Goal: Task Accomplishment & Management: Complete application form

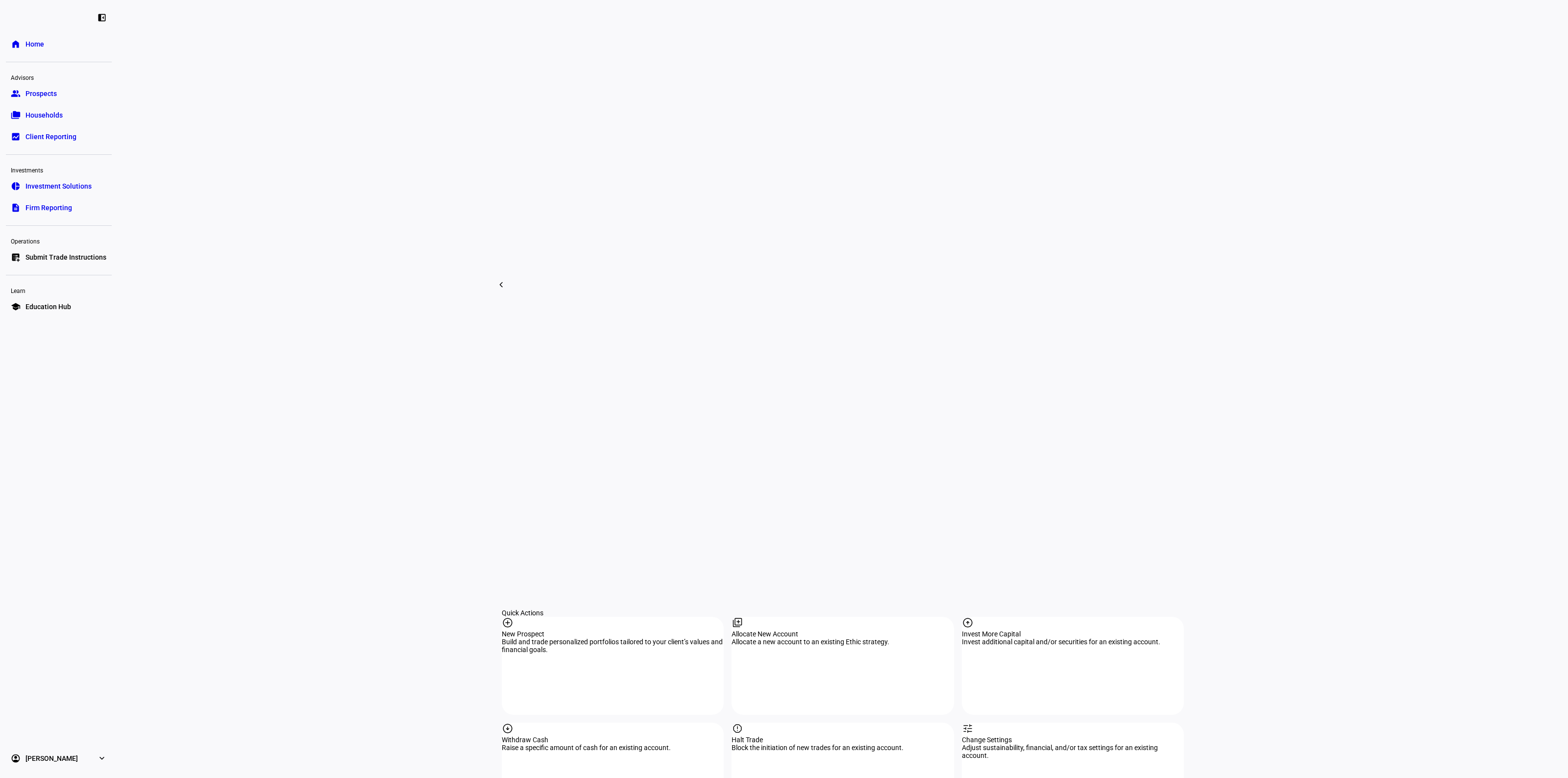
scroll to position [551, 0]
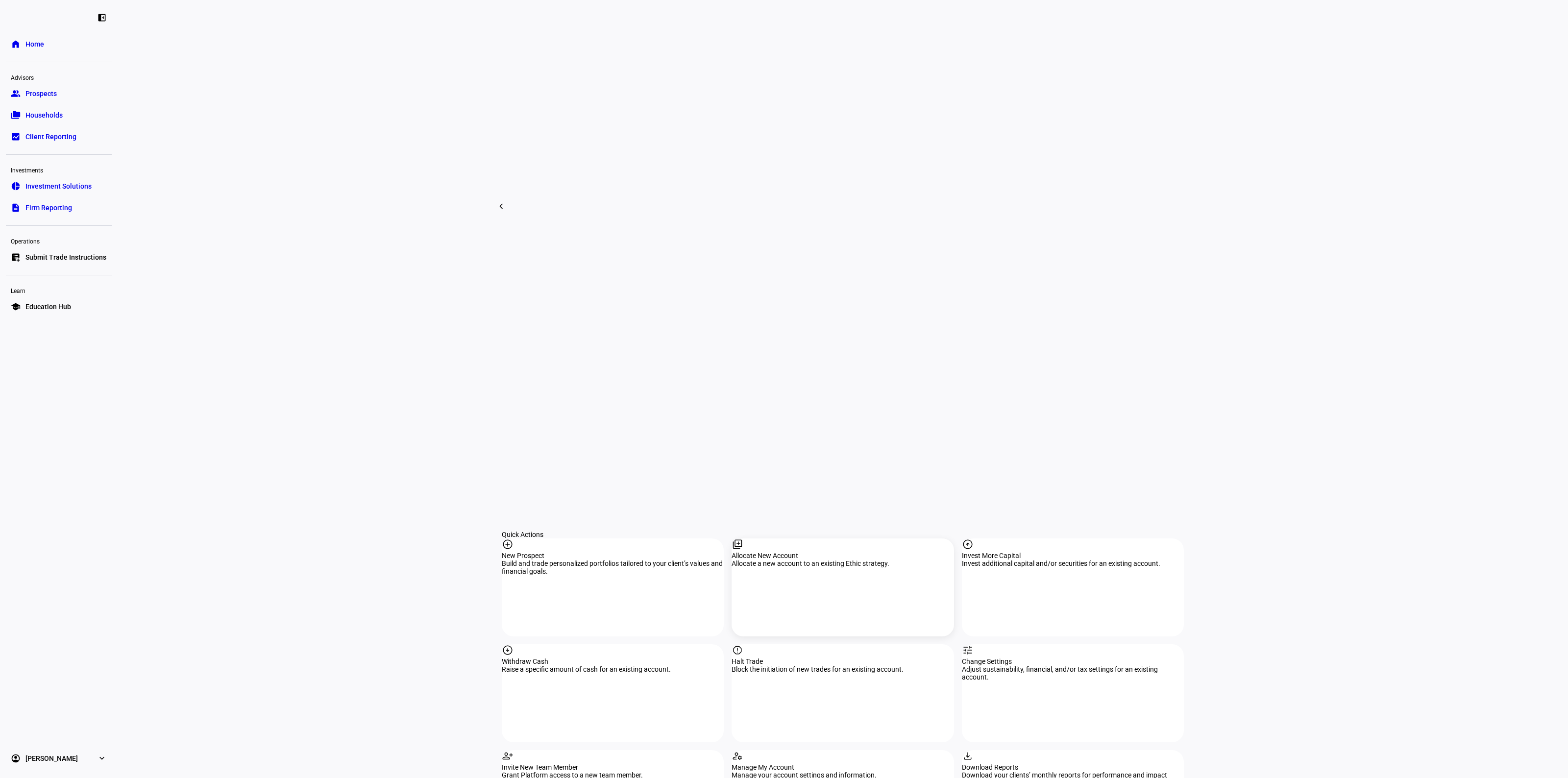
click at [808, 559] on div "Allocate a new account to an existing Ethic strategy." at bounding box center [842, 563] width 222 height 8
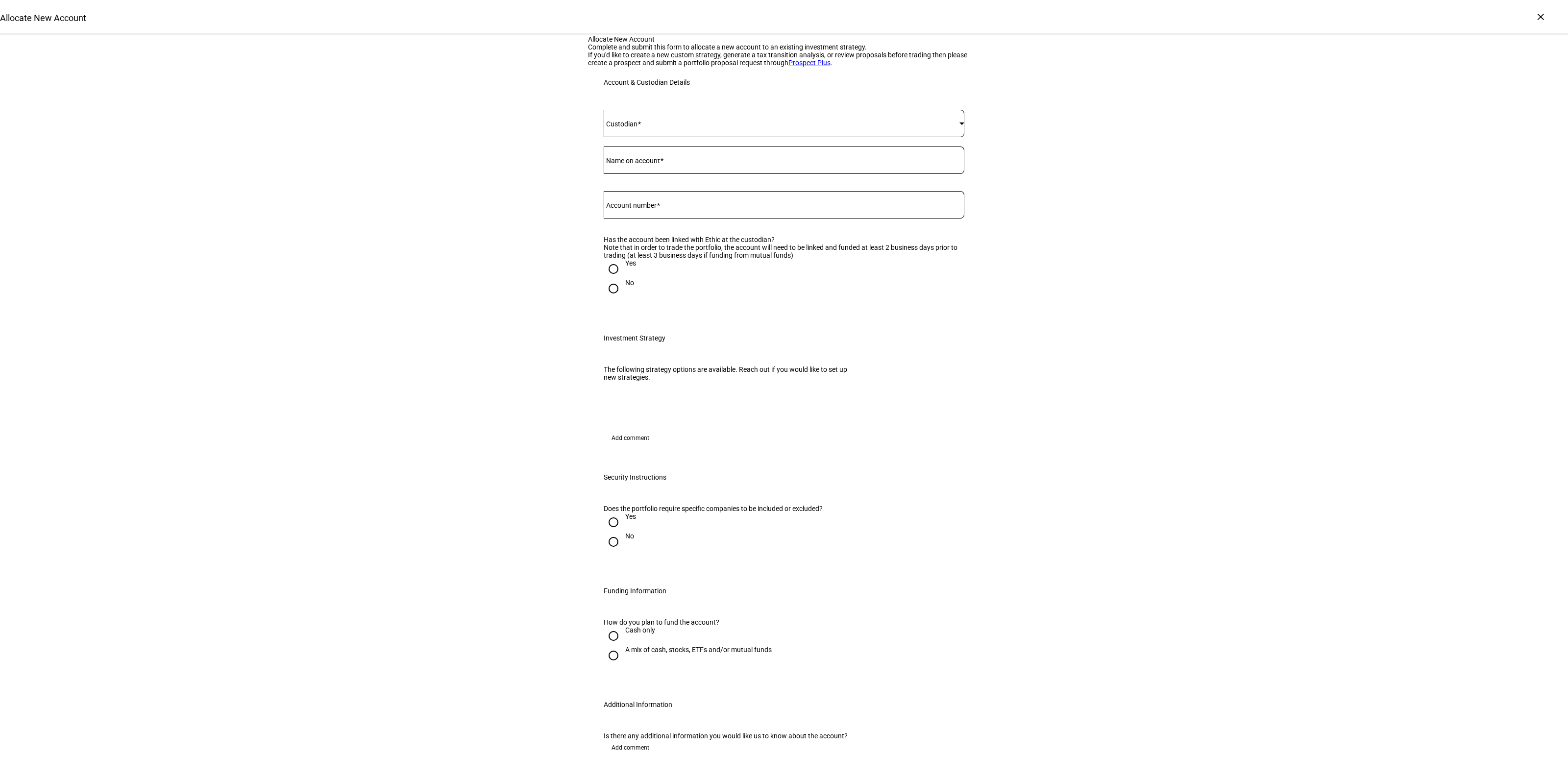
click at [636, 128] on mat-label "Custodian" at bounding box center [622, 124] width 31 height 8
click at [638, 365] on mat-option "[PERSON_NAME]" at bounding box center [779, 367] width 360 height 24
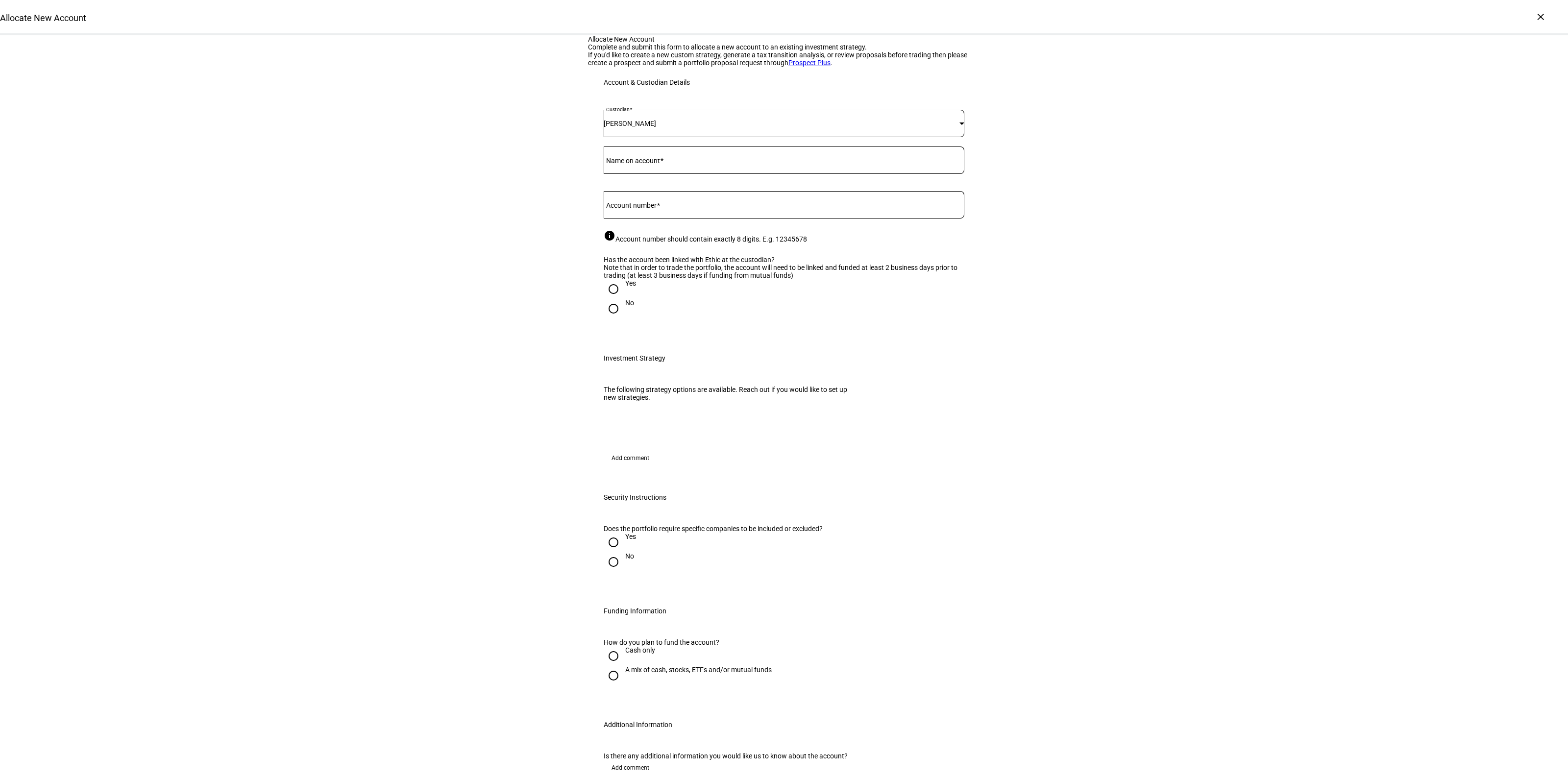
drag, startPoint x: 655, startPoint y: 311, endPoint x: 660, endPoint y: 313, distance: 5.4
click at [654, 209] on mat-label "Account number" at bounding box center [631, 205] width 50 height 8
click at [654, 207] on input "Account number" at bounding box center [783, 203] width 361 height 8
paste input "94977923"
type input "94977923"
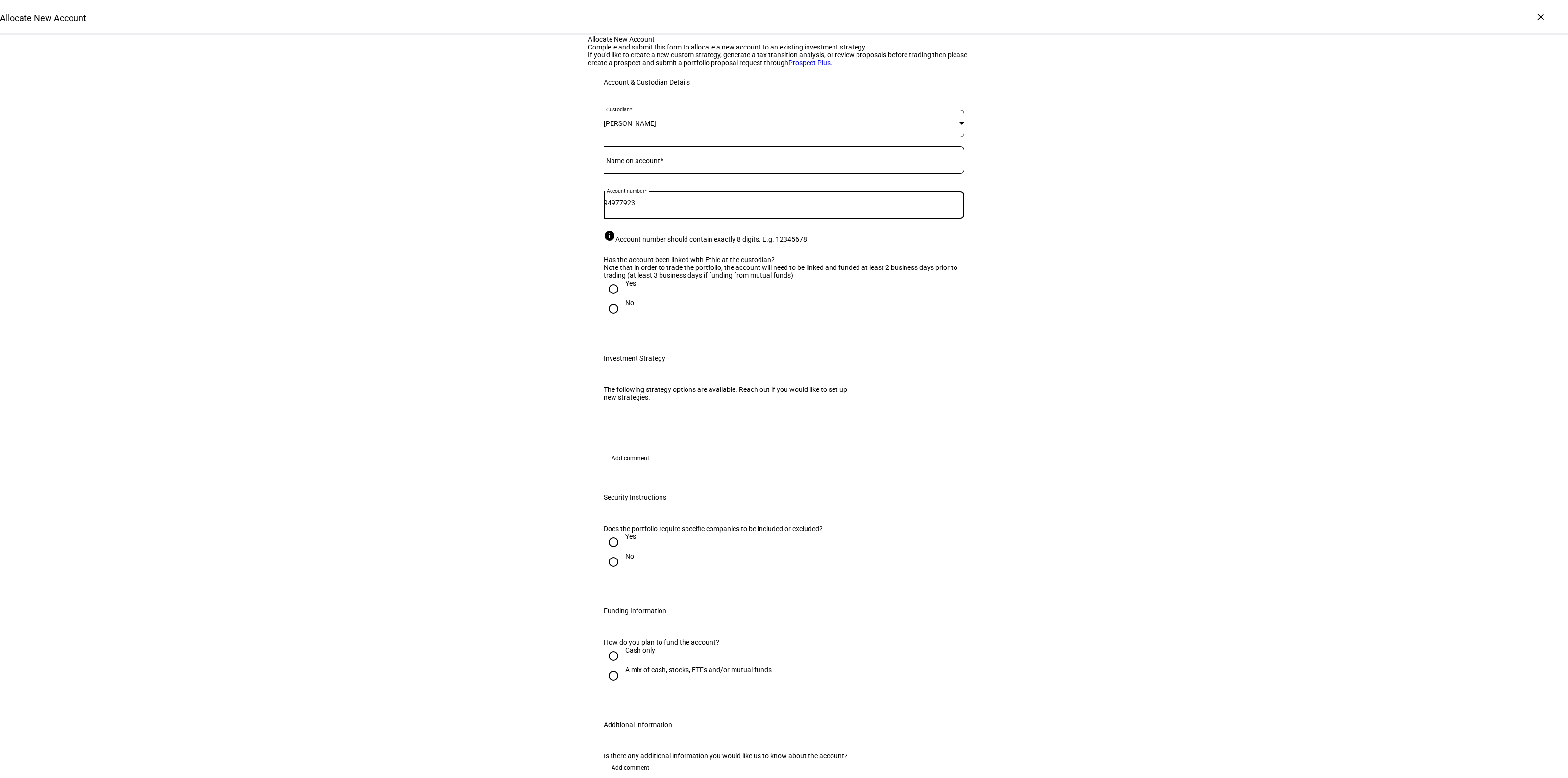
click at [501, 290] on div "Allocate New Account Complete and submit this form to allocate a new account to…" at bounding box center [784, 537] width 1568 height 1004
click at [677, 162] on input "Name on account" at bounding box center [783, 158] width 361 height 8
type input "[PERSON_NAME]"
click at [457, 322] on div "Allocate New Account Complete and submit this form to allocate a new account to…" at bounding box center [784, 537] width 1568 height 1004
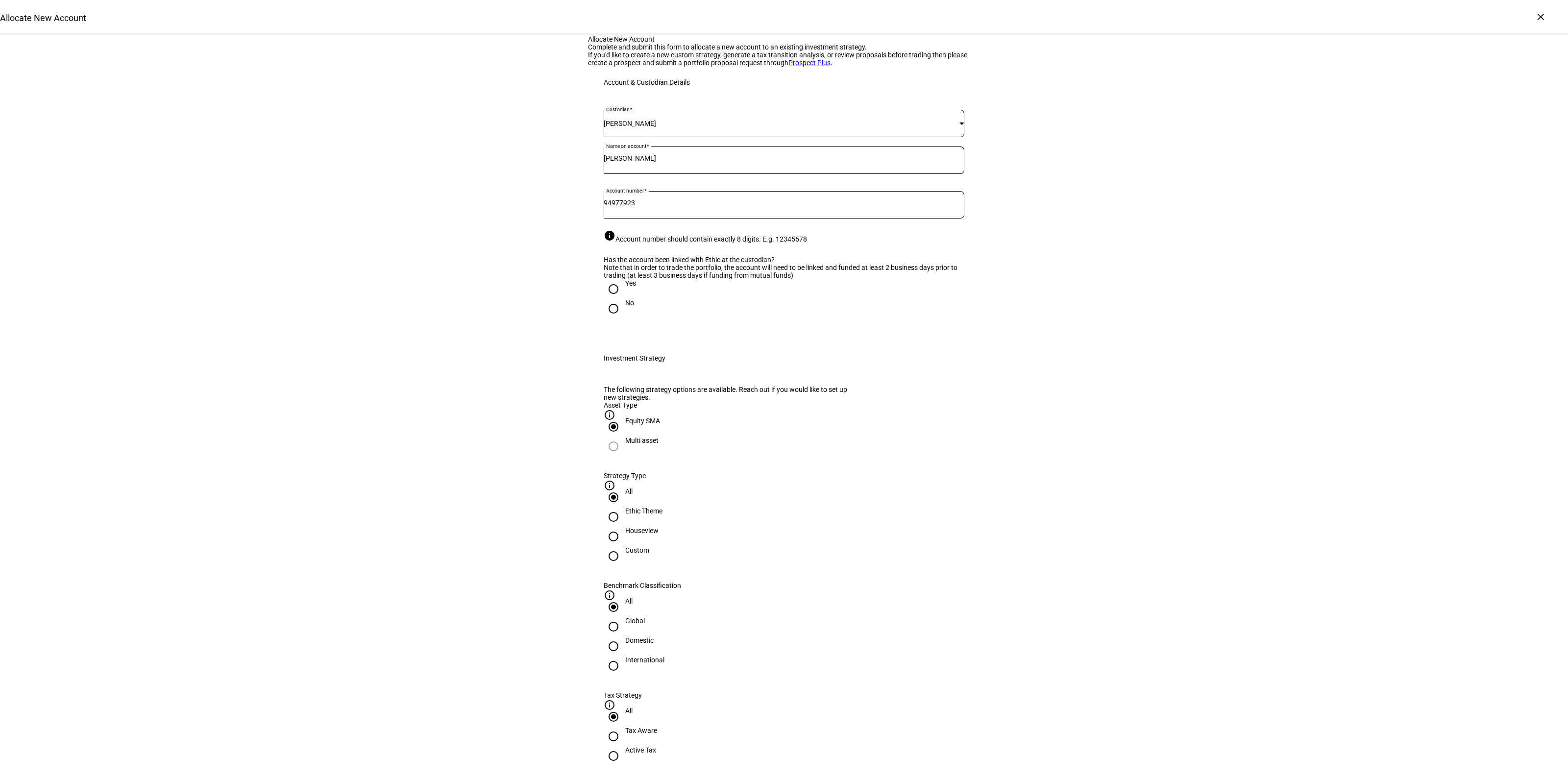
click at [609, 299] on input "Yes" at bounding box center [613, 289] width 20 height 20
radio input "true"
click at [658, 544] on div "Houseview" at bounding box center [641, 535] width 33 height 18
click at [623, 546] on input "Houseview" at bounding box center [613, 537] width 20 height 20
radio input "true"
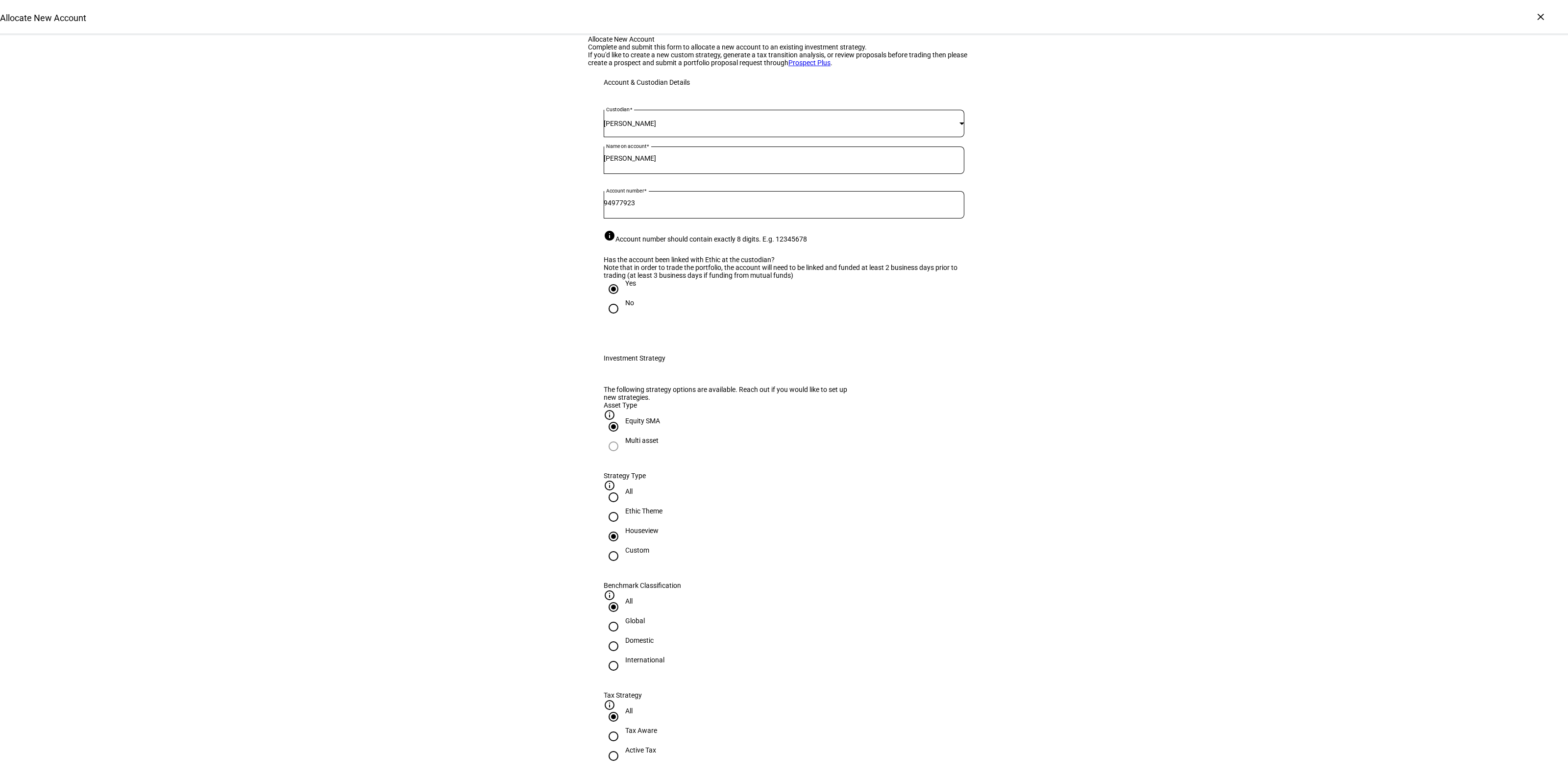
click at [654, 637] on div "Domestic" at bounding box center [639, 641] width 28 height 8
click at [623, 637] on input "Domestic" at bounding box center [613, 646] width 20 height 20
radio input "true"
click at [656, 746] on div "Active Tax" at bounding box center [640, 750] width 31 height 8
click at [623, 746] on input "Active Tax" at bounding box center [613, 756] width 20 height 20
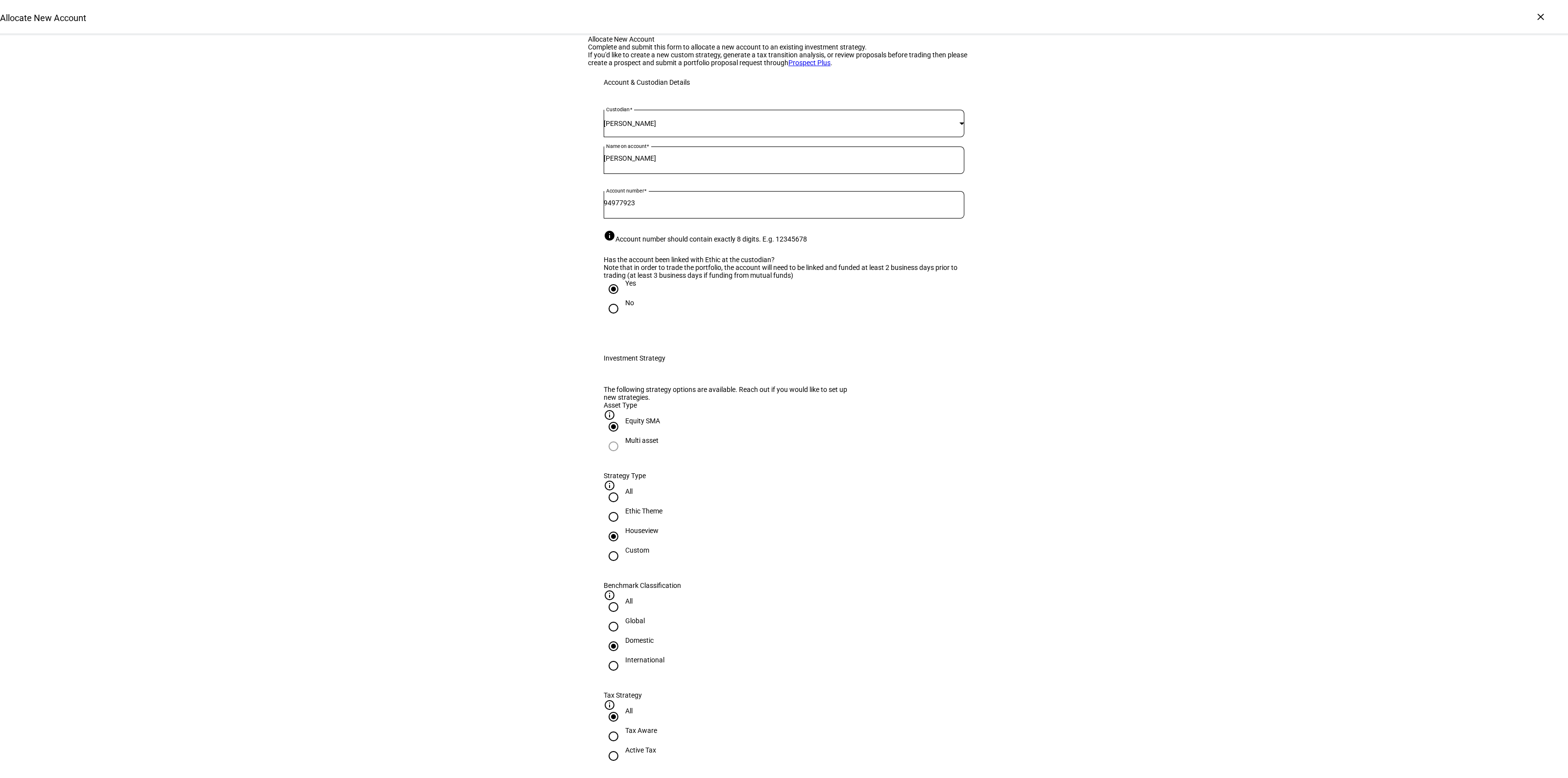
radio input "true"
click at [726, 728] on span "Corient - Active Tax Strategy - IVV" at bounding box center [667, 734] width 119 height 20
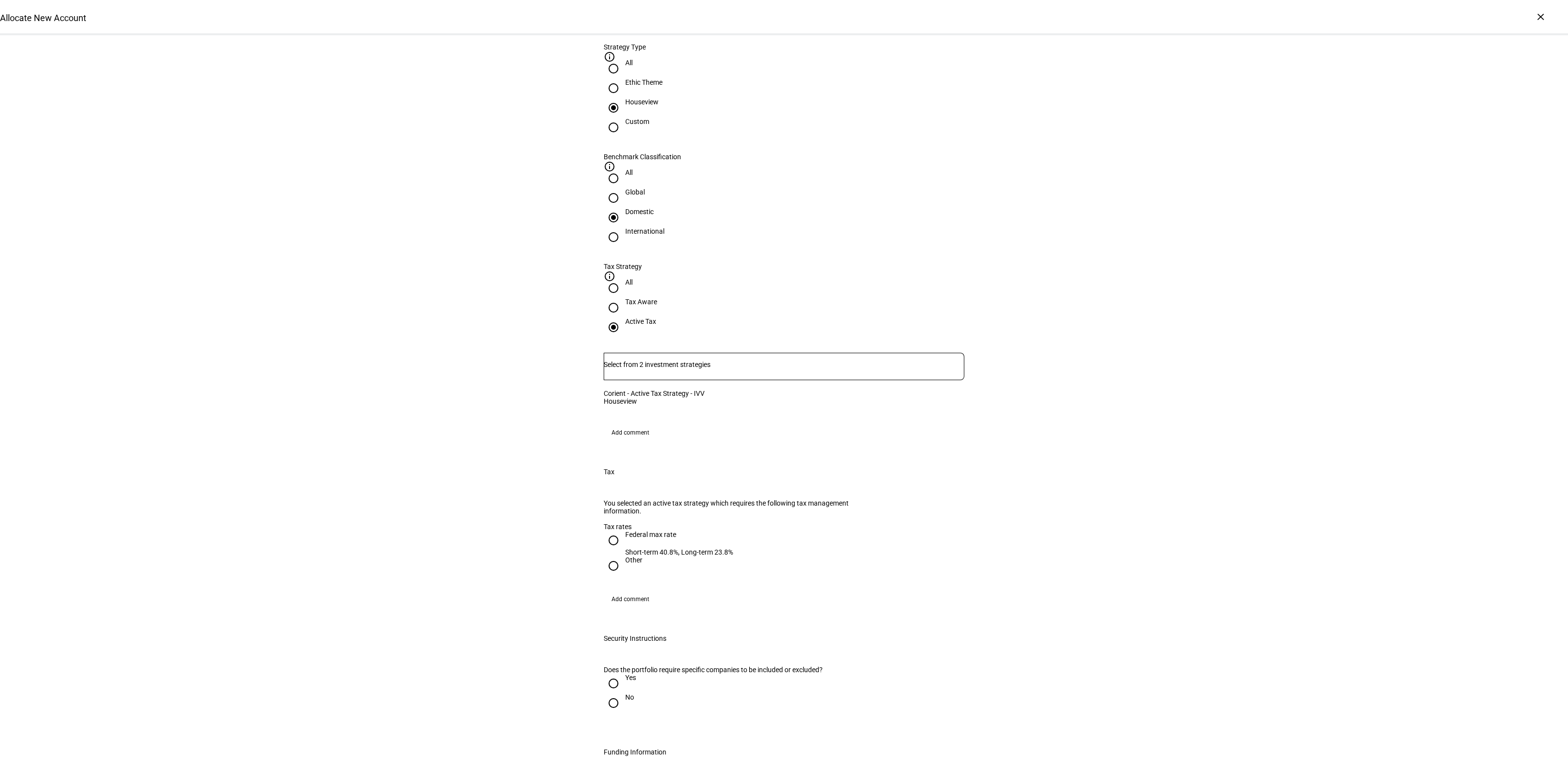
click at [625, 539] on div "Federal max rate" at bounding box center [679, 535] width 108 height 8
click at [620, 544] on input "Federal max rate Short-term 40.8%, Long-term 23.8%" at bounding box center [613, 540] width 20 height 20
radio input "true"
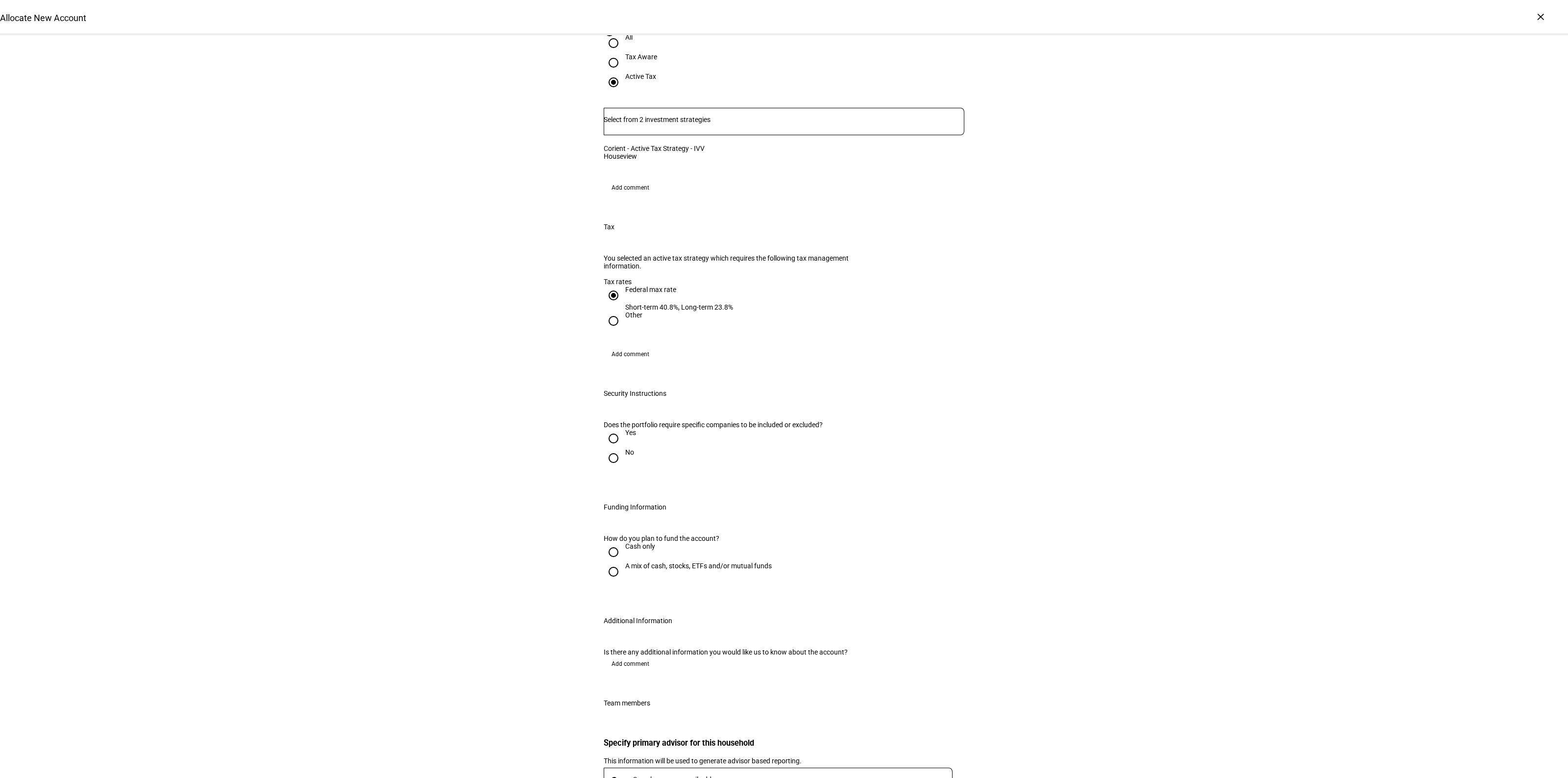
click at [620, 470] on div at bounding box center [613, 458] width 24 height 24
radio input "true"
click at [633, 570] on div "A mix of cash, stocks, ETFs and/or mutual funds" at bounding box center [698, 566] width 147 height 8
click at [623, 582] on input "A mix of cash, stocks, ETFs and/or mutual funds" at bounding box center [613, 572] width 20 height 20
radio input "true"
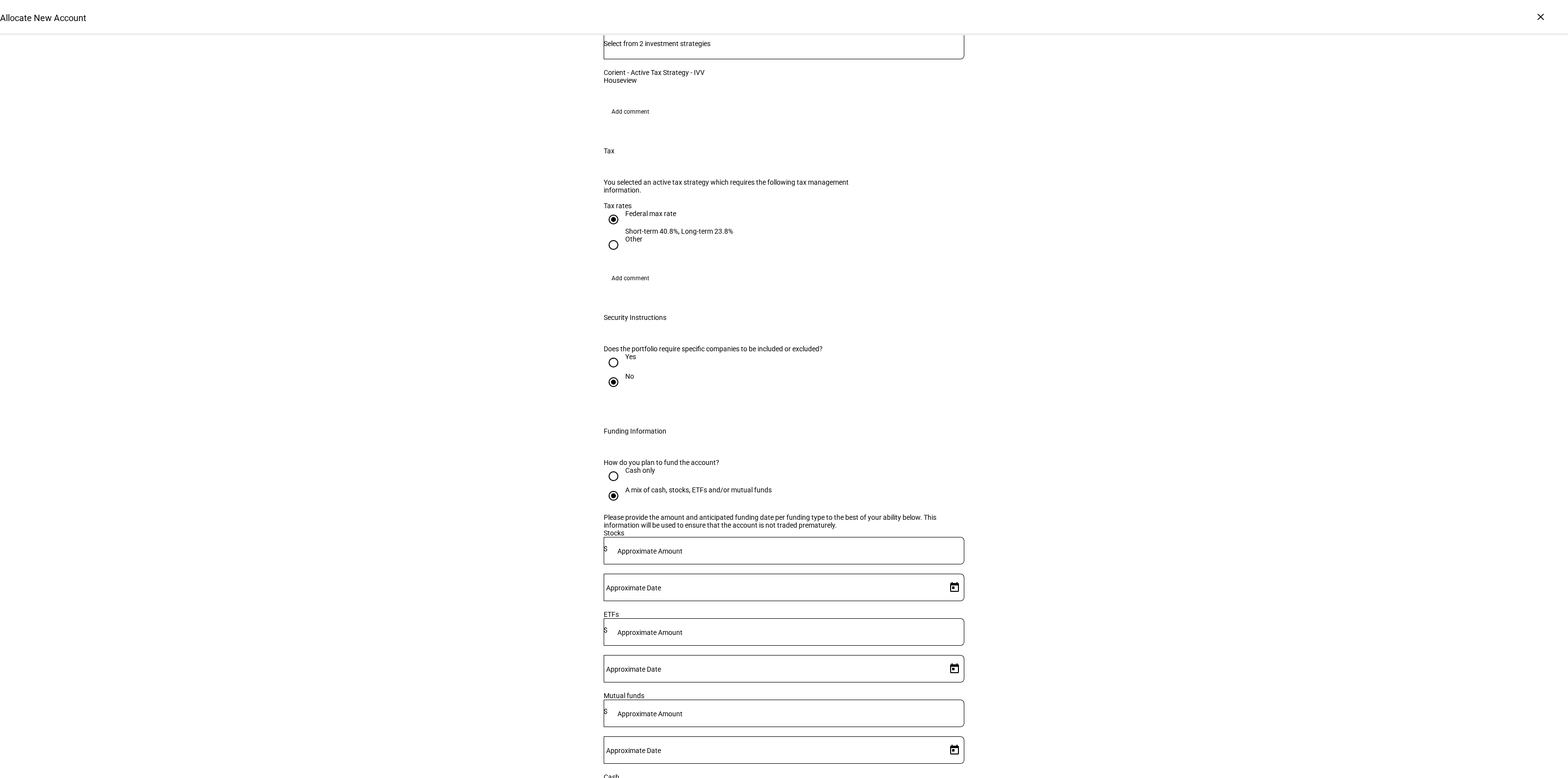
scroll to position [857, 0]
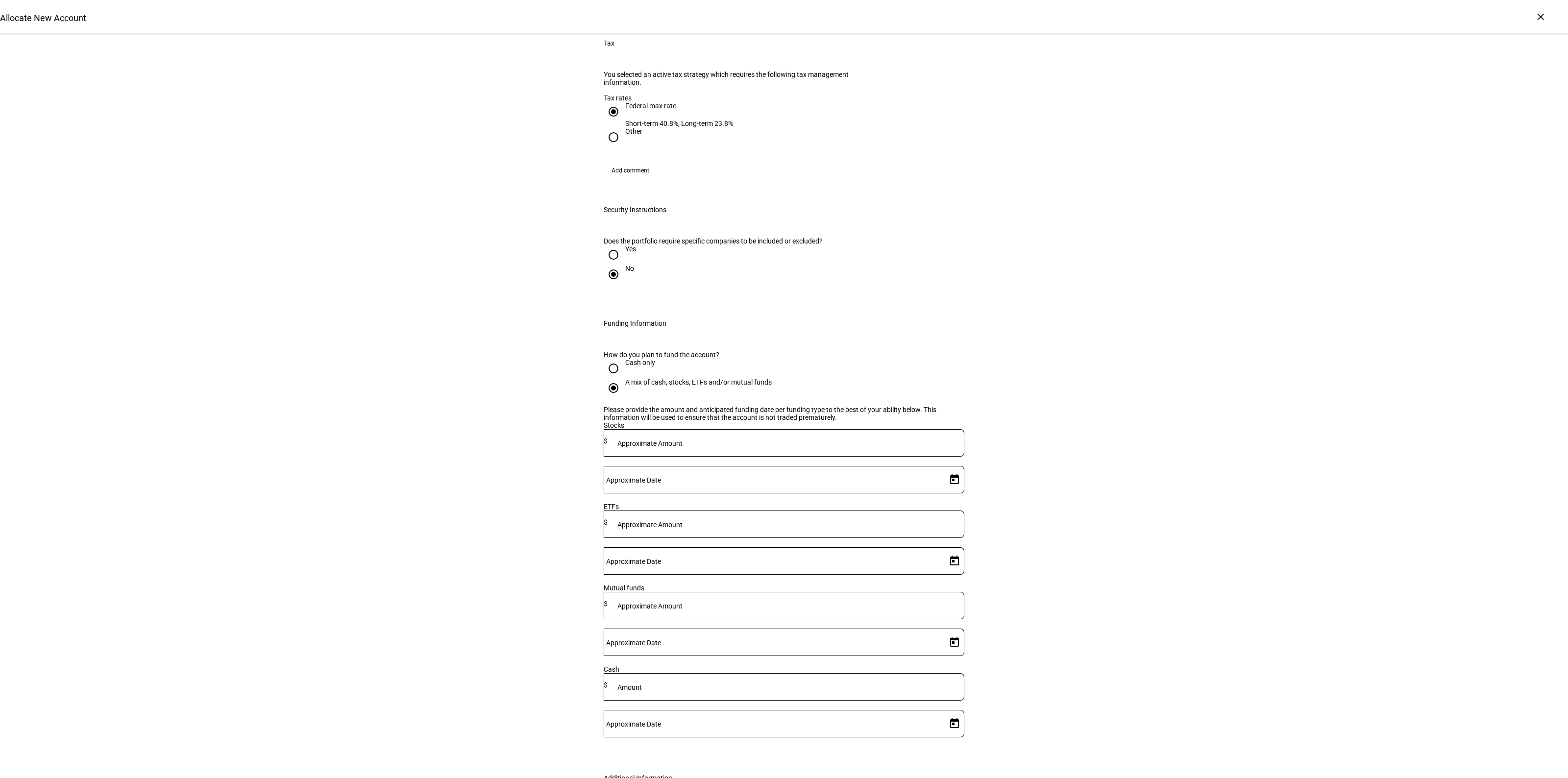
click at [744, 526] on input at bounding box center [785, 522] width 357 height 8
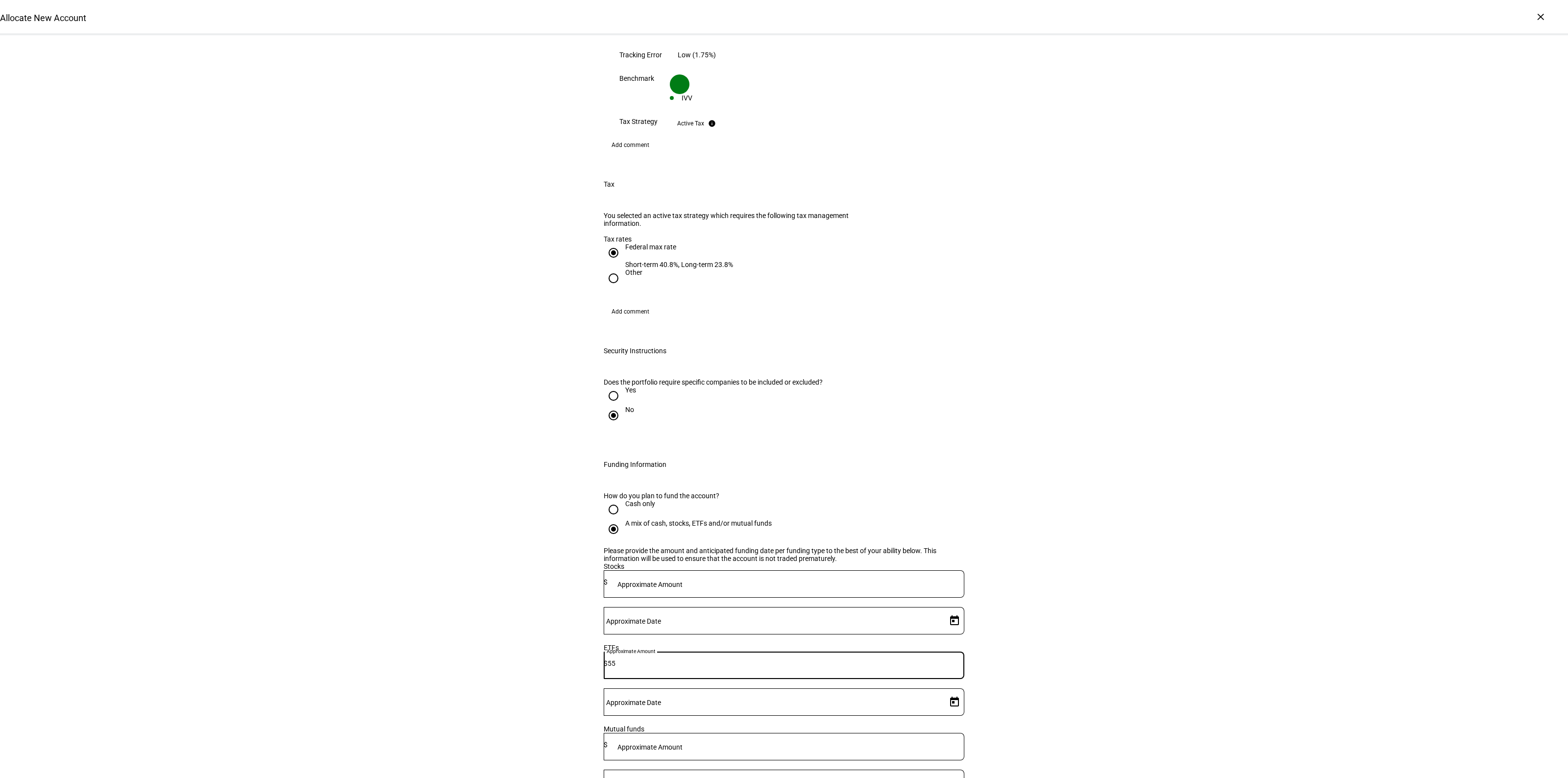
type input "5"
type input "223,000"
click at [946, 690] on span "Open calendar" at bounding box center [954, 702] width 24 height 24
click at [927, 540] on span "18" at bounding box center [927, 542] width 18 height 18
type input "[DATE]"
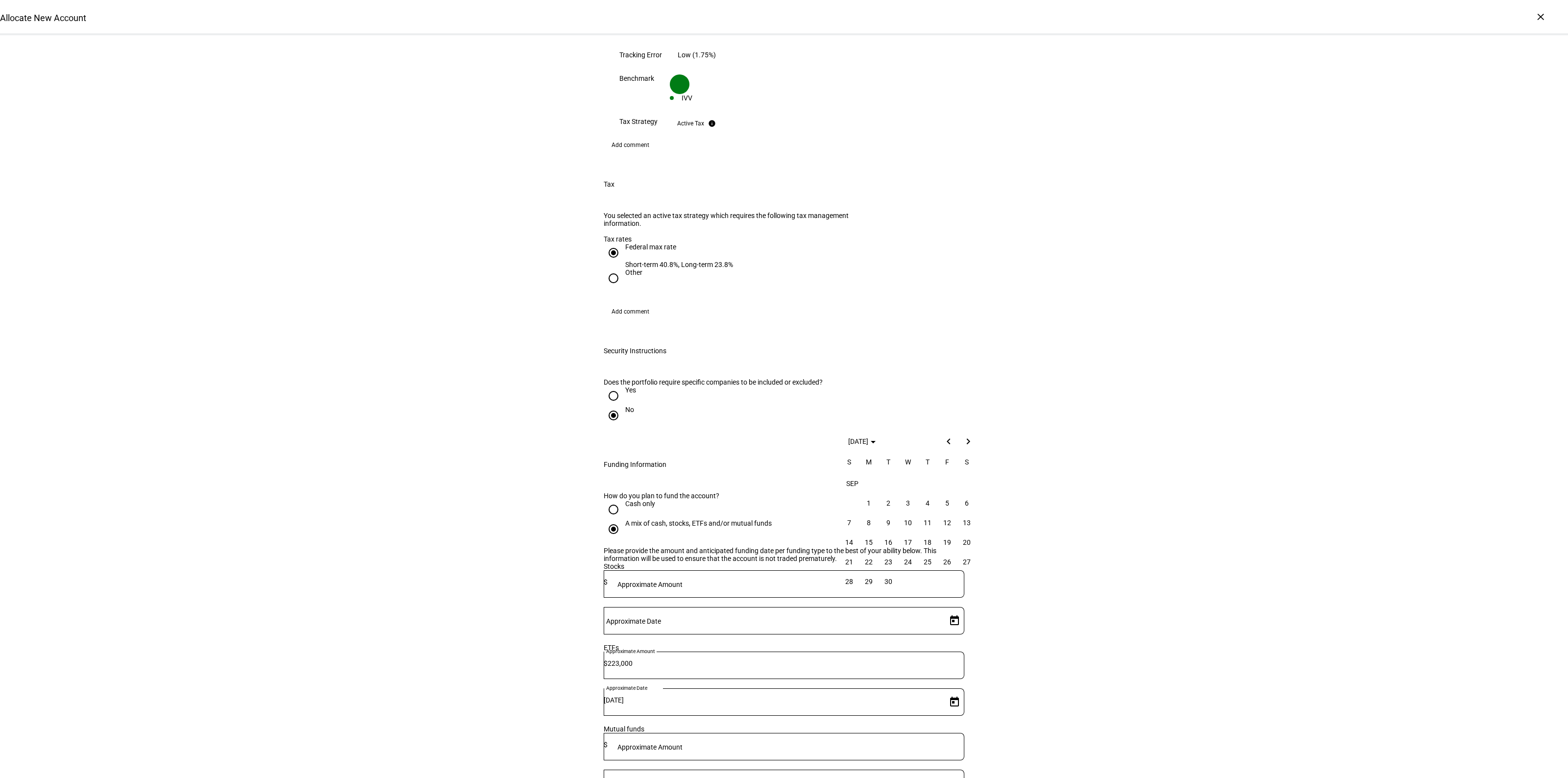
click at [1175, 571] on div "Allocate New Account Complete and submit this form to allocate a new account to…" at bounding box center [784, 213] width 1568 height 2071
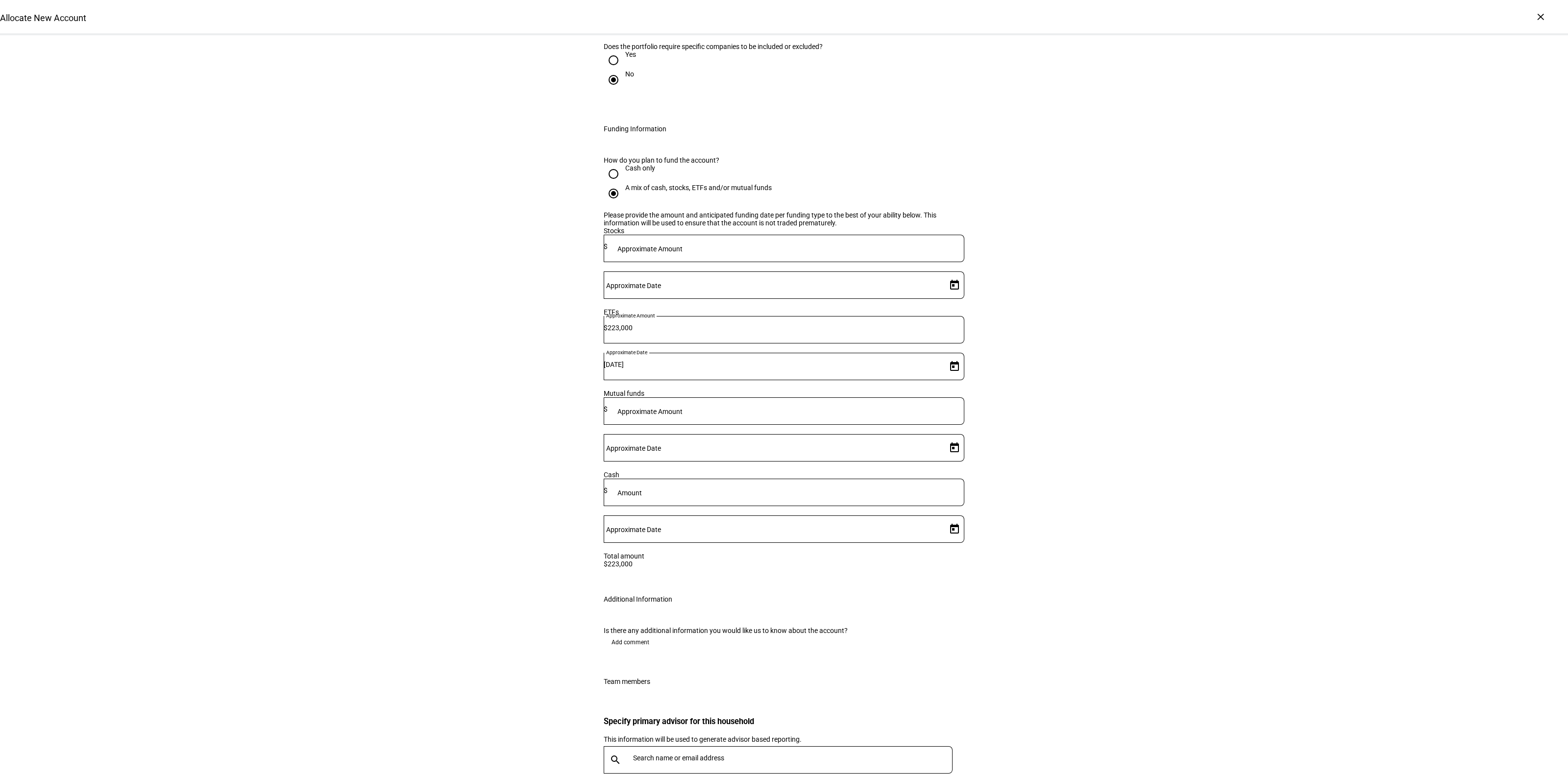
scroll to position [1245, 0]
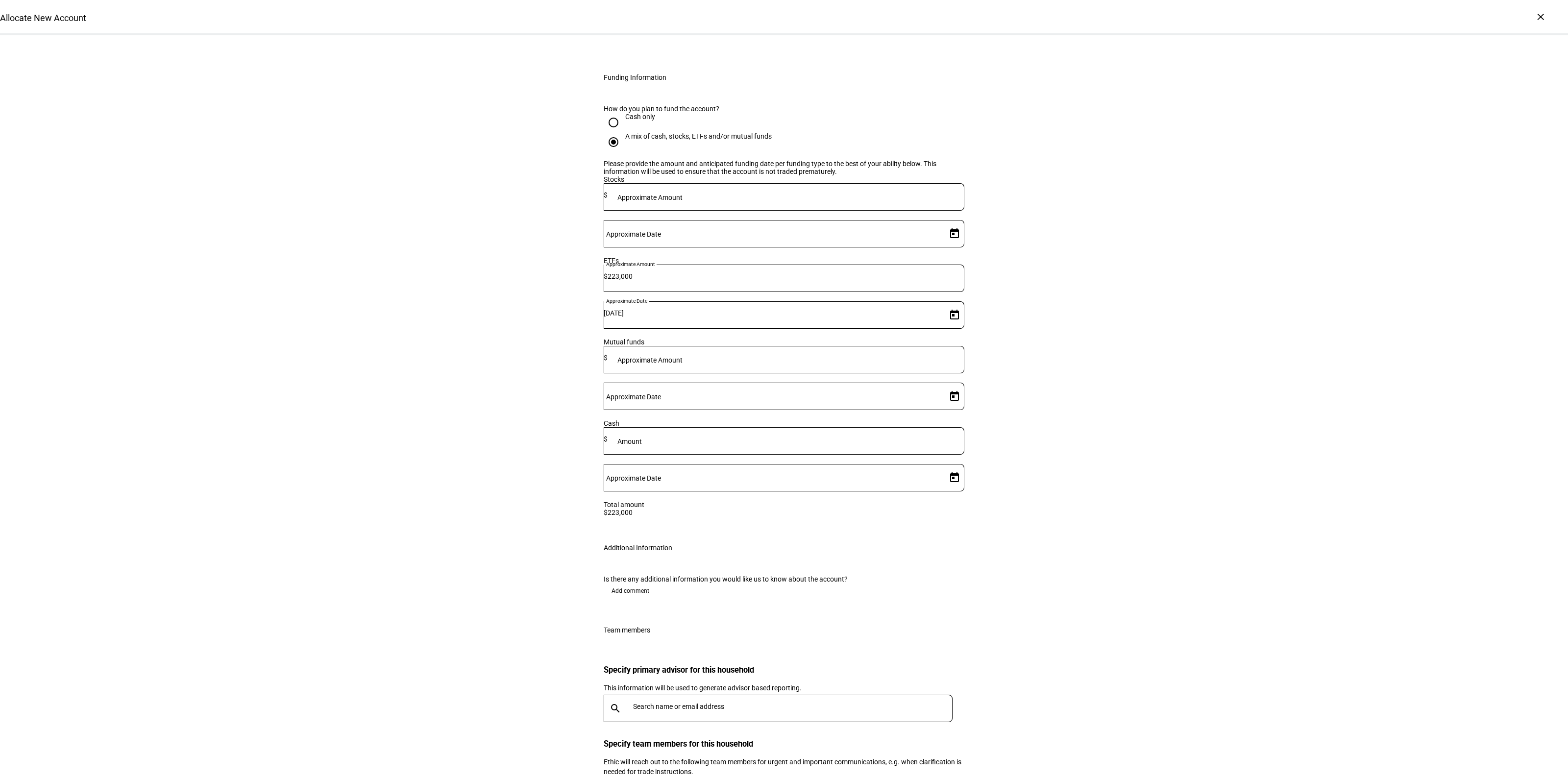
click at [625, 583] on span "Add comment" at bounding box center [630, 591] width 38 height 16
click at [628, 607] on textarea at bounding box center [783, 624] width 361 height 35
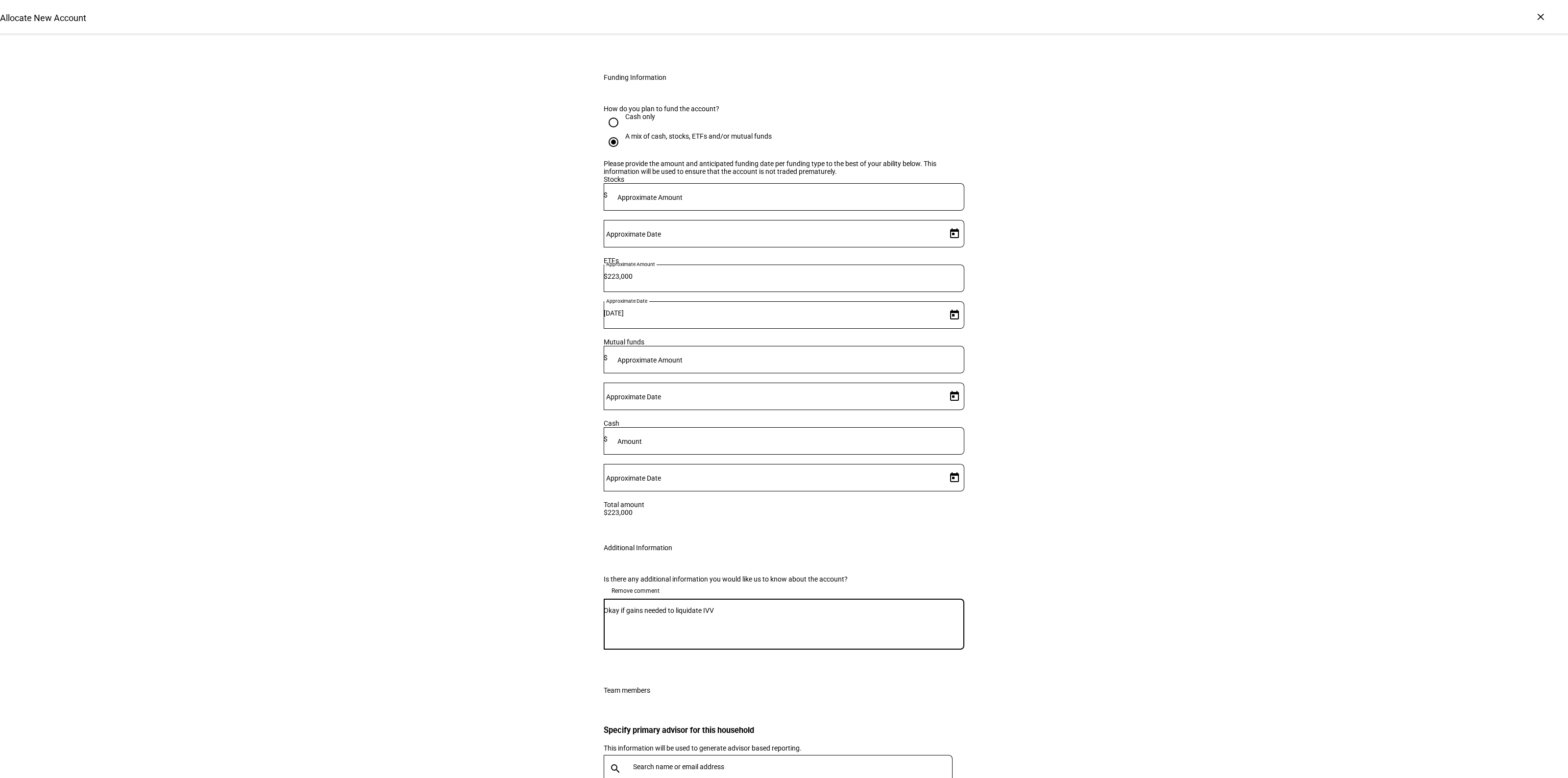
type textarea "Okay if gains needed to liquidate IVV"
click at [683, 763] on input "text" at bounding box center [794, 767] width 323 height 8
type input "small"
click at [664, 654] on div "[PERSON_NAME]" at bounding box center [741, 658] width 213 height 10
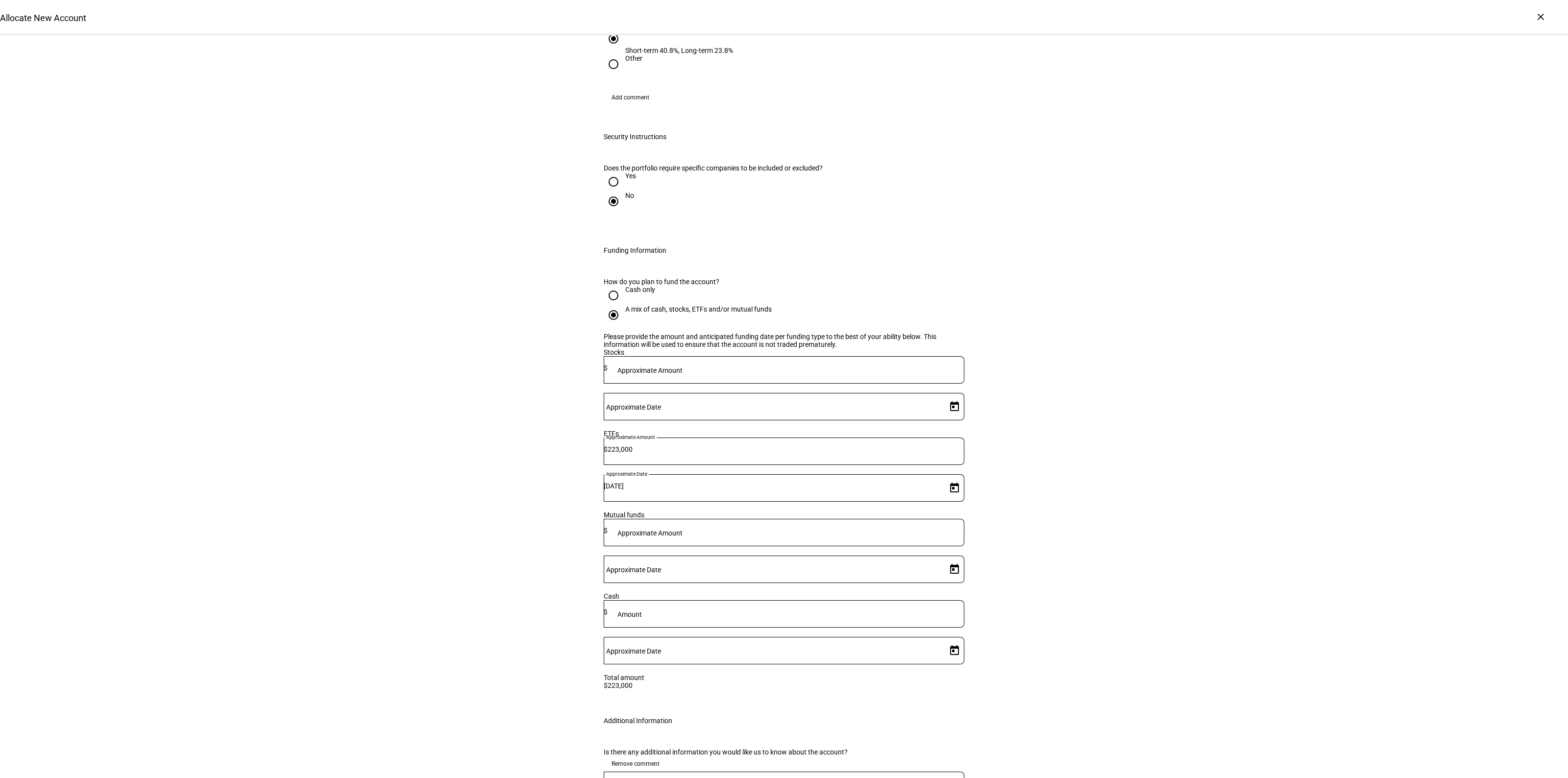
scroll to position [1335, 0]
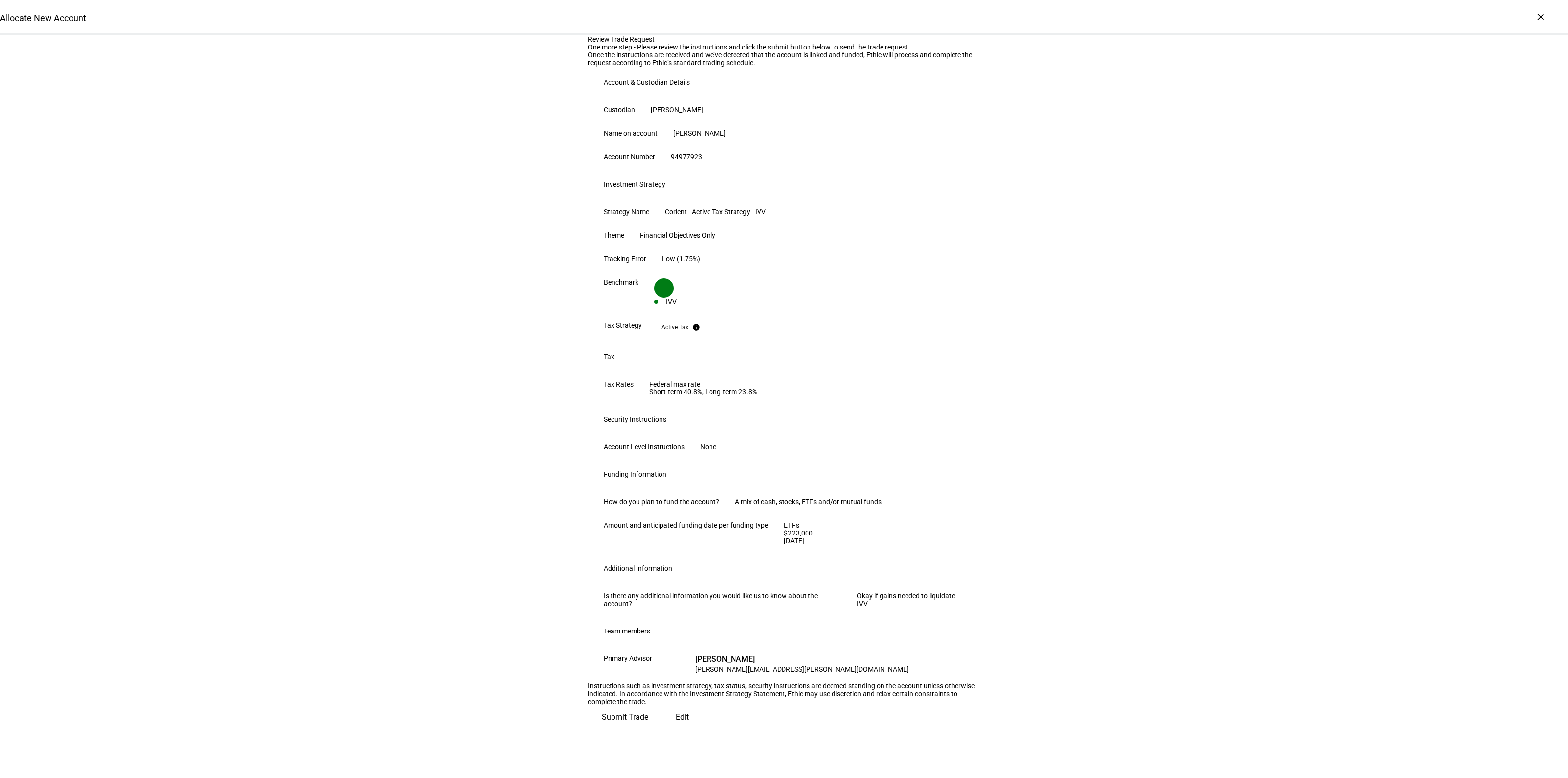
scroll to position [229, 0]
click at [649, 729] on span "Submit Trade" at bounding box center [624, 717] width 46 height 24
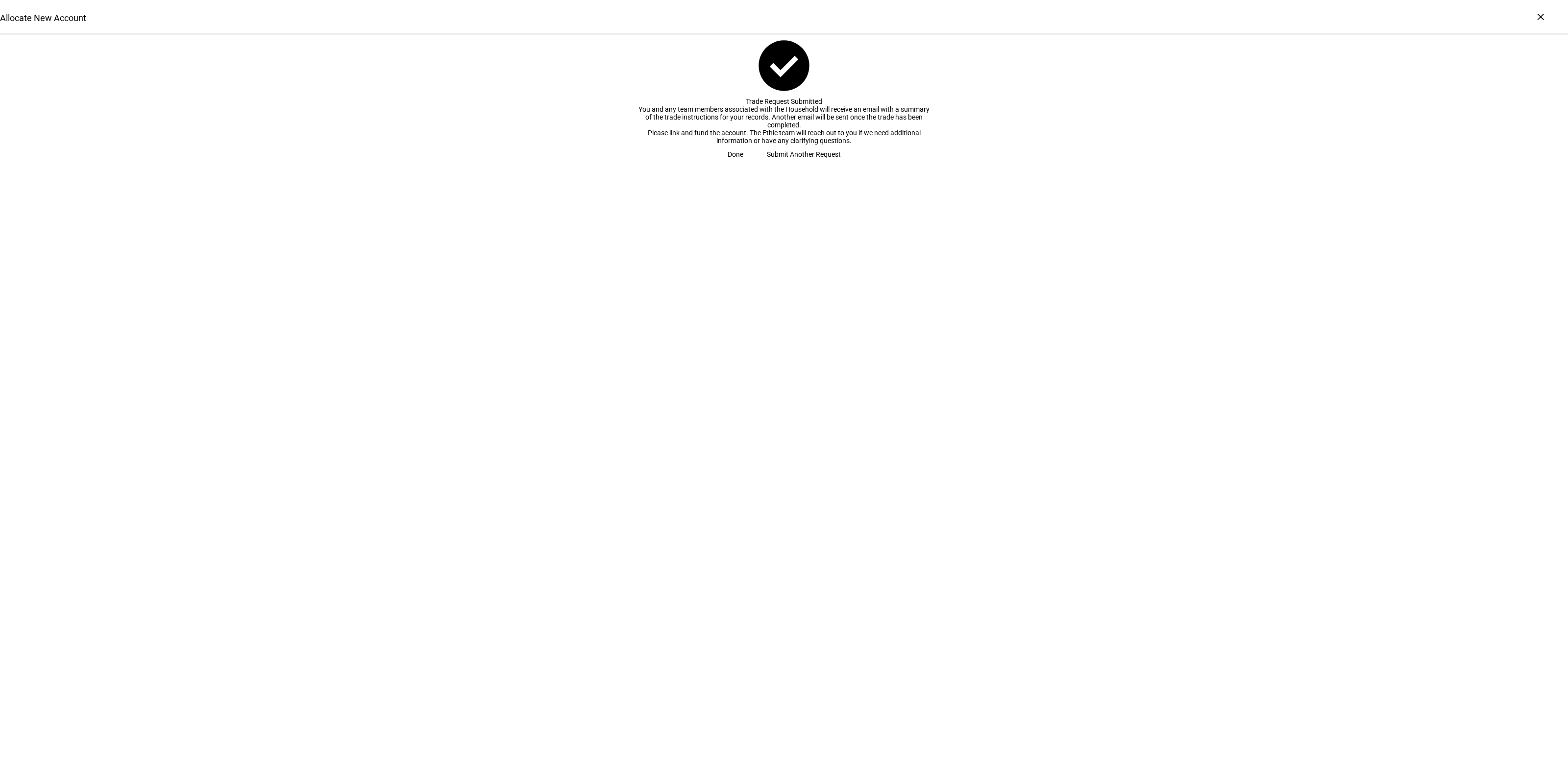
click at [778, 164] on span "Submit Another Request" at bounding box center [804, 154] width 74 height 20
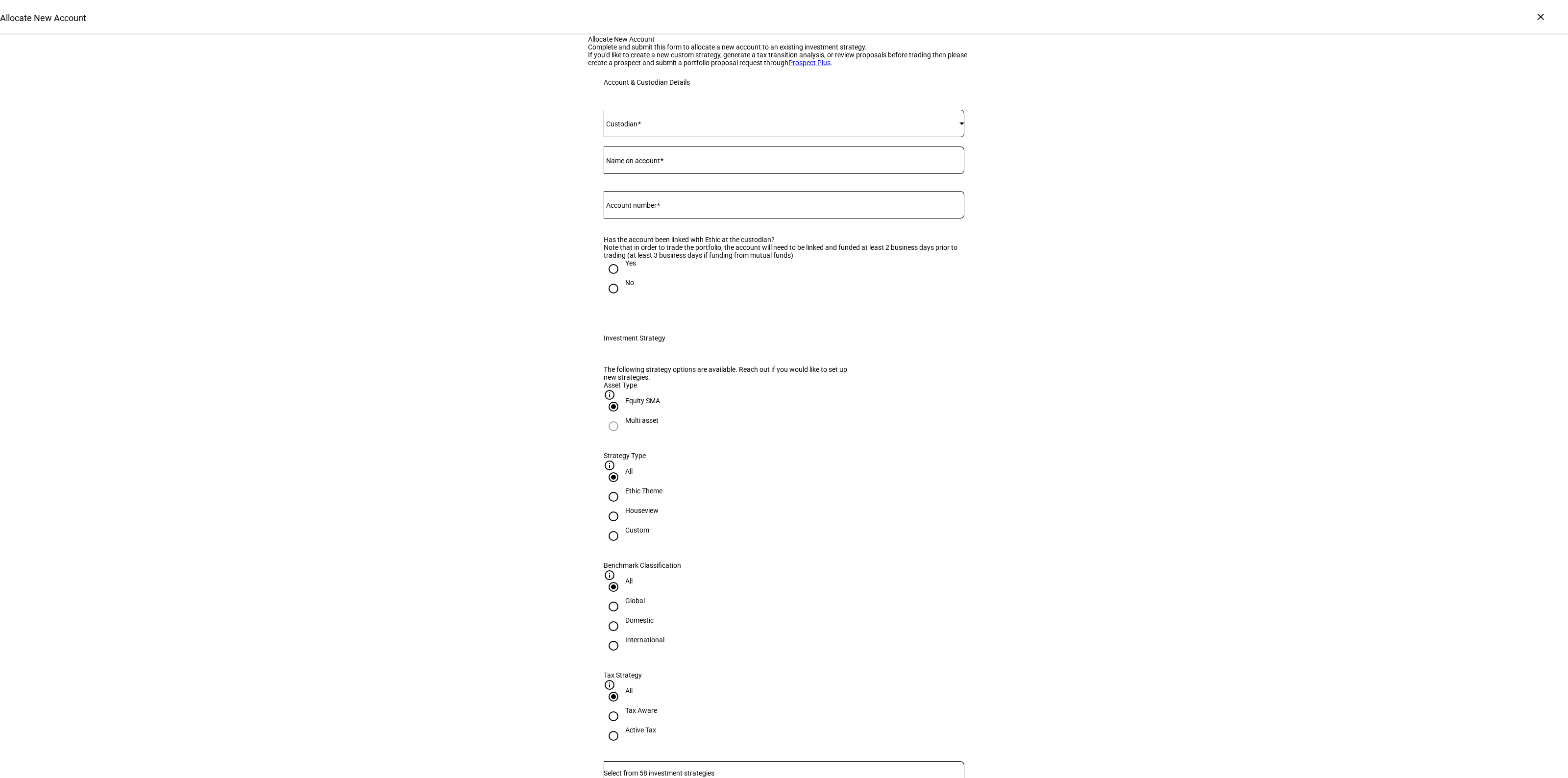
click at [653, 128] on span at bounding box center [781, 124] width 356 height 8
click at [654, 362] on mat-option "[PERSON_NAME]" at bounding box center [779, 367] width 360 height 24
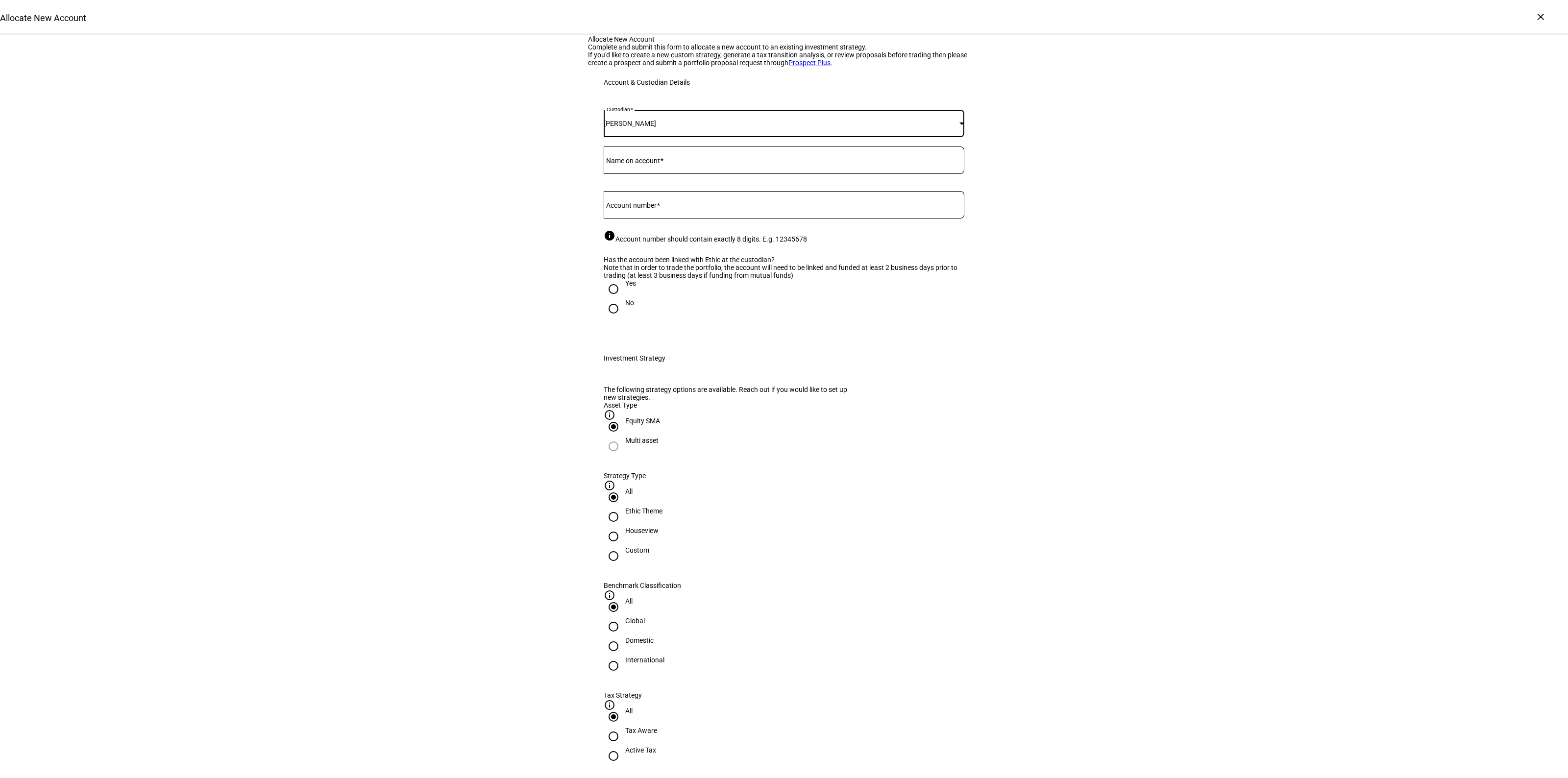
click at [653, 219] on div at bounding box center [783, 205] width 361 height 27
paste input "77483528"
type input "77483528"
click at [679, 162] on input "Name on account" at bounding box center [783, 158] width 361 height 8
click at [664, 165] on span at bounding box center [661, 161] width 3 height 8
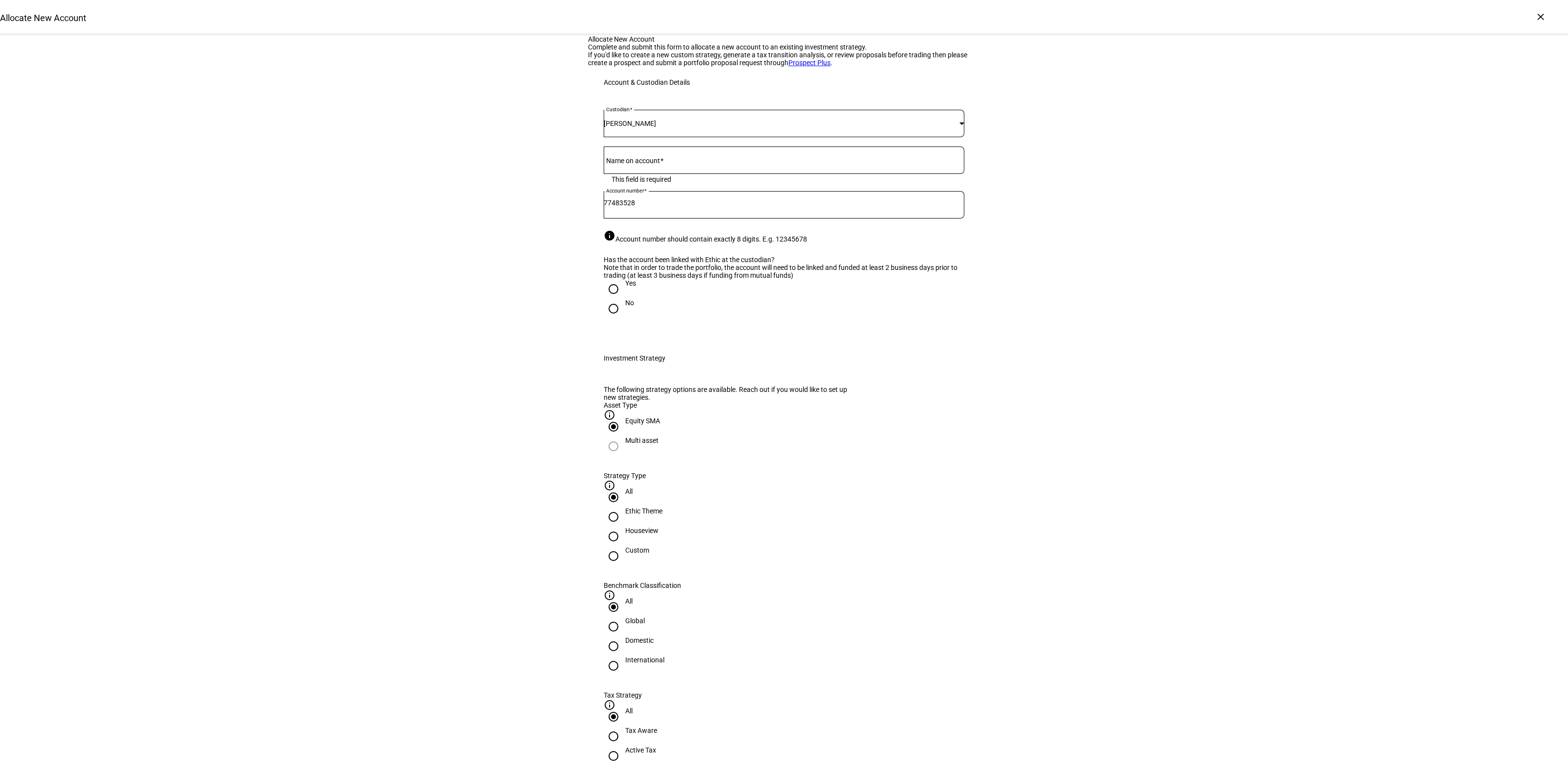
click at [664, 162] on input "Name on account" at bounding box center [783, 158] width 361 height 8
type input "Austin & [PERSON_NAME]"
click at [609, 299] on input "Yes" at bounding box center [613, 289] width 20 height 20
radio input "true"
click at [658, 535] on div "Houseview" at bounding box center [641, 531] width 33 height 8
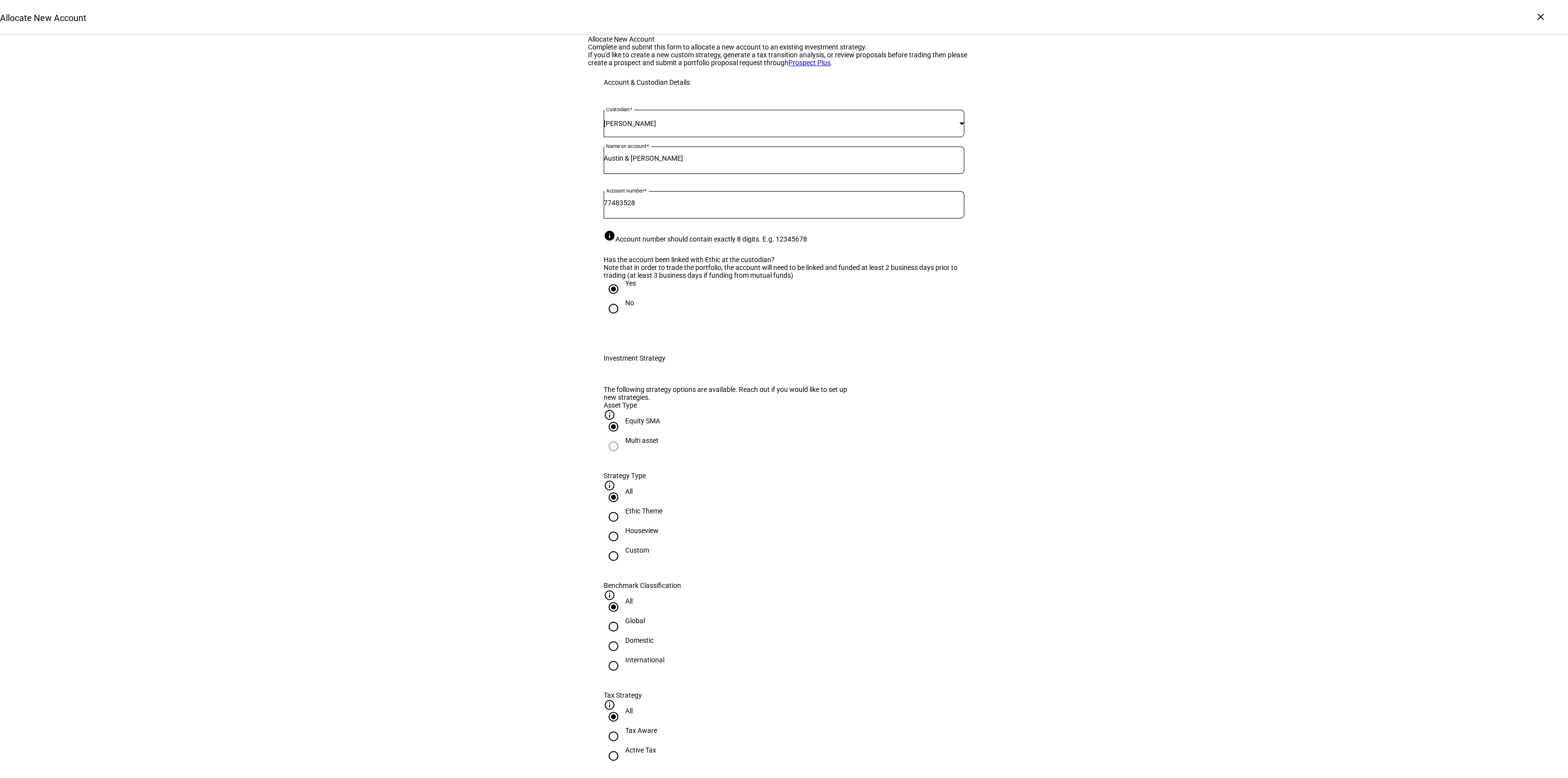
click at [623, 546] on input "Houseview" at bounding box center [613, 537] width 20 height 20
radio input "true"
click at [654, 637] on div "Domestic" at bounding box center [639, 641] width 28 height 8
click at [623, 637] on input "Domestic" at bounding box center [613, 646] width 20 height 20
radio input "true"
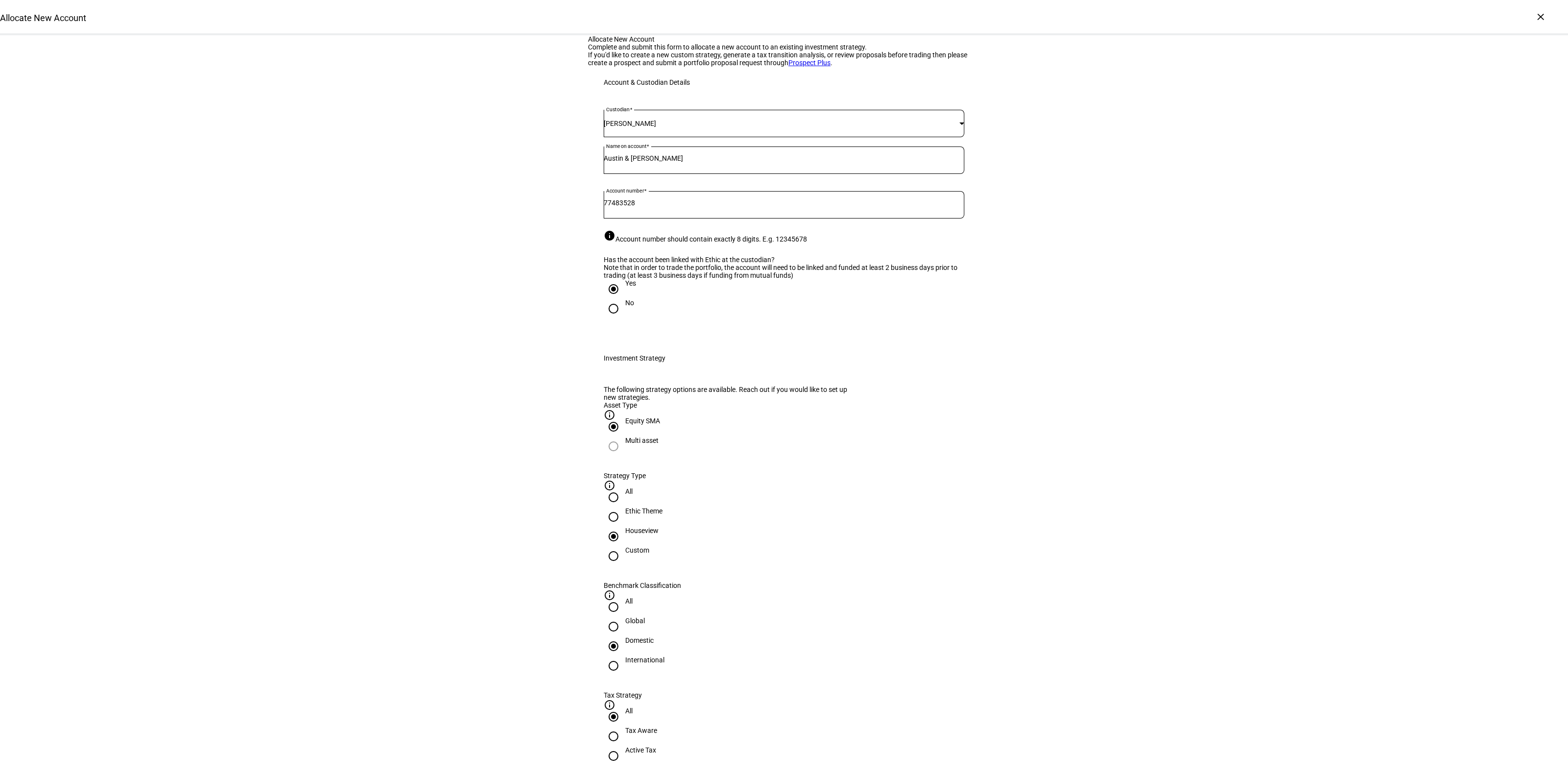
click at [656, 746] on div "Active Tax" at bounding box center [640, 750] width 31 height 8
click at [623, 746] on input "Active Tax" at bounding box center [613, 756] width 20 height 20
radio input "true"
click at [743, 777] on input "Number" at bounding box center [783, 793] width 361 height 8
click at [697, 698] on span "Corient - Active Tax Strategy - High TE - IVV" at bounding box center [684, 707] width 153 height 20
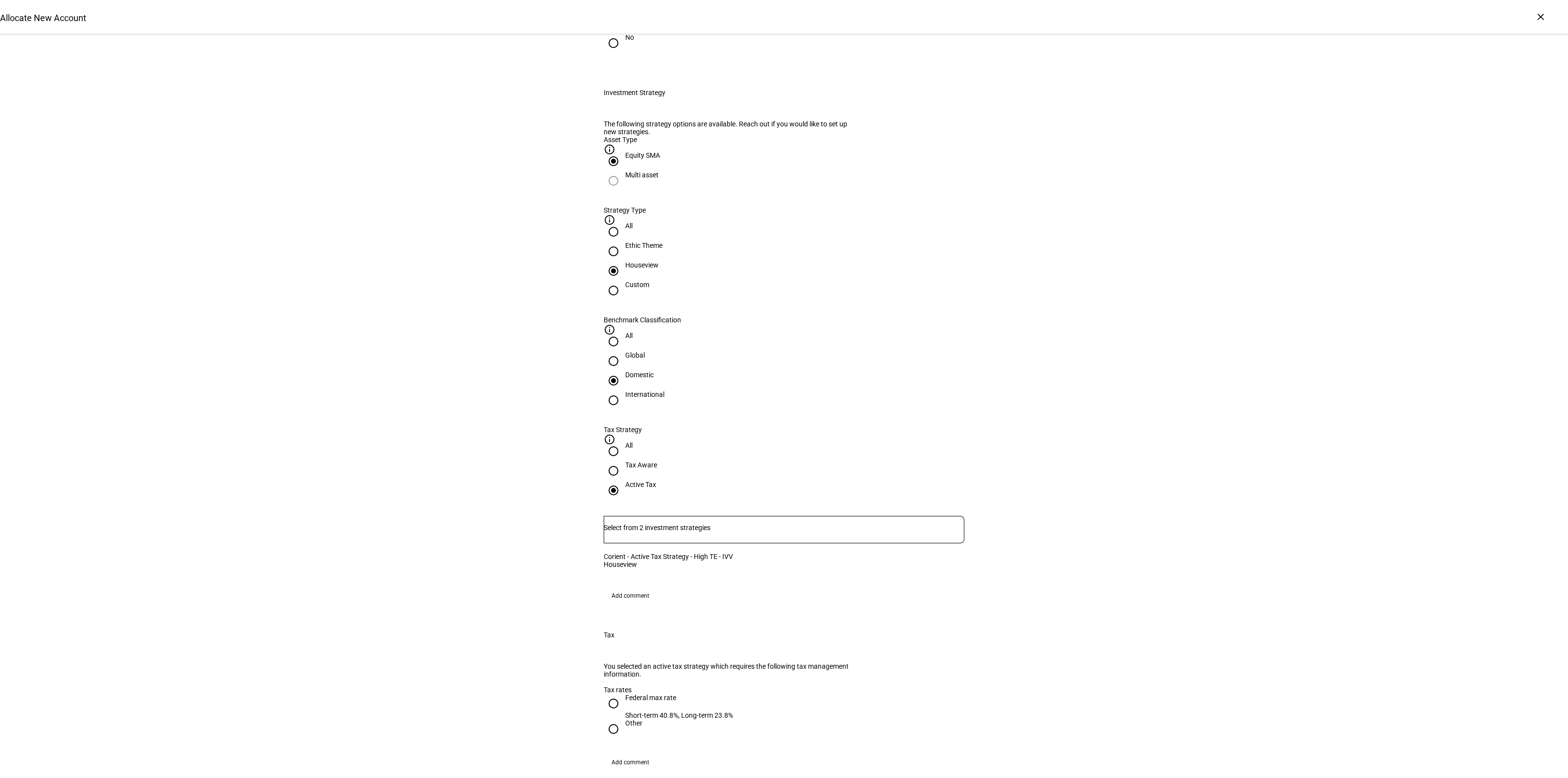
scroll to position [306, 0]
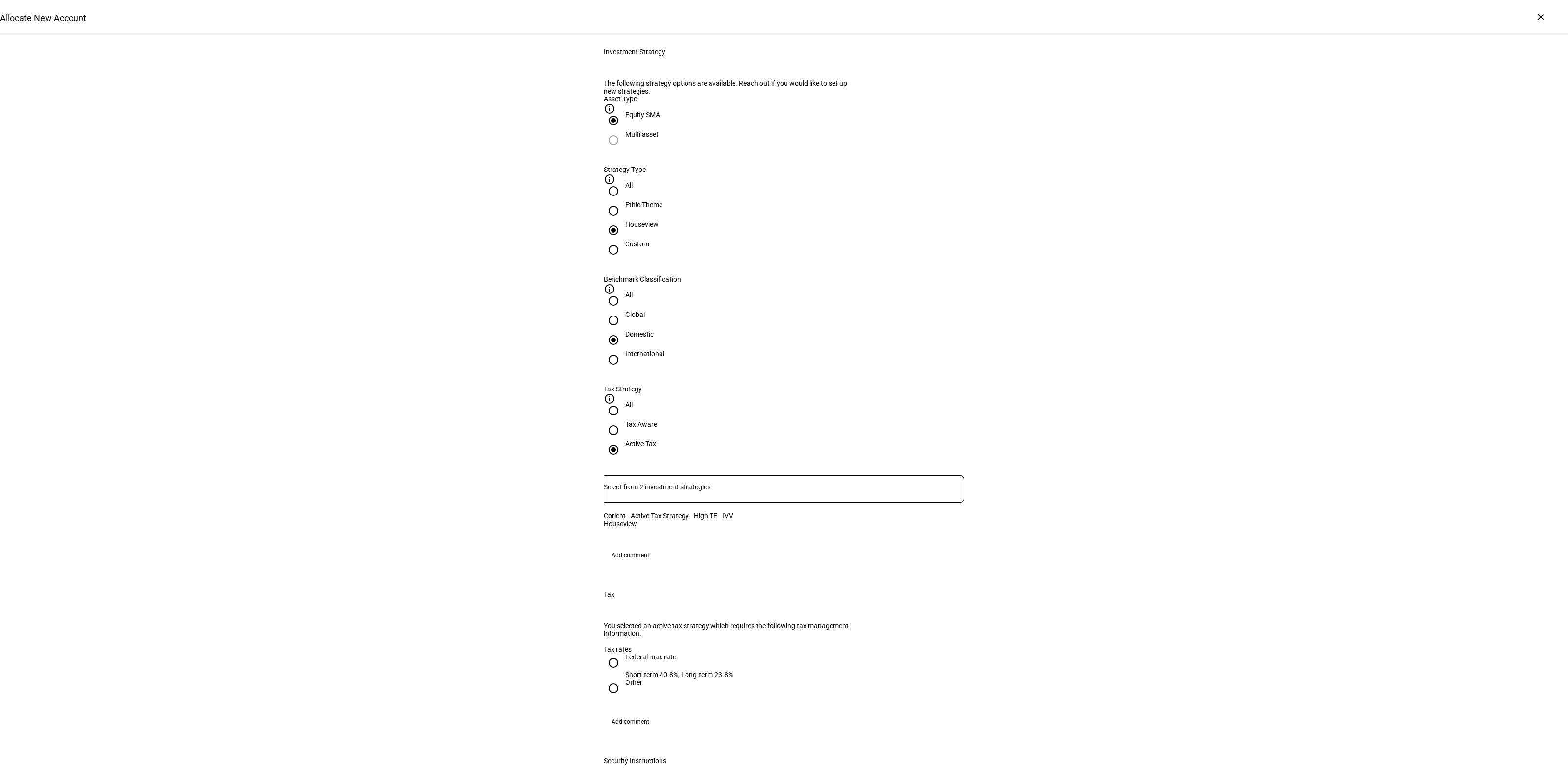
click at [625, 671] on div "Federal max rate" at bounding box center [679, 662] width 108 height 18
click at [623, 673] on input "Federal max rate Short-term 40.8%, Long-term 23.8%" at bounding box center [613, 663] width 20 height 20
radio input "true"
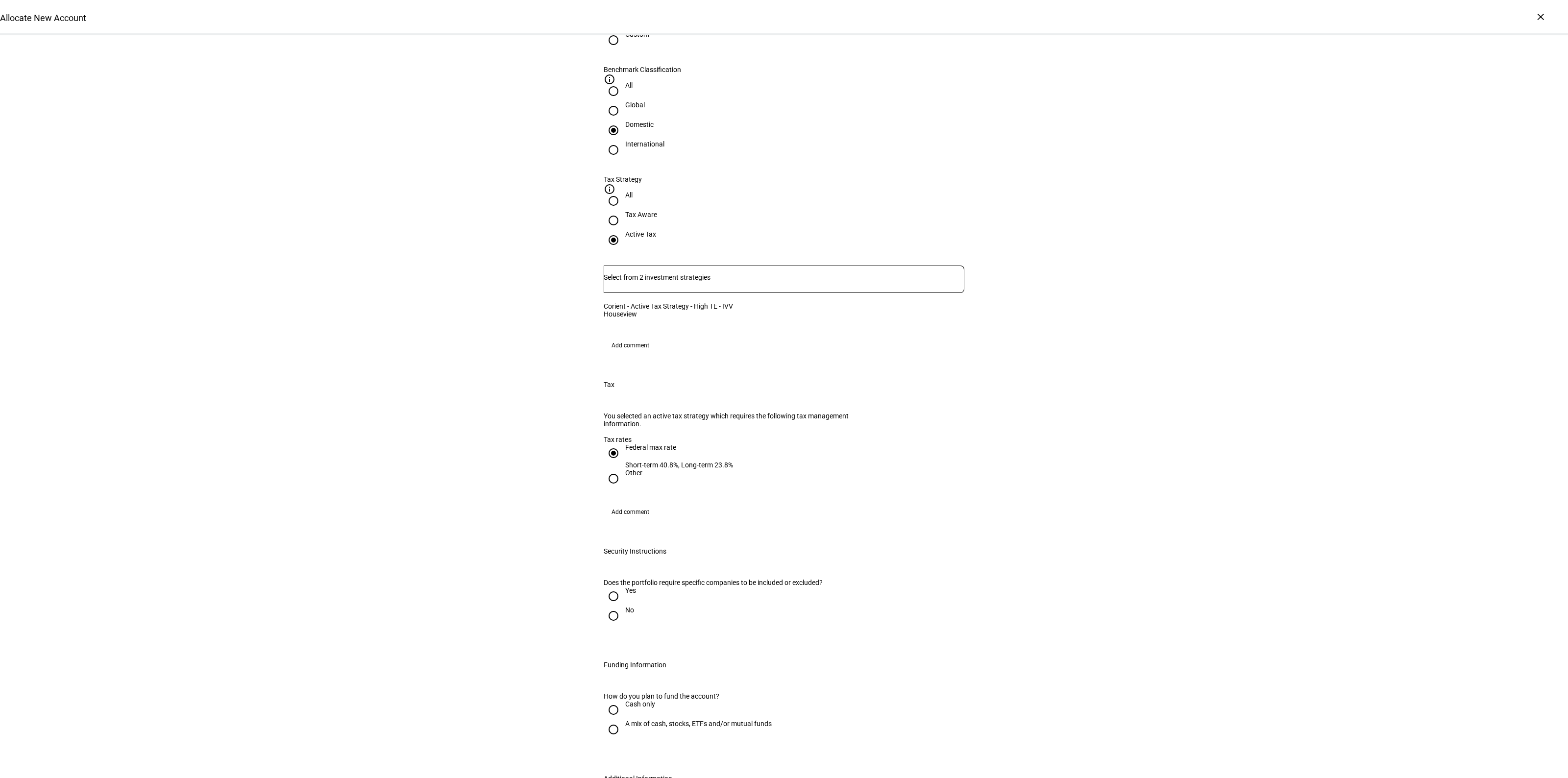
scroll to position [612, 0]
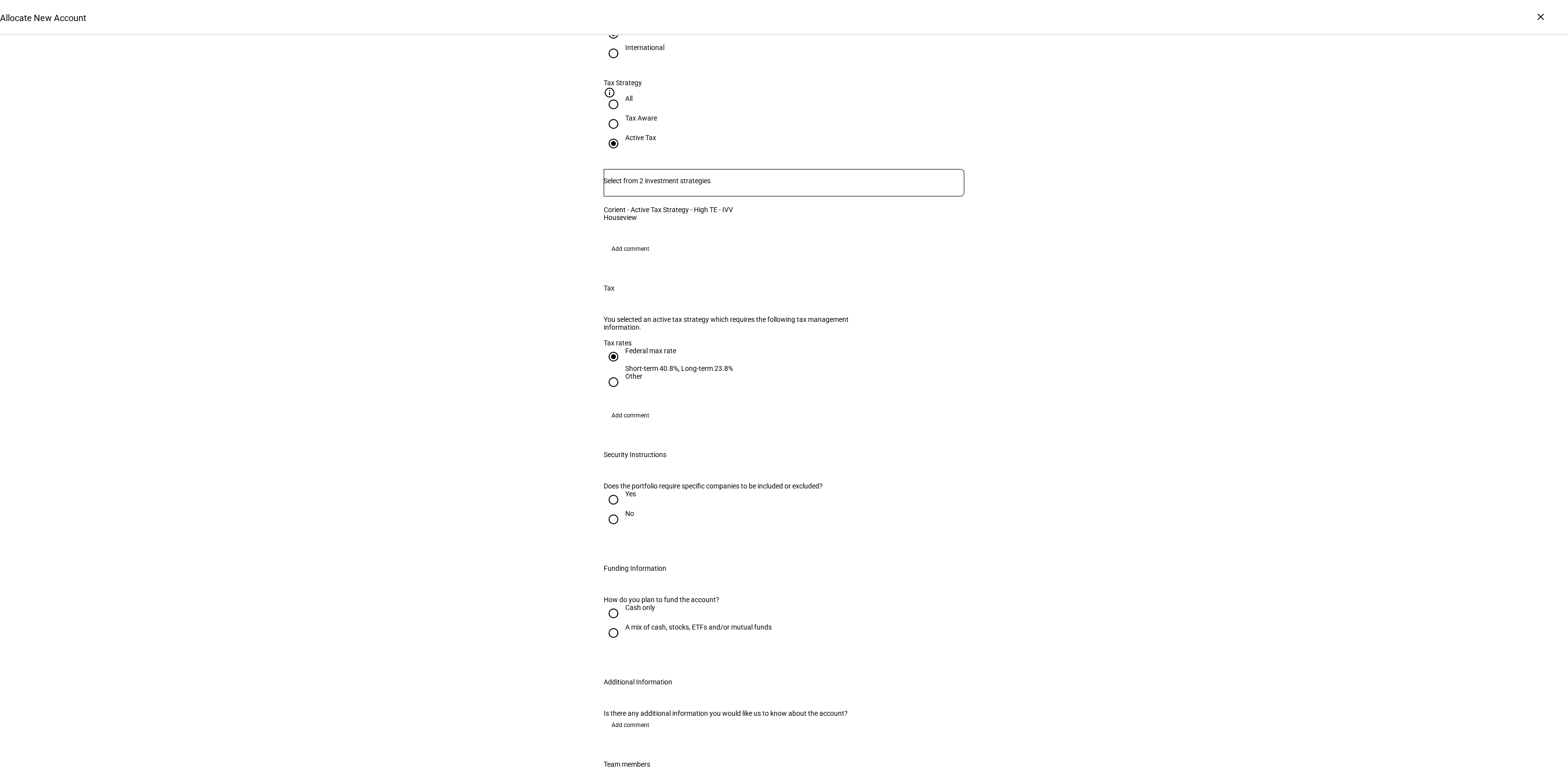
click at [611, 529] on input "No" at bounding box center [613, 520] width 20 height 20
radio input "true"
click at [631, 631] on div "A mix of cash, stocks, ETFs and/or mutual funds" at bounding box center [698, 627] width 147 height 8
click at [623, 643] on input "A mix of cash, stocks, ETFs and/or mutual funds" at bounding box center [613, 633] width 20 height 20
radio input "true"
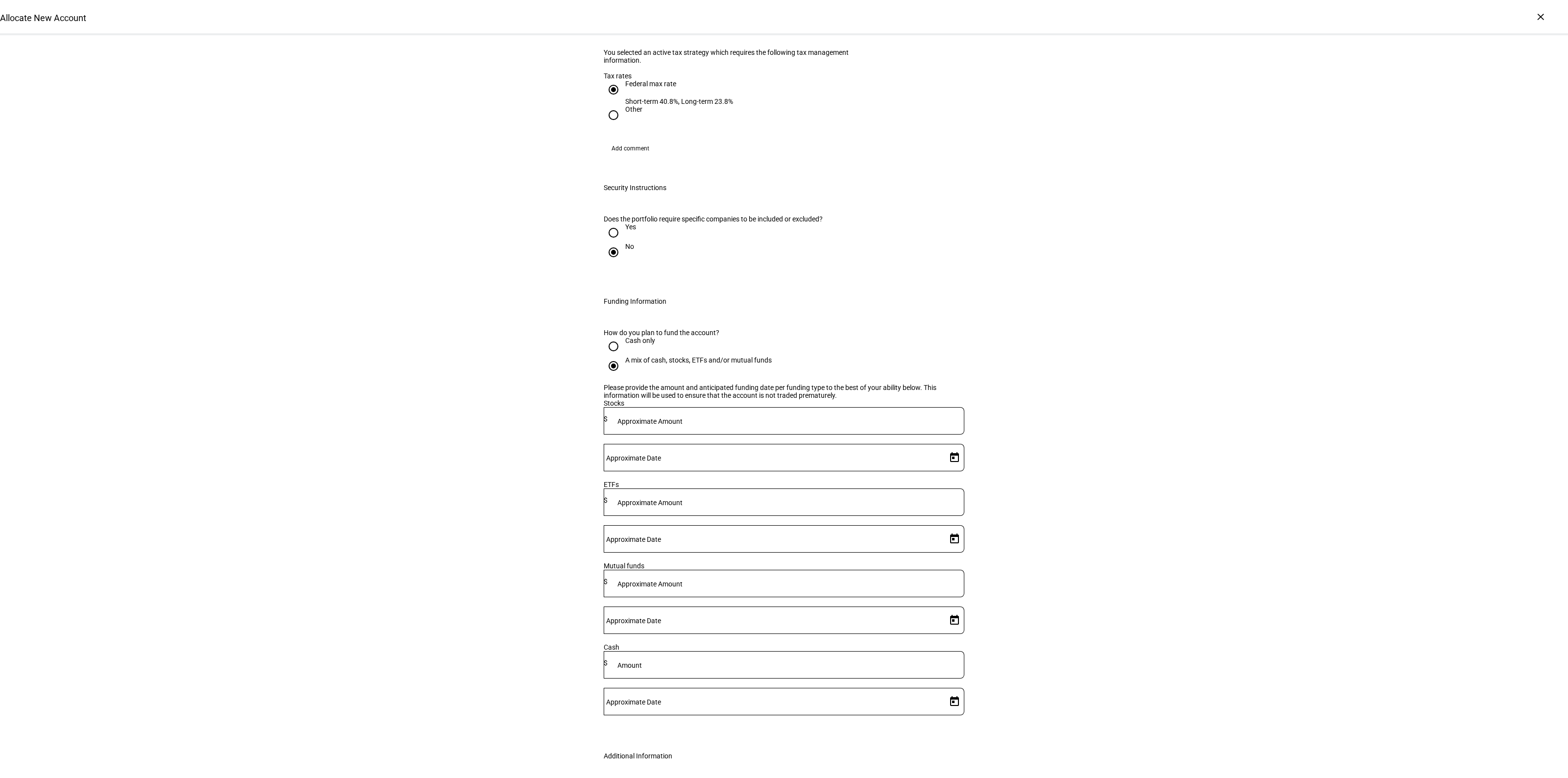
scroll to position [980, 0]
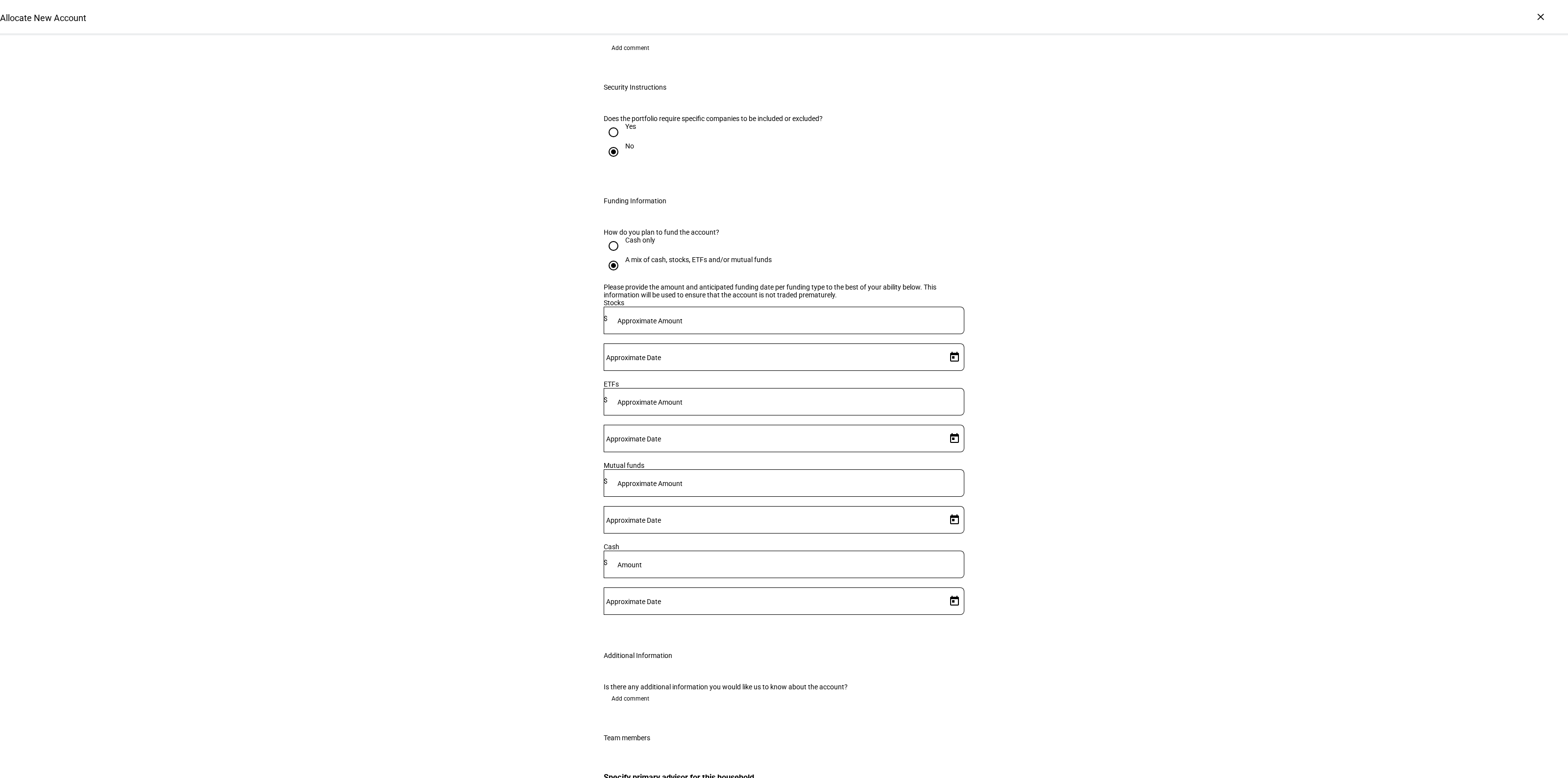
click at [760, 323] on input at bounding box center [785, 319] width 357 height 8
type input "717,000"
click at [683, 406] on mat-label "Approximate Amount" at bounding box center [650, 402] width 65 height 8
type input "144,000"
click at [942, 369] on span "Open calendar" at bounding box center [954, 357] width 24 height 24
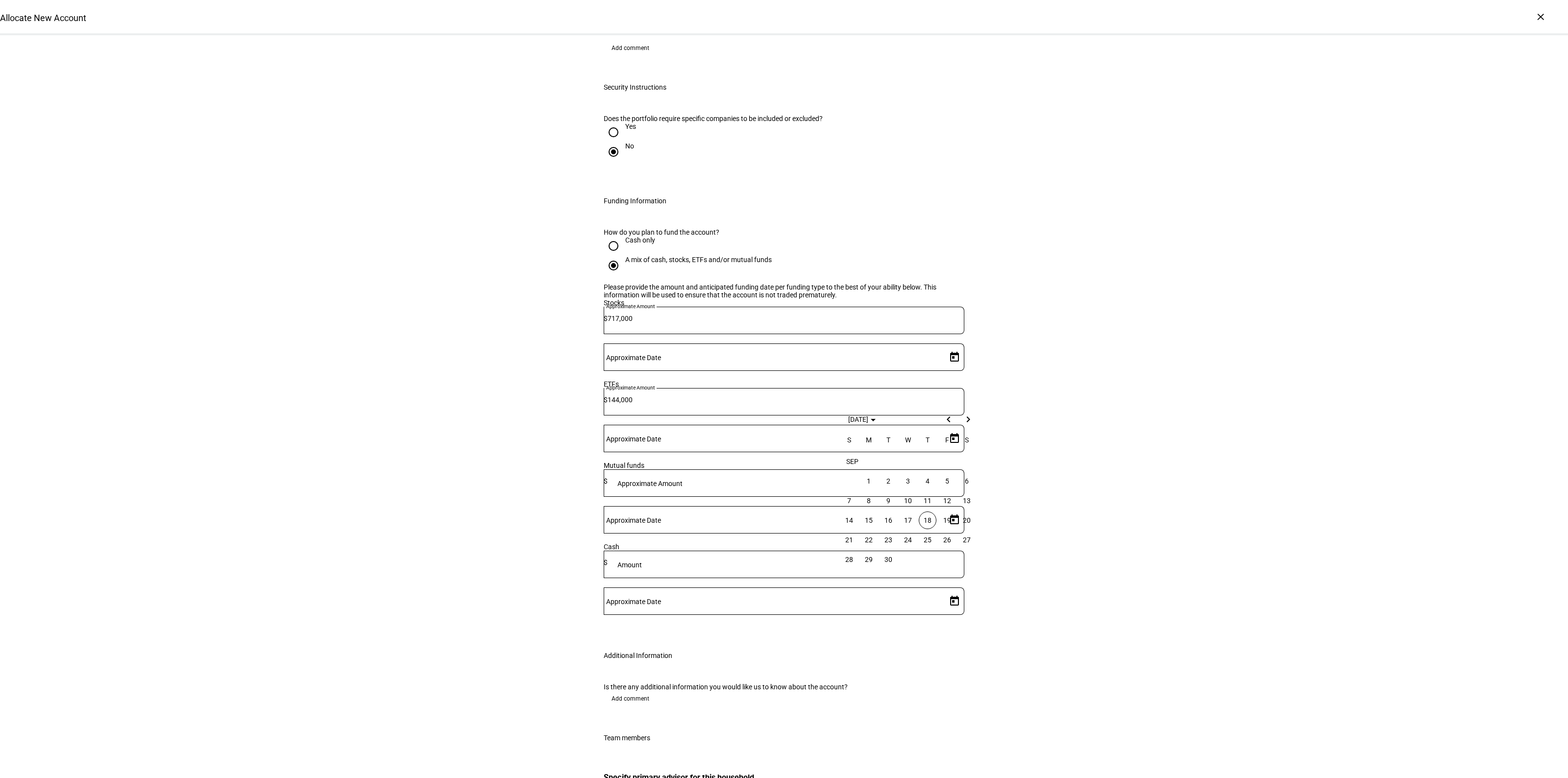
click at [929, 522] on span "18" at bounding box center [927, 520] width 18 height 18
type input "[DATE]"
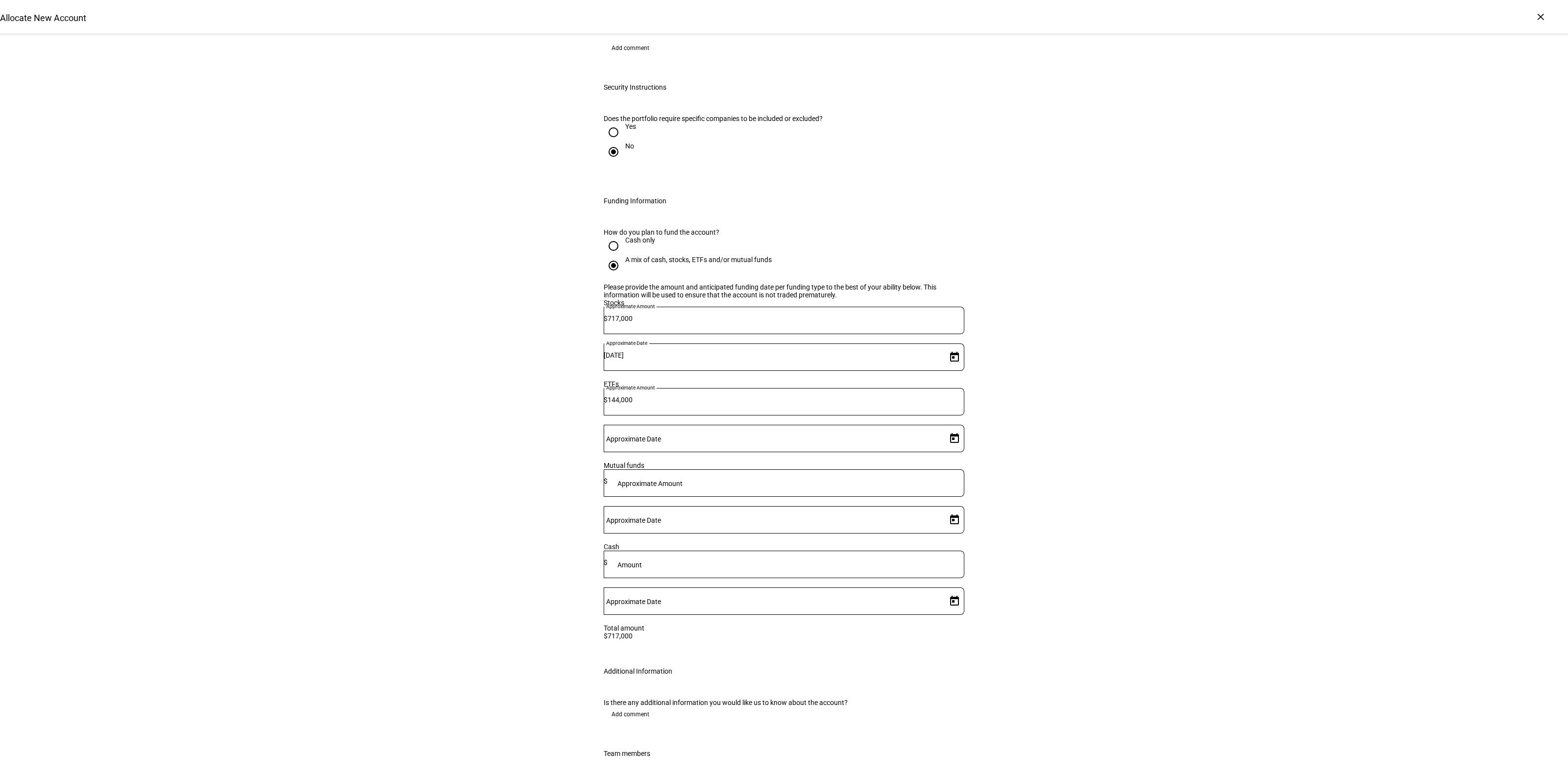
click at [946, 427] on span "Open calendar" at bounding box center [954, 438] width 24 height 24
drag, startPoint x: 926, startPoint y: 556, endPoint x: 1061, endPoint y: 523, distance: 139.0
click at [927, 556] on span "18" at bounding box center [927, 556] width 18 height 18
type input "[DATE]"
click at [1099, 507] on div "Allocate New Account Complete and submit this form to allocate a new account to…" at bounding box center [784, 21] width 1568 height 1930
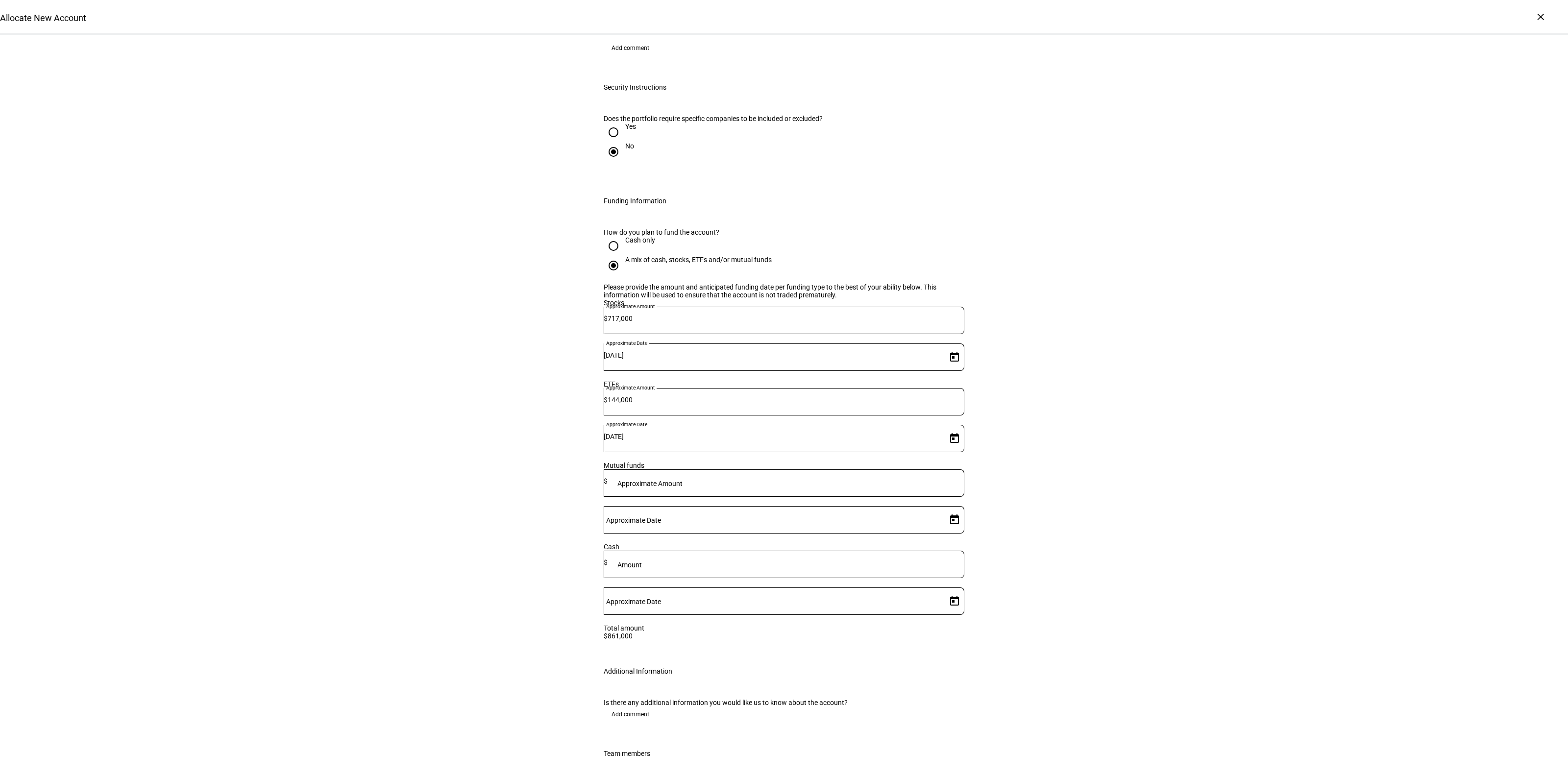
scroll to position [1182, 0]
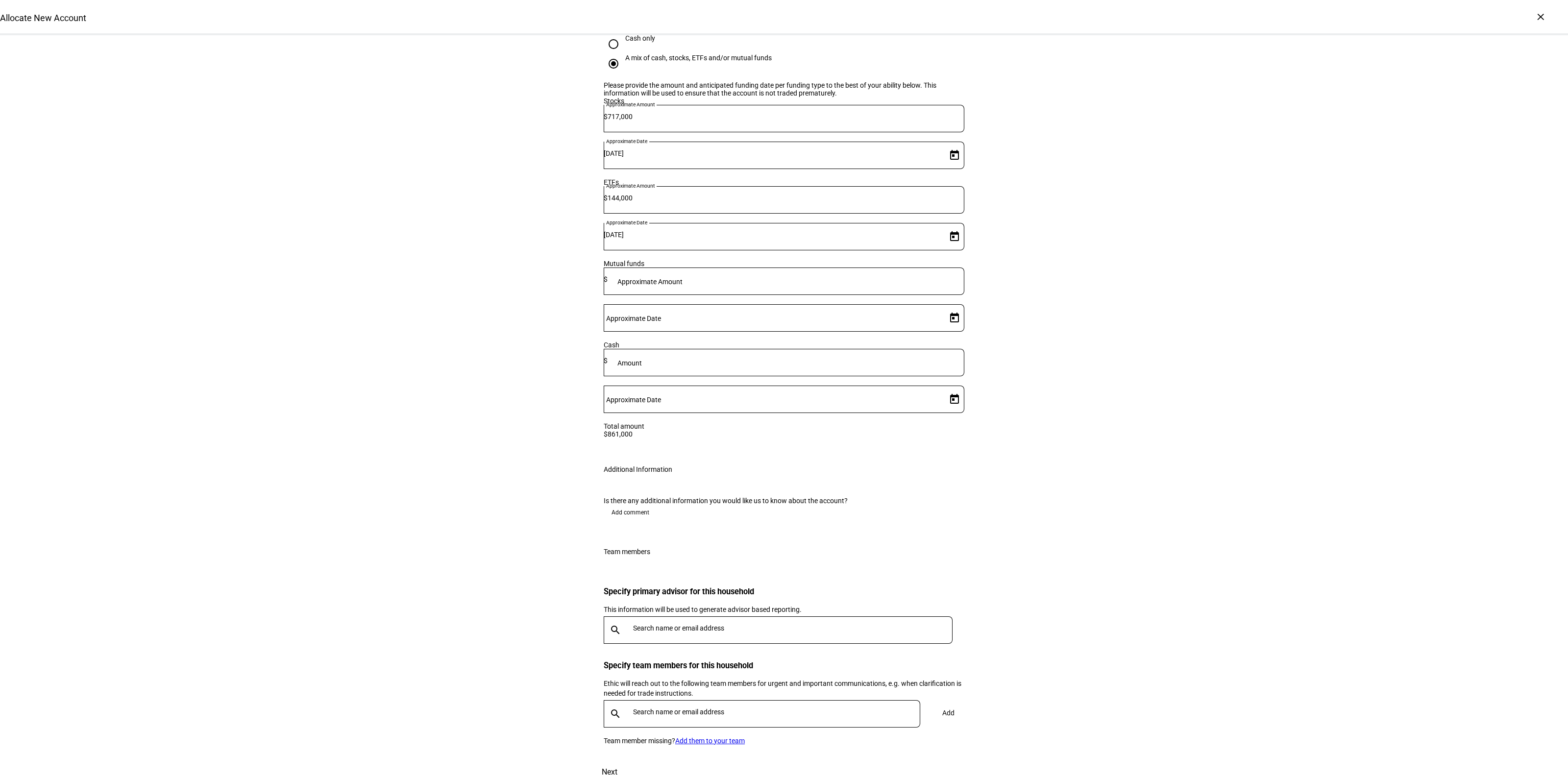
click at [623, 485] on div "Is there any additional information you would like us to know about the account…" at bounding box center [783, 510] width 392 height 51
click at [626, 504] on span "Add comment" at bounding box center [630, 512] width 38 height 16
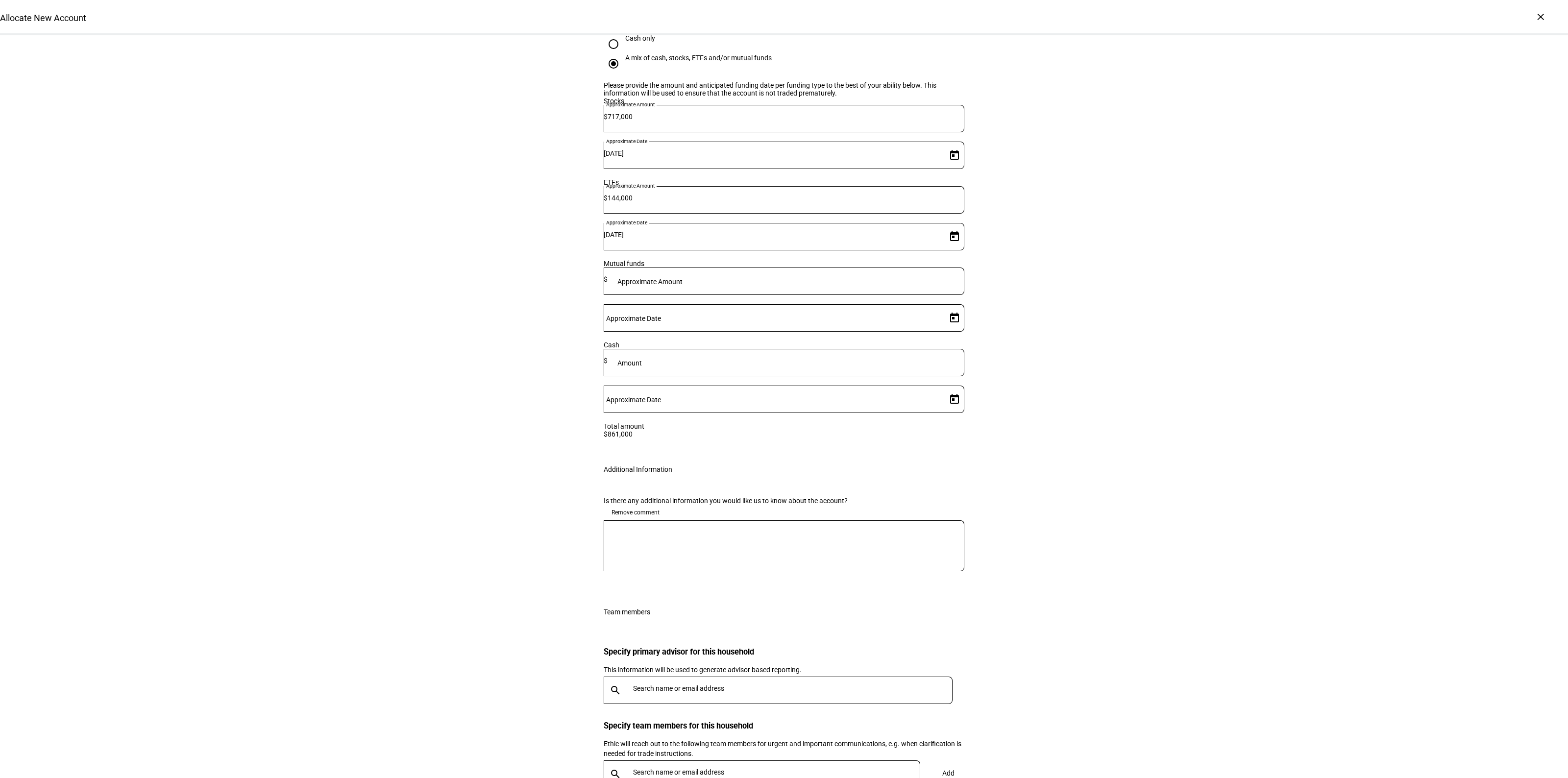
click at [656, 528] on textarea at bounding box center [783, 546] width 361 height 35
type textarea "O"
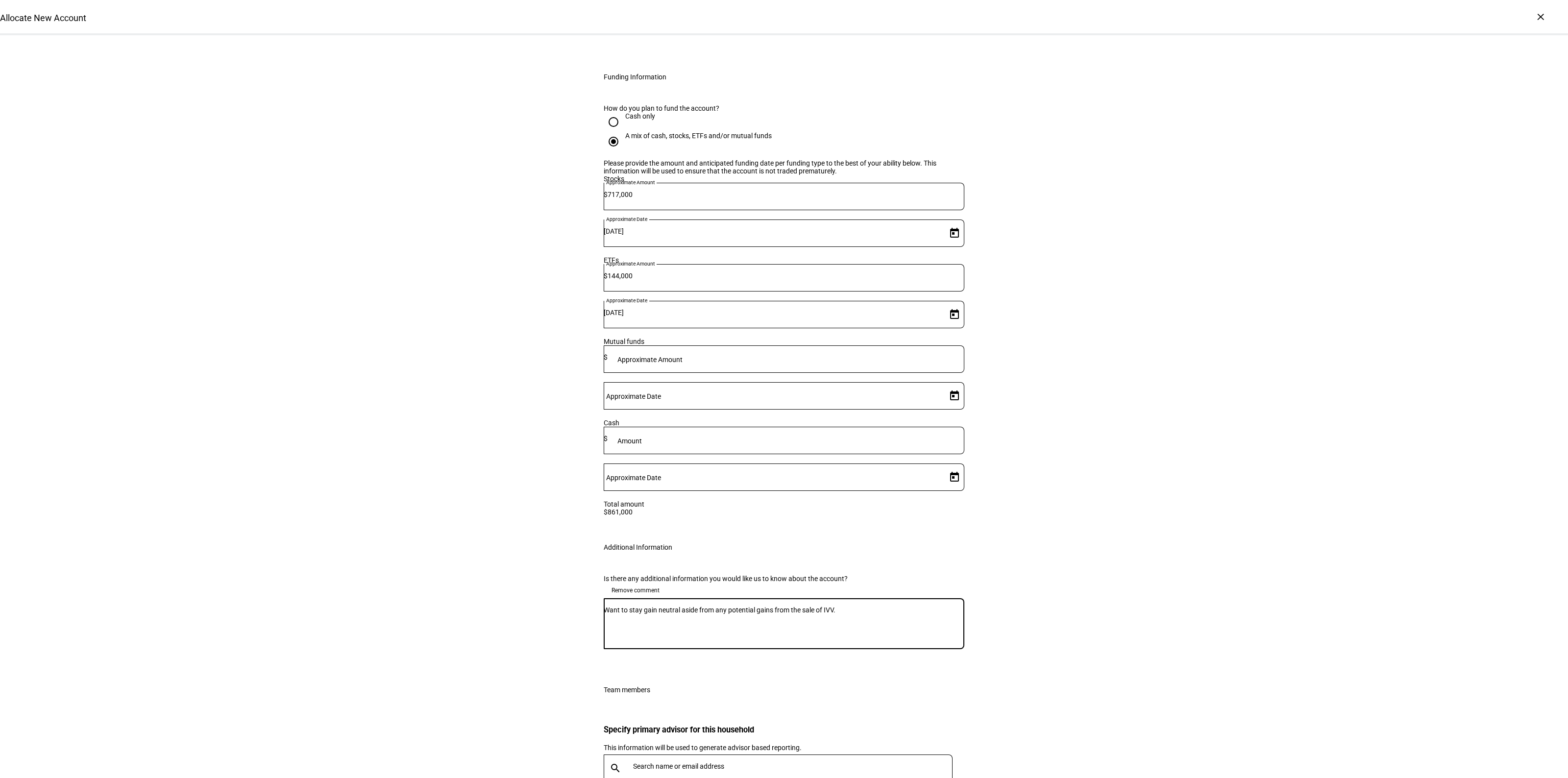
type textarea "Want to stay gain neutral aside from any potential gains from the sale of IVV."
click at [713, 762] on input "text" at bounding box center [794, 766] width 323 height 8
type input "har"
click at [679, 660] on div "[PERSON_NAME]" at bounding box center [741, 658] width 213 height 10
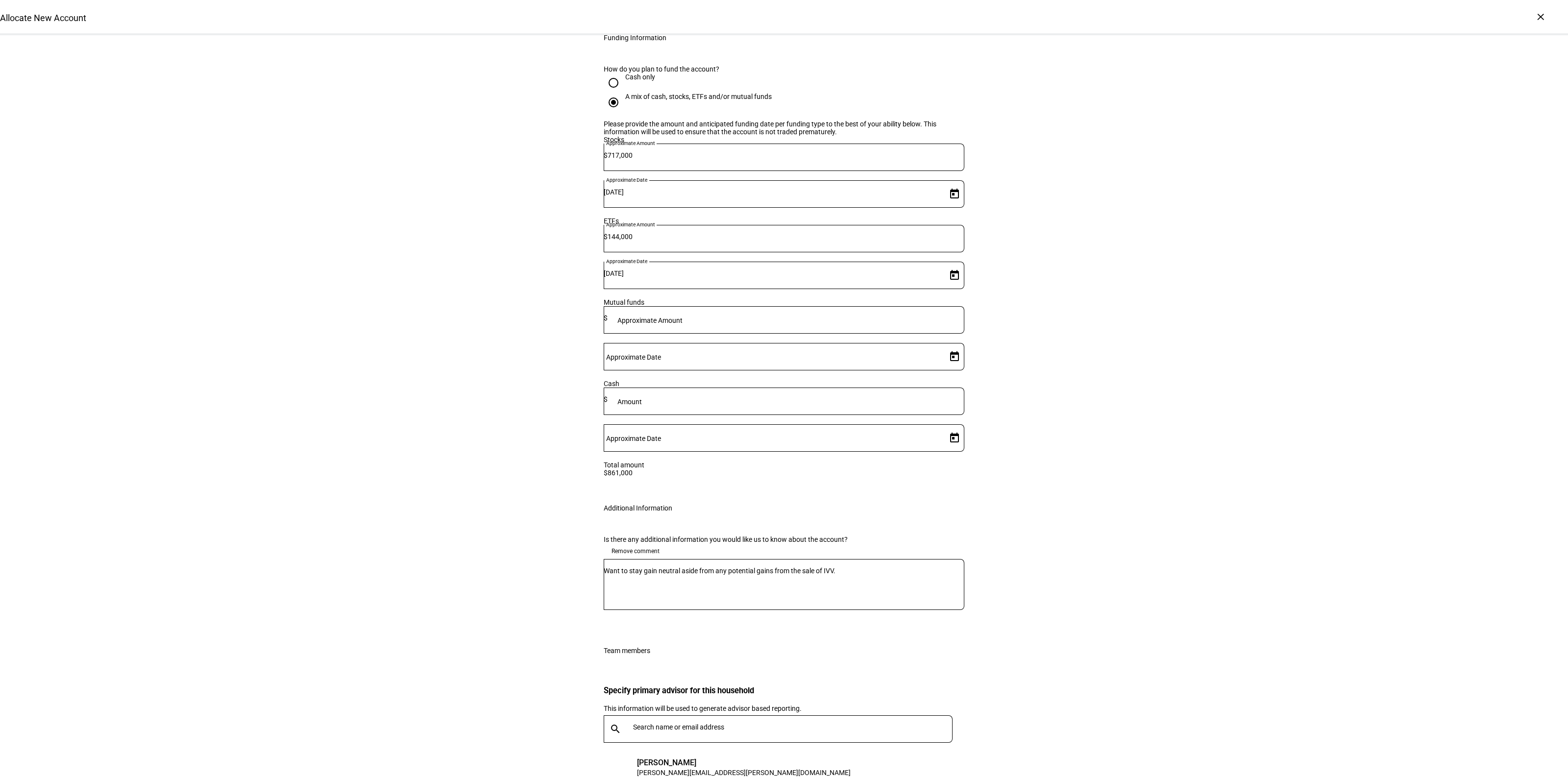
scroll to position [1335, 0]
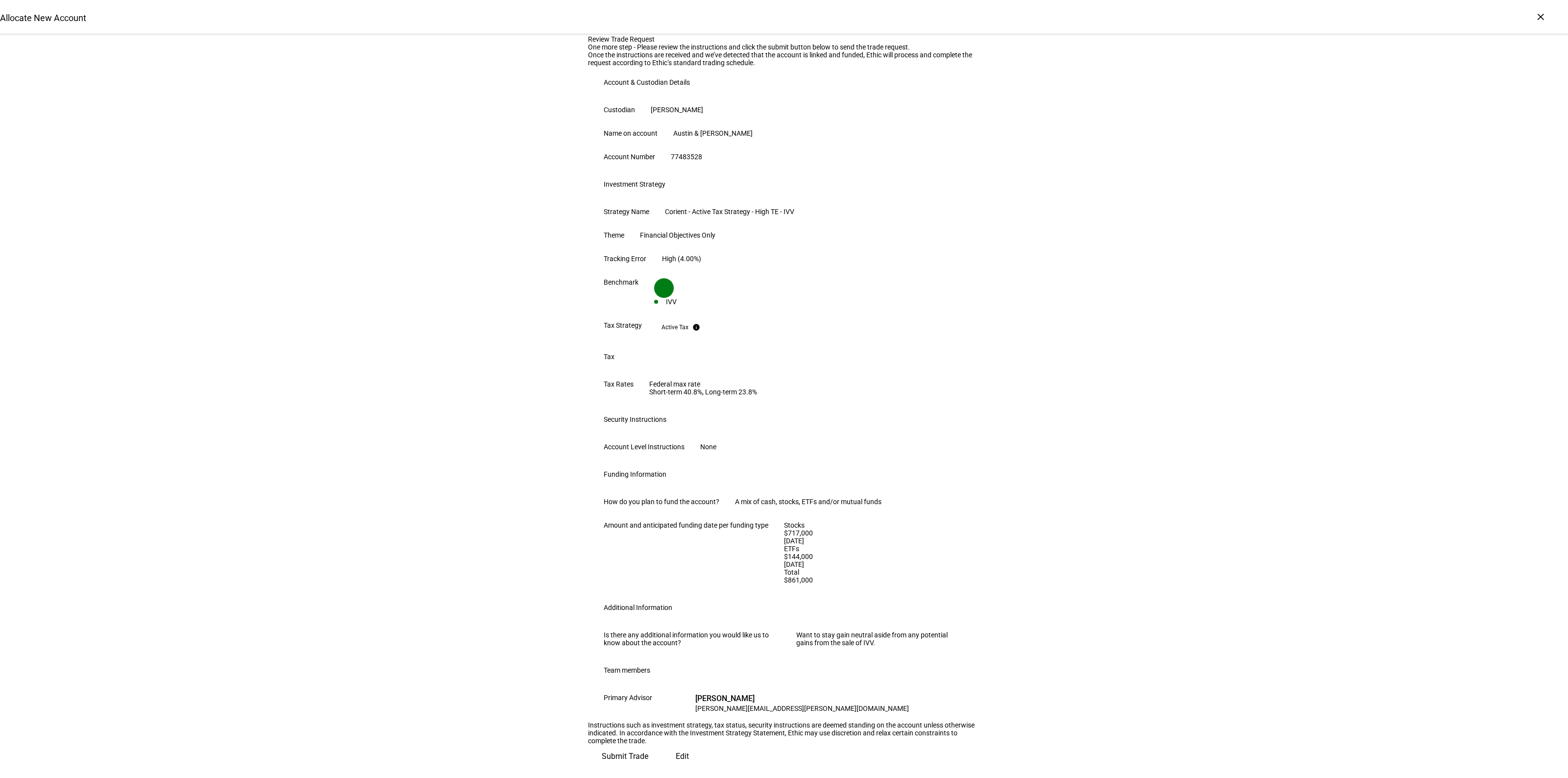
scroll to position [249, 0]
click at [649, 745] on span "Submit Trade" at bounding box center [624, 756] width 46 height 24
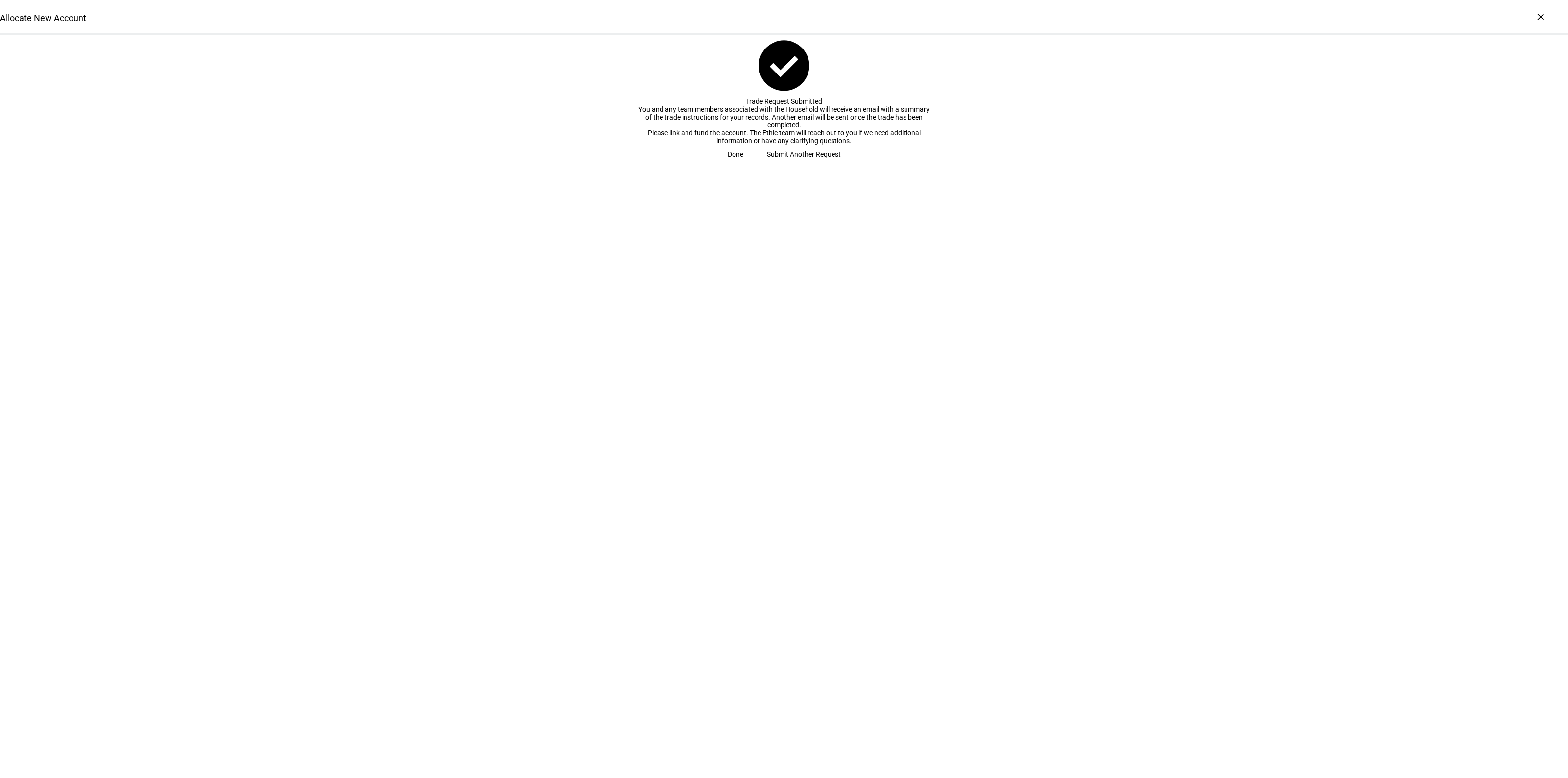
click at [767, 164] on span "Submit Another Request" at bounding box center [804, 154] width 74 height 20
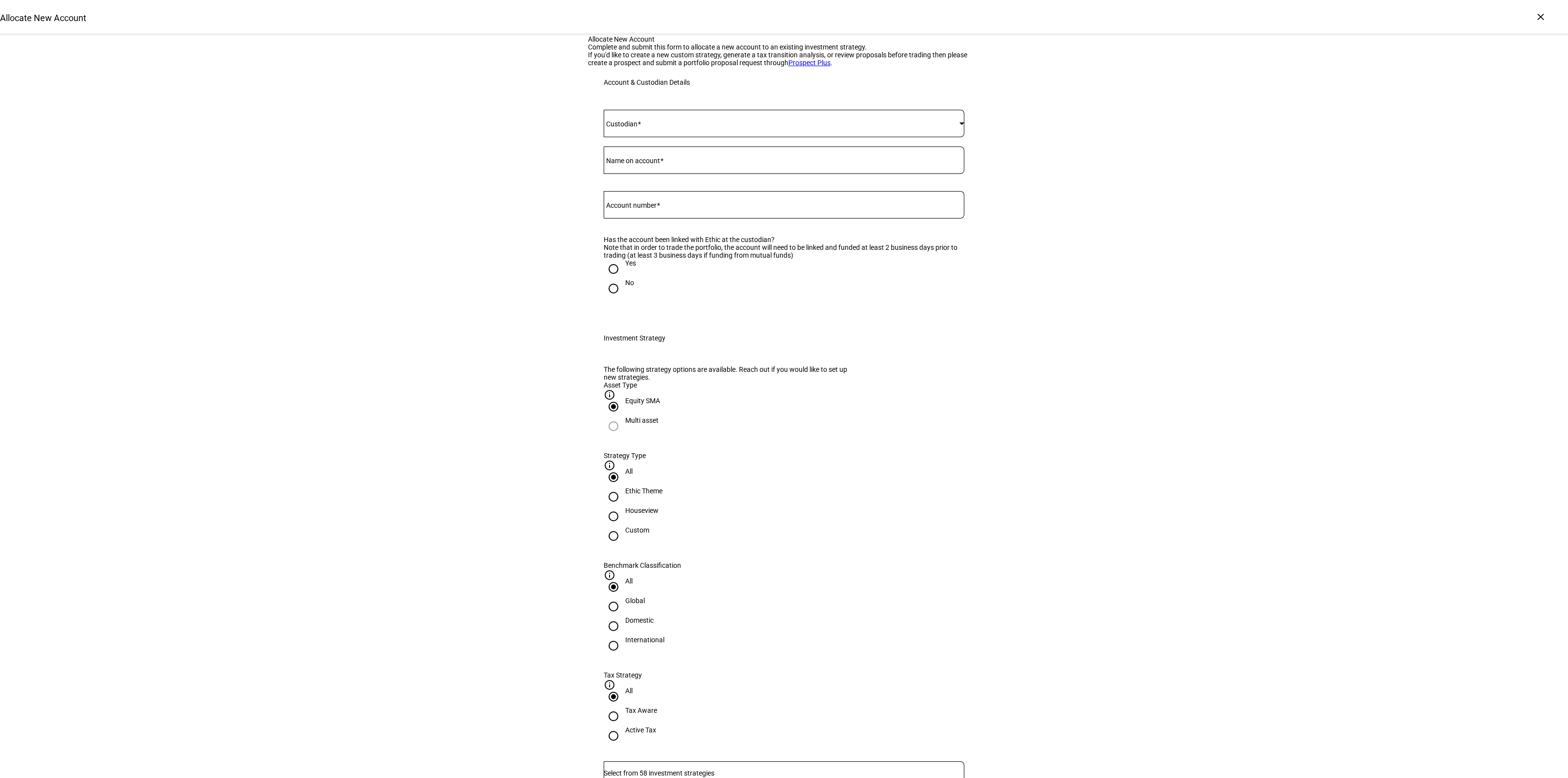
click at [446, 448] on div "Allocate New Account Complete and submit this form to allocate a new account to…" at bounding box center [784, 711] width 1568 height 1352
drag, startPoint x: 643, startPoint y: 313, endPoint x: 689, endPoint y: 332, distance: 49.8
click at [643, 209] on mat-label "Account number" at bounding box center [631, 205] width 50 height 8
click at [643, 207] on input "Account number" at bounding box center [783, 203] width 361 height 8
paste input "655250112"
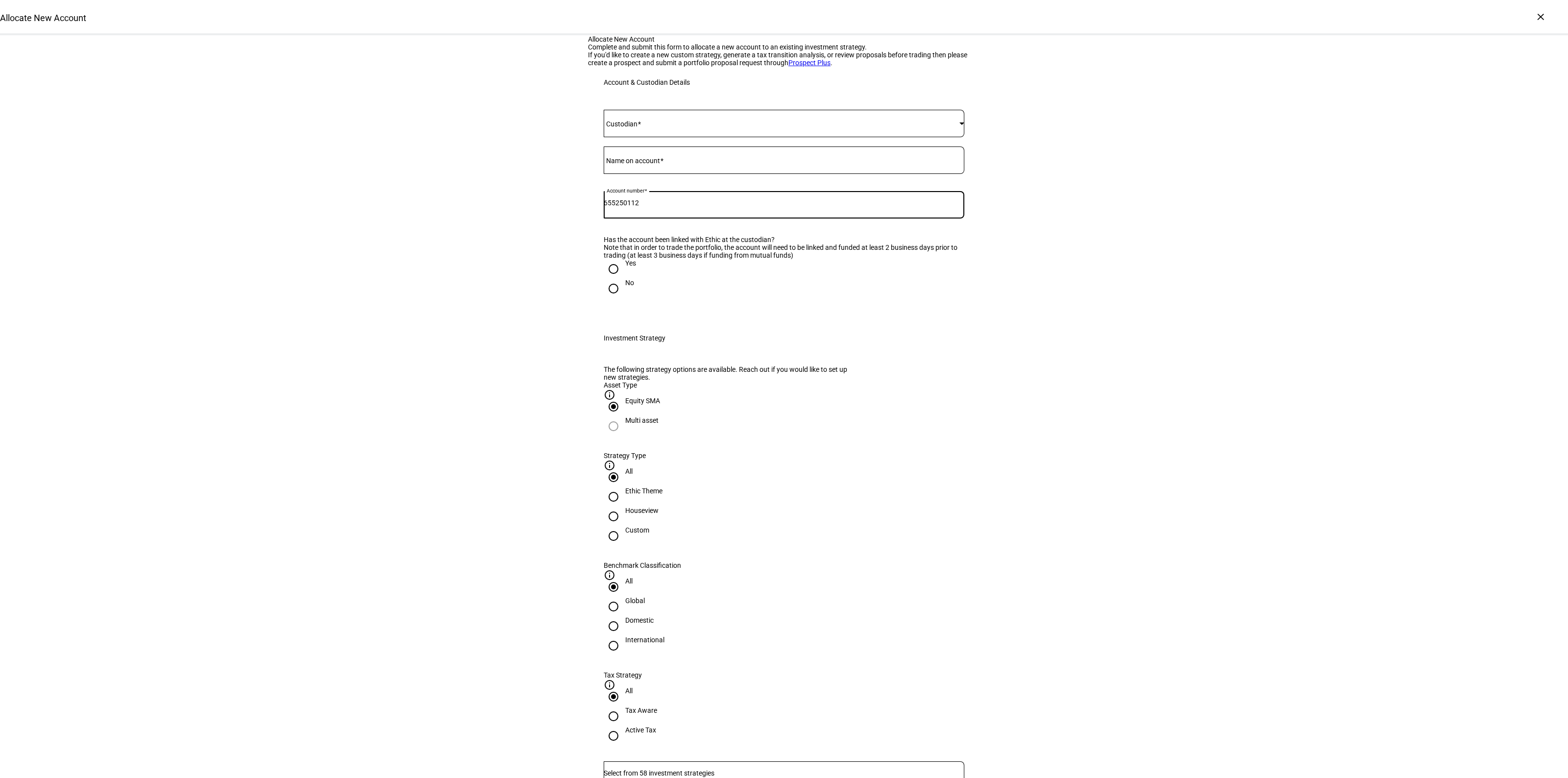
click at [616, 207] on input "655250112" at bounding box center [783, 203] width 361 height 8
type input "655-250112"
click at [660, 128] on span at bounding box center [781, 124] width 356 height 8
click at [631, 297] on mat-option "Fidelity" at bounding box center [779, 303] width 360 height 24
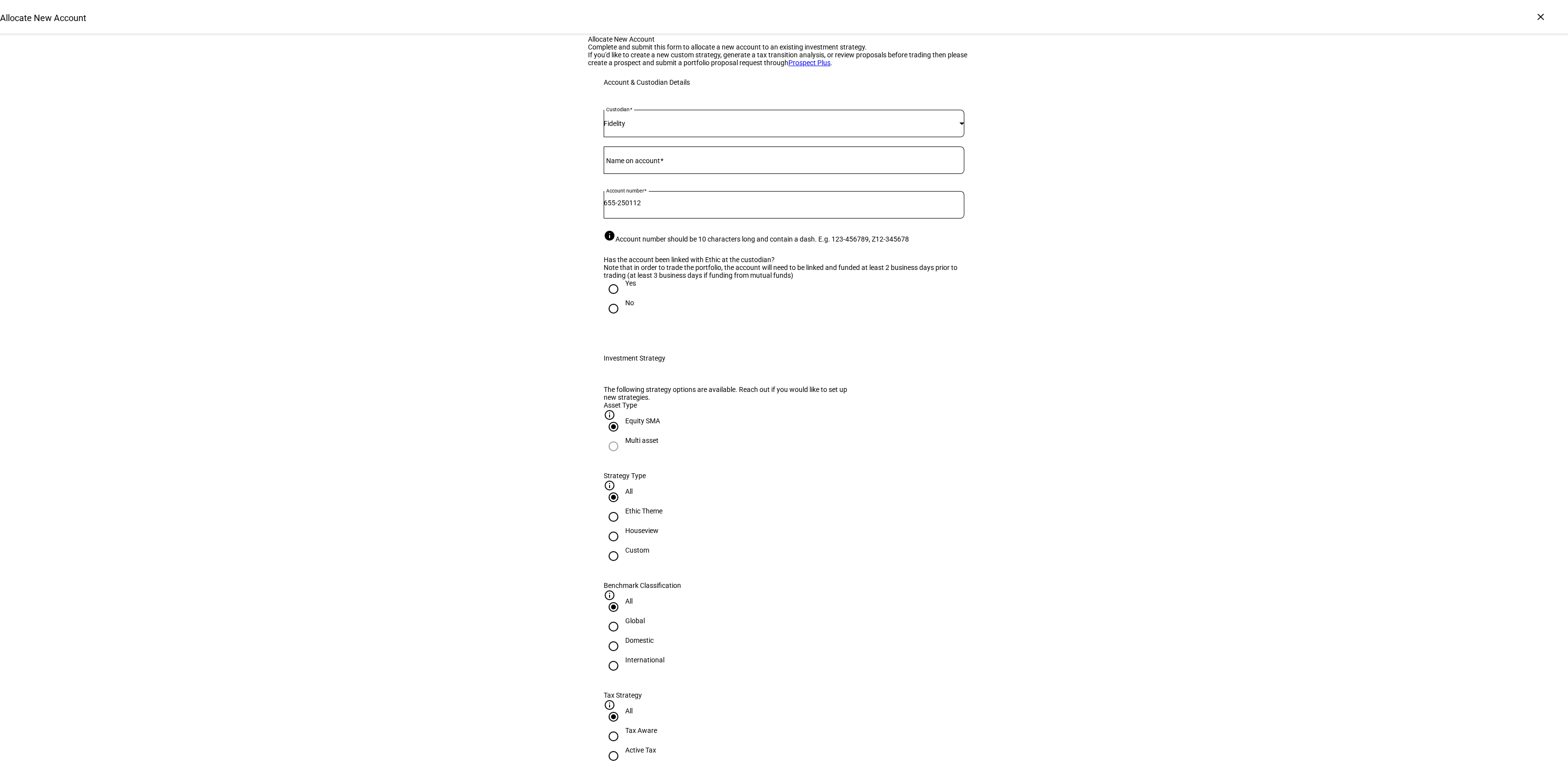
click at [641, 165] on mat-label "Name on account" at bounding box center [633, 161] width 54 height 8
click at [641, 162] on input "Name on account" at bounding box center [783, 158] width 361 height 8
type input "The [PERSON_NAME] Rev Trust"
click at [606, 299] on input "Yes" at bounding box center [613, 289] width 20 height 20
radio input "true"
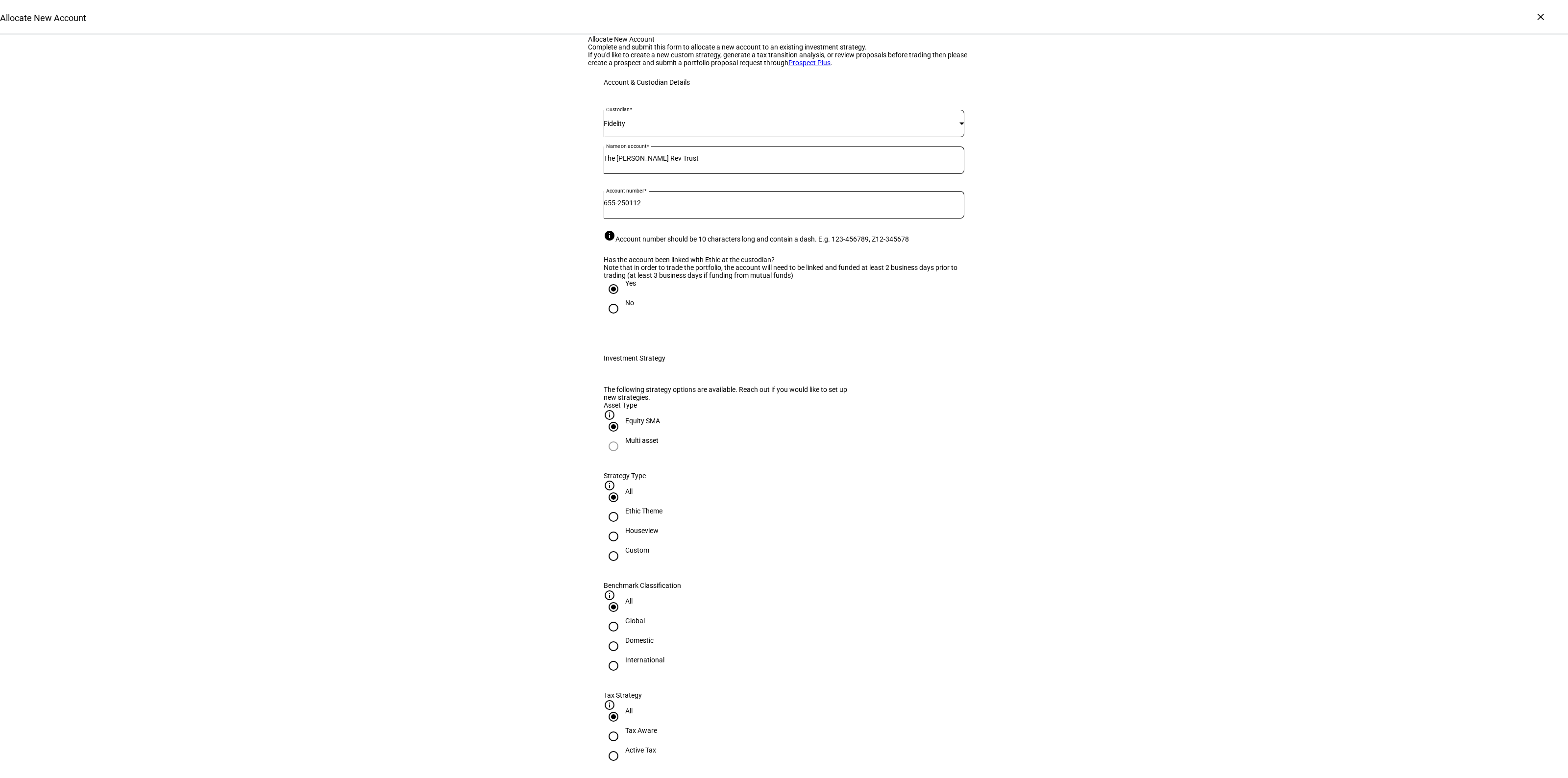
drag, startPoint x: 721, startPoint y: 625, endPoint x: 728, endPoint y: 622, distance: 7.6
click at [658, 535] on div "Houseview" at bounding box center [641, 531] width 33 height 8
click at [623, 546] on input "Houseview" at bounding box center [613, 537] width 20 height 20
radio input "true"
click at [654, 637] on div "Domestic" at bounding box center [639, 641] width 28 height 8
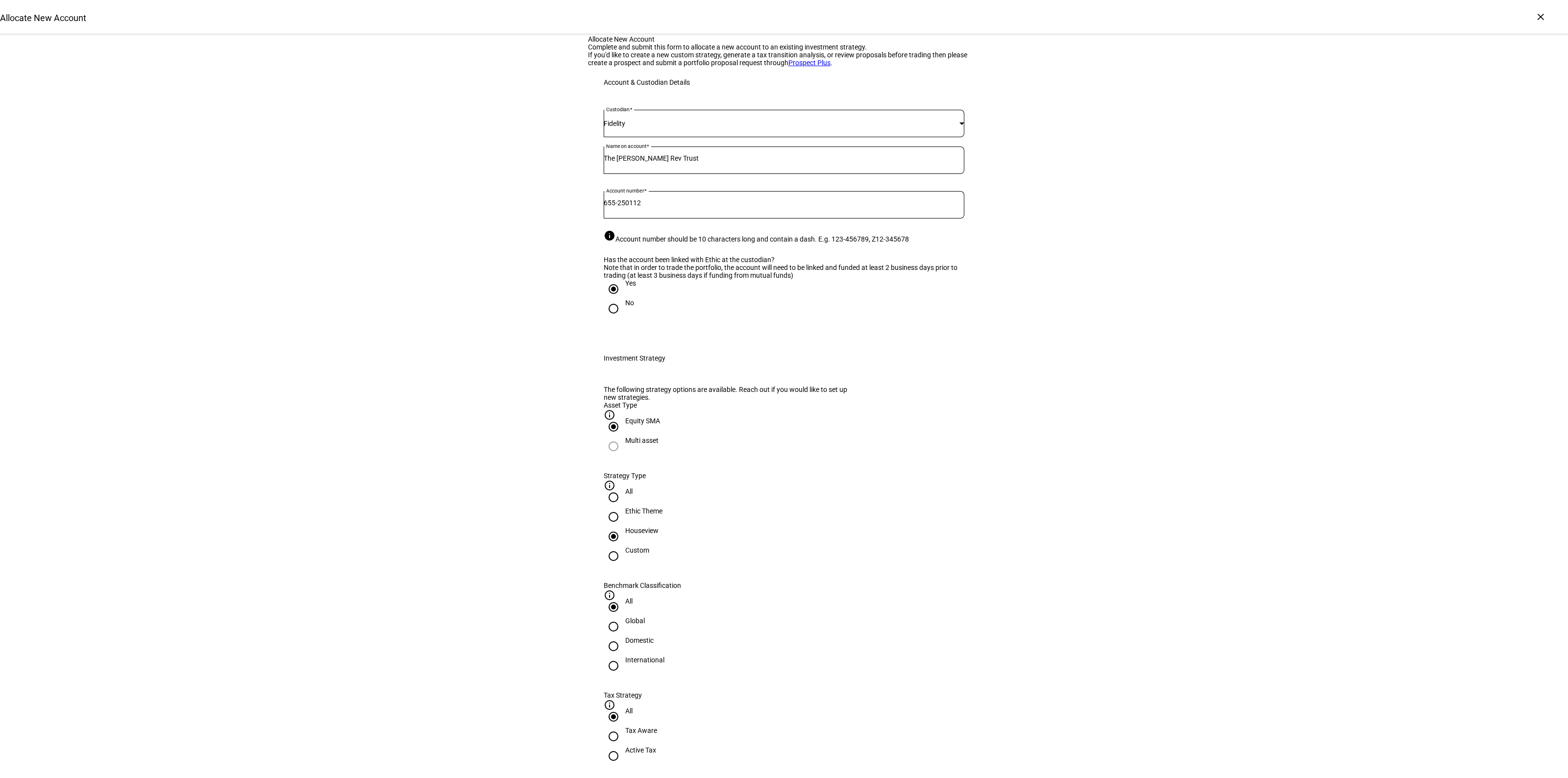
click at [623, 637] on input "Domestic" at bounding box center [613, 646] width 20 height 20
radio input "true"
click at [656, 746] on div "Active Tax" at bounding box center [640, 750] width 31 height 8
click at [623, 746] on input "Active Tax" at bounding box center [613, 756] width 20 height 20
radio input "true"
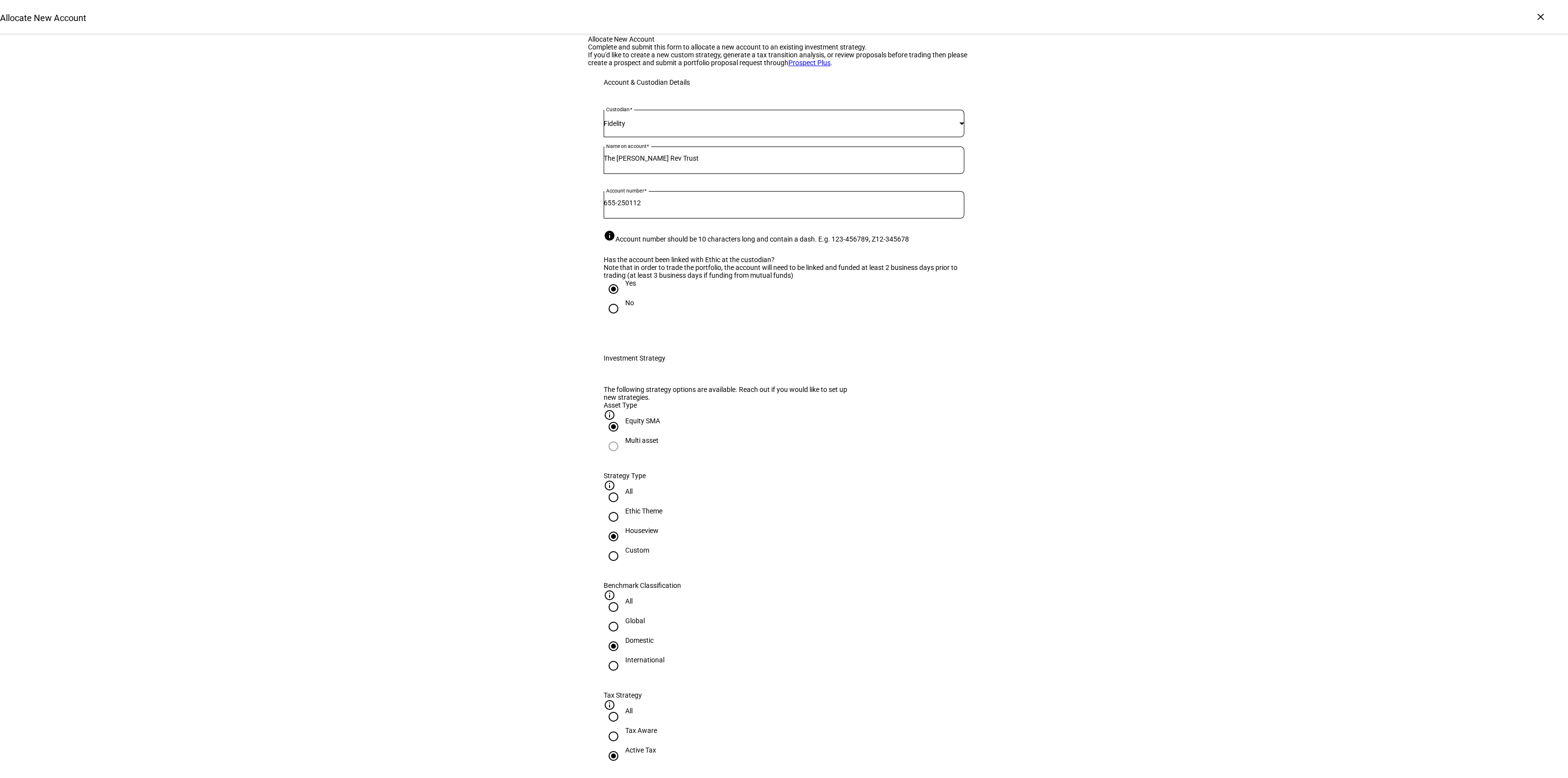
click at [836, 777] on input "Number" at bounding box center [783, 793] width 361 height 8
click at [743, 706] on span "Corient - Active Tax Strategy - High TE - IVV" at bounding box center [684, 707] width 153 height 12
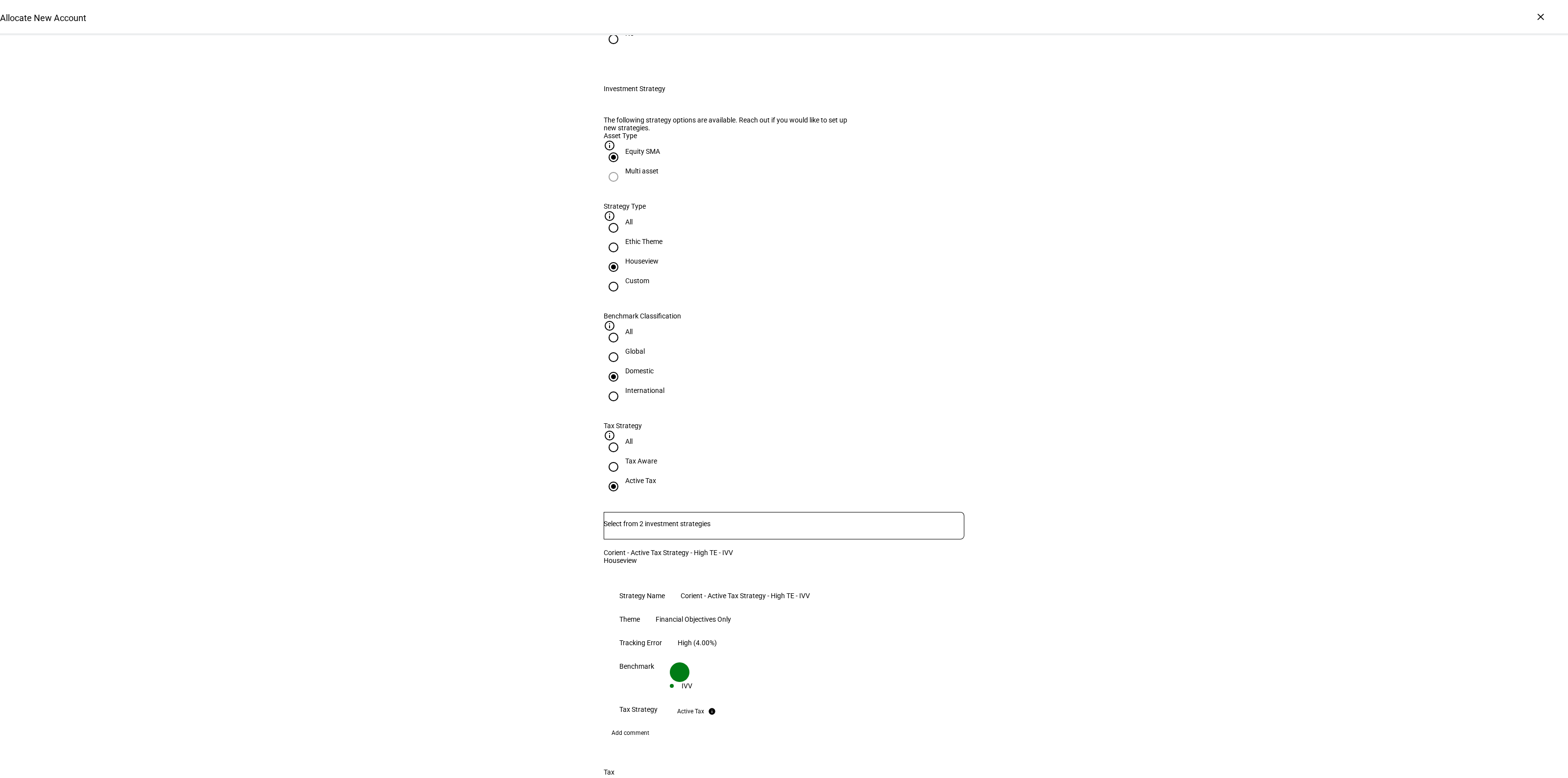
scroll to position [368, 0]
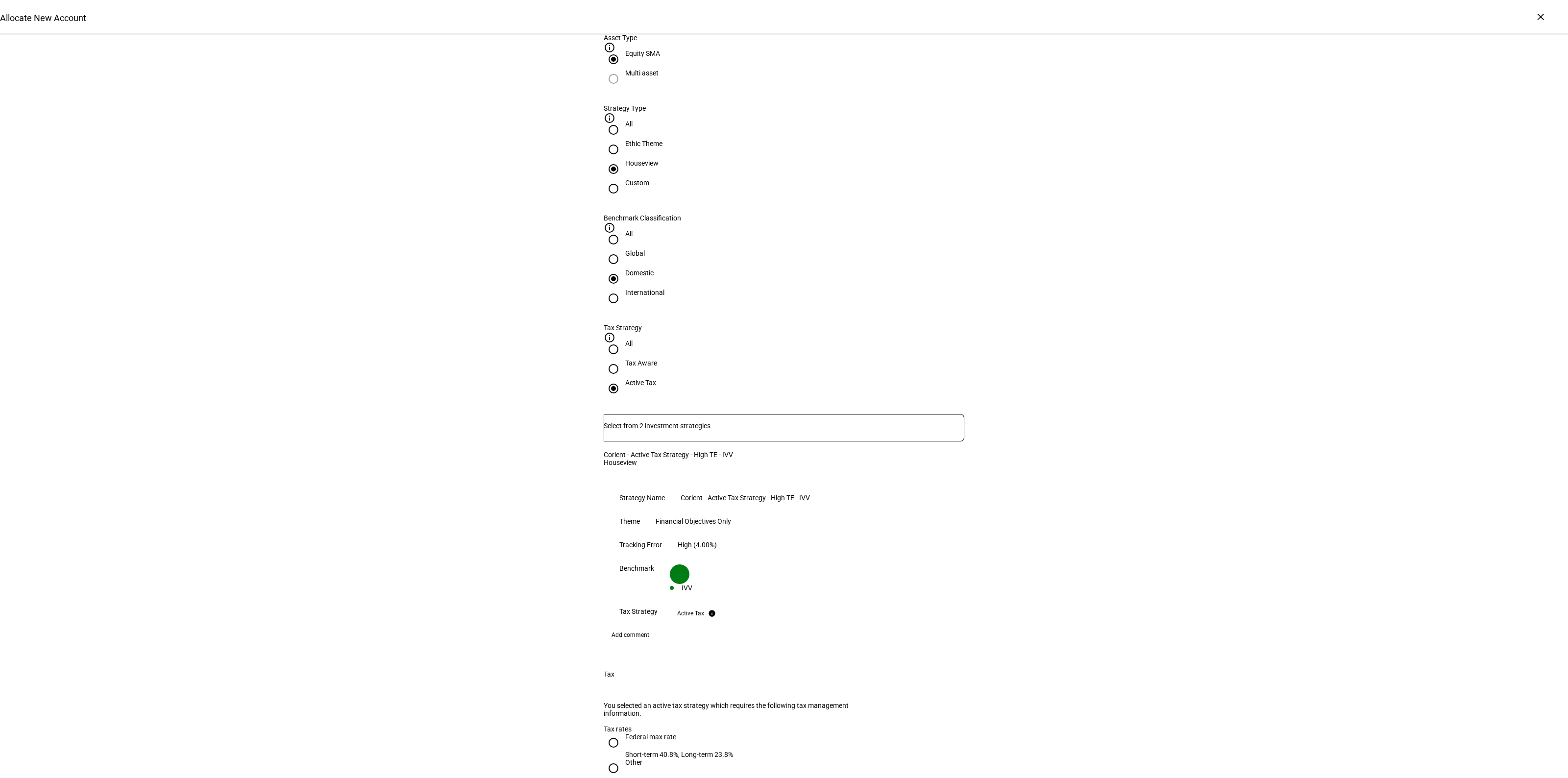
click at [620, 731] on div at bounding box center [613, 743] width 24 height 24
radio input "true"
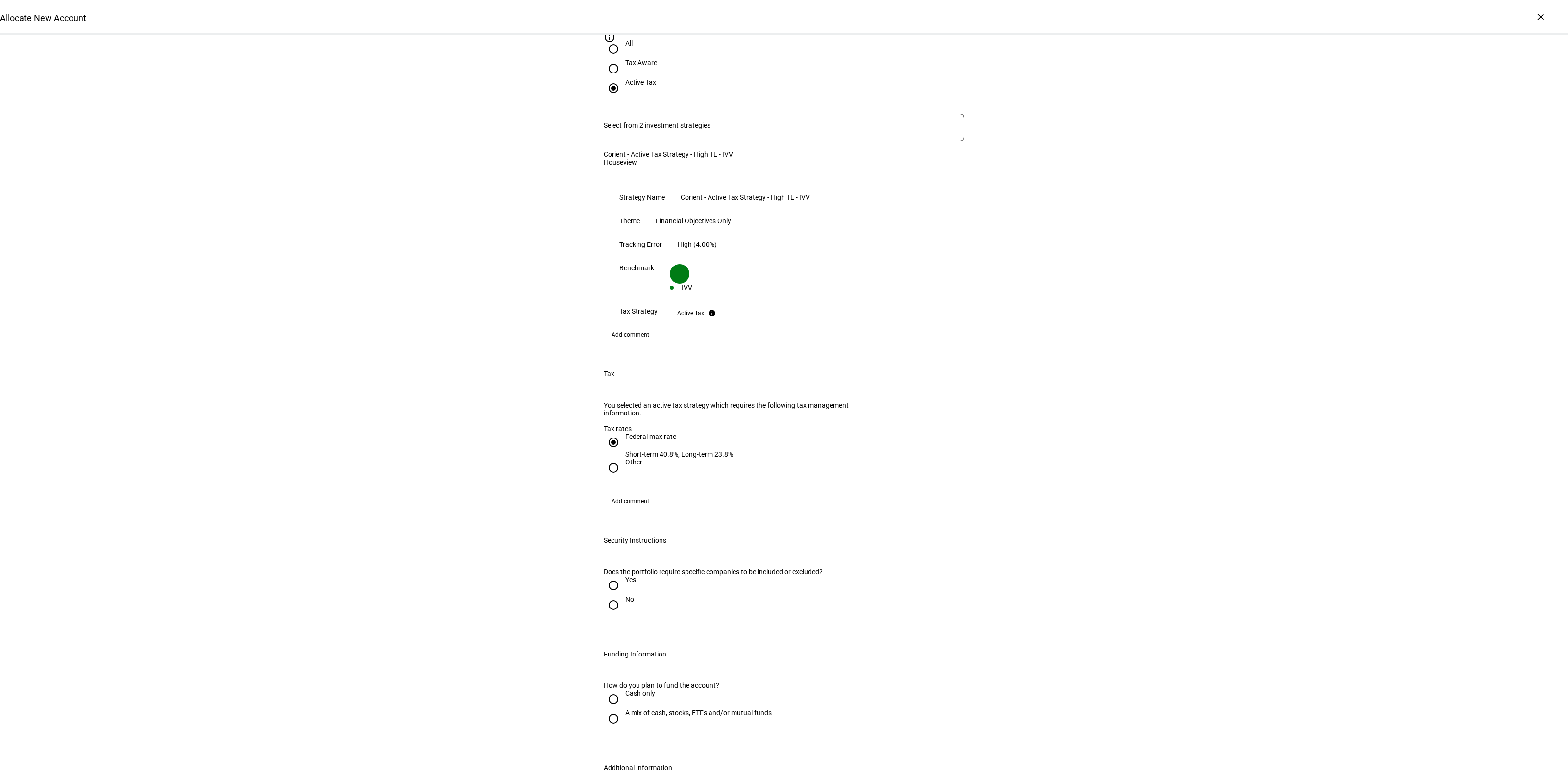
scroll to position [796, 0]
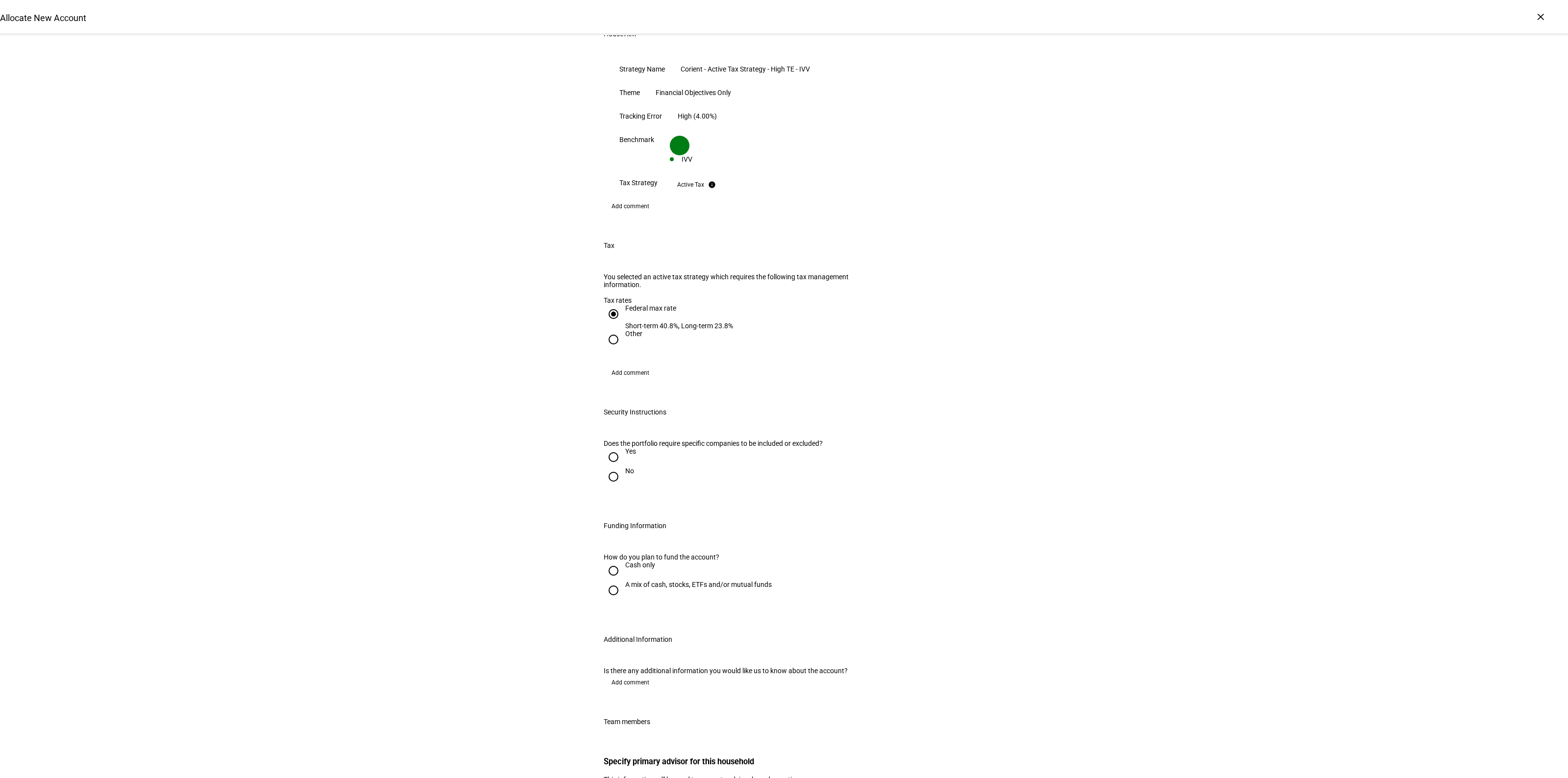
click at [603, 467] on input "No" at bounding box center [613, 477] width 20 height 20
radio input "true"
click at [629, 580] on div "A mix of cash, stocks, ETFs and/or mutual funds" at bounding box center [698, 584] width 147 height 8
click at [623, 580] on input "A mix of cash, stocks, ETFs and/or mutual funds" at bounding box center [613, 590] width 20 height 20
radio input "true"
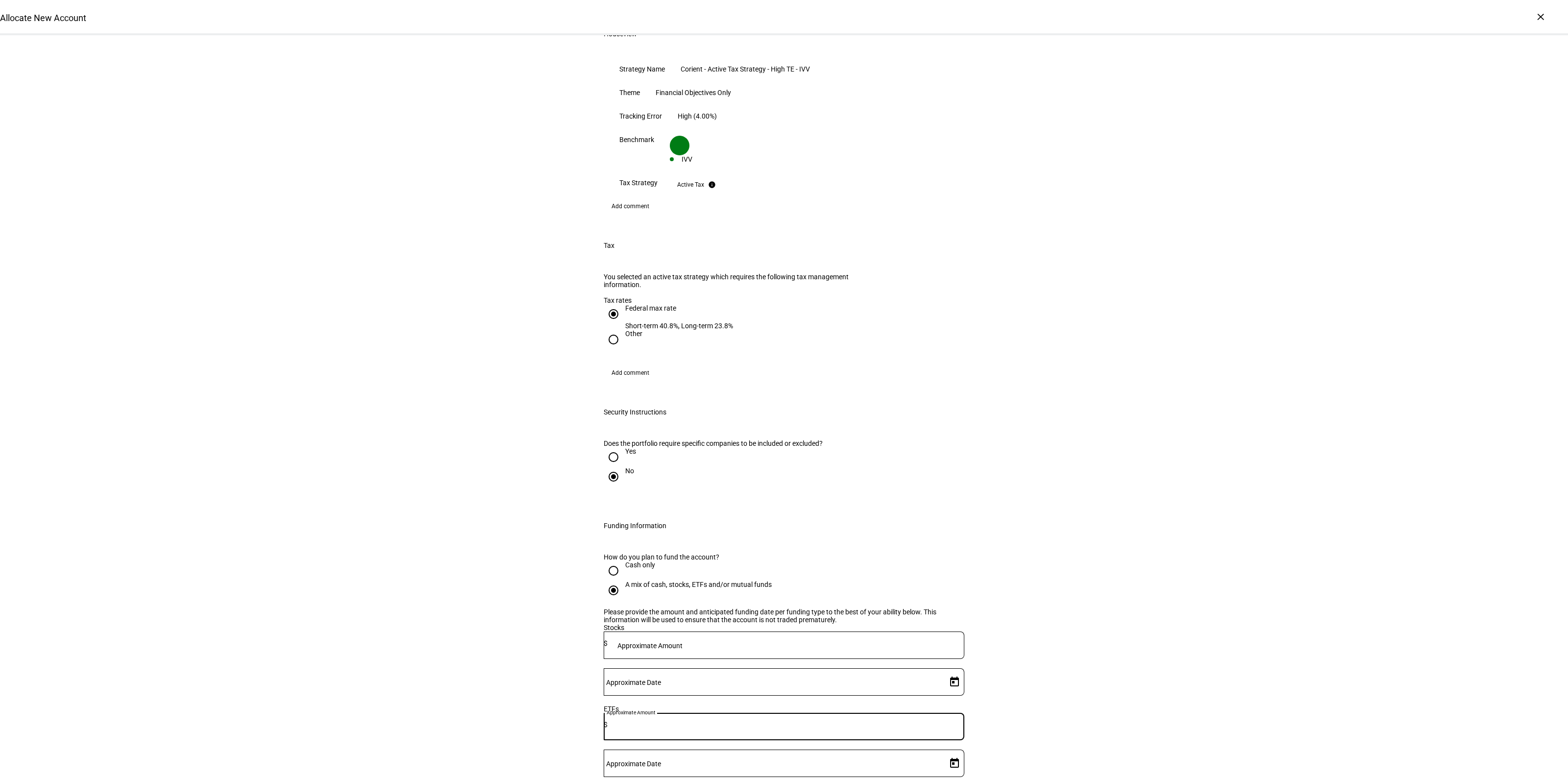
click at [734, 713] on div "Approximate Amount $" at bounding box center [783, 726] width 361 height 27
click at [683, 642] on mat-label "Approximate Amount" at bounding box center [650, 646] width 65 height 8
type input "2,430,000"
click at [944, 670] on span "Open calendar" at bounding box center [954, 682] width 24 height 24
click at [933, 564] on span "18" at bounding box center [927, 567] width 18 height 18
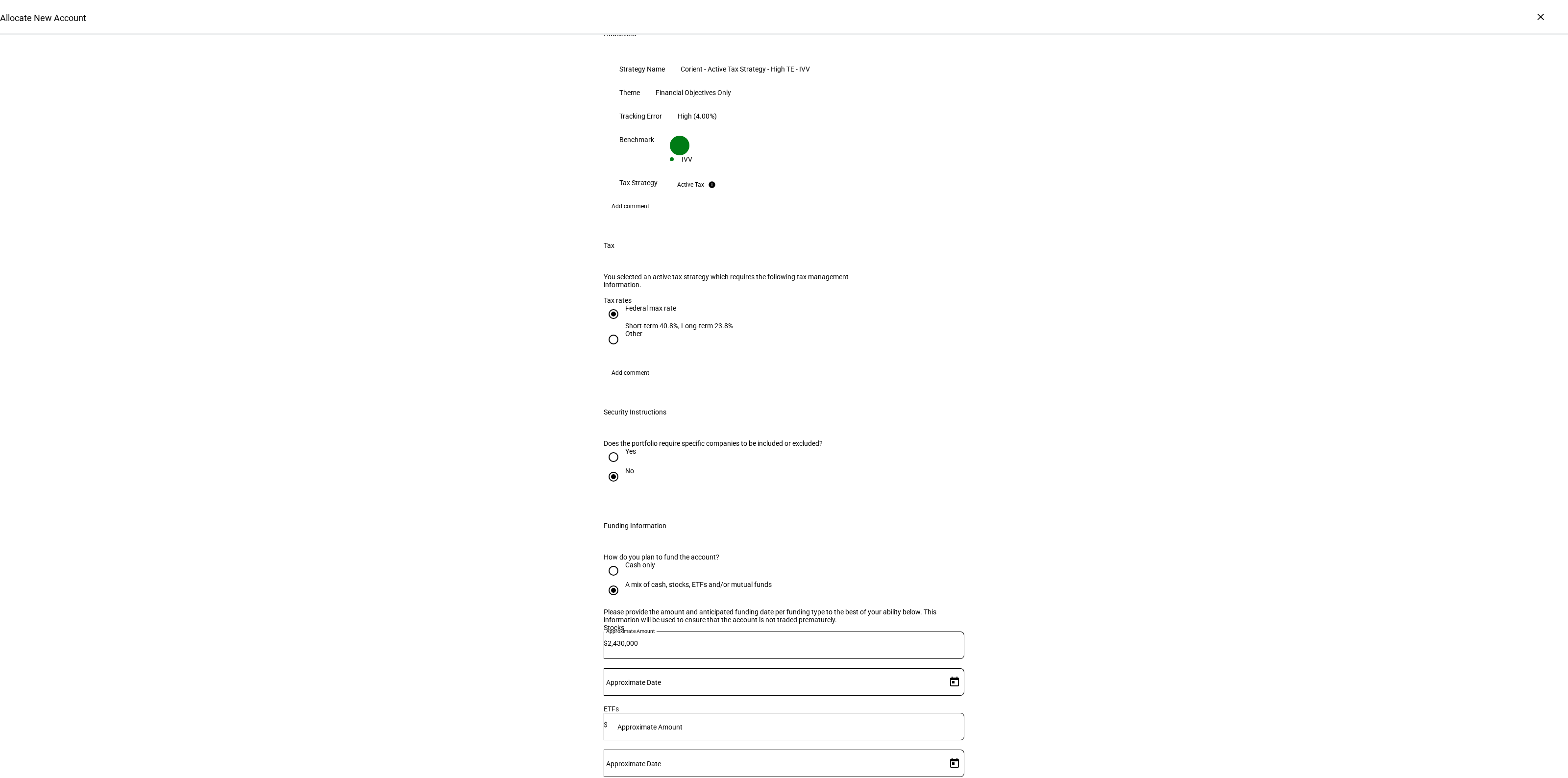
type input "[DATE]"
click at [1097, 588] on div "Allocate New Account Complete and submit this form to allocate a new account to…" at bounding box center [784, 274] width 1568 height 2071
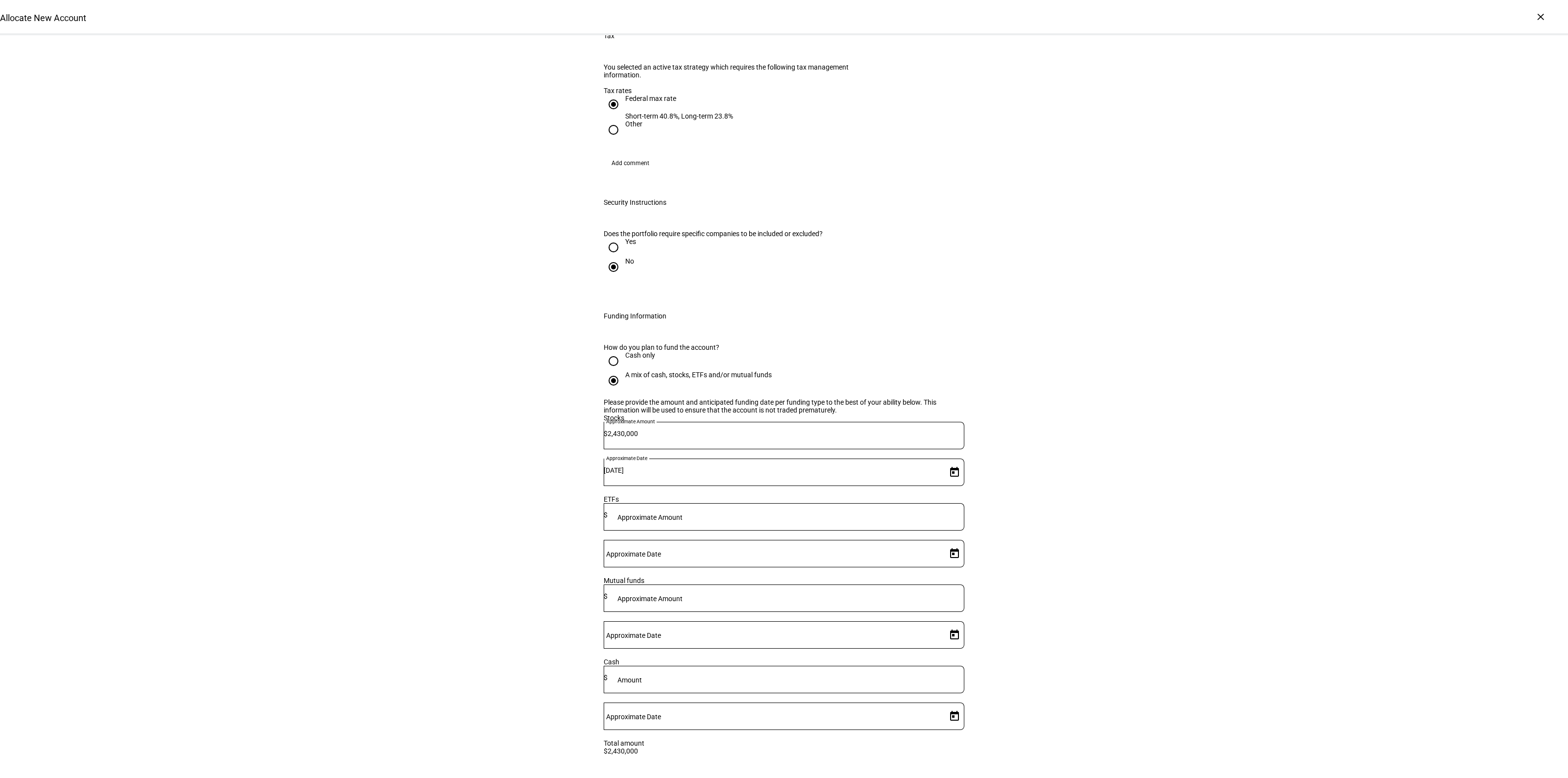
scroll to position [1225, 0]
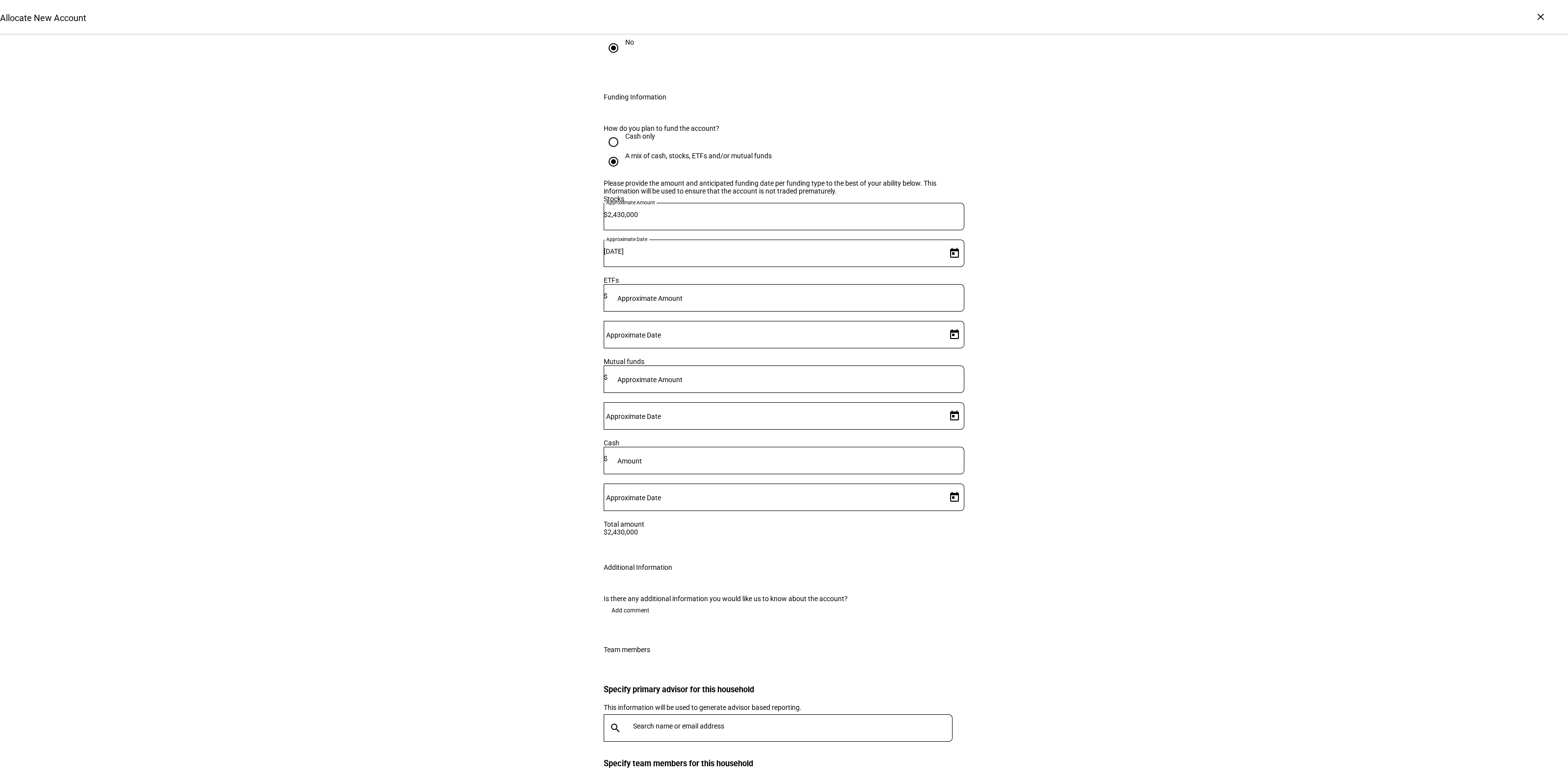
click at [628, 603] on span "Add comment" at bounding box center [630, 610] width 38 height 16
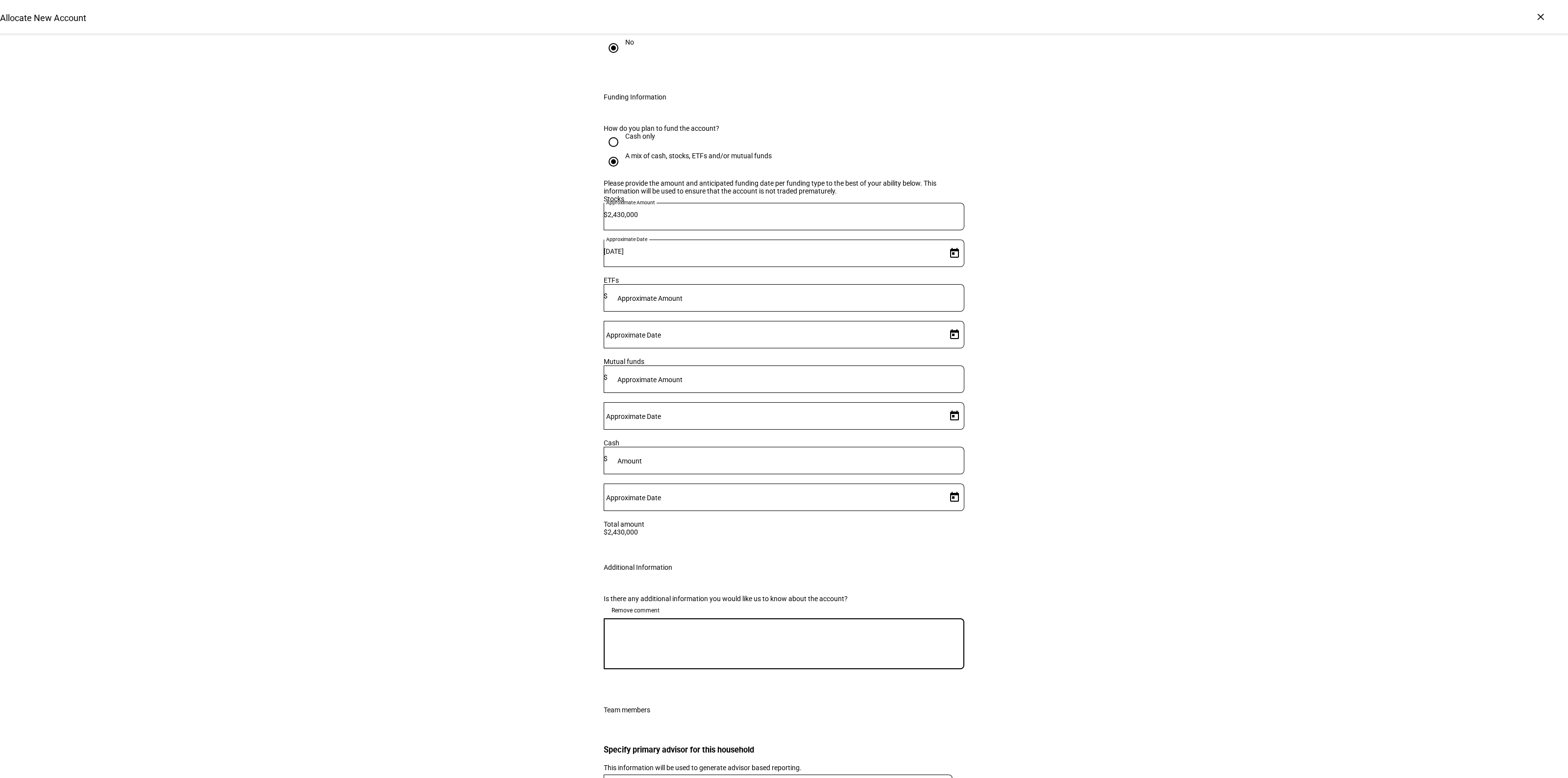
click at [654, 626] on textarea at bounding box center [783, 644] width 361 height 35
type textarea "Need to implement gain neutrally, client is [DEMOGRAPHIC_DATA] just trying to i…"
click at [713, 777] on input "text" at bounding box center [794, 787] width 323 height 8
type input "b"
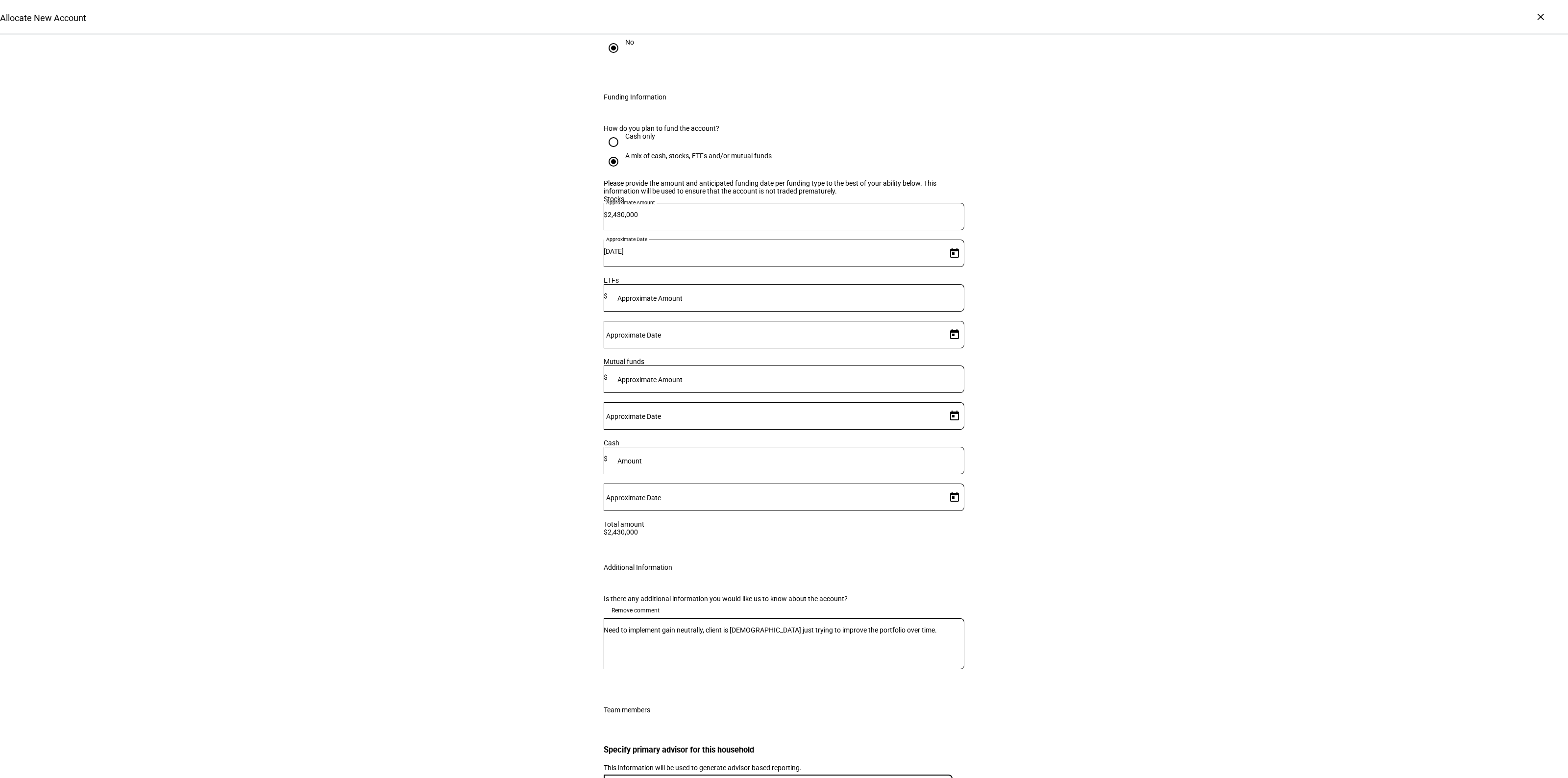
type input "b"
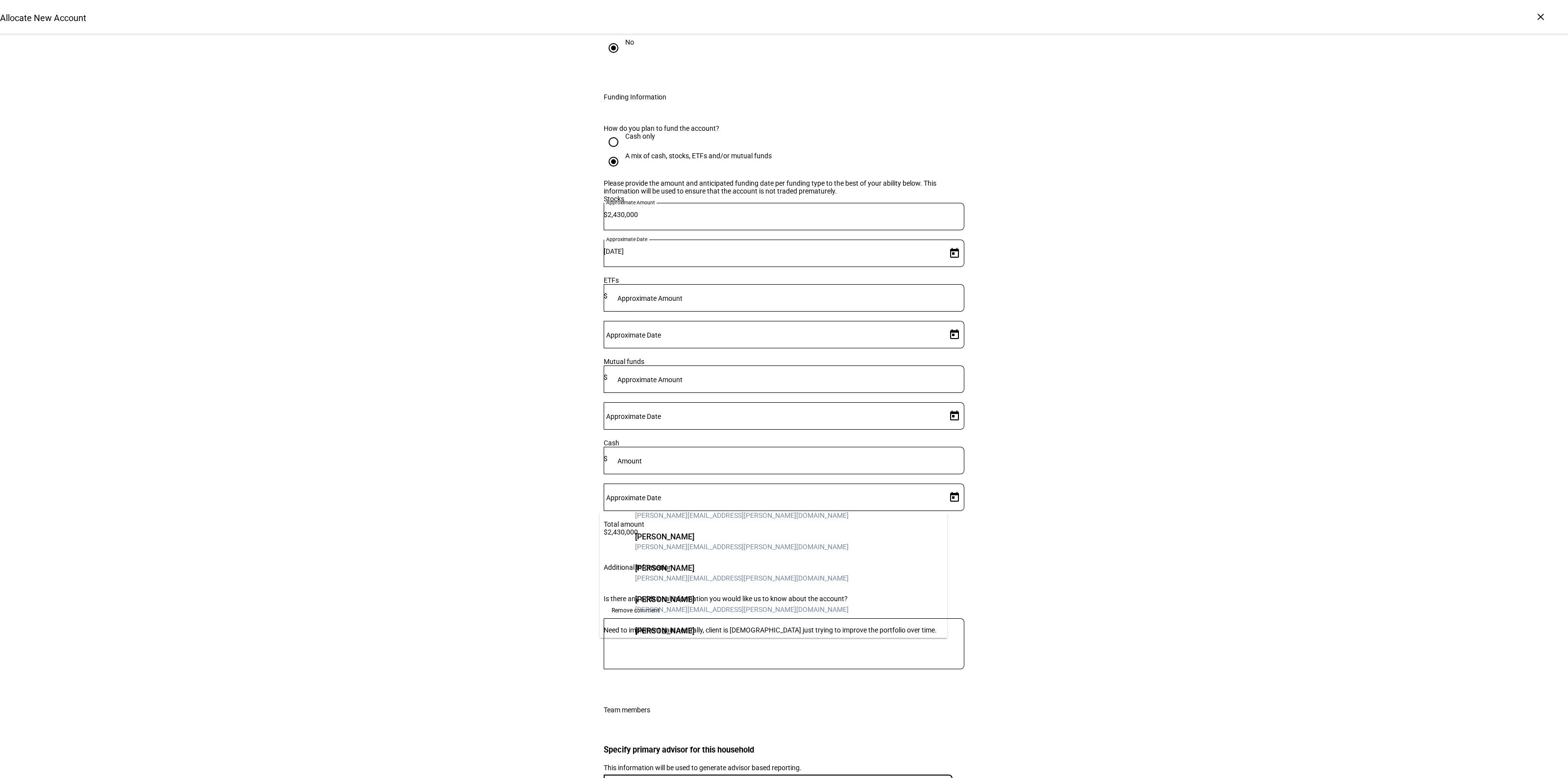
scroll to position [490, 0]
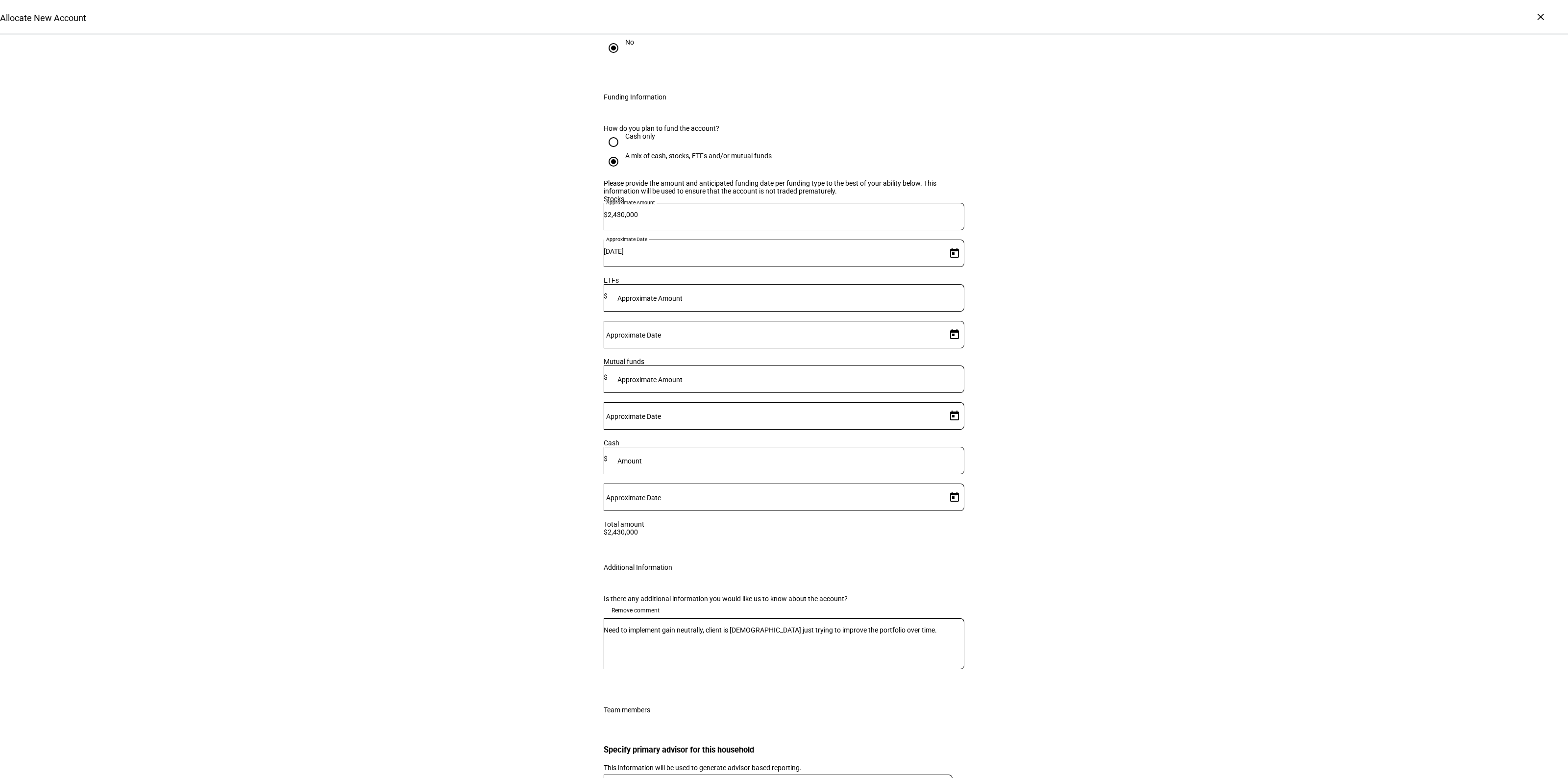
click at [689, 775] on div at bounding box center [791, 788] width 323 height 27
type input "ogus"
click at [682, 679] on div "[PERSON_NAME]" at bounding box center [741, 678] width 213 height 10
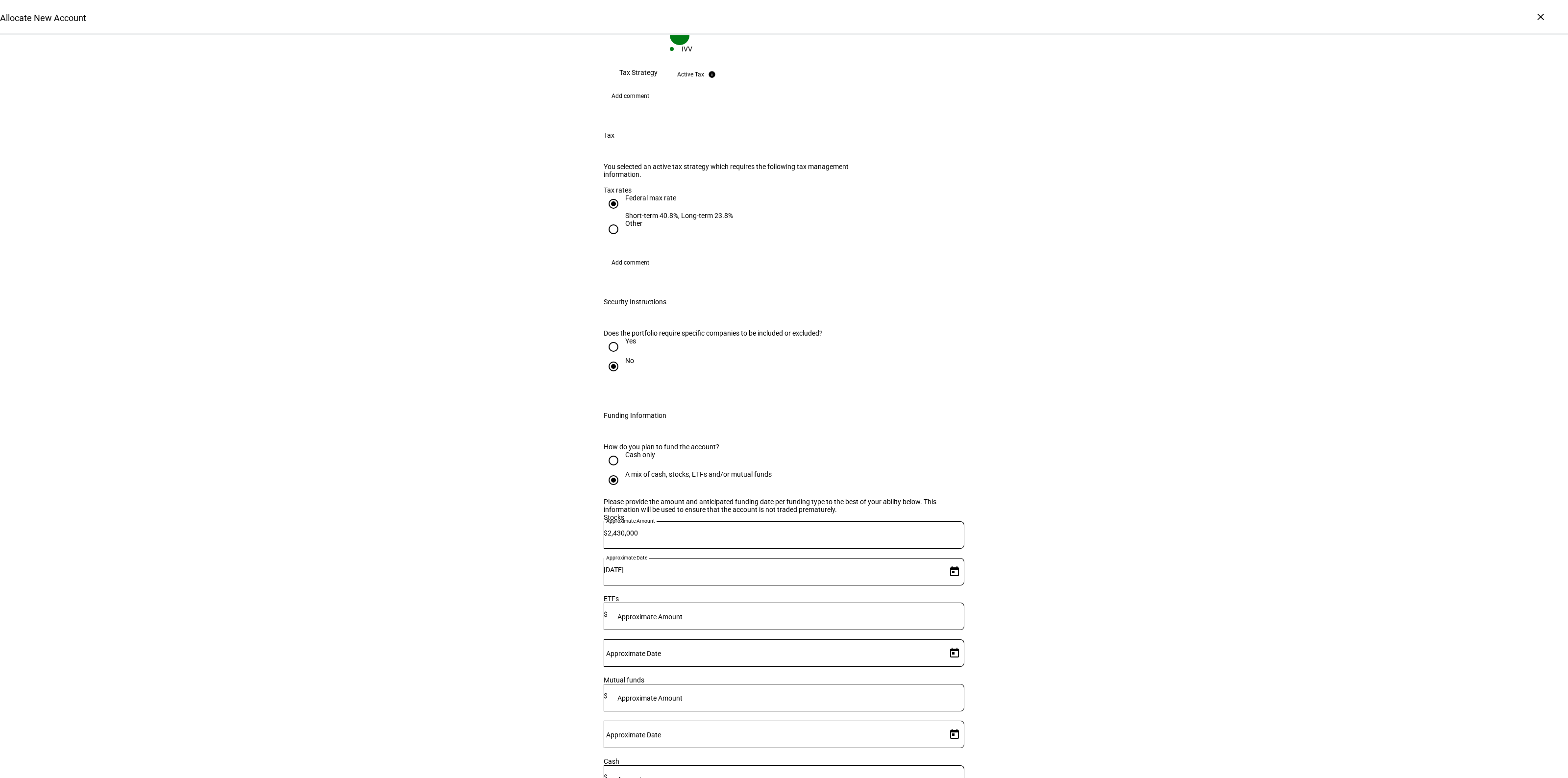
scroll to position [1335, 0]
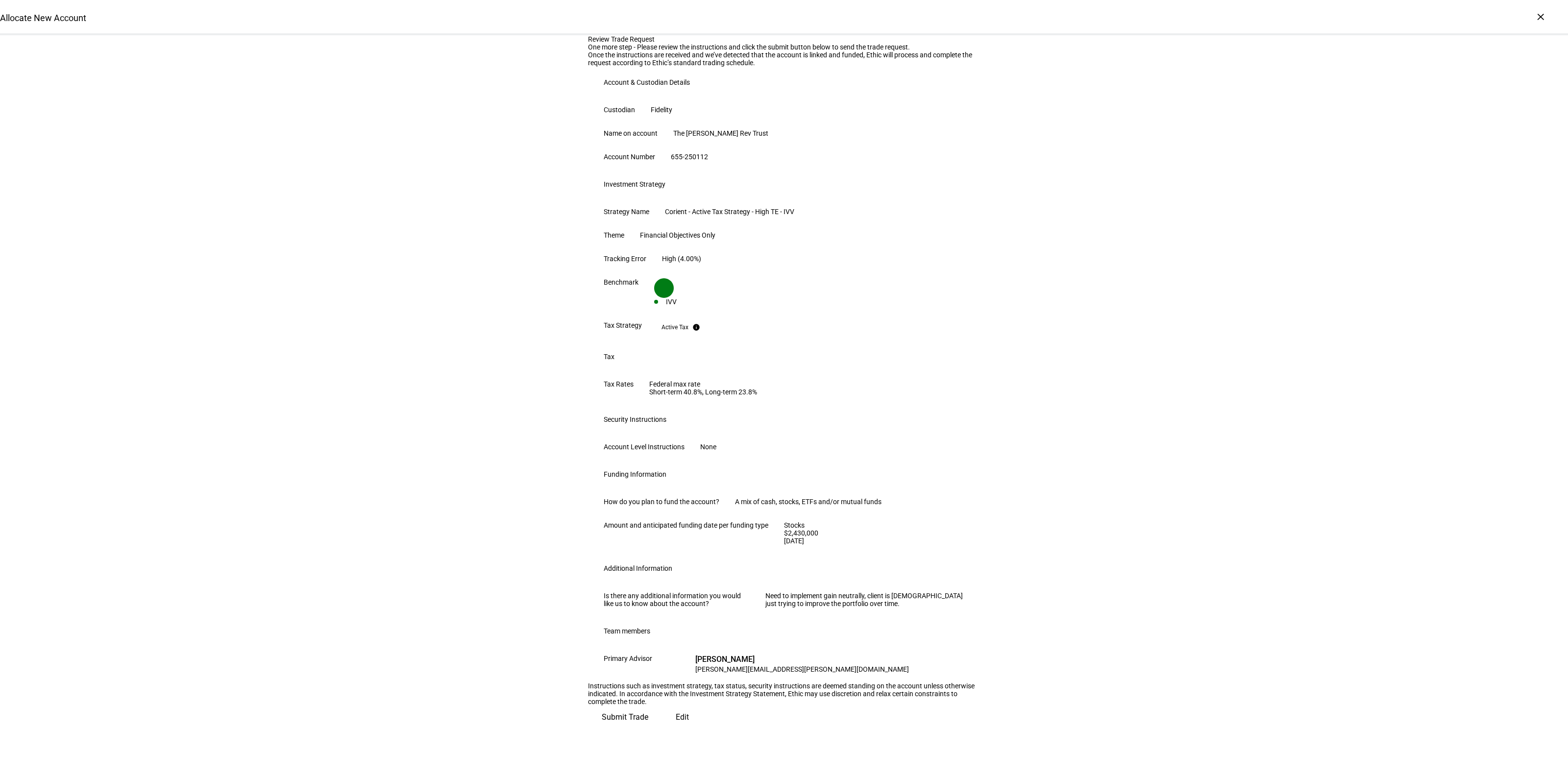
scroll to position [229, 0]
drag, startPoint x: 936, startPoint y: 744, endPoint x: 937, endPoint y: 738, distance: 6.1
click at [649, 729] on span "Submit Trade" at bounding box center [624, 717] width 46 height 24
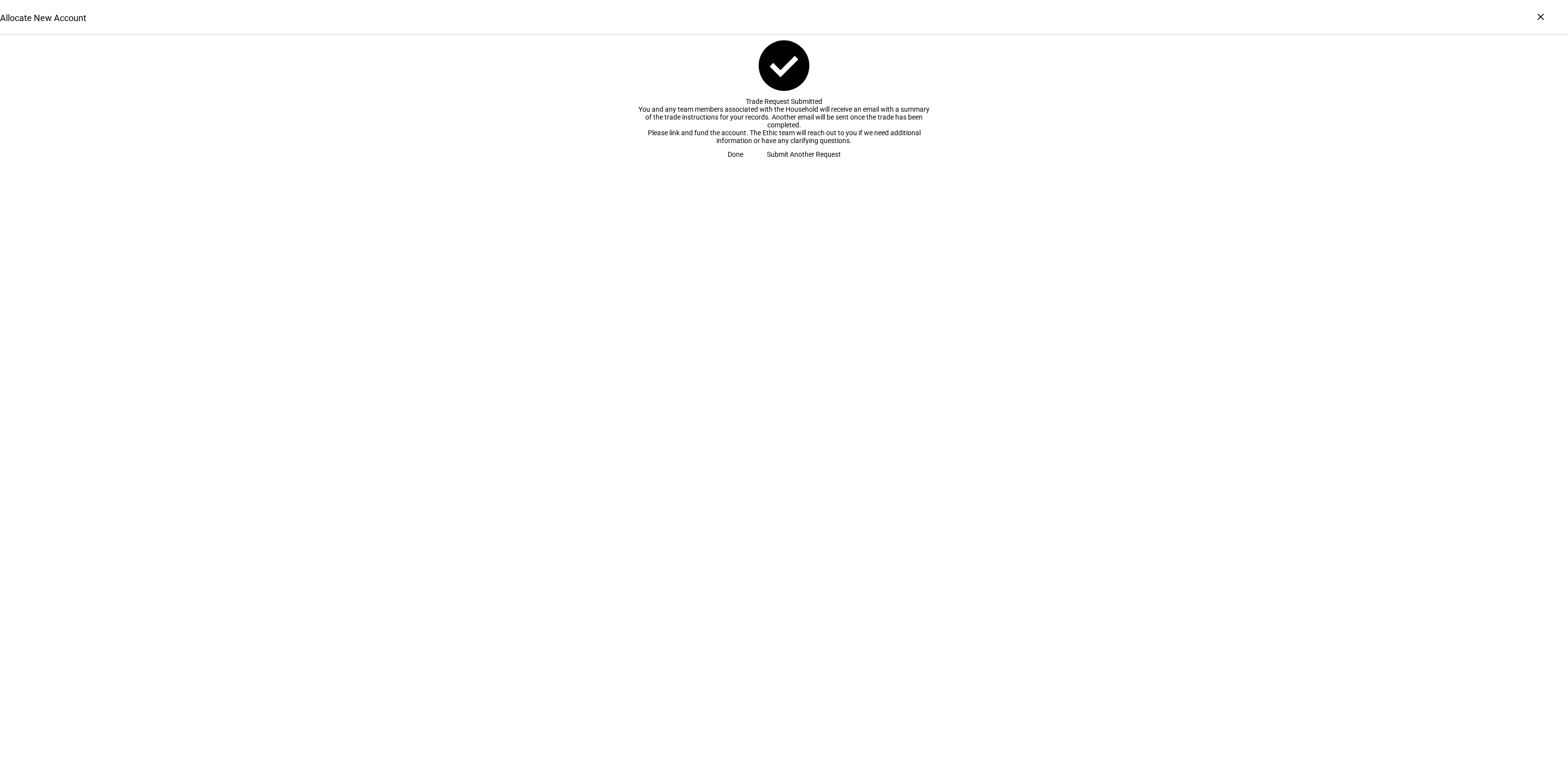
click at [781, 164] on span "Submit Another Request" at bounding box center [804, 154] width 74 height 20
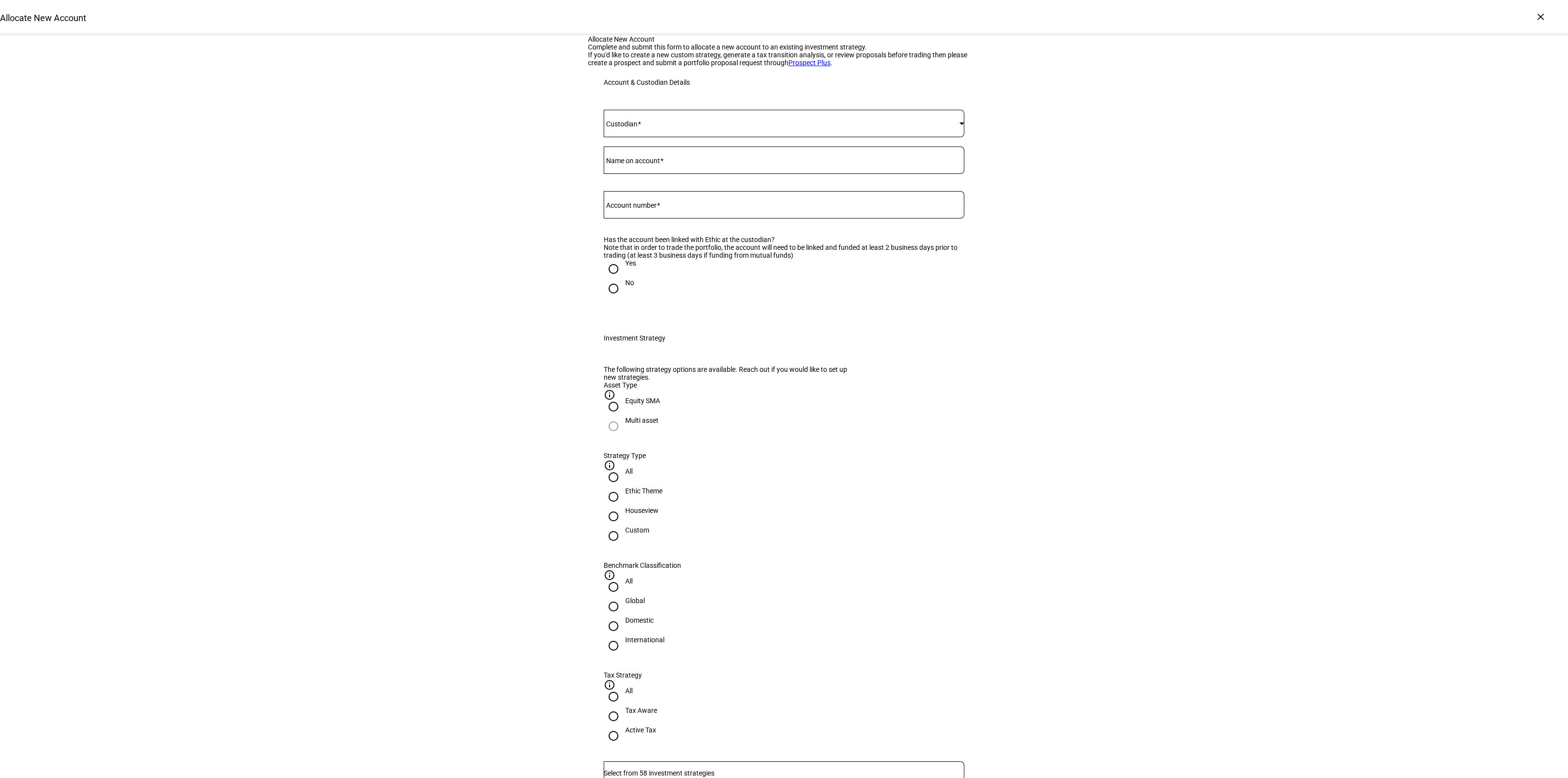
click at [660, 137] on div at bounding box center [783, 124] width 361 height 27
click at [649, 293] on mat-option "Fidelity" at bounding box center [779, 303] width 360 height 24
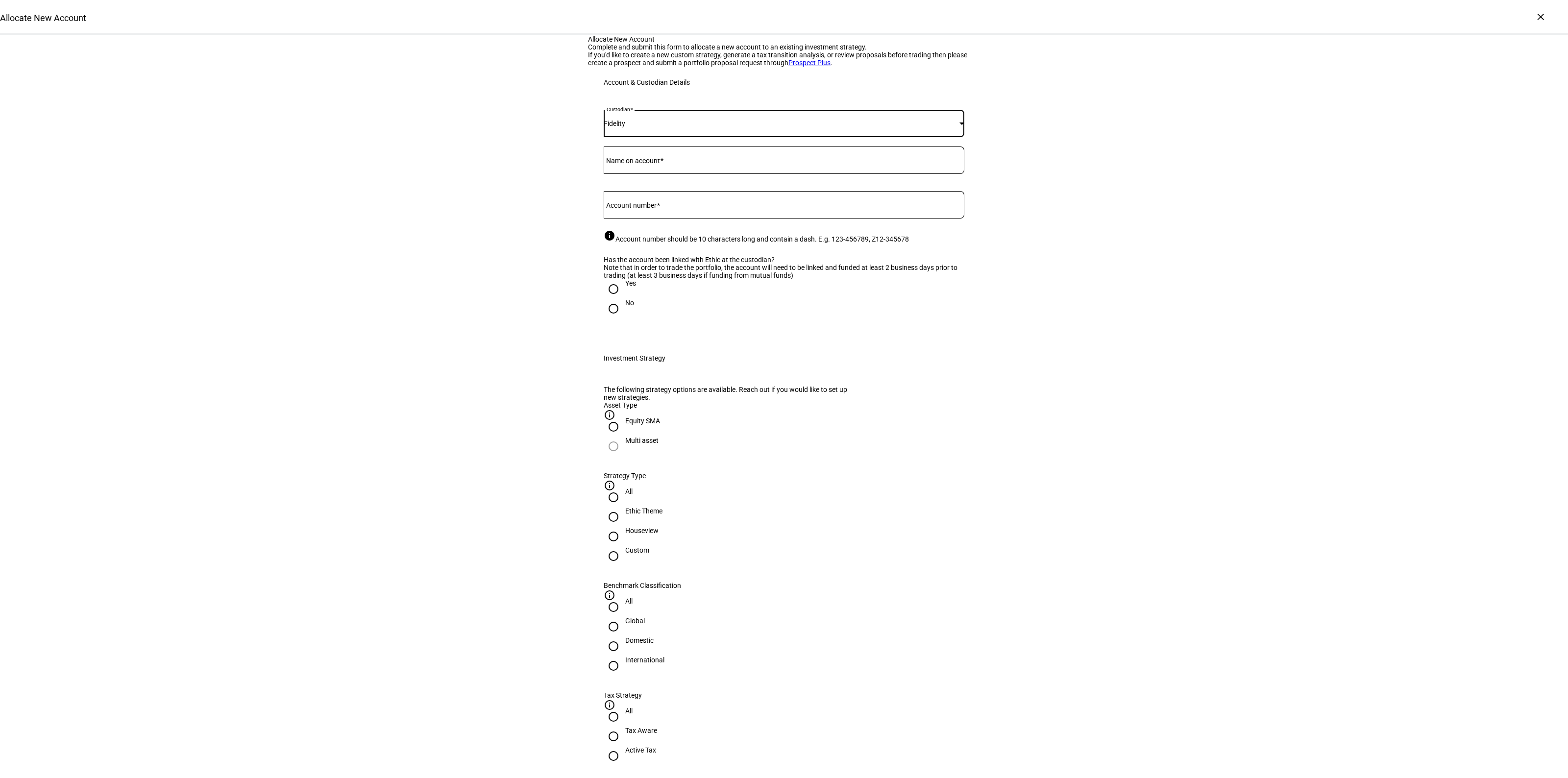
click at [652, 165] on mat-label "Name on account" at bounding box center [633, 161] width 54 height 8
click at [652, 162] on input "Name on account" at bounding box center [783, 158] width 361 height 8
type input "[PERSON_NAME] Family Limited Partnership"
click at [649, 219] on div at bounding box center [783, 205] width 361 height 27
click at [672, 219] on div at bounding box center [783, 205] width 361 height 27
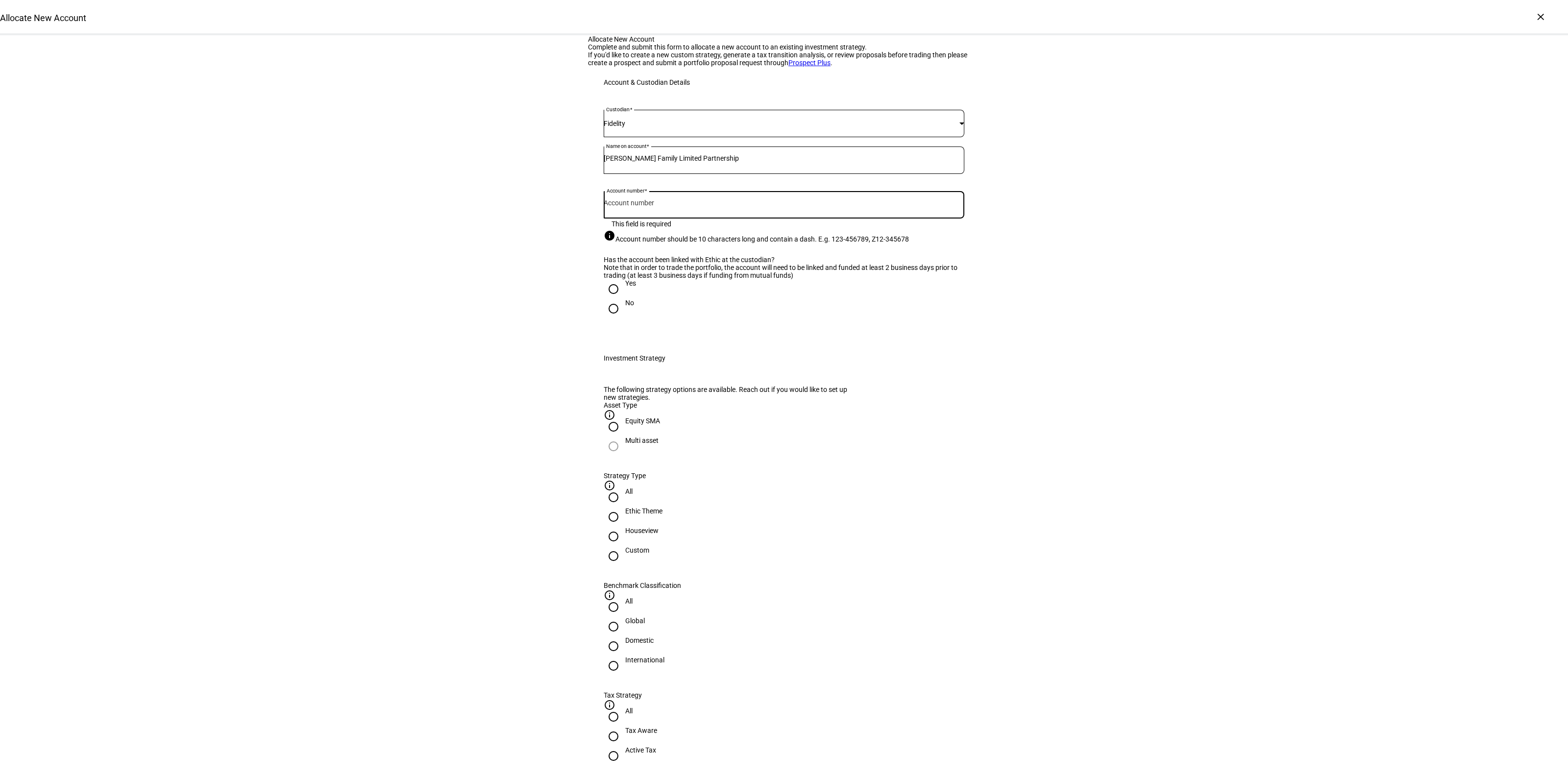
paste input "655248092"
click at [620, 207] on input "655248092" at bounding box center [783, 203] width 361 height 8
type input "655-248092"
click at [620, 301] on div at bounding box center [613, 289] width 24 height 24
radio input "true"
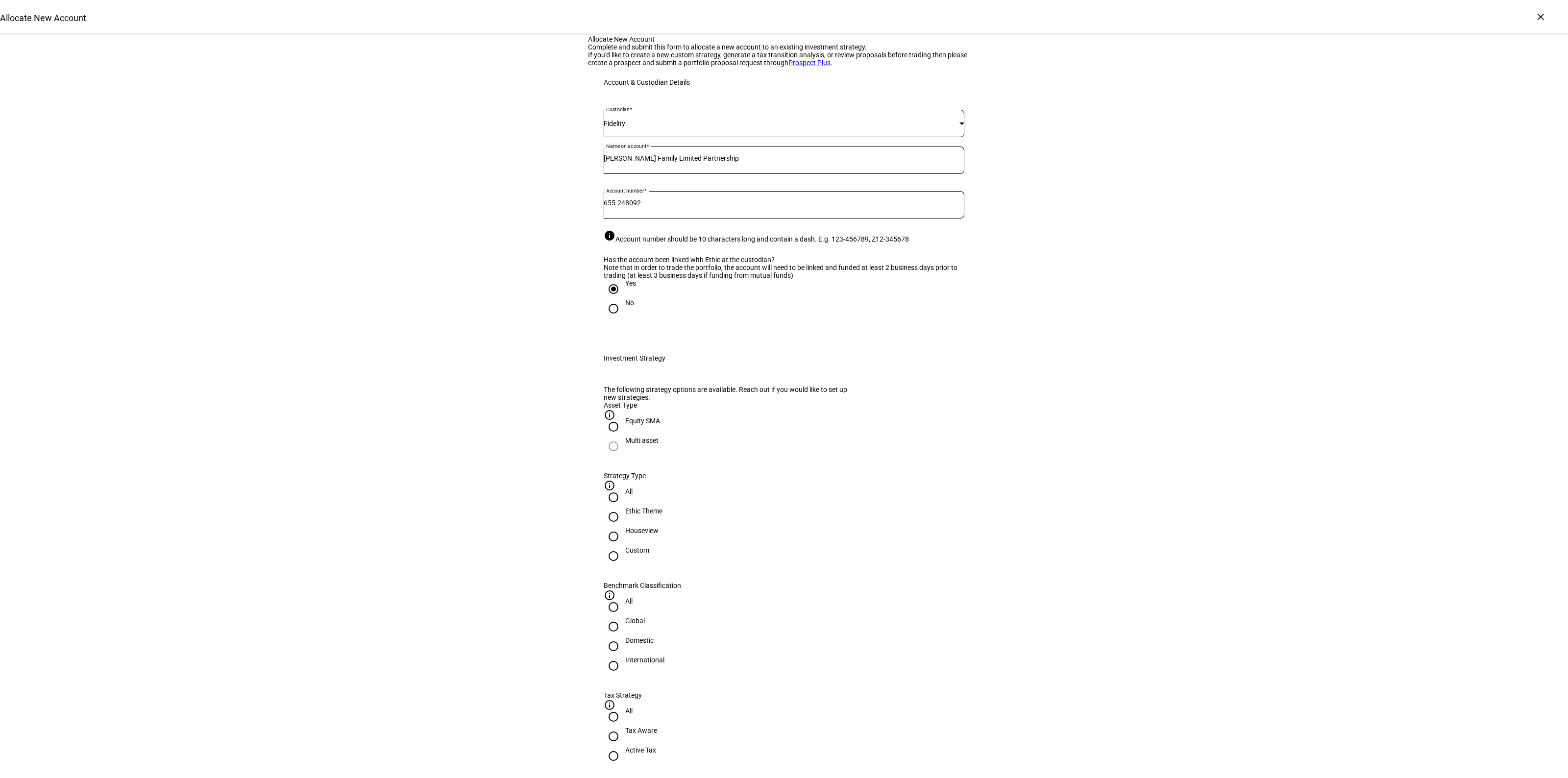
click at [658, 535] on div "Houseview" at bounding box center [641, 531] width 33 height 8
click at [623, 546] on input "Houseview" at bounding box center [613, 537] width 20 height 20
radio input "true"
click at [654, 637] on div "Domestic" at bounding box center [639, 641] width 28 height 8
click at [623, 637] on input "Domestic" at bounding box center [613, 646] width 20 height 20
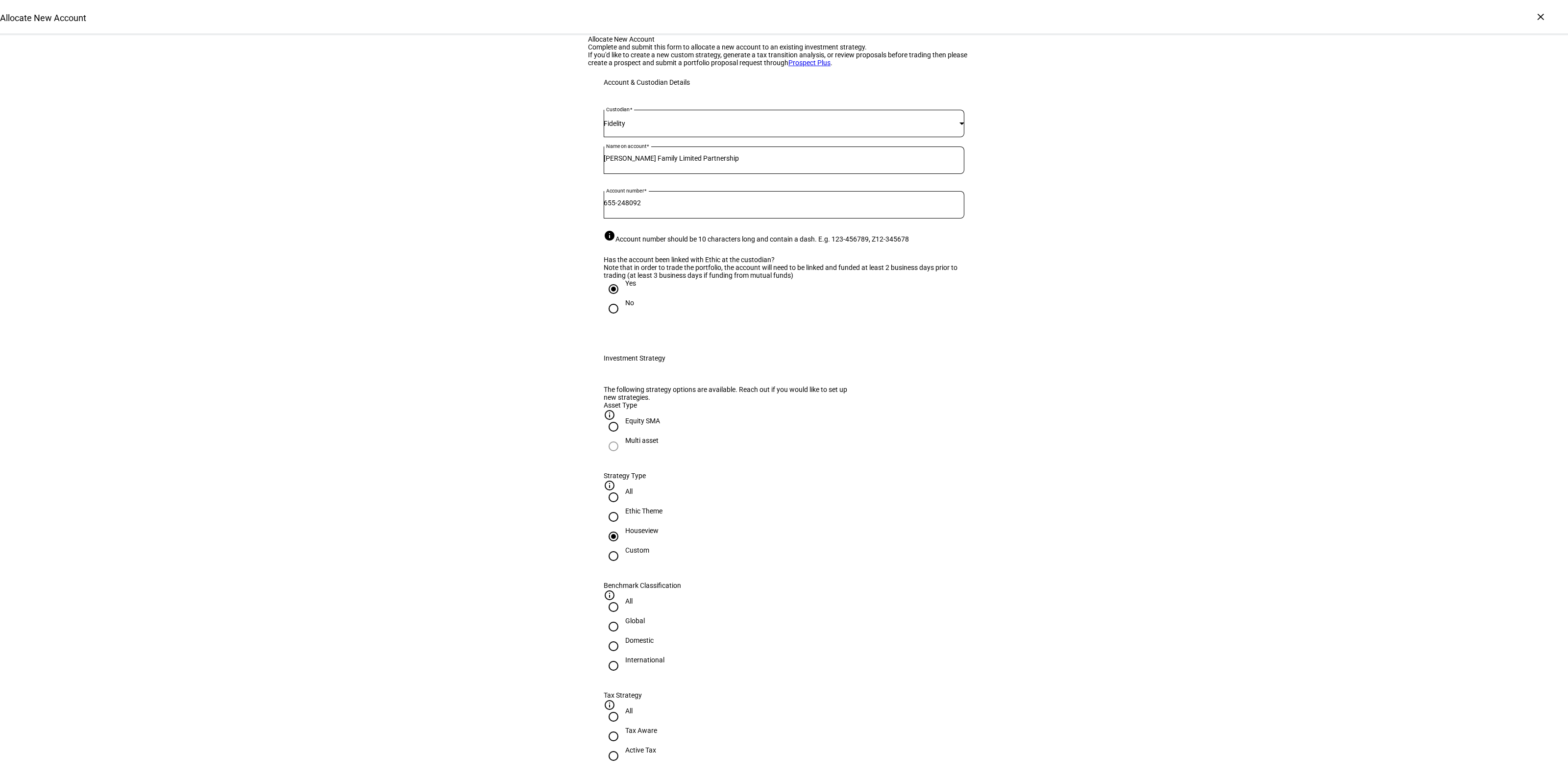
radio input "true"
click at [656, 746] on div "Active Tax" at bounding box center [640, 750] width 31 height 8
click at [623, 746] on input "Active Tax" at bounding box center [613, 756] width 20 height 20
radio input "true"
click at [696, 777] on input "Number" at bounding box center [783, 793] width 361 height 8
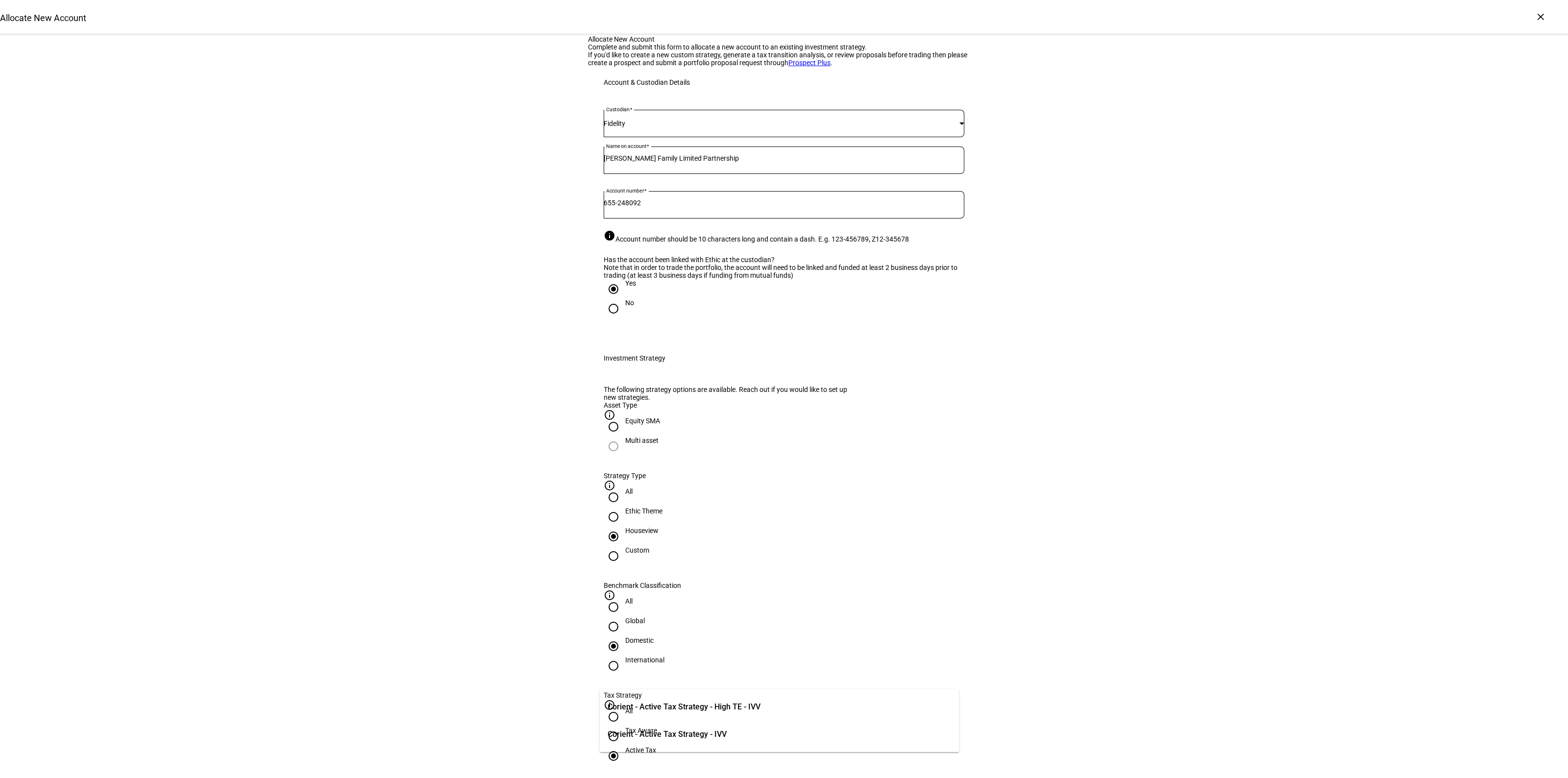
drag, startPoint x: 684, startPoint y: 708, endPoint x: 554, endPoint y: 665, distance: 136.9
click at [685, 708] on span "Corient - Active Tax Strategy - High TE - IVV" at bounding box center [684, 707] width 153 height 12
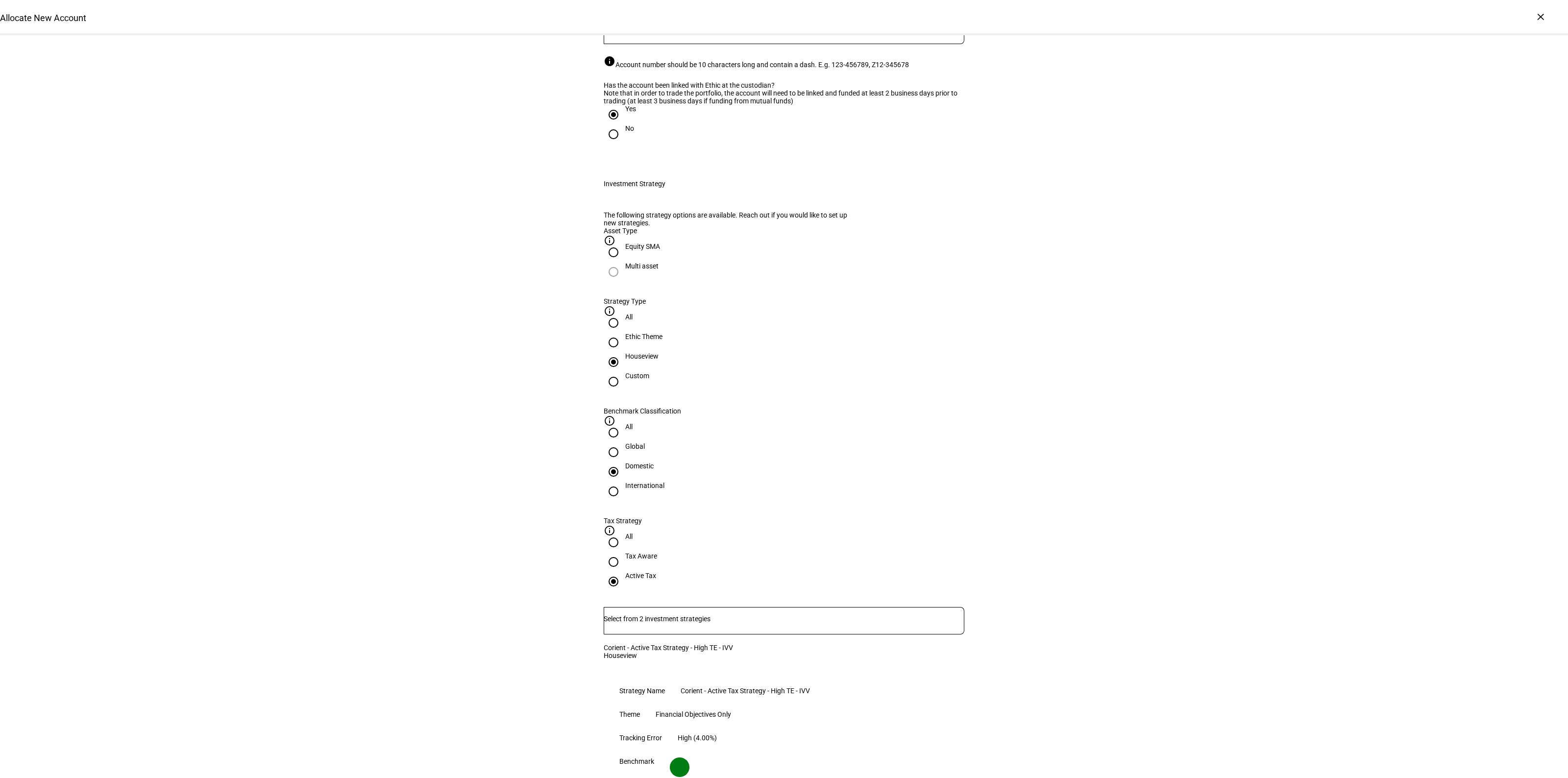
scroll to position [551, 0]
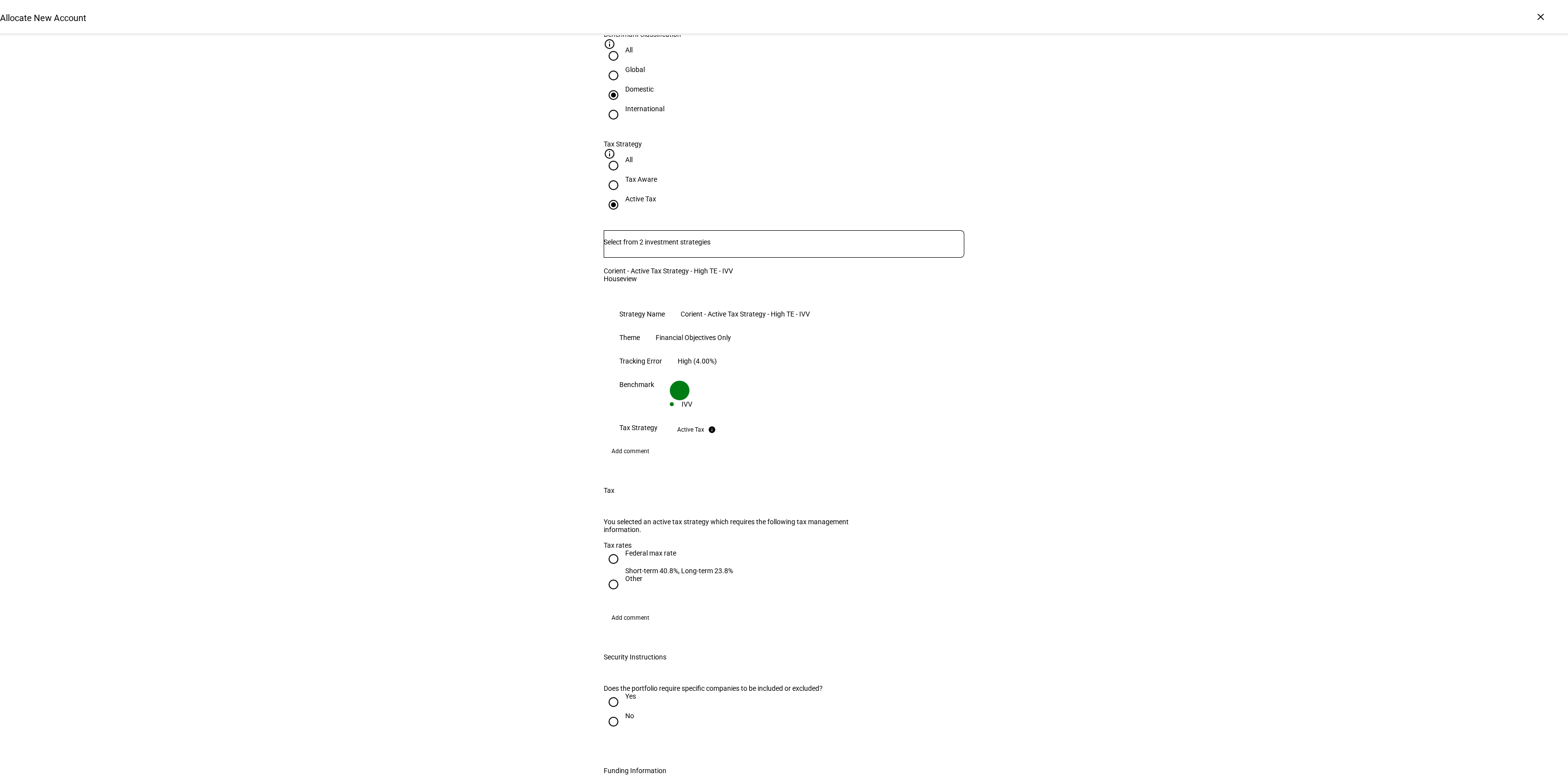
click at [625, 549] on div "Federal max rate" at bounding box center [679, 553] width 108 height 8
click at [620, 549] on input "Federal max rate Short-term 40.8%, Long-term 23.8%" at bounding box center [613, 559] width 20 height 20
radio input "true"
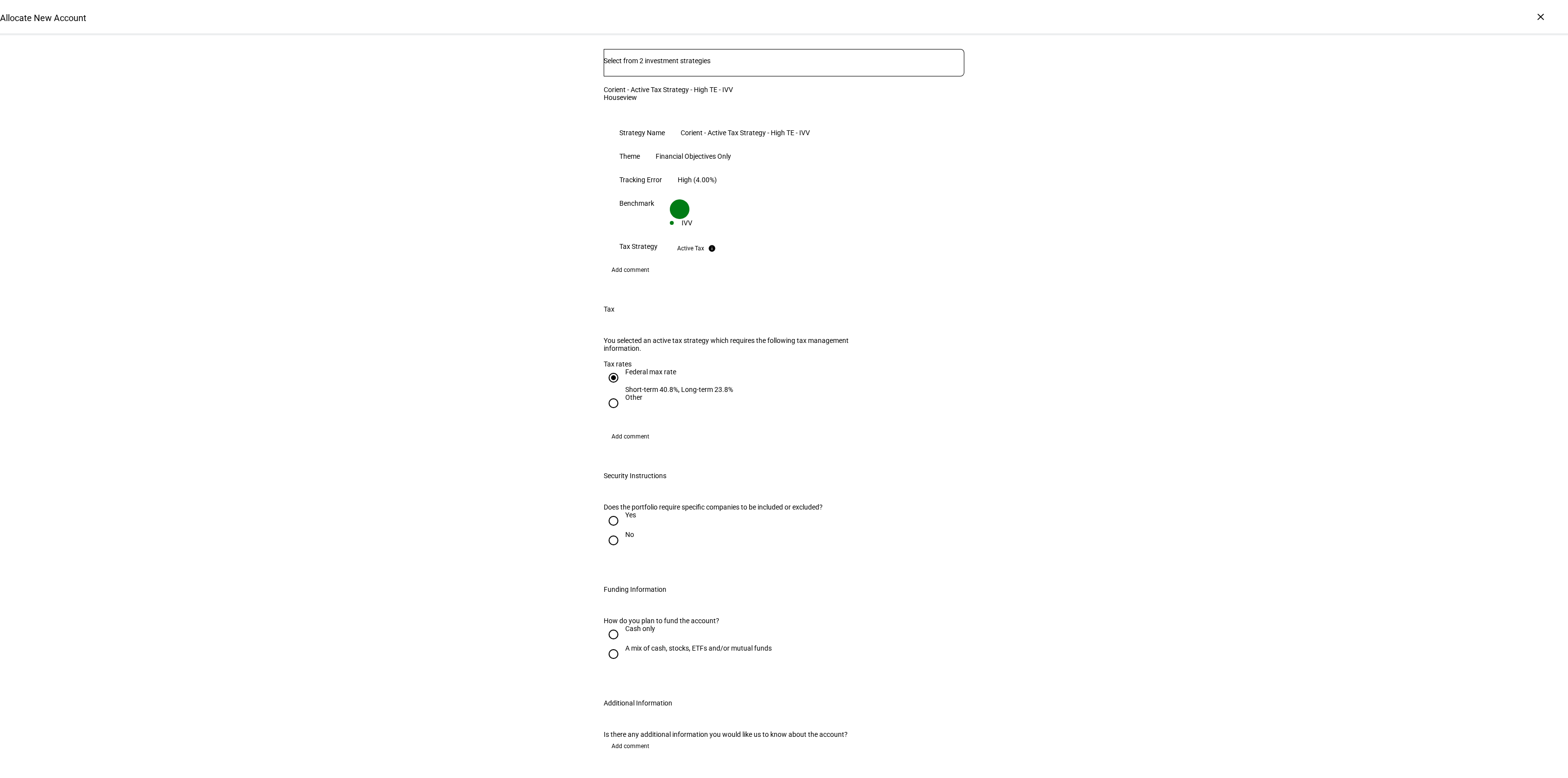
scroll to position [735, 0]
click at [615, 528] on input "No" at bounding box center [613, 538] width 20 height 20
radio input "true"
click at [628, 642] on div "A mix of cash, stocks, ETFs and/or mutual funds" at bounding box center [698, 650] width 147 height 18
click at [623, 642] on input "A mix of cash, stocks, ETFs and/or mutual funds" at bounding box center [613, 652] width 20 height 20
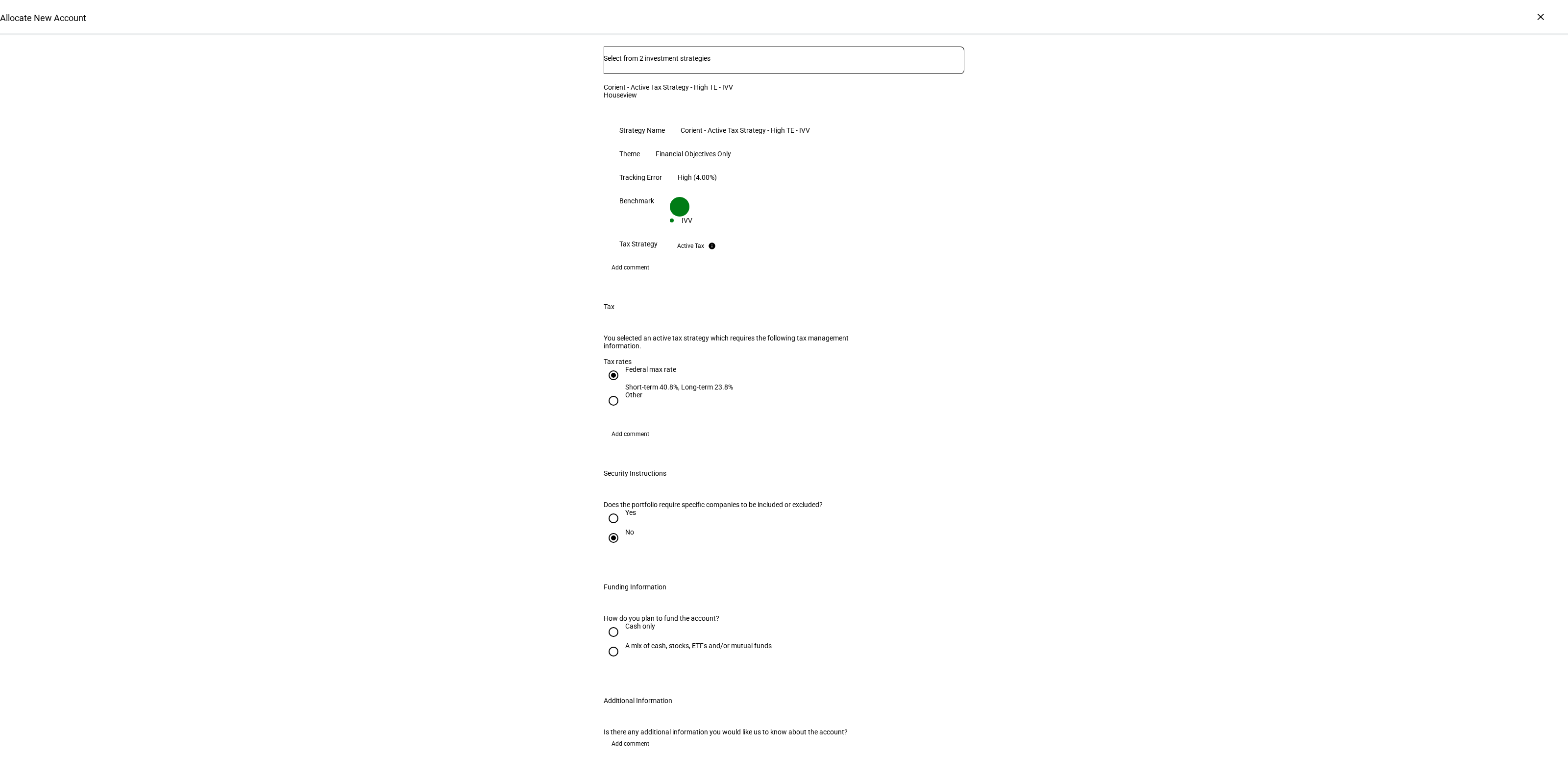
radio input "true"
click at [683, 703] on mat-label "Approximate Amount" at bounding box center [650, 707] width 65 height 8
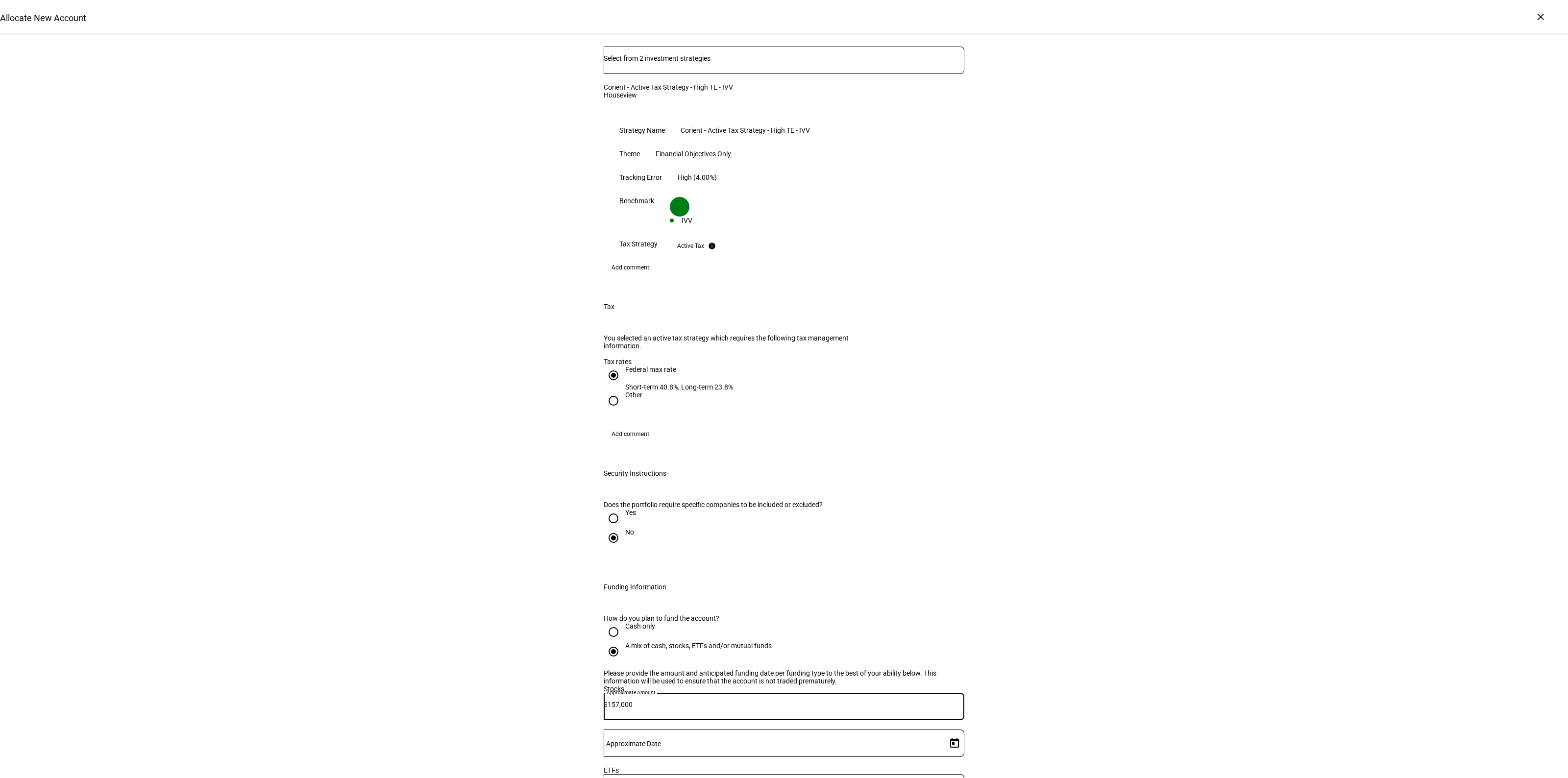
type input "157,000"
click at [946, 732] on span "Open calendar" at bounding box center [954, 743] width 24 height 24
drag, startPoint x: 929, startPoint y: 627, endPoint x: 1025, endPoint y: 628, distance: 96.0
click at [929, 627] on span "18" at bounding box center [927, 629] width 18 height 18
type input "[DATE]"
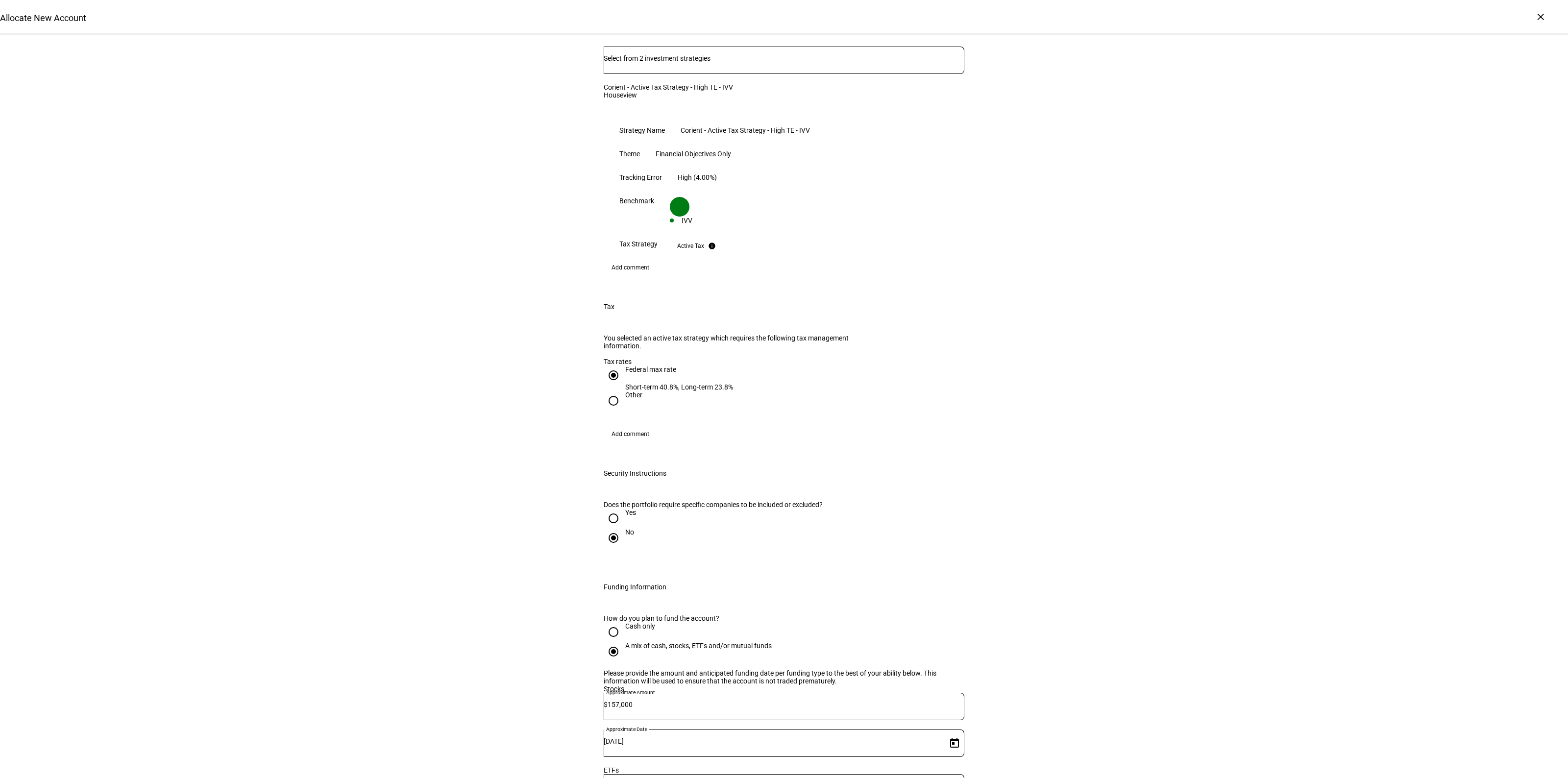
click at [1101, 621] on div "Allocate New Account Complete and submit this form to allocate a new account to…" at bounding box center [784, 336] width 1568 height 2071
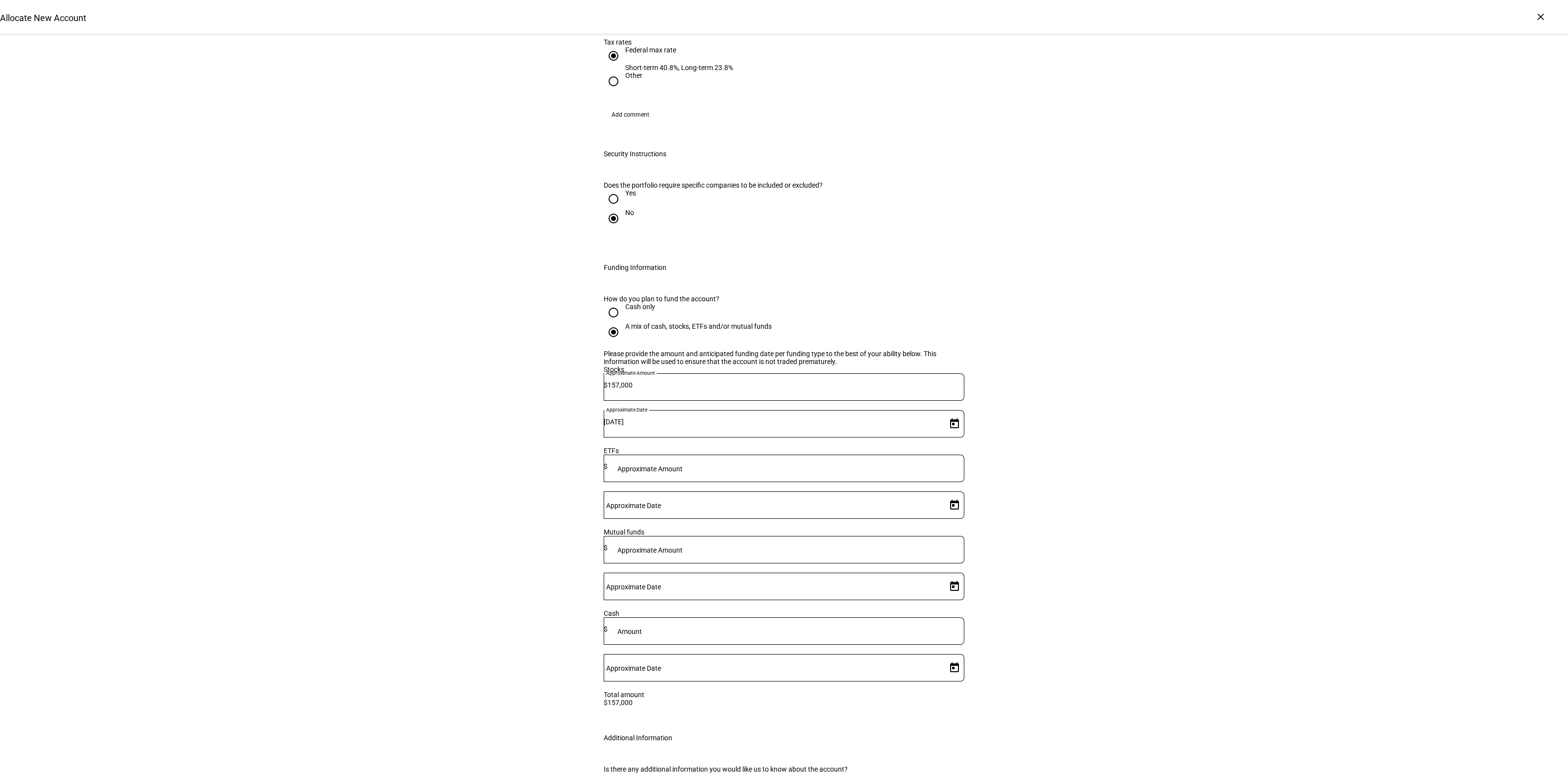
scroll to position [1163, 0]
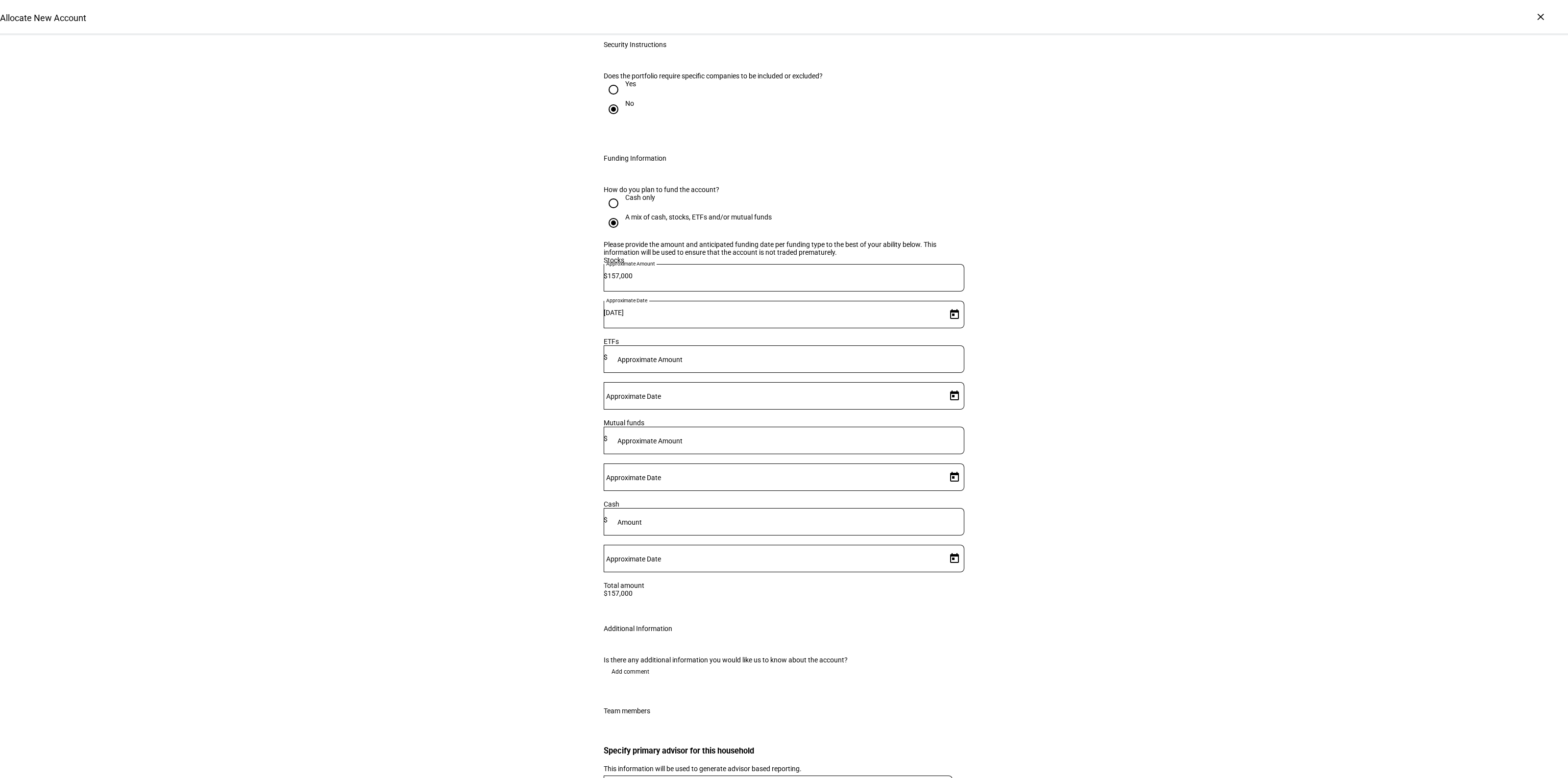
click at [628, 663] on span "Add comment" at bounding box center [630, 671] width 38 height 16
click at [701, 687] on textarea at bounding box center [783, 705] width 361 height 35
type textarea "Need to implement gain neutrally."
type input "ogus"
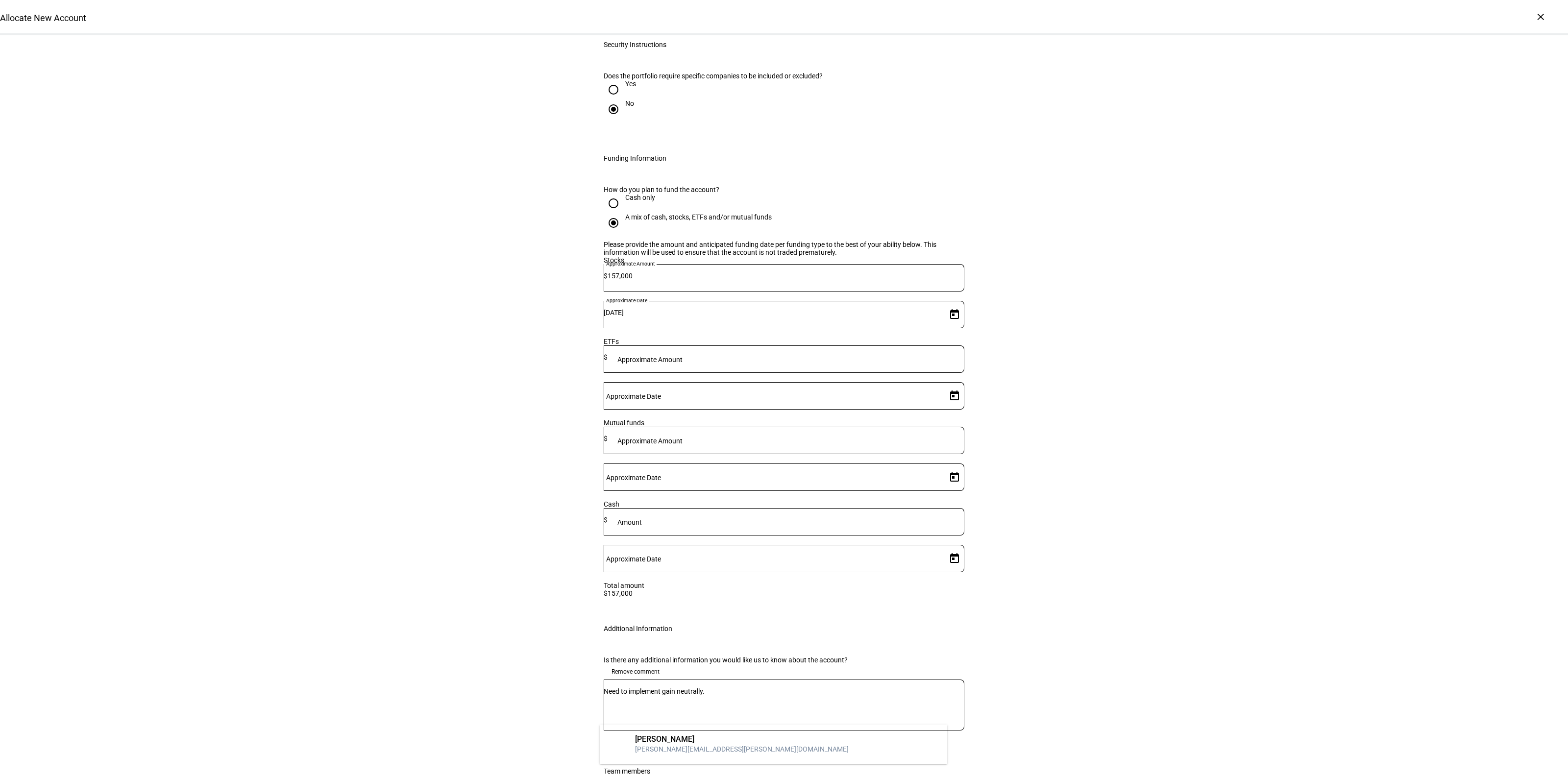
click at [681, 733] on mat-option "MO [PERSON_NAME] [PERSON_NAME][EMAIL_ADDRESS][PERSON_NAME][DOMAIN_NAME]" at bounding box center [774, 744] width 348 height 31
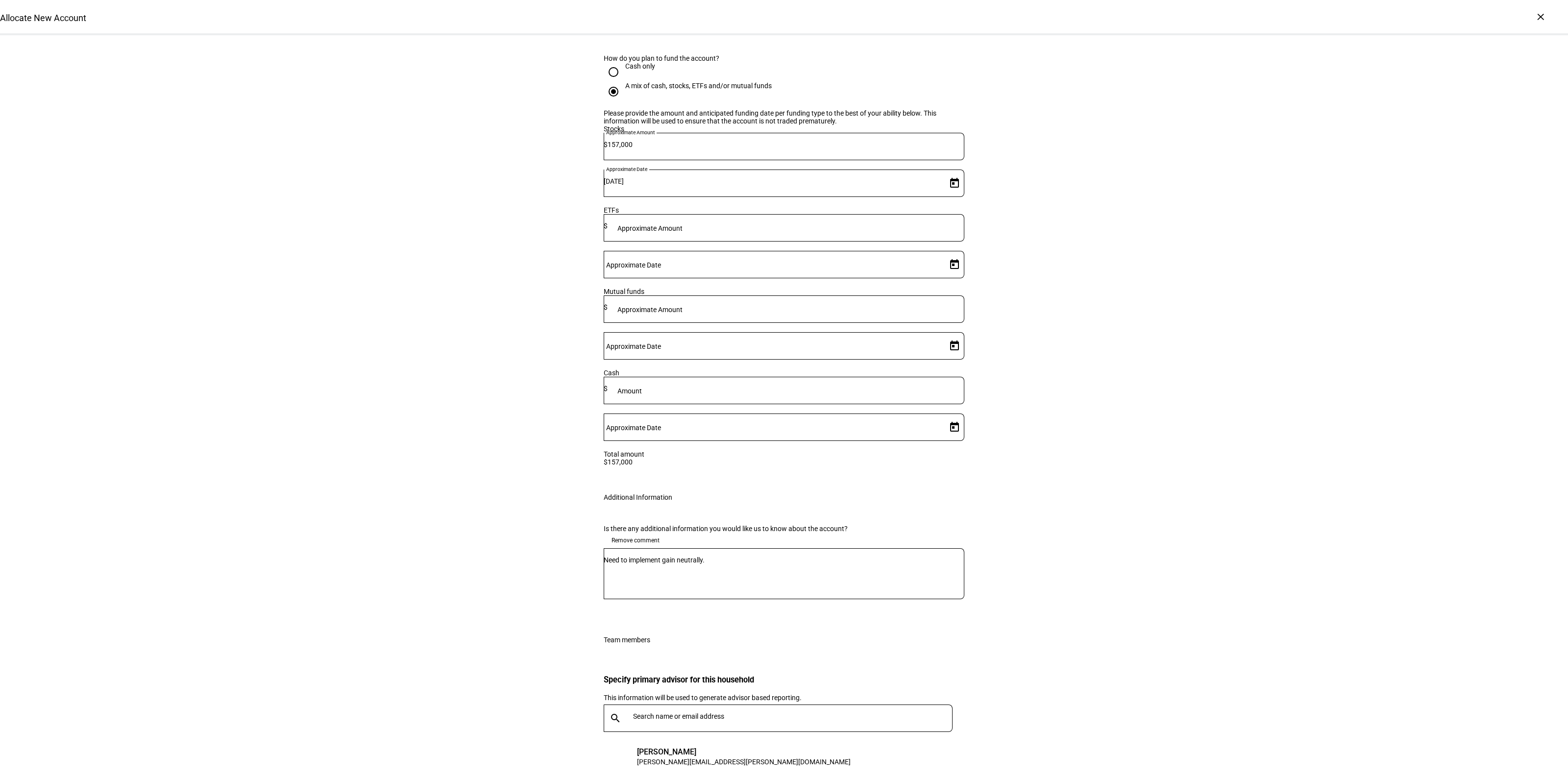
scroll to position [1335, 0]
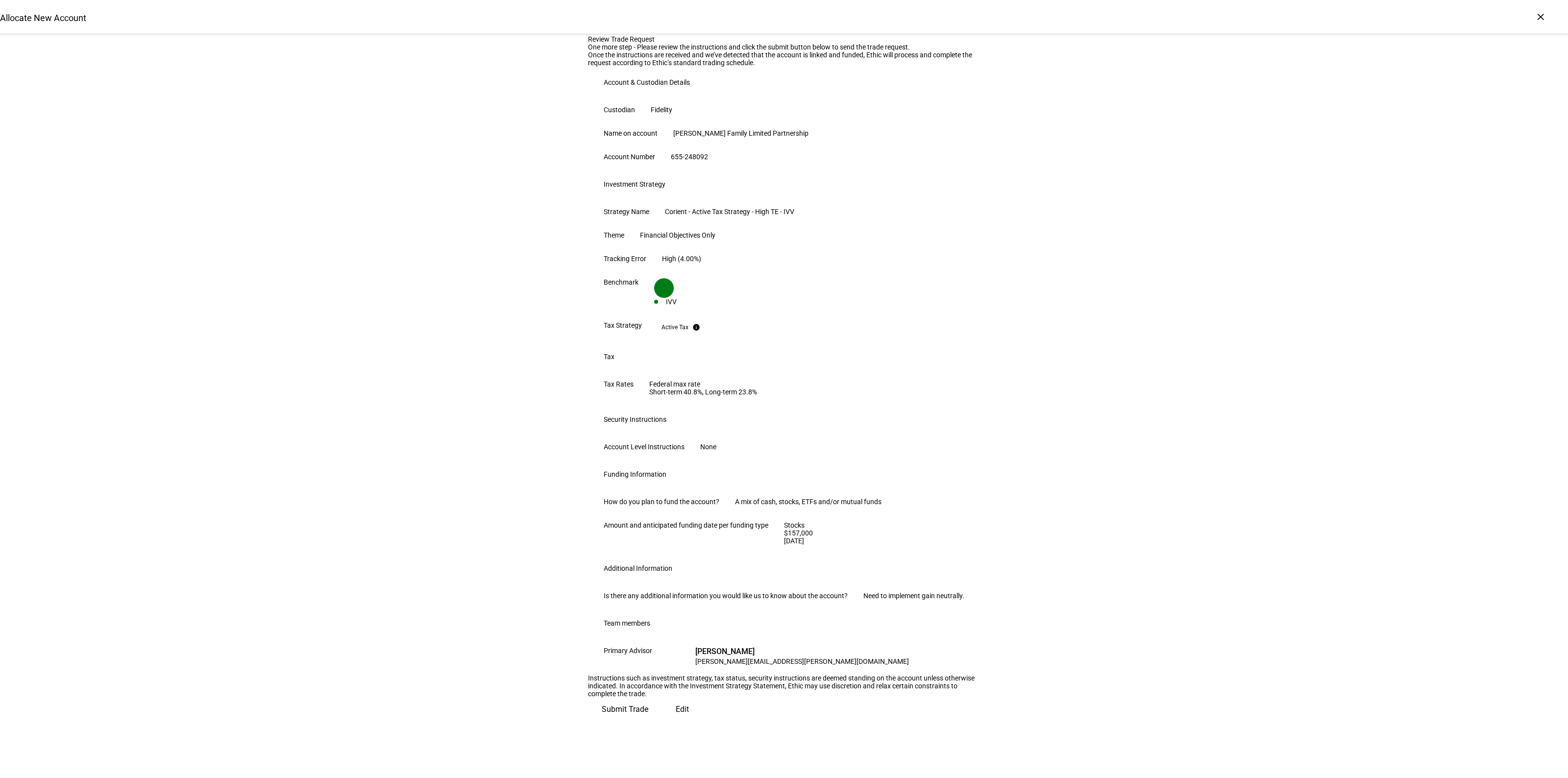
scroll to position [229, 0]
click at [649, 721] on span "Submit Trade" at bounding box center [624, 709] width 46 height 24
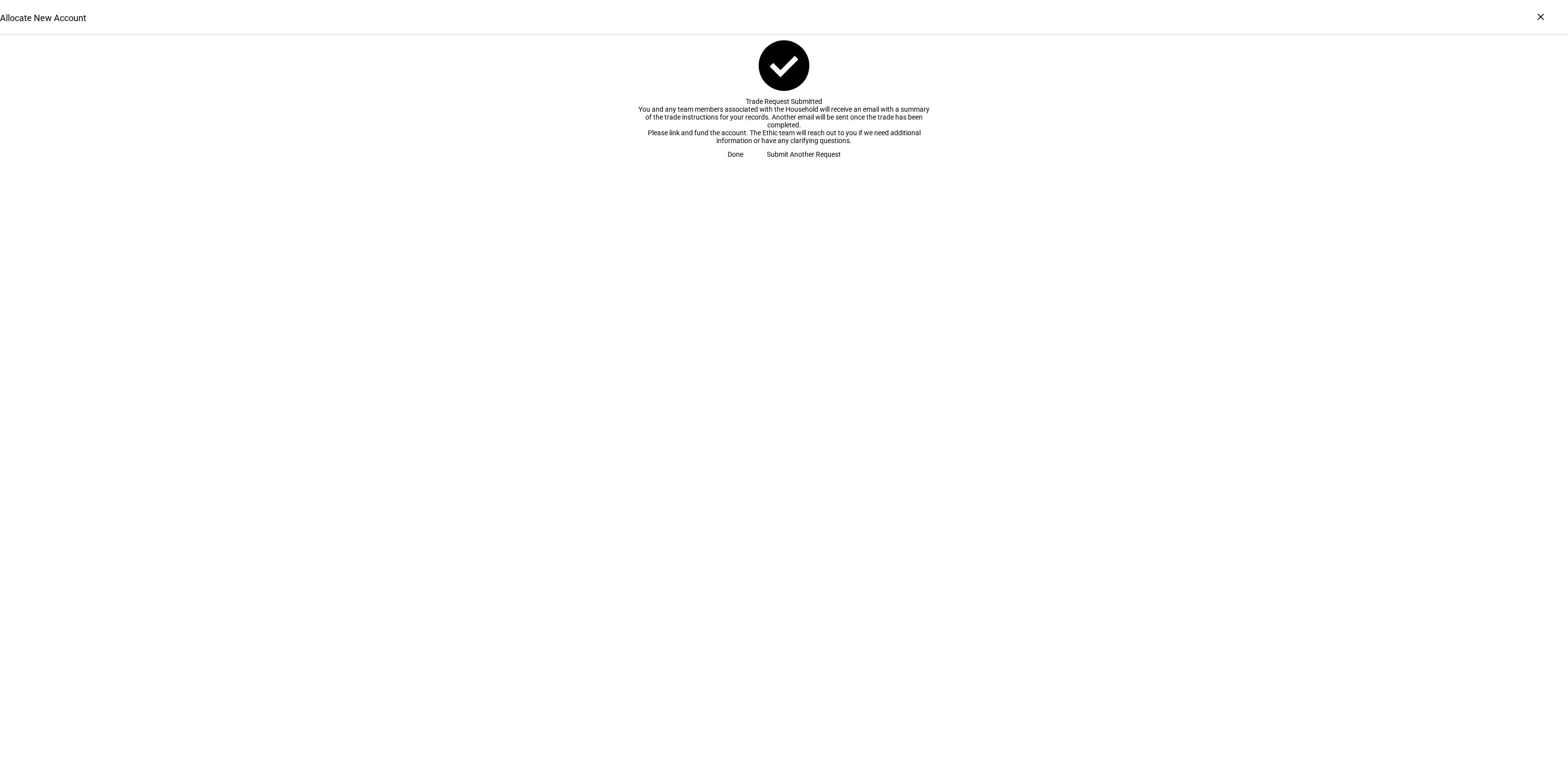
click at [743, 164] on span "Done" at bounding box center [736, 154] width 16 height 20
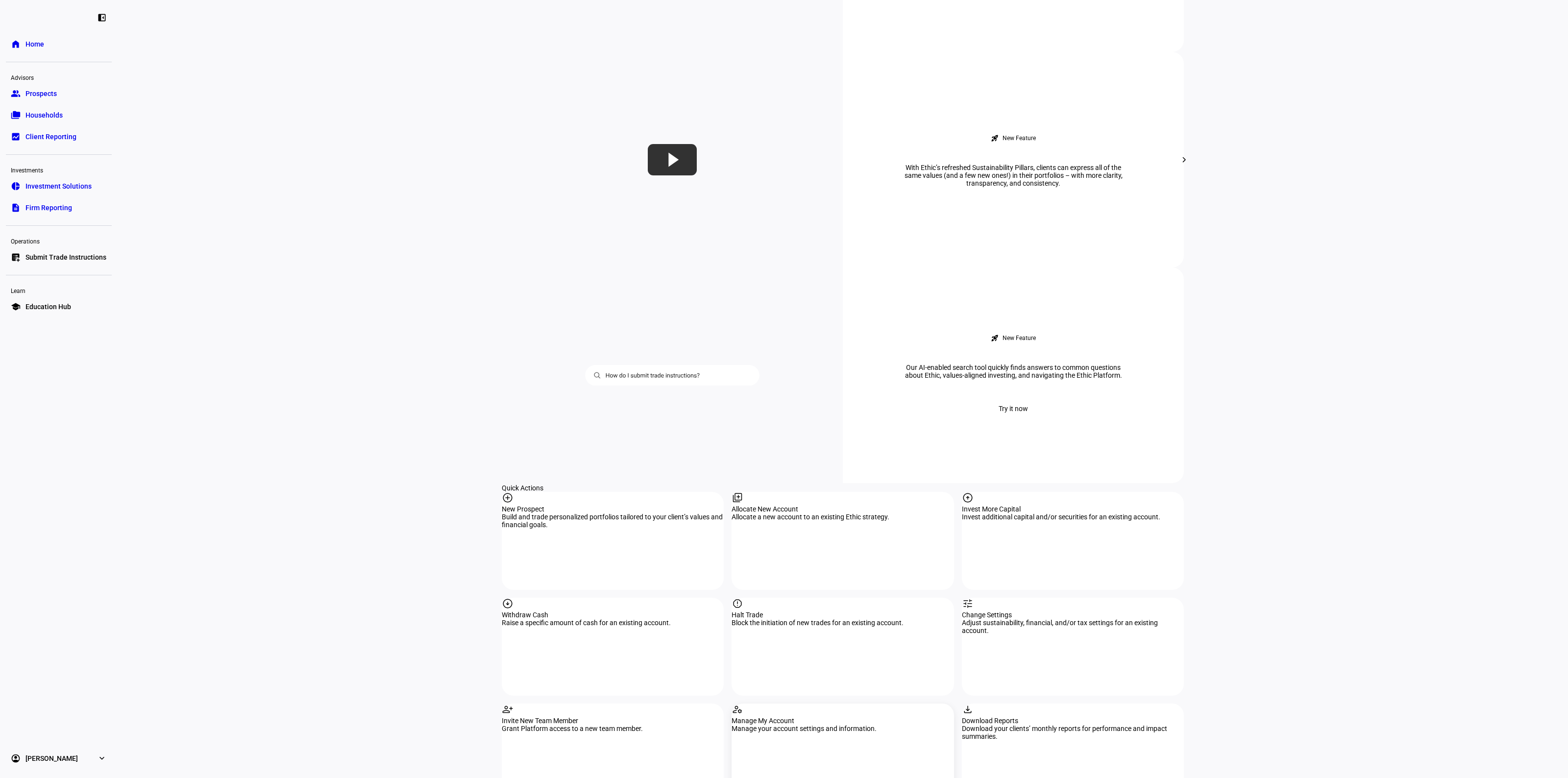
scroll to position [735, 0]
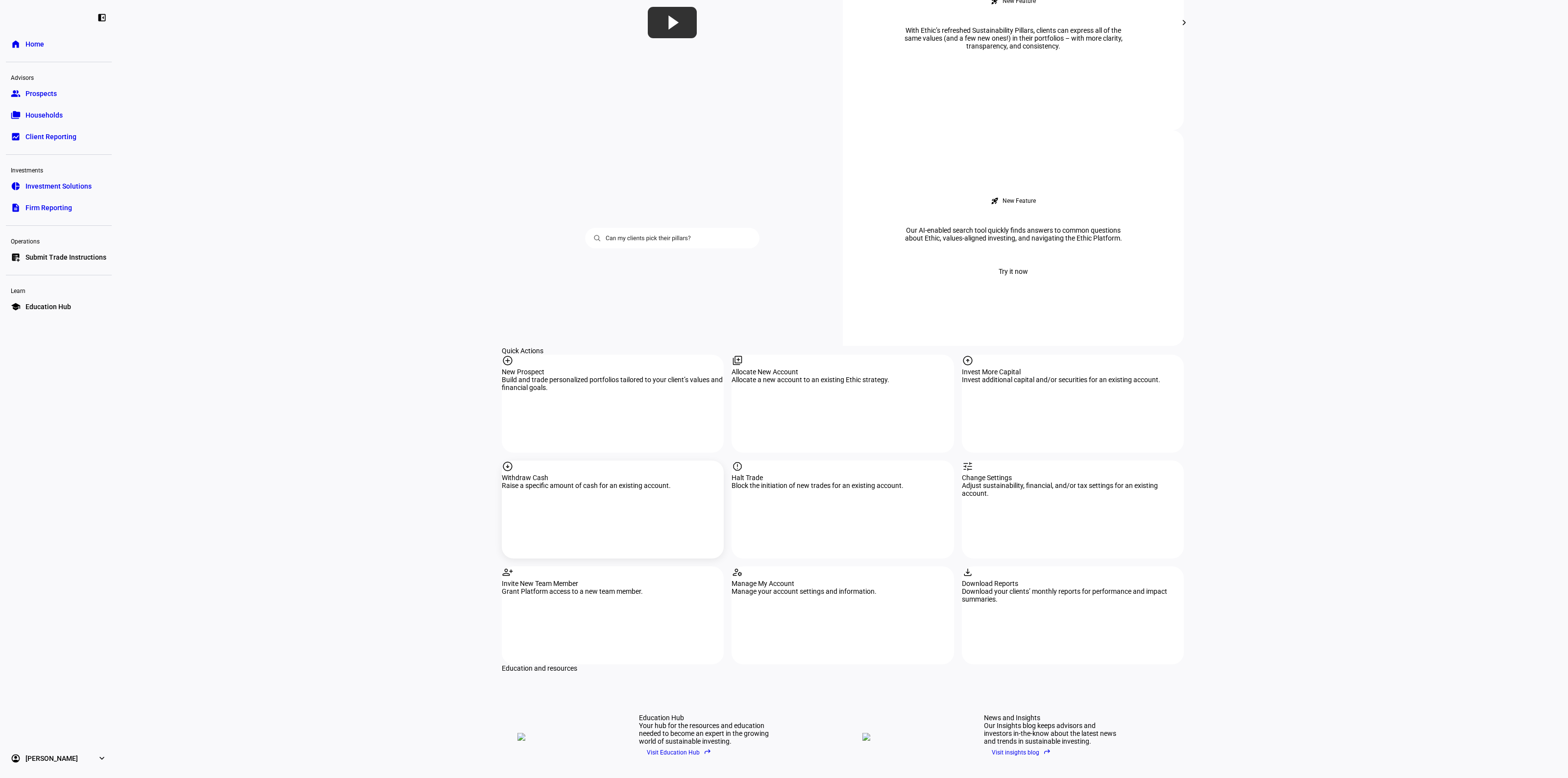
click at [574, 482] on div "Raise a specific amount of cash for an existing account." at bounding box center [613, 486] width 222 height 8
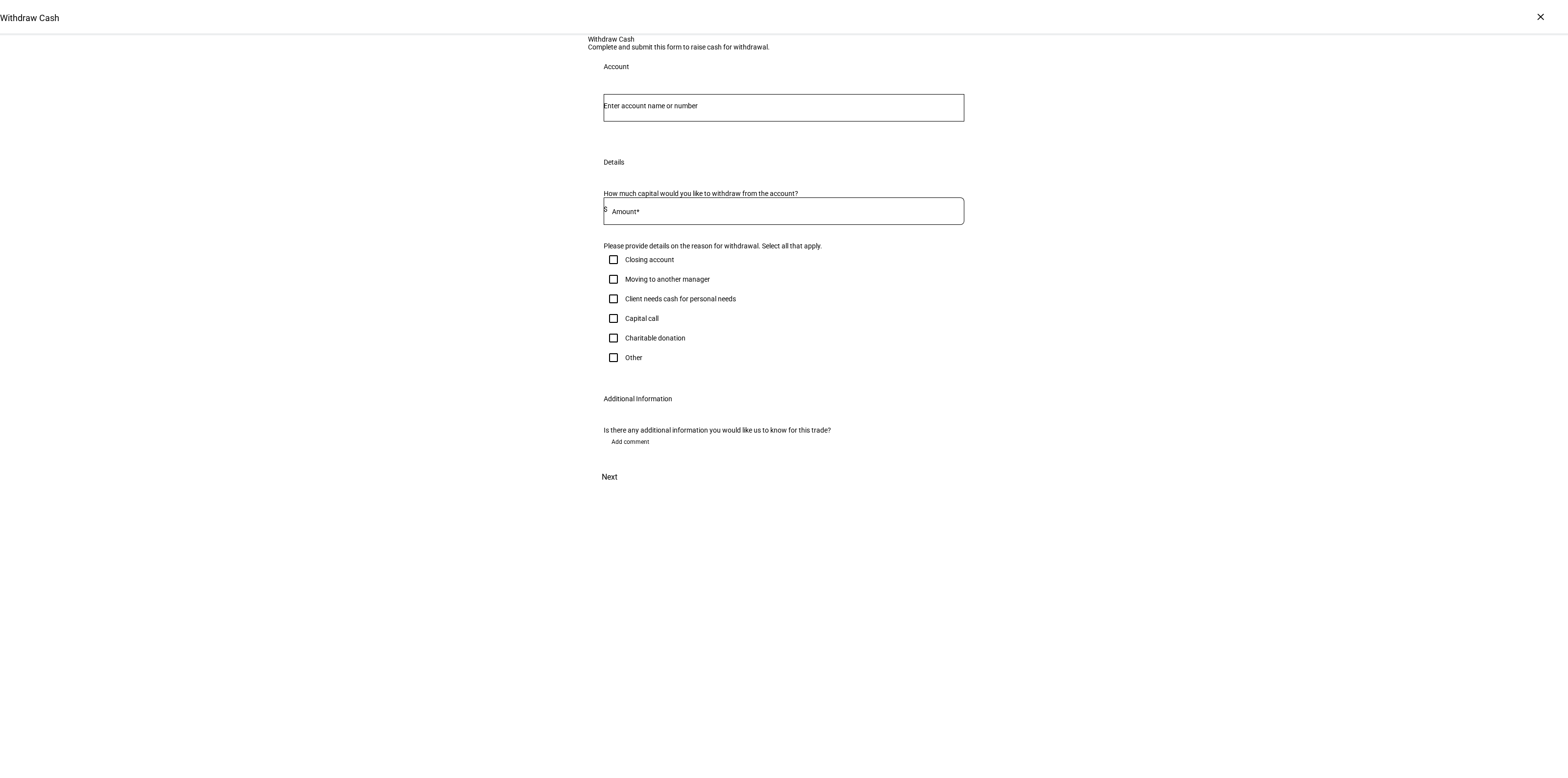
click at [666, 110] on input "Number" at bounding box center [783, 106] width 361 height 8
type input "rattner"
click at [696, 314] on span "Trust 7091" at bounding box center [666, 316] width 101 height 9
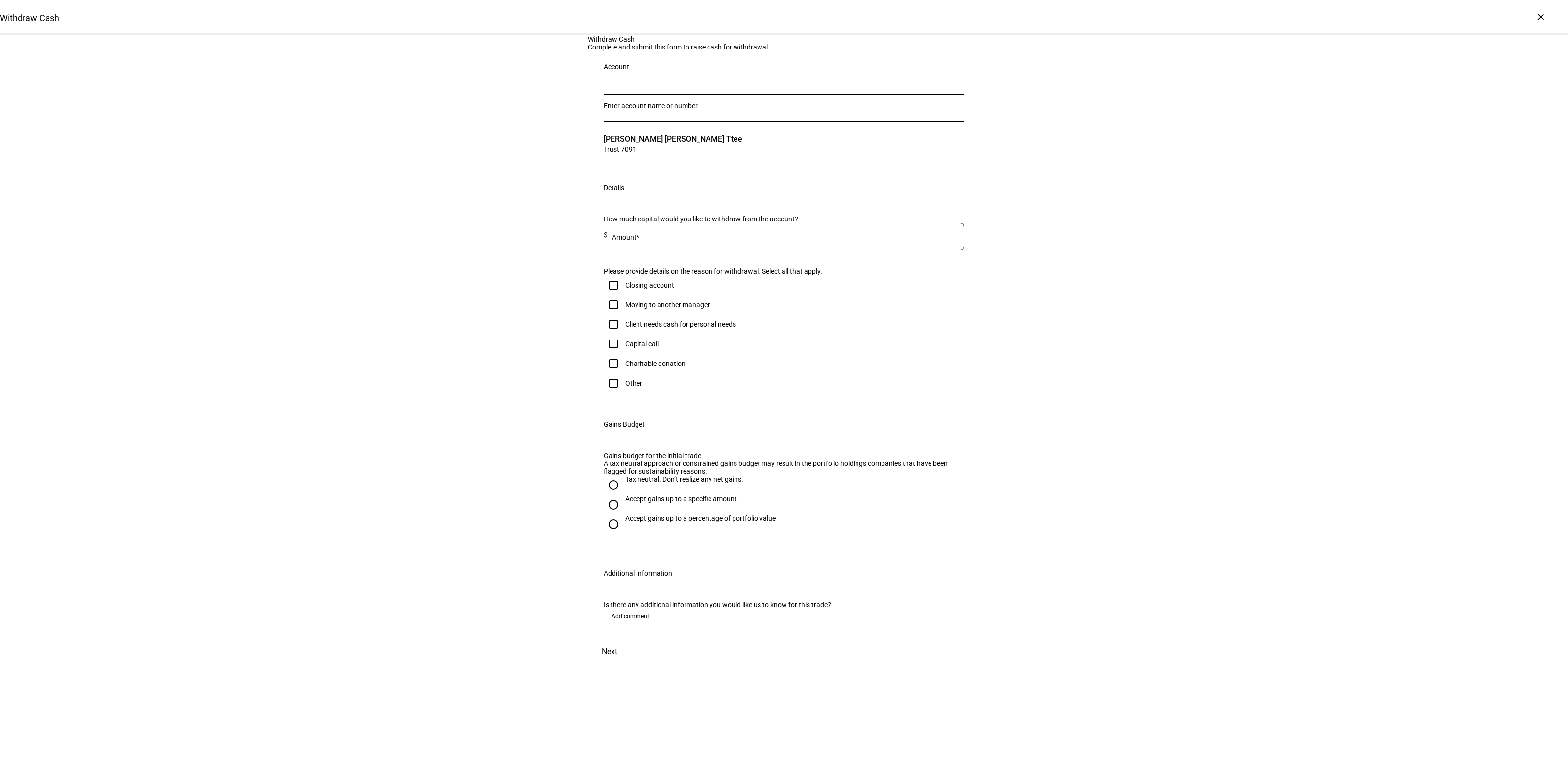
click at [648, 239] on input at bounding box center [785, 235] width 357 height 8
type input "23,000"
click at [645, 348] on div "Capital call" at bounding box center [641, 344] width 33 height 8
click at [623, 354] on input "Capital call" at bounding box center [613, 344] width 20 height 20
checkbox input "true"
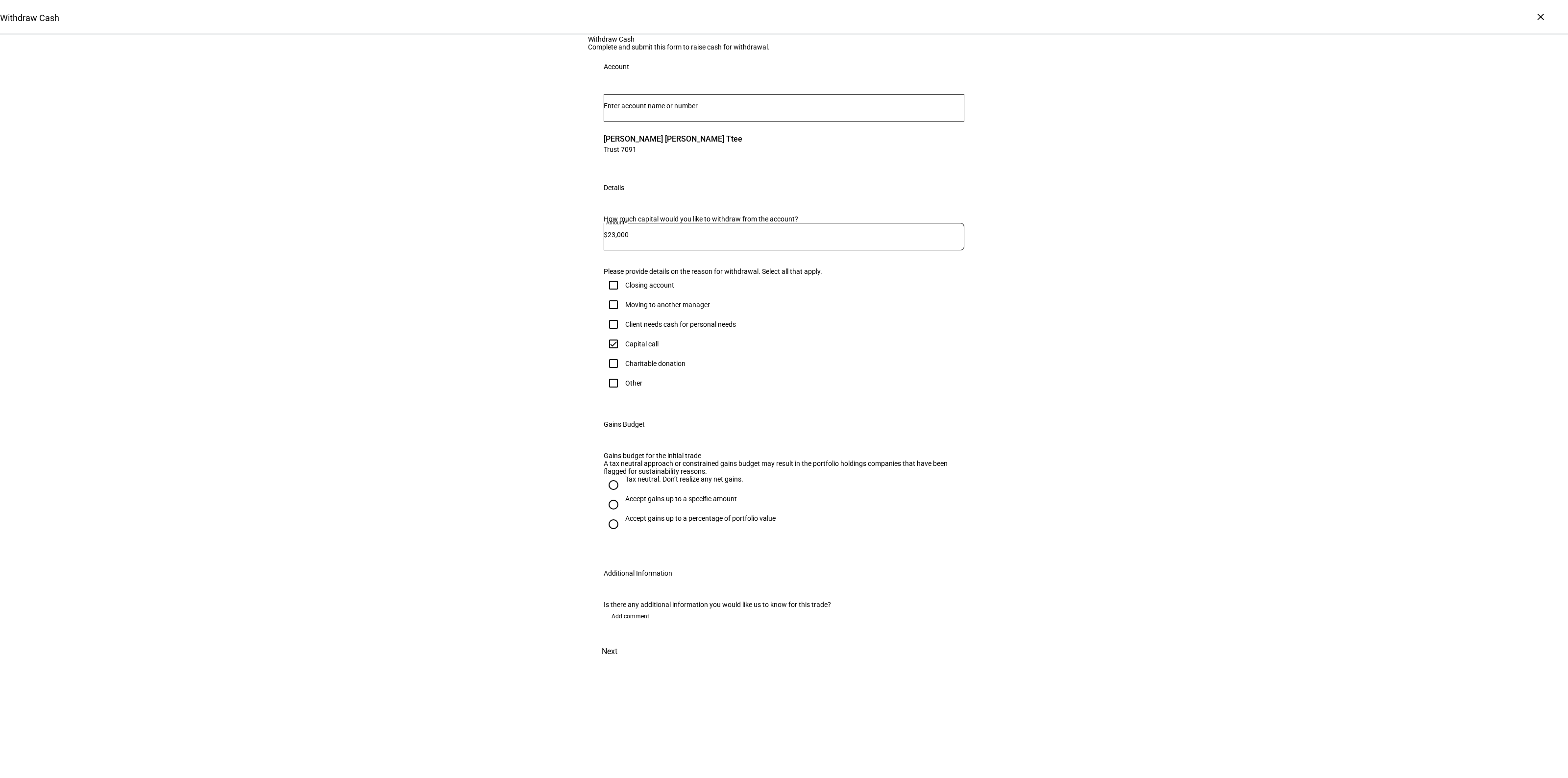
click at [541, 534] on div "Withdraw Cash Complete and submit this form to raise cash for withdrawal. Accou…" at bounding box center [784, 349] width 1568 height 628
click at [645, 493] on div "Tax neutral. Don’t realize any net gains." at bounding box center [684, 484] width 118 height 18
click at [623, 495] on input "Tax neutral. Don’t realize any net gains." at bounding box center [613, 485] width 20 height 20
radio input "true"
click at [633, 503] on div "Accept gains up to a specific amount" at bounding box center [681, 499] width 112 height 8
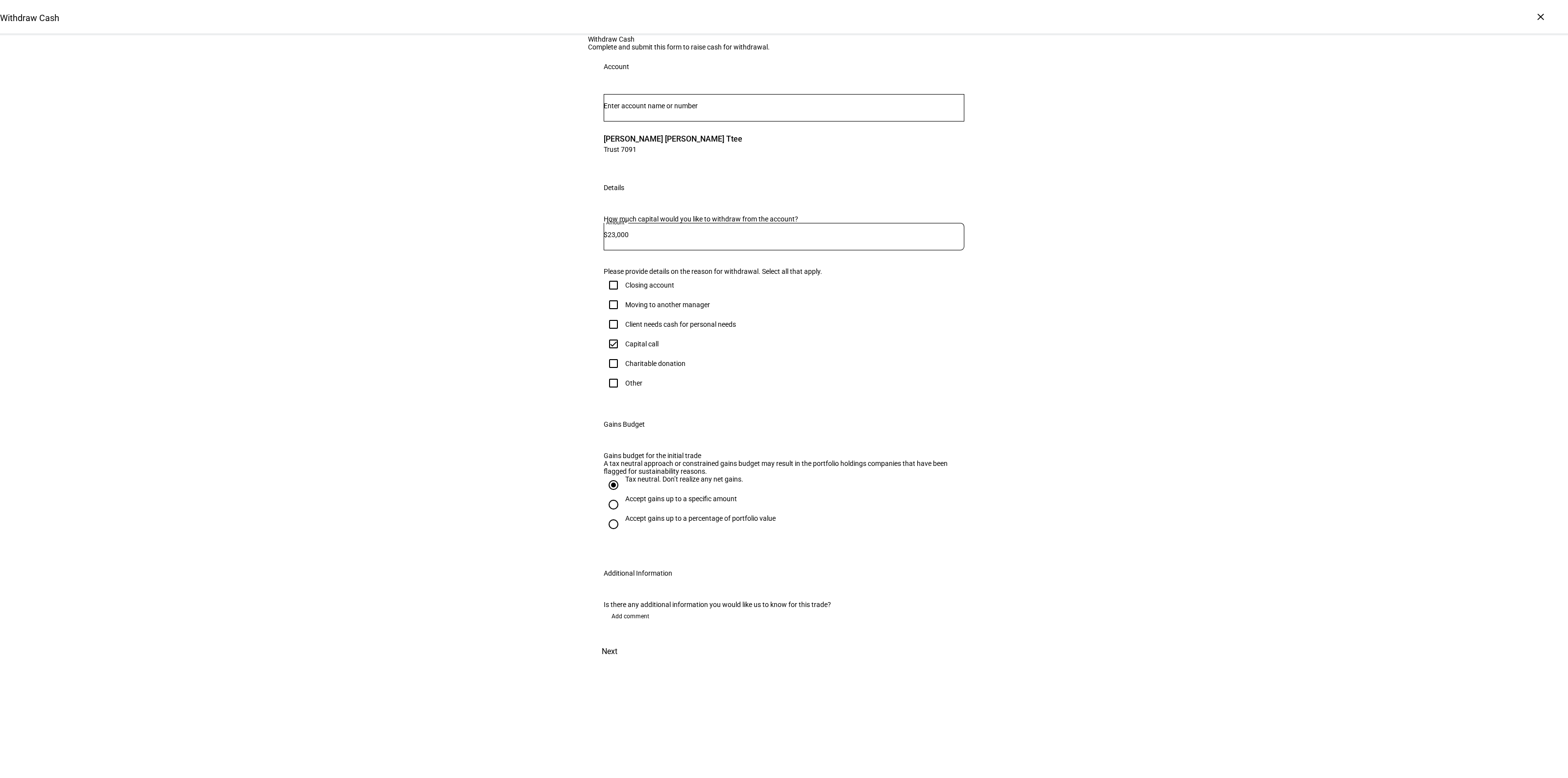
click at [623, 514] on input "Accept gains up to a specific amount" at bounding box center [613, 504] width 20 height 20
radio input "true"
click at [641, 555] on mat-label "Max gains budget*" at bounding box center [646, 556] width 58 height 8
type input "14,000"
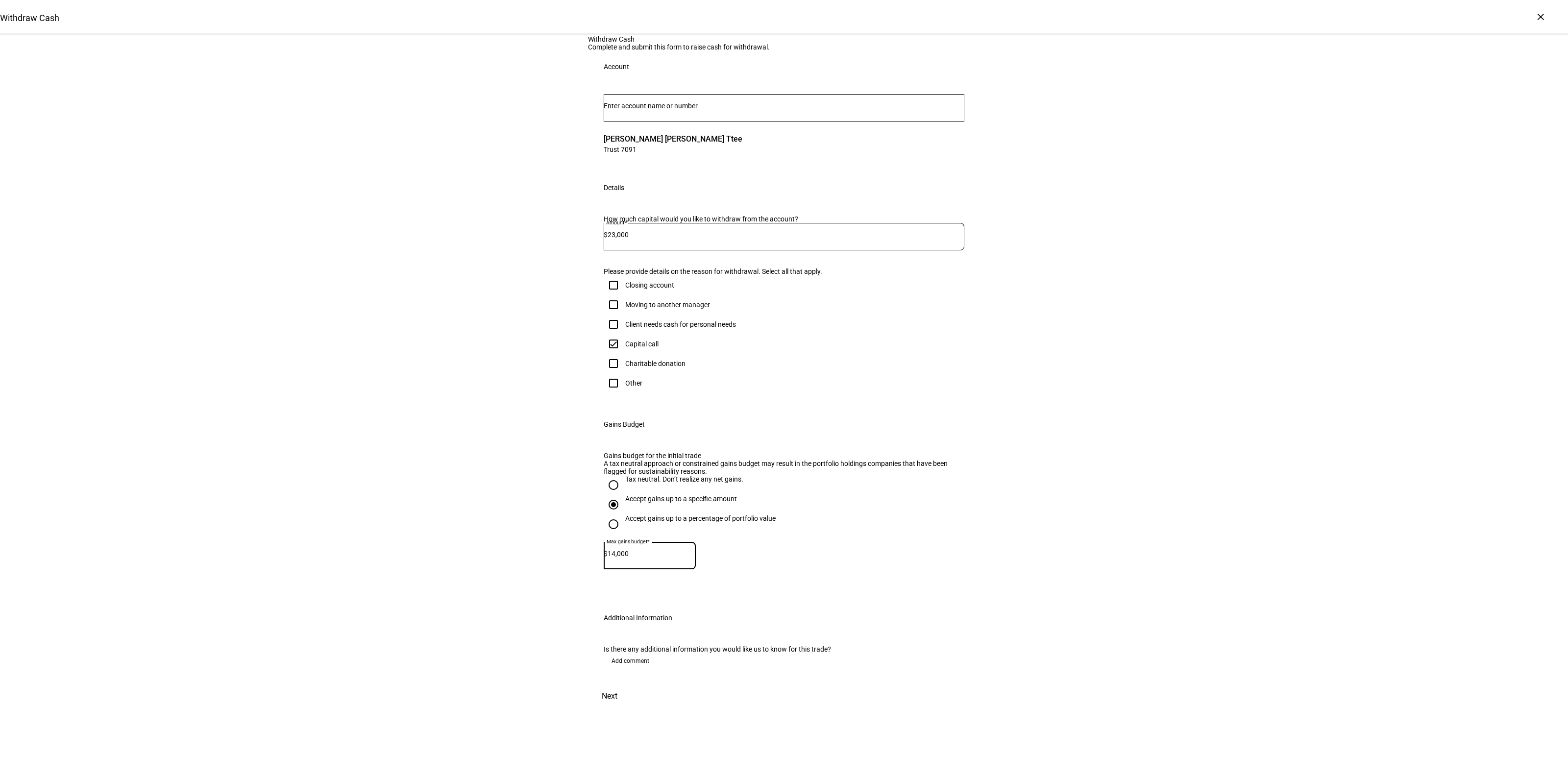
click at [507, 620] on div "Withdraw Cash Complete and submit this form to raise cash for withdrawal. Accou…" at bounding box center [784, 372] width 1568 height 673
click at [617, 708] on span "Next" at bounding box center [609, 696] width 16 height 24
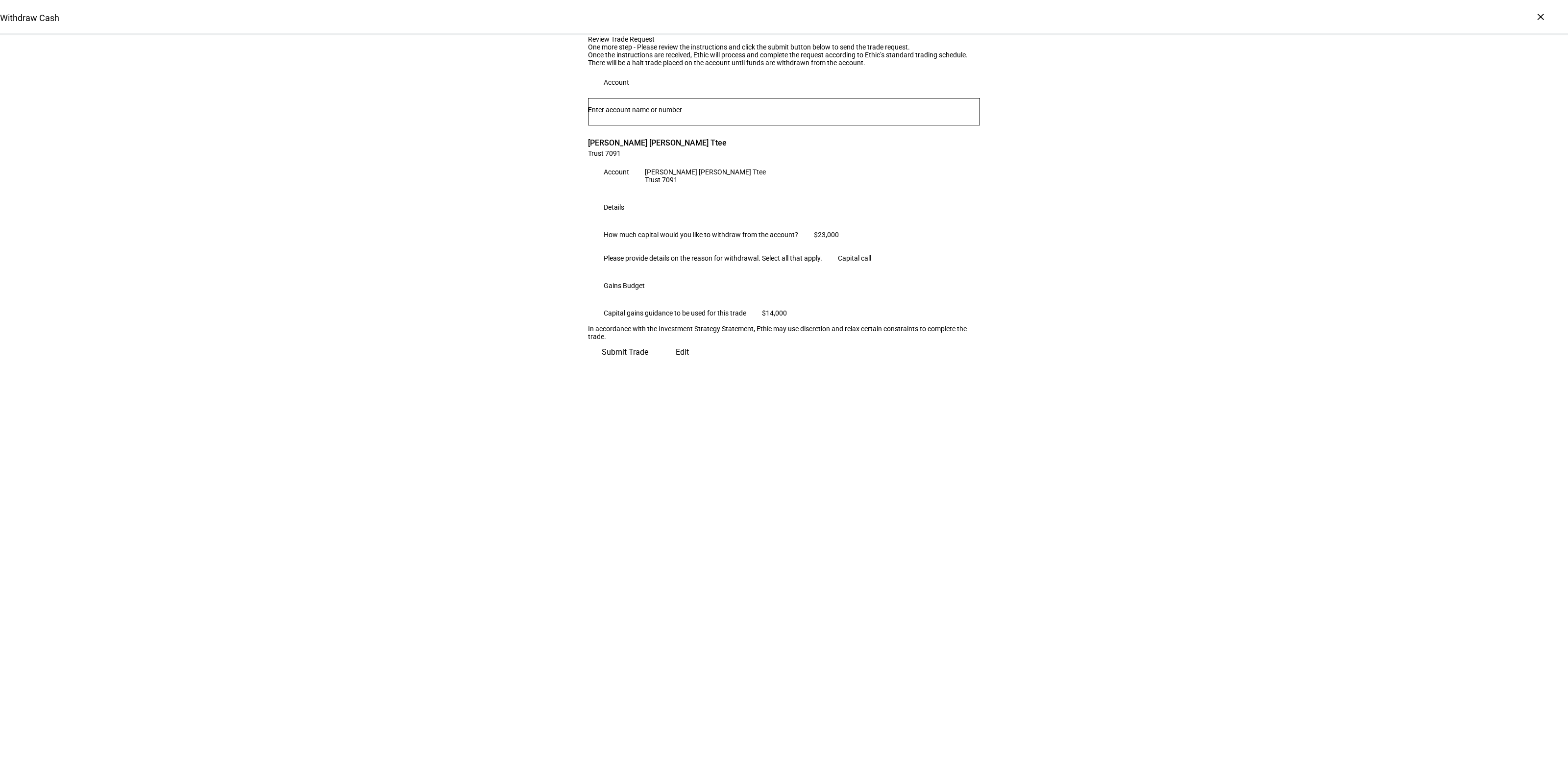
scroll to position [0, 0]
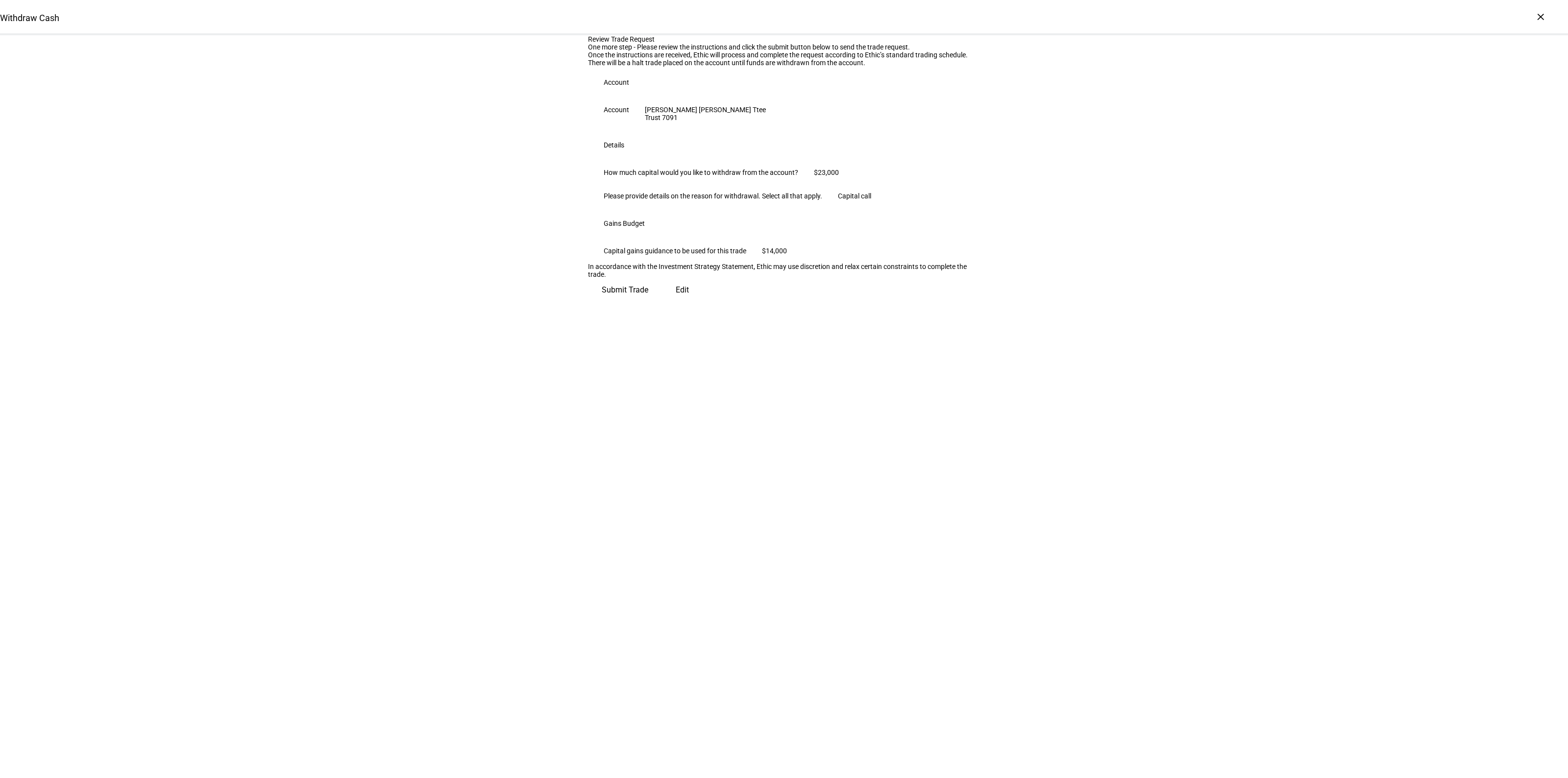
click at [649, 302] on span "Submit Trade" at bounding box center [624, 290] width 46 height 24
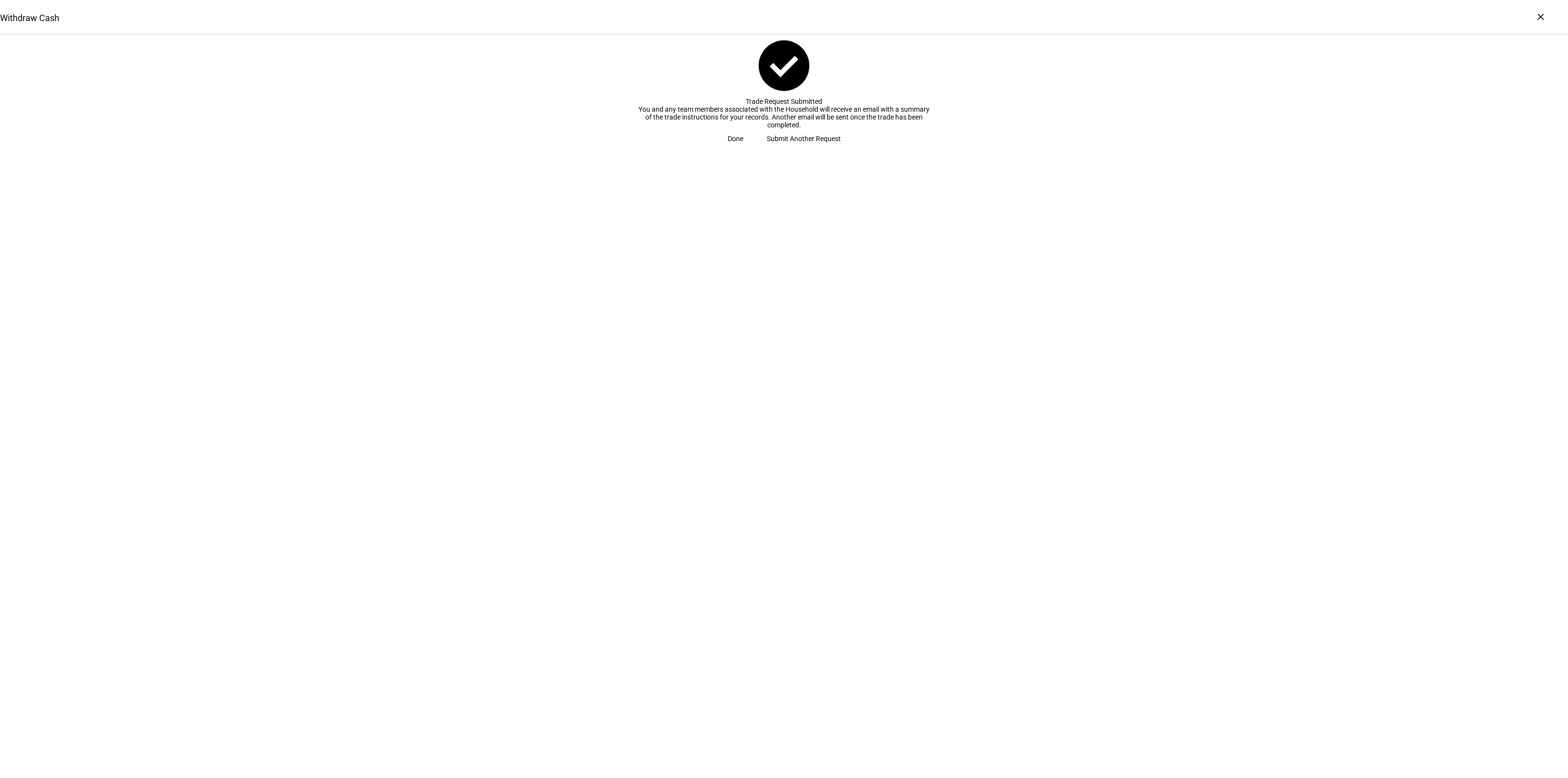
click at [799, 149] on span "Submit Another Request" at bounding box center [804, 139] width 74 height 20
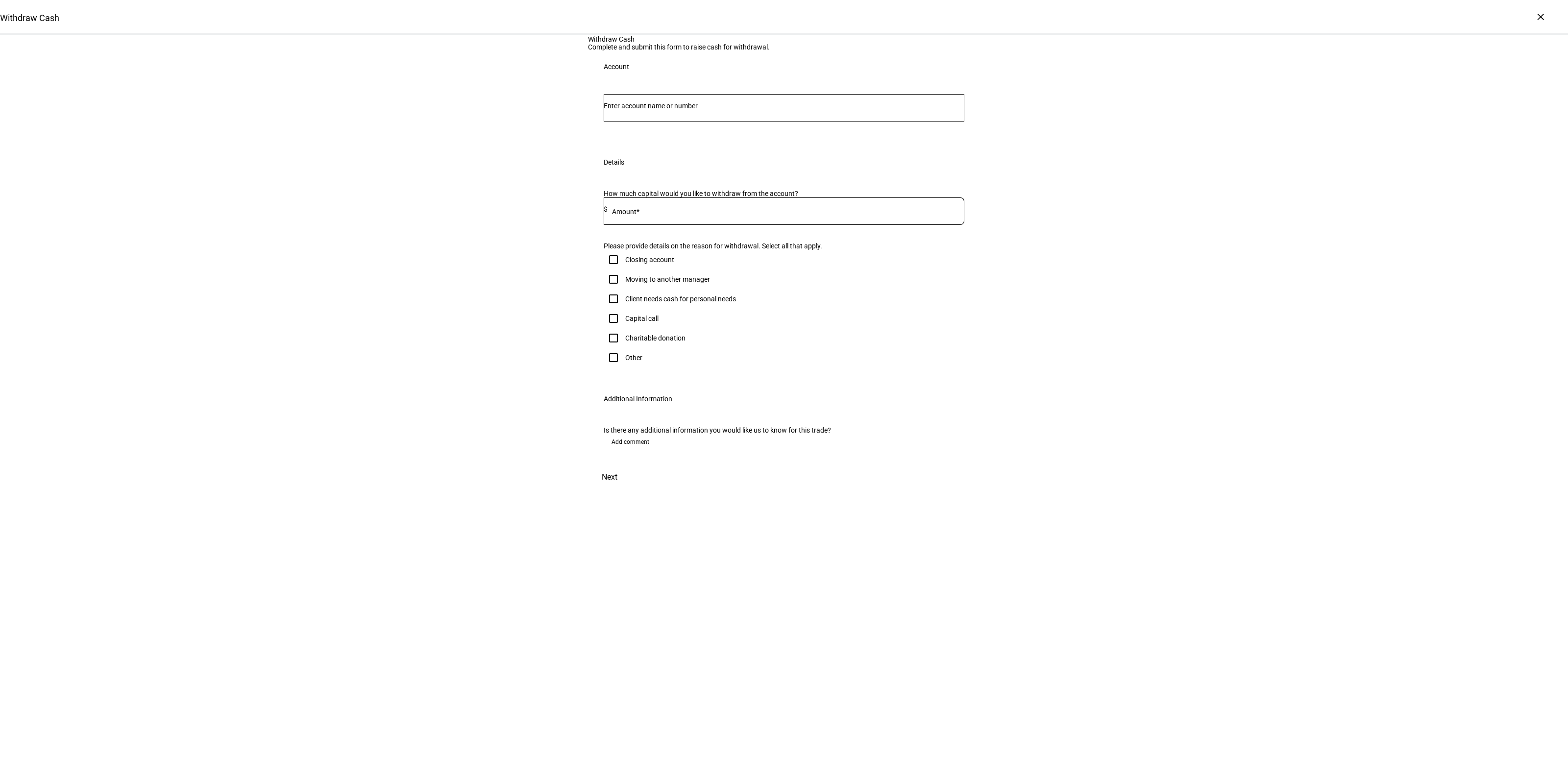
click at [643, 122] on div at bounding box center [783, 108] width 361 height 27
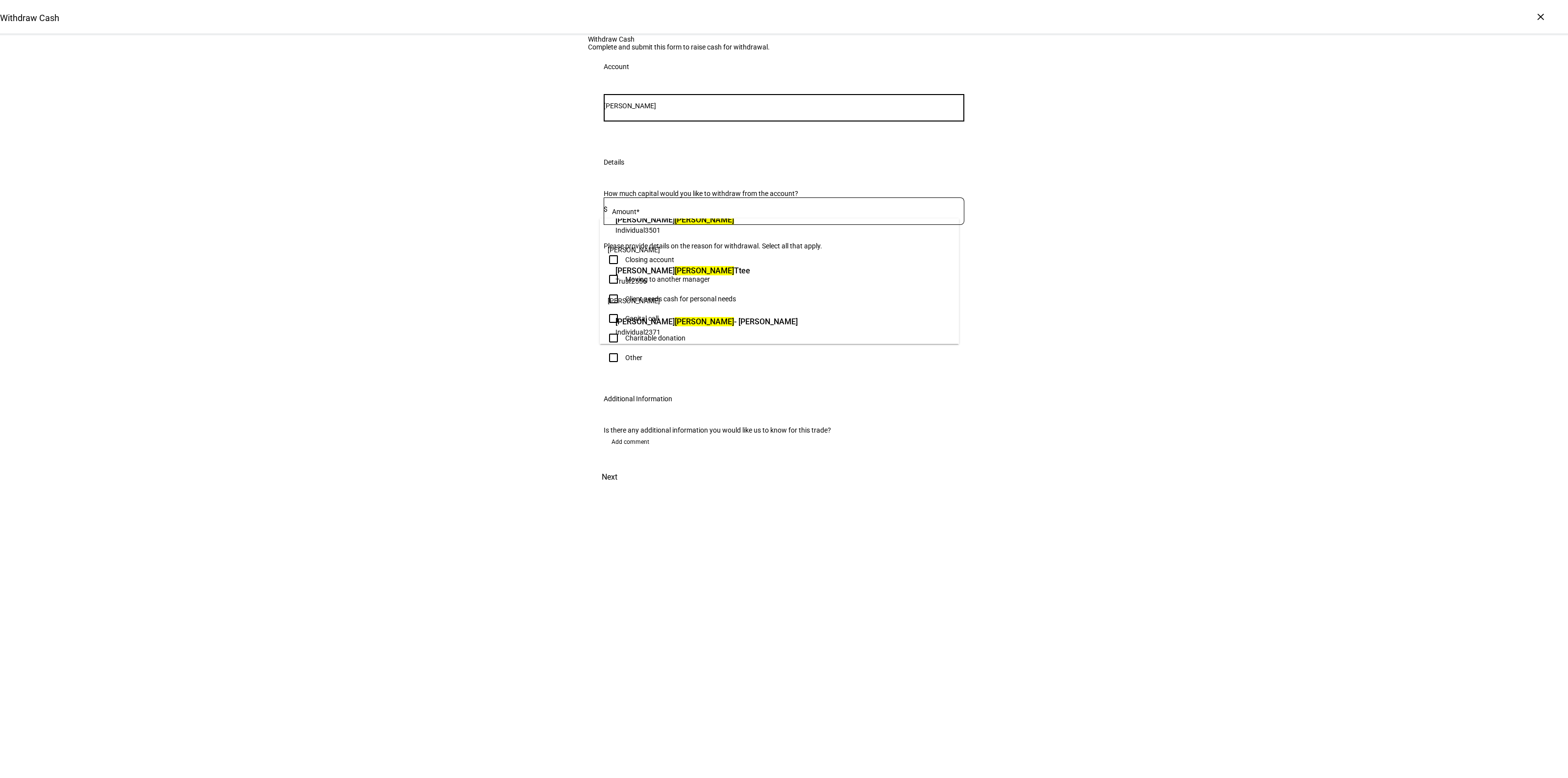
type input "[PERSON_NAME]"
click at [686, 325] on span "[PERSON_NAME]" at bounding box center [706, 321] width 183 height 11
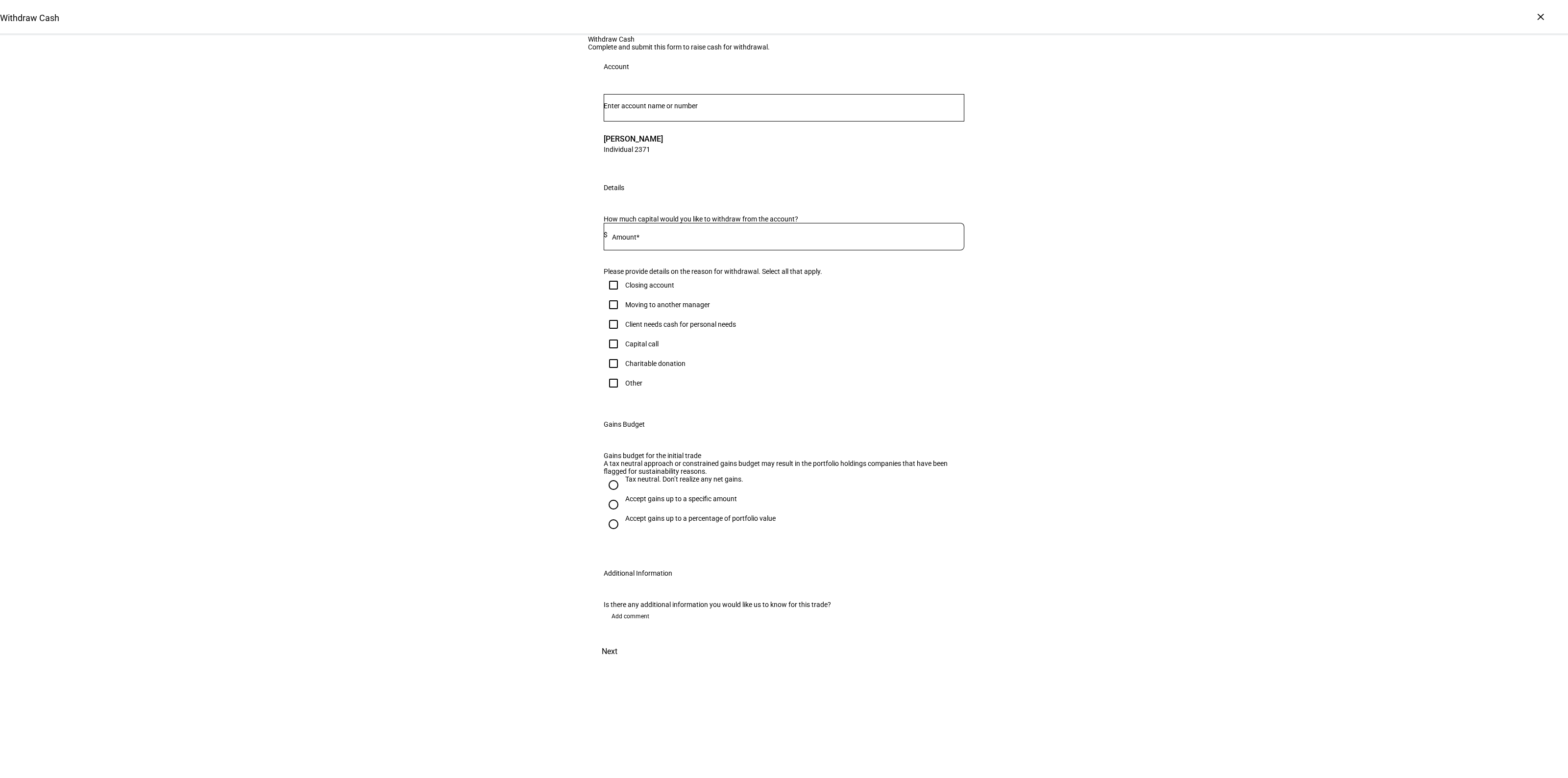
click at [711, 239] on input at bounding box center [785, 235] width 357 height 8
type input "8,000"
click at [671, 328] on div "Client needs cash for personal needs" at bounding box center [680, 325] width 111 height 8
click at [623, 334] on input "Client needs cash for personal needs" at bounding box center [613, 325] width 20 height 20
checkbox input "true"
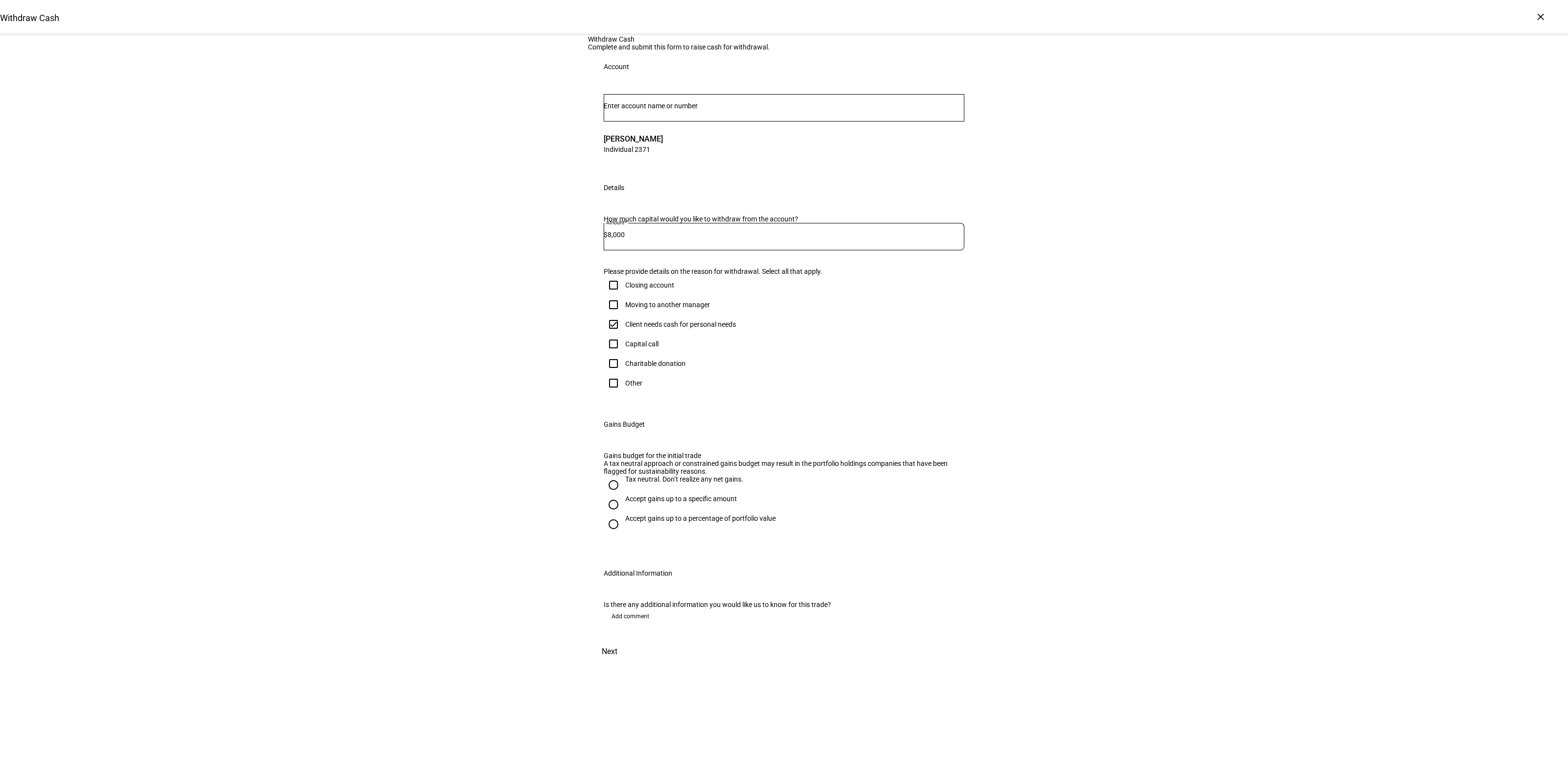
click at [613, 514] on input "Accept gains up to a specific amount" at bounding box center [613, 504] width 20 height 20
radio input "true"
click at [664, 560] on mat-label "Max gains budget*" at bounding box center [646, 556] width 58 height 8
type input "2,000"
click at [440, 517] on div "Withdraw Cash Complete and submit this form to raise cash for withdrawal. Accou…" at bounding box center [784, 372] width 1568 height 673
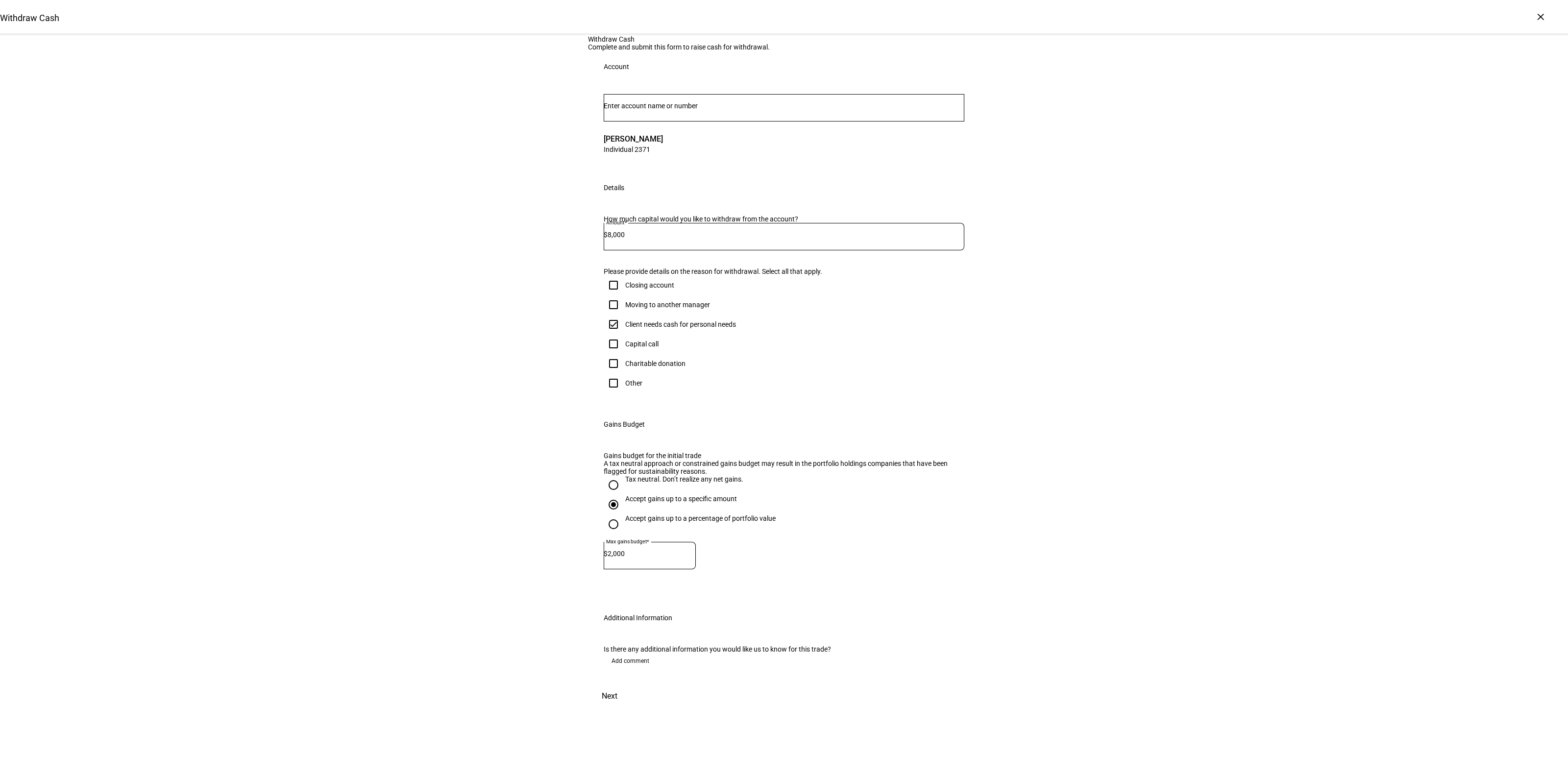
scroll to position [155, 0]
click at [617, 708] on span "Next" at bounding box center [609, 696] width 16 height 24
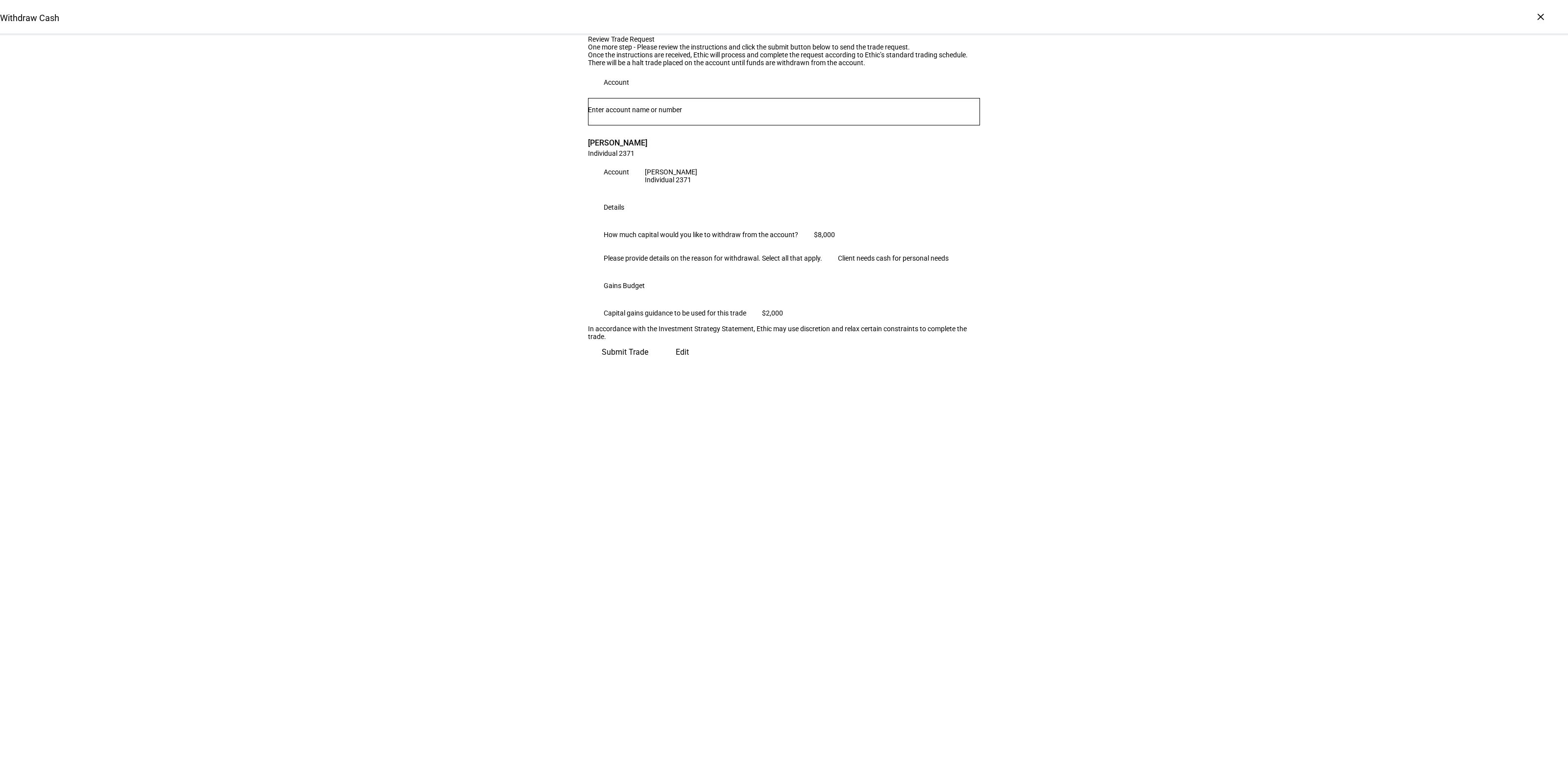
scroll to position [0, 0]
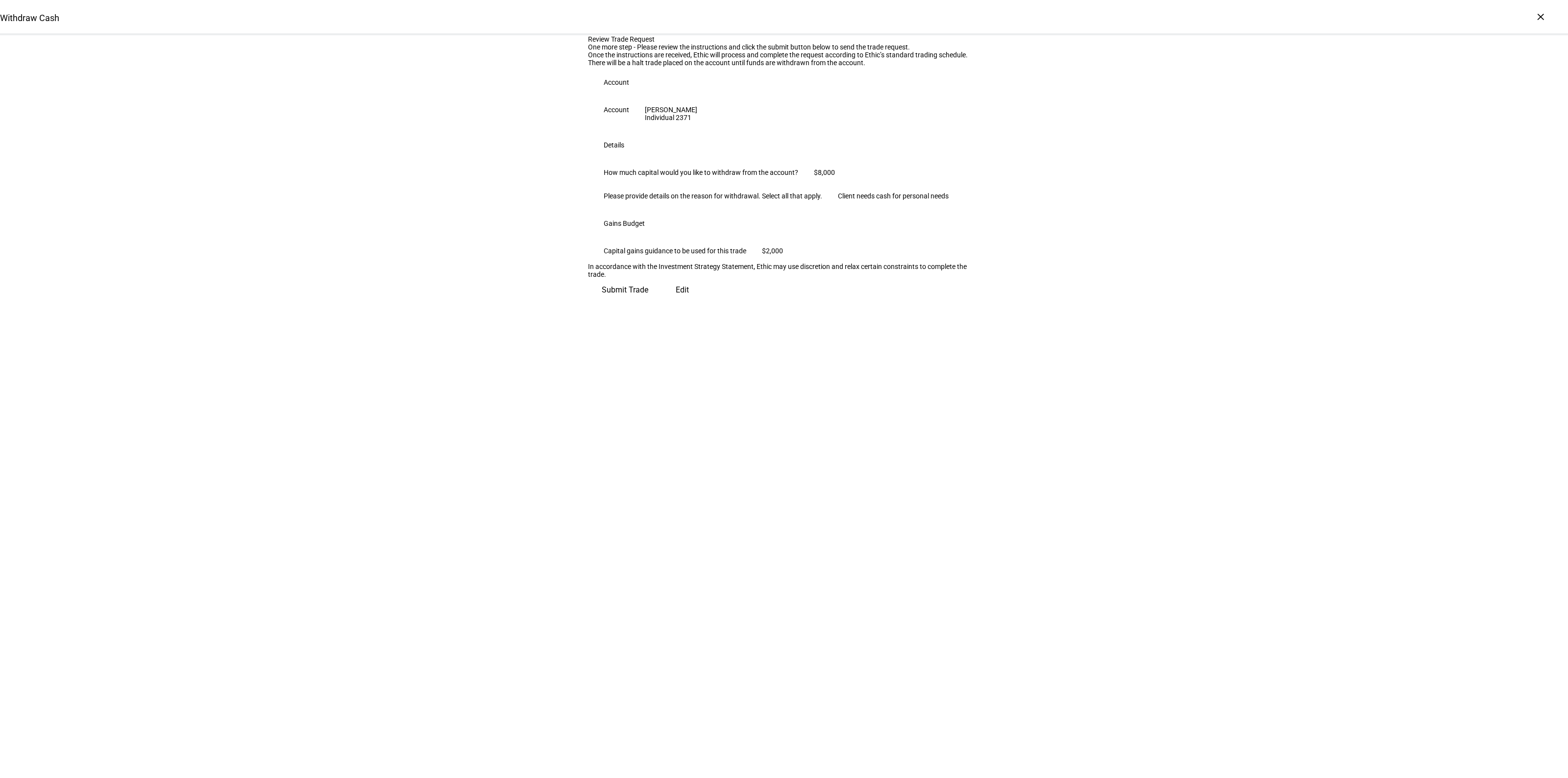
click at [649, 302] on span "Submit Trade" at bounding box center [624, 290] width 46 height 24
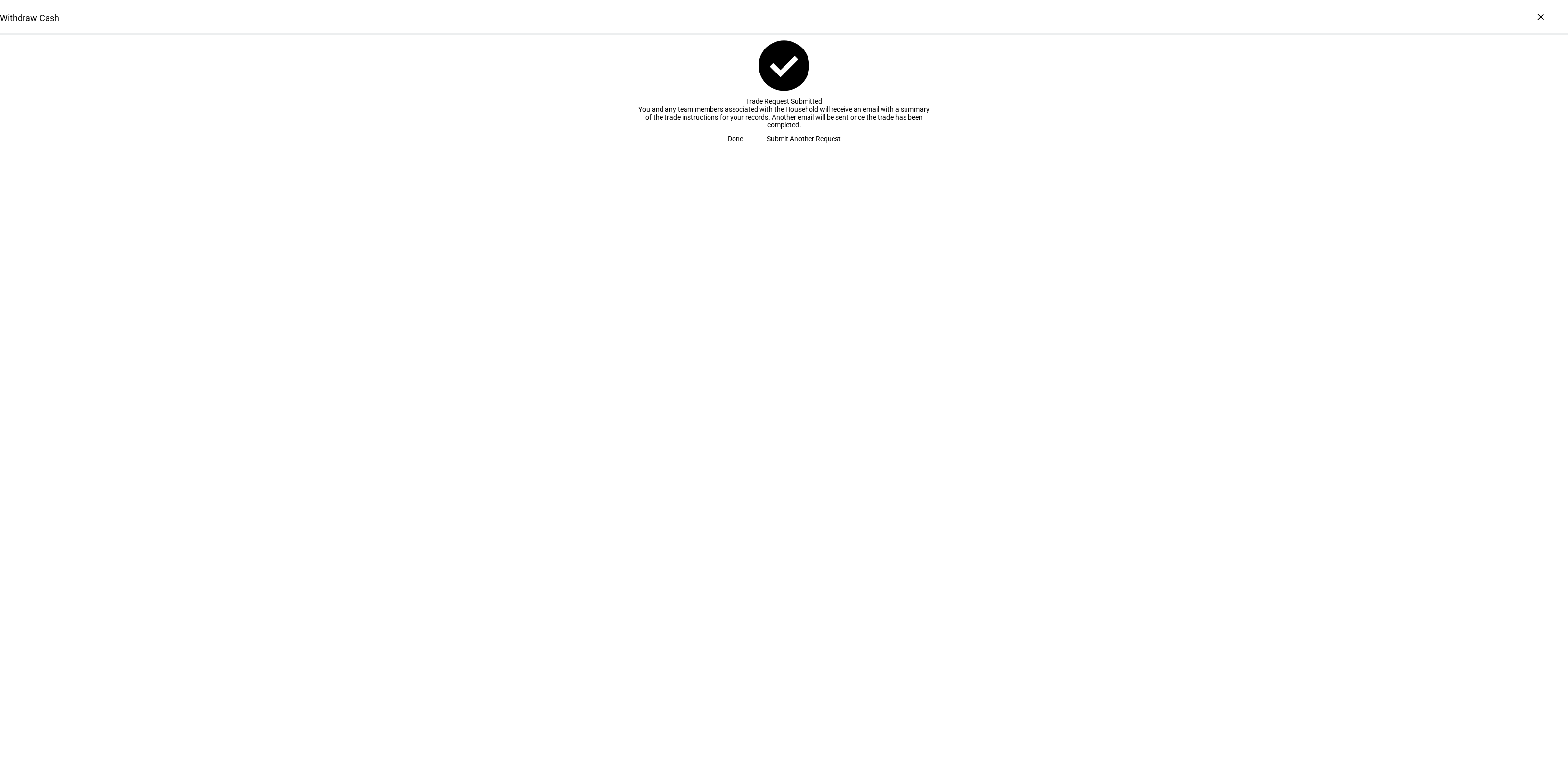
click at [781, 149] on span "Submit Another Request" at bounding box center [804, 139] width 74 height 20
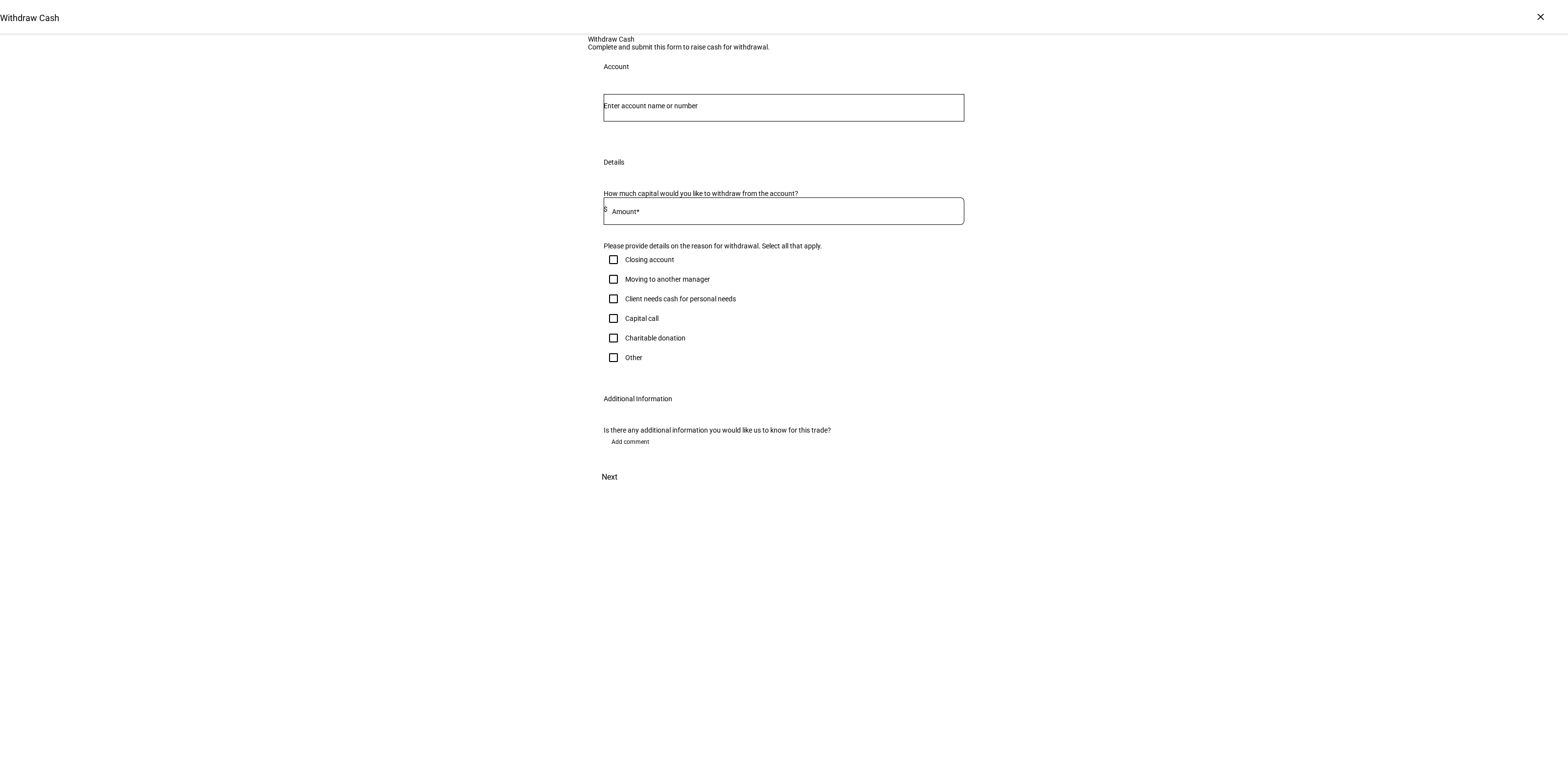
click at [633, 110] on input "Number" at bounding box center [783, 106] width 361 height 8
type input "goldfa"
drag, startPoint x: 673, startPoint y: 310, endPoint x: 677, endPoint y: 323, distance: 13.6
click at [673, 310] on span "[PERSON_NAME] den Rev Tr And" at bounding box center [683, 306] width 137 height 11
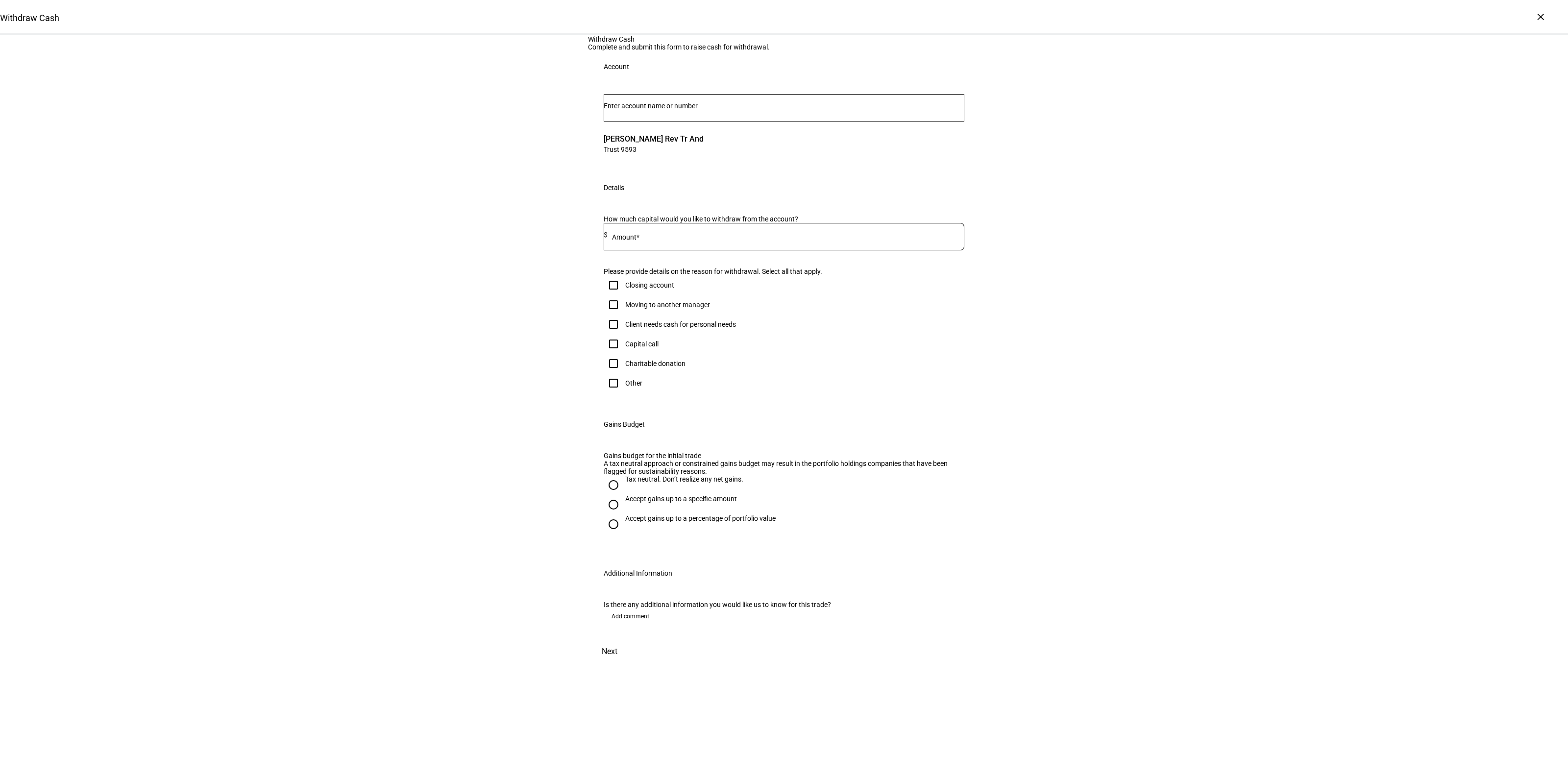
click at [675, 251] on div at bounding box center [785, 237] width 357 height 27
type input "29,000"
click at [656, 503] on div "Accept gains up to a specific amount" at bounding box center [681, 499] width 112 height 8
click at [623, 514] on input "Accept gains up to a specific amount" at bounding box center [613, 504] width 20 height 20
radio input "true"
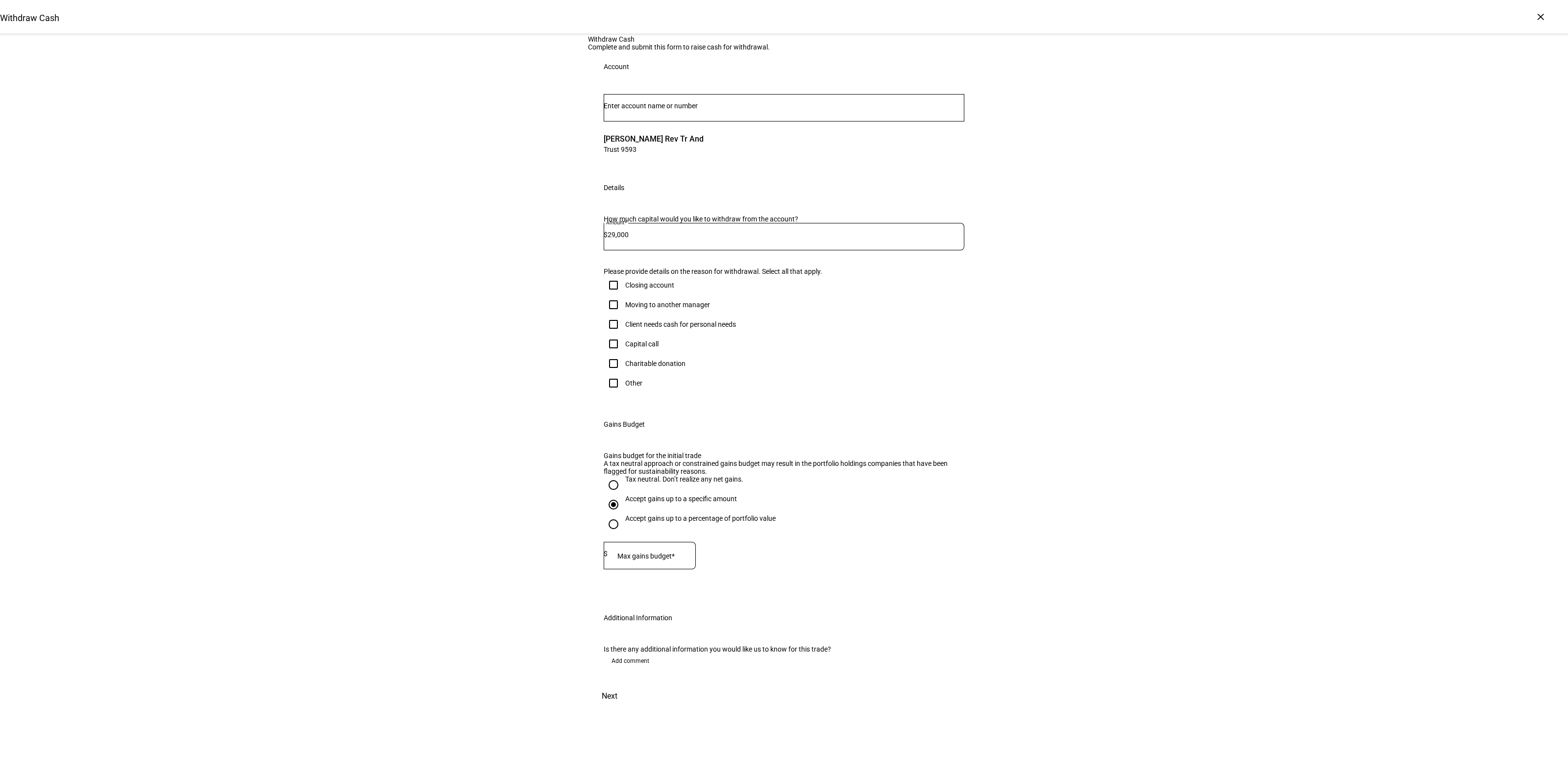
scroll to position [155, 0]
drag, startPoint x: 665, startPoint y: 563, endPoint x: 672, endPoint y: 555, distance: 10.6
click at [665, 561] on div at bounding box center [651, 556] width 88 height 27
type input "15,000"
drag, startPoint x: 438, startPoint y: 559, endPoint x: 457, endPoint y: 564, distance: 19.6
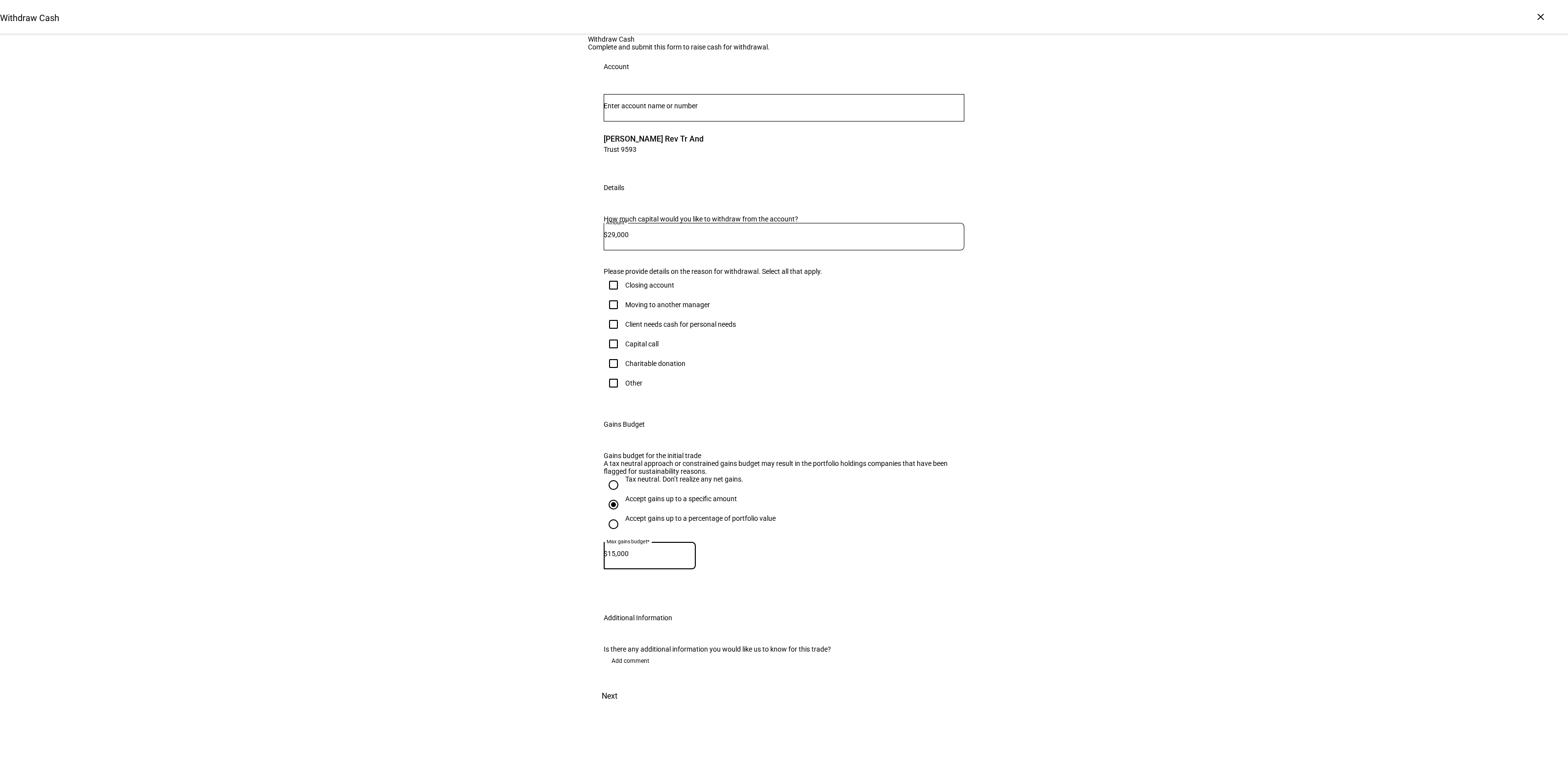
click at [441, 560] on div "Withdraw Cash Complete and submit this form to raise cash for withdrawal. Accou…" at bounding box center [784, 372] width 1568 height 673
click at [649, 321] on div "Client needs cash for personal needs" at bounding box center [680, 325] width 111 height 8
click at [623, 315] on input "Client needs cash for personal needs" at bounding box center [613, 325] width 20 height 20
checkbox input "true"
click at [631, 708] on span at bounding box center [609, 696] width 43 height 24
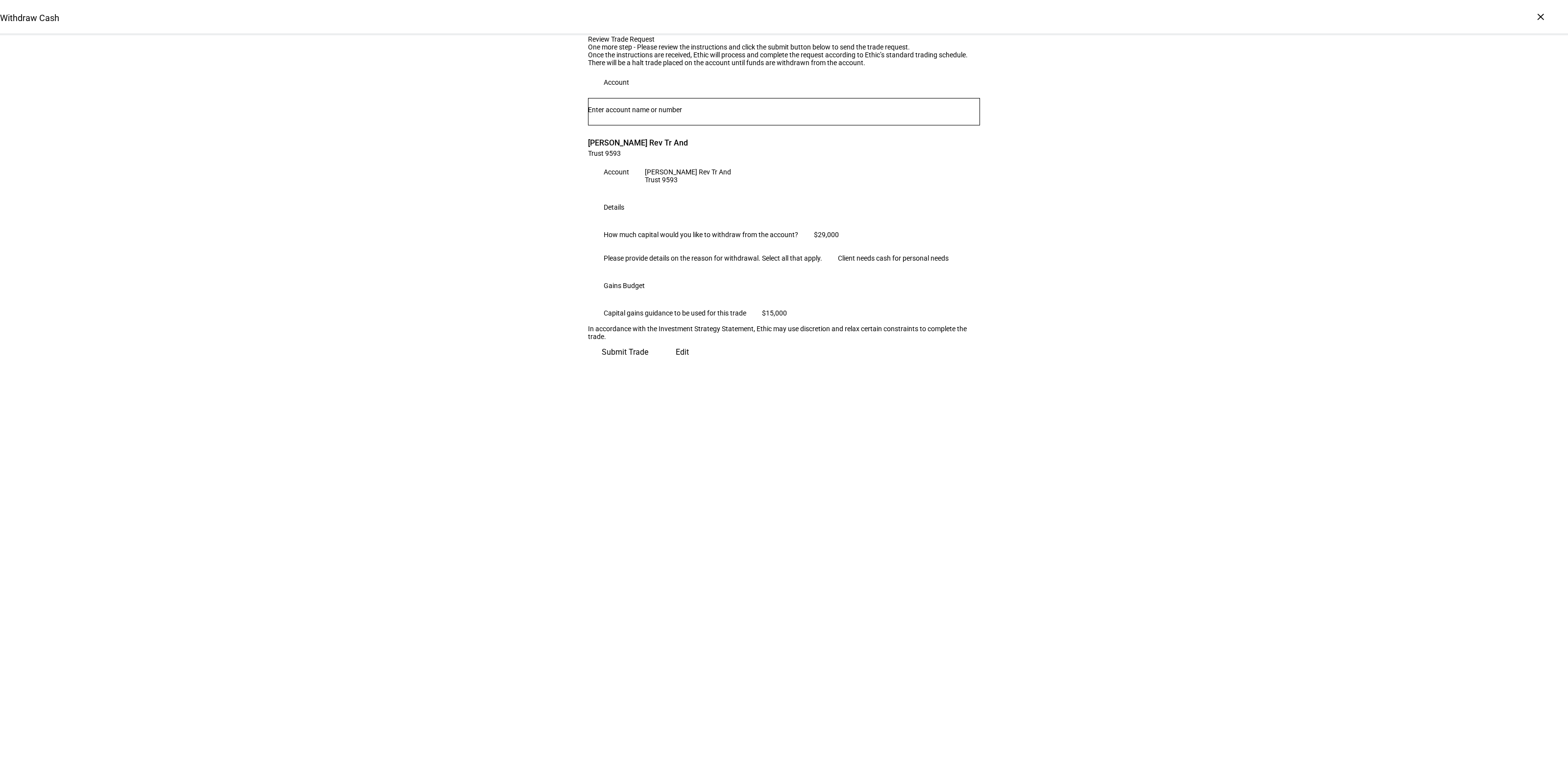
scroll to position [0, 0]
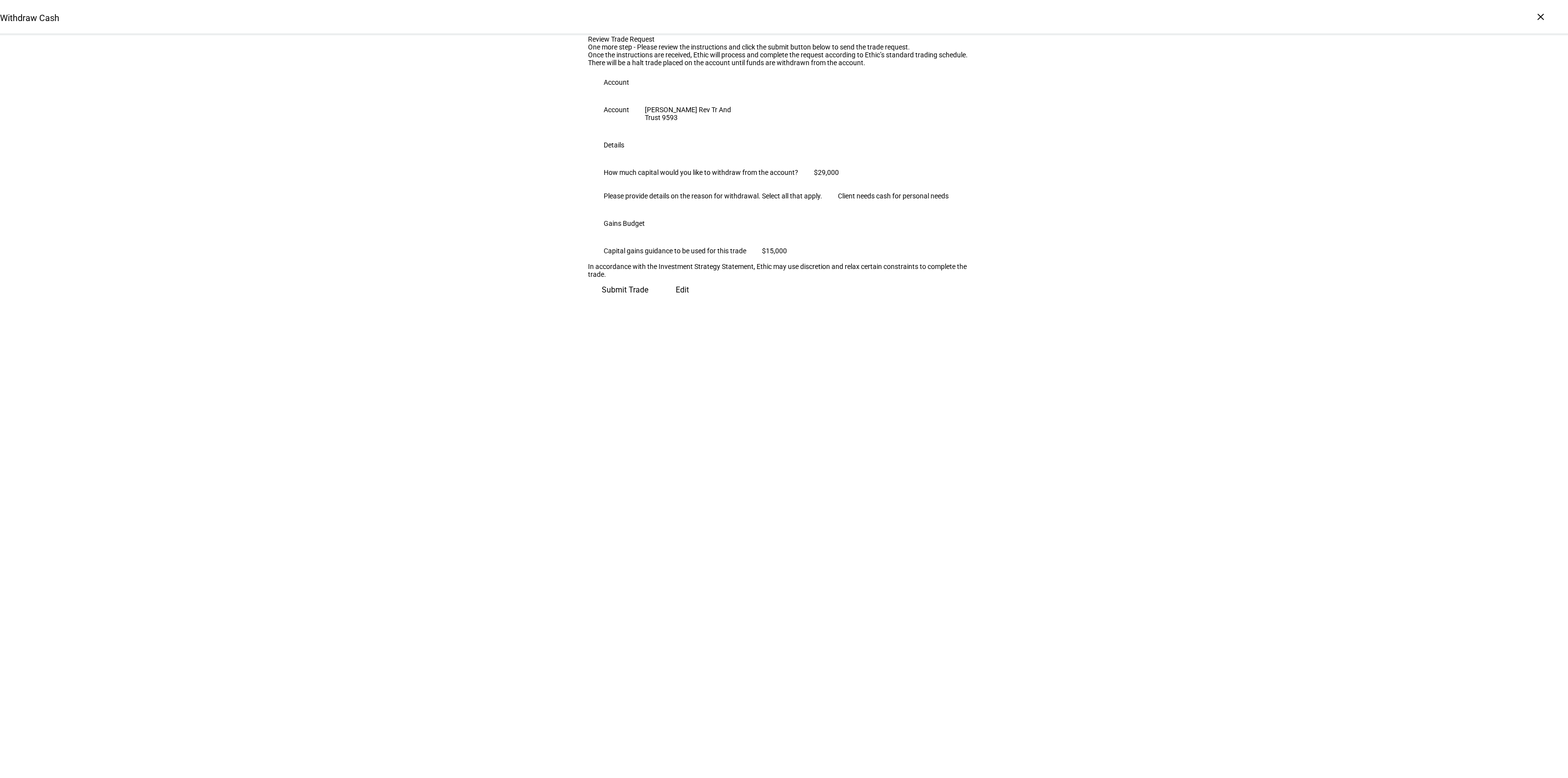
click at [675, 302] on span "Edit" at bounding box center [682, 290] width 13 height 24
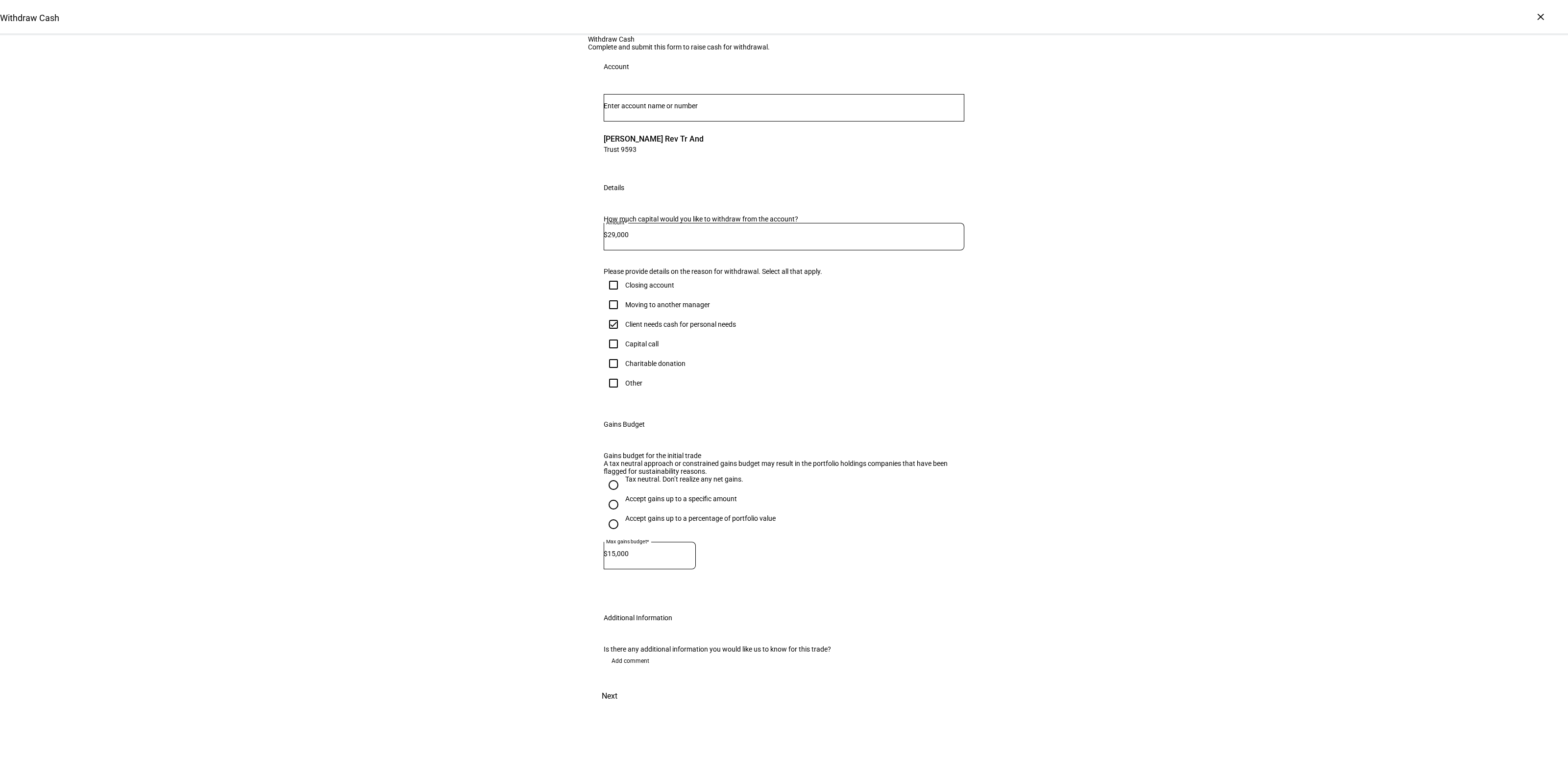
click at [636, 348] on div "Capital call" at bounding box center [641, 344] width 33 height 8
click at [623, 354] on input "Capital call" at bounding box center [613, 344] width 20 height 20
checkbox input "true"
click at [645, 321] on div "Client needs cash for personal needs" at bounding box center [680, 325] width 111 height 8
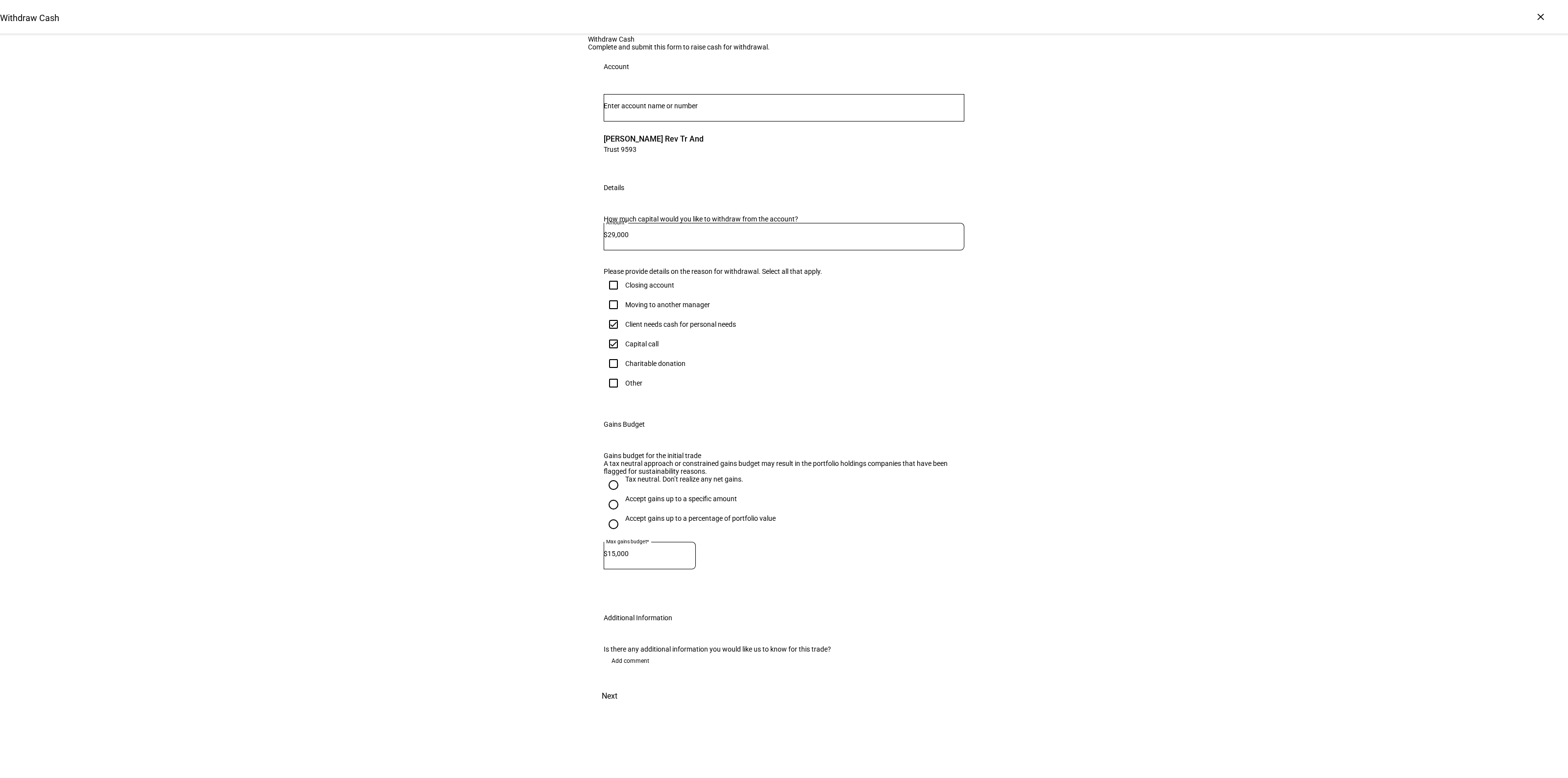
click at [623, 315] on input "Client needs cash for personal needs" at bounding box center [613, 325] width 20 height 20
checkbox input "false"
click at [617, 708] on span "Next" at bounding box center [609, 696] width 16 height 24
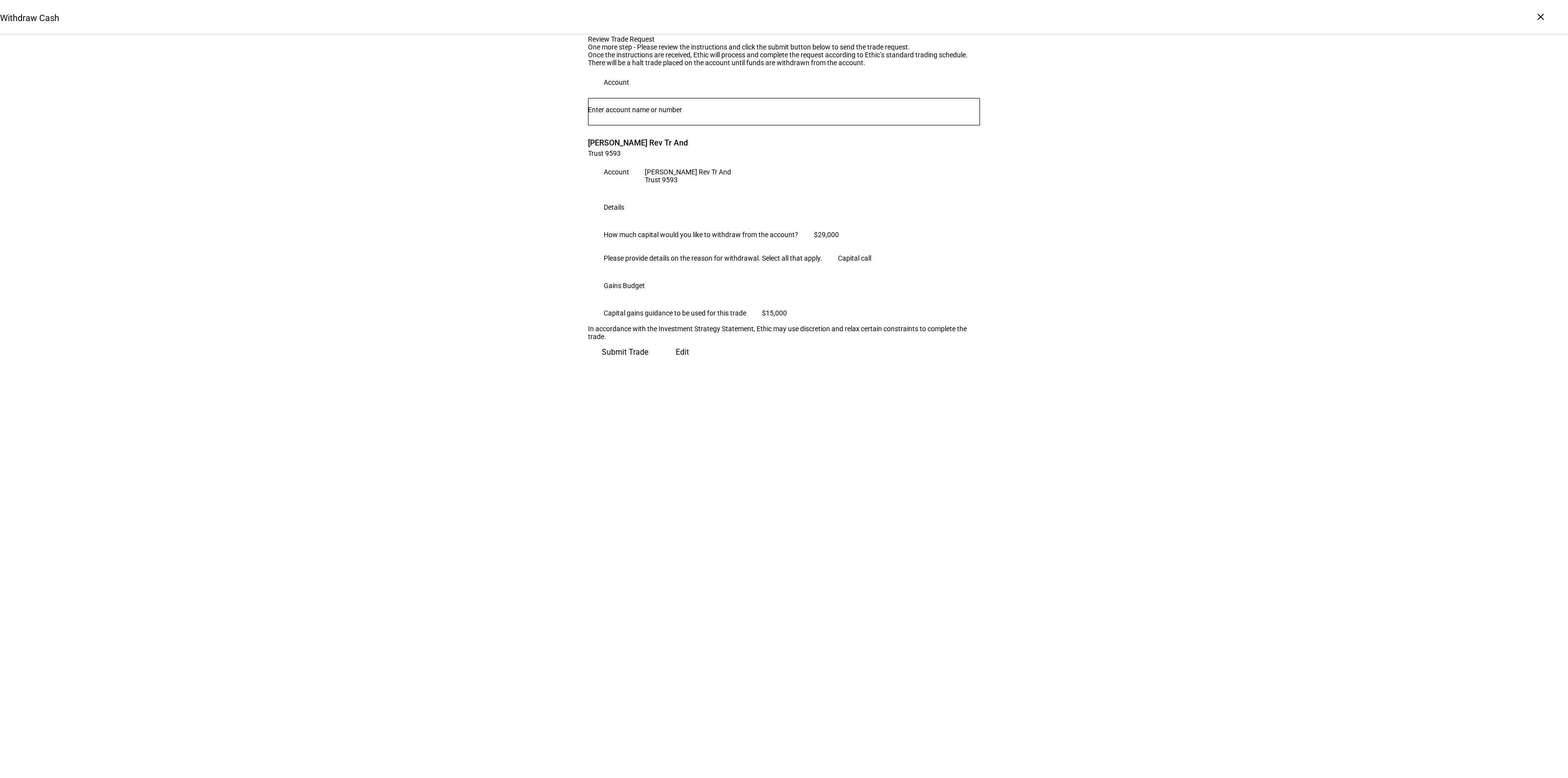
scroll to position [0, 0]
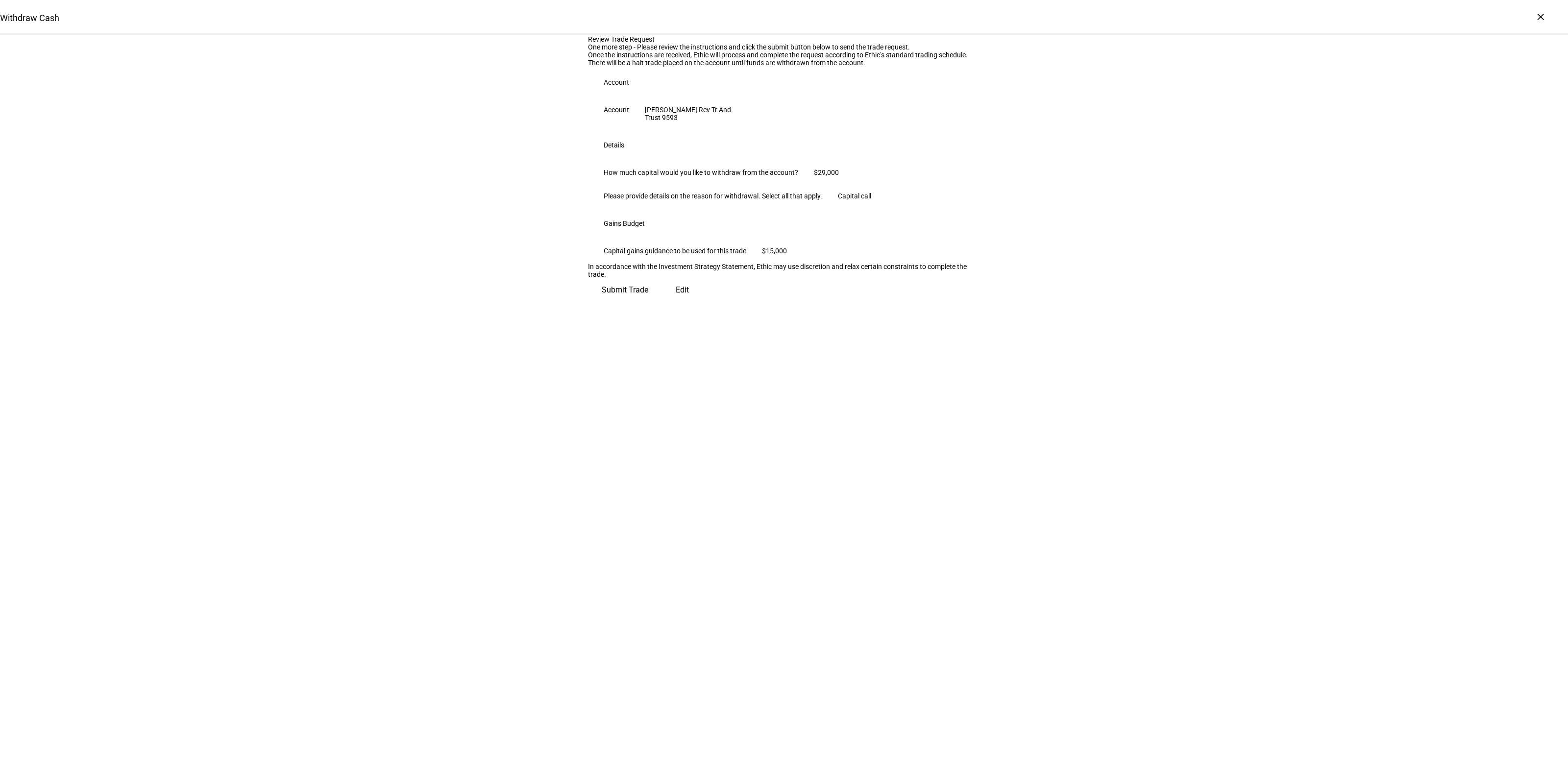
click at [649, 302] on span "Submit Trade" at bounding box center [624, 290] width 46 height 24
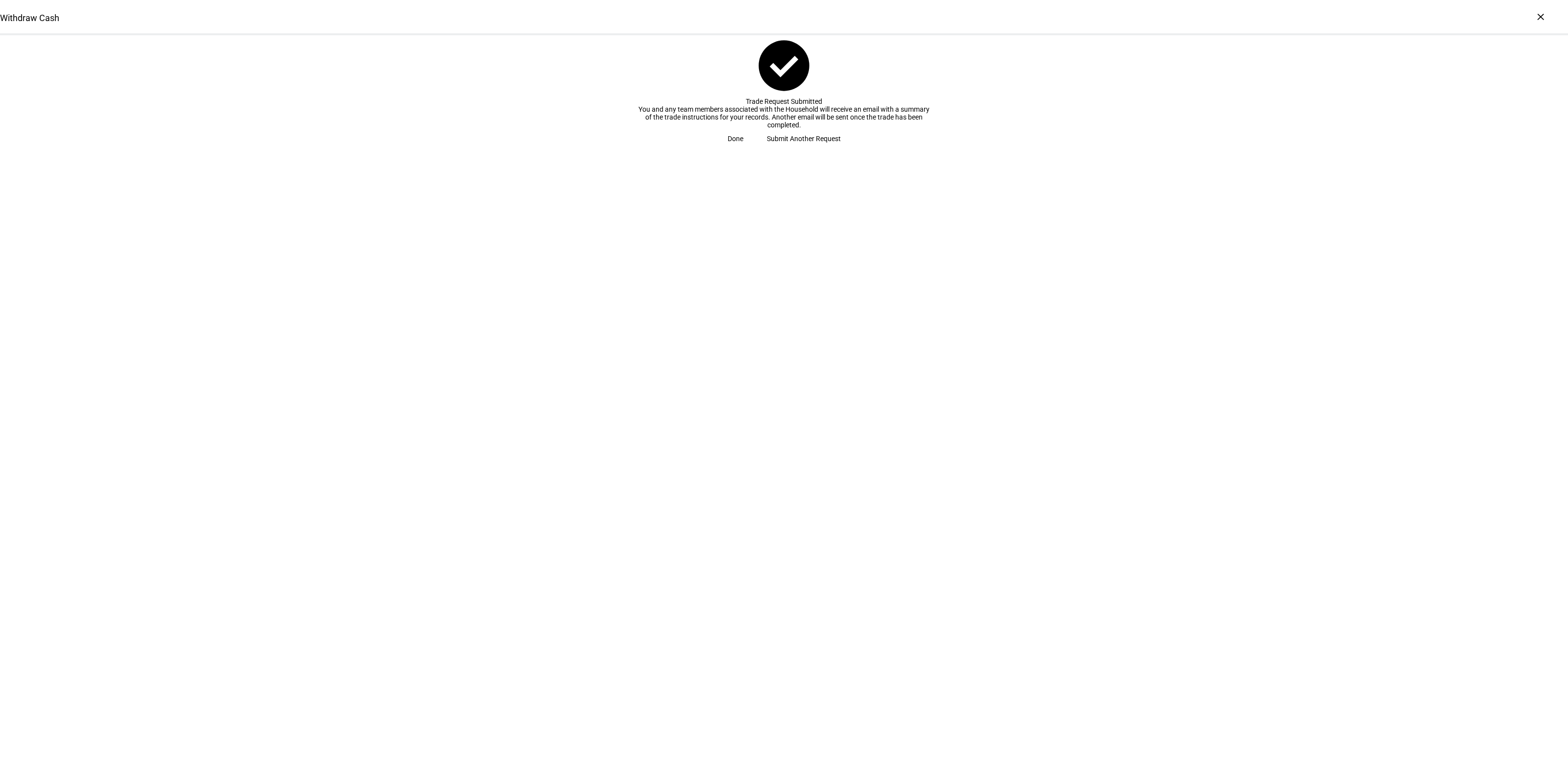
click at [806, 149] on span "Submit Another Request" at bounding box center [804, 139] width 74 height 20
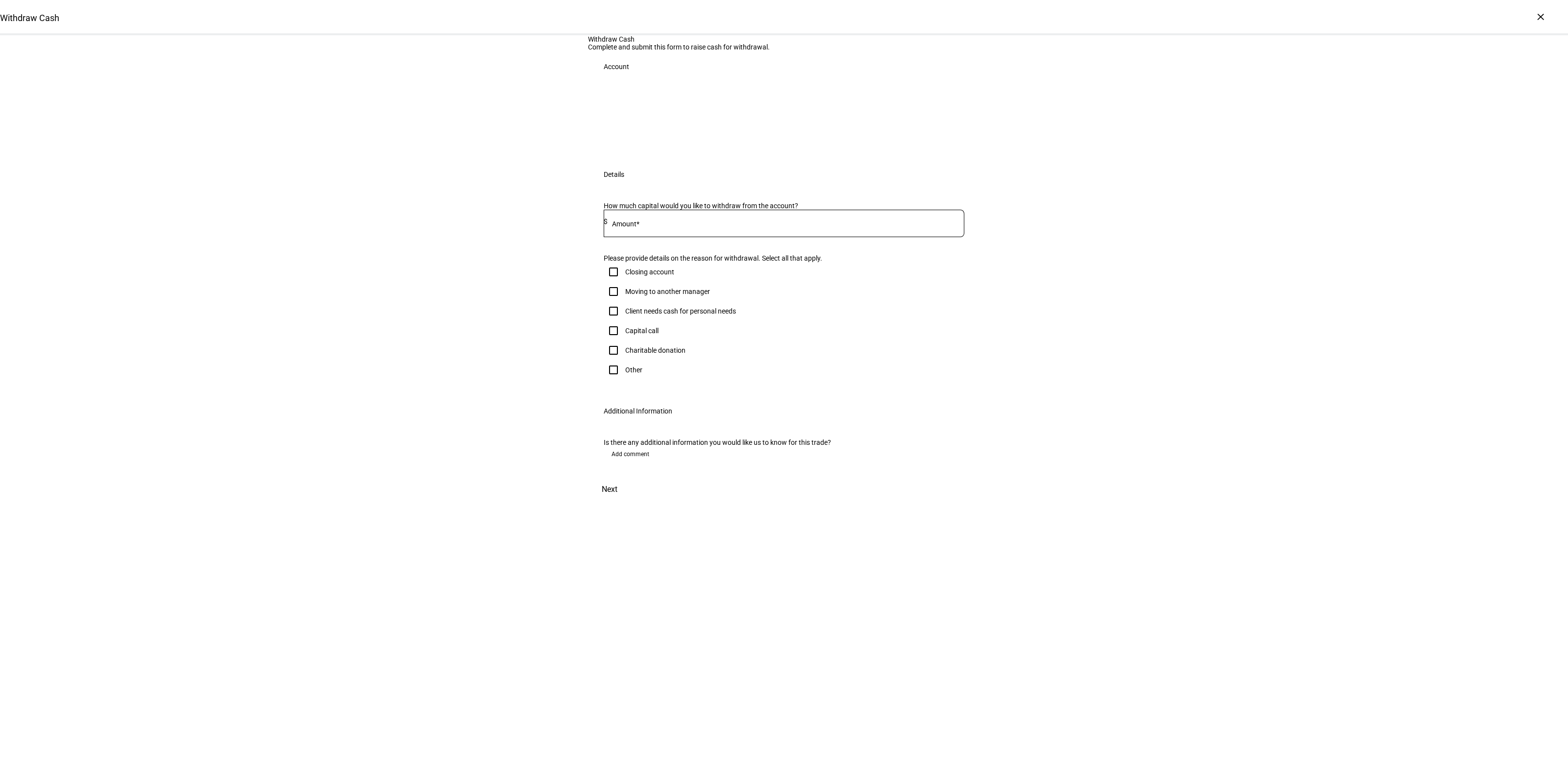
click at [641, 334] on div "Capital call" at bounding box center [641, 330] width 33 height 8
click at [623, 340] on input "Capital call" at bounding box center [613, 330] width 20 height 20
checkbox input "true"
click at [677, 225] on input at bounding box center [785, 221] width 357 height 8
type input "45,000"
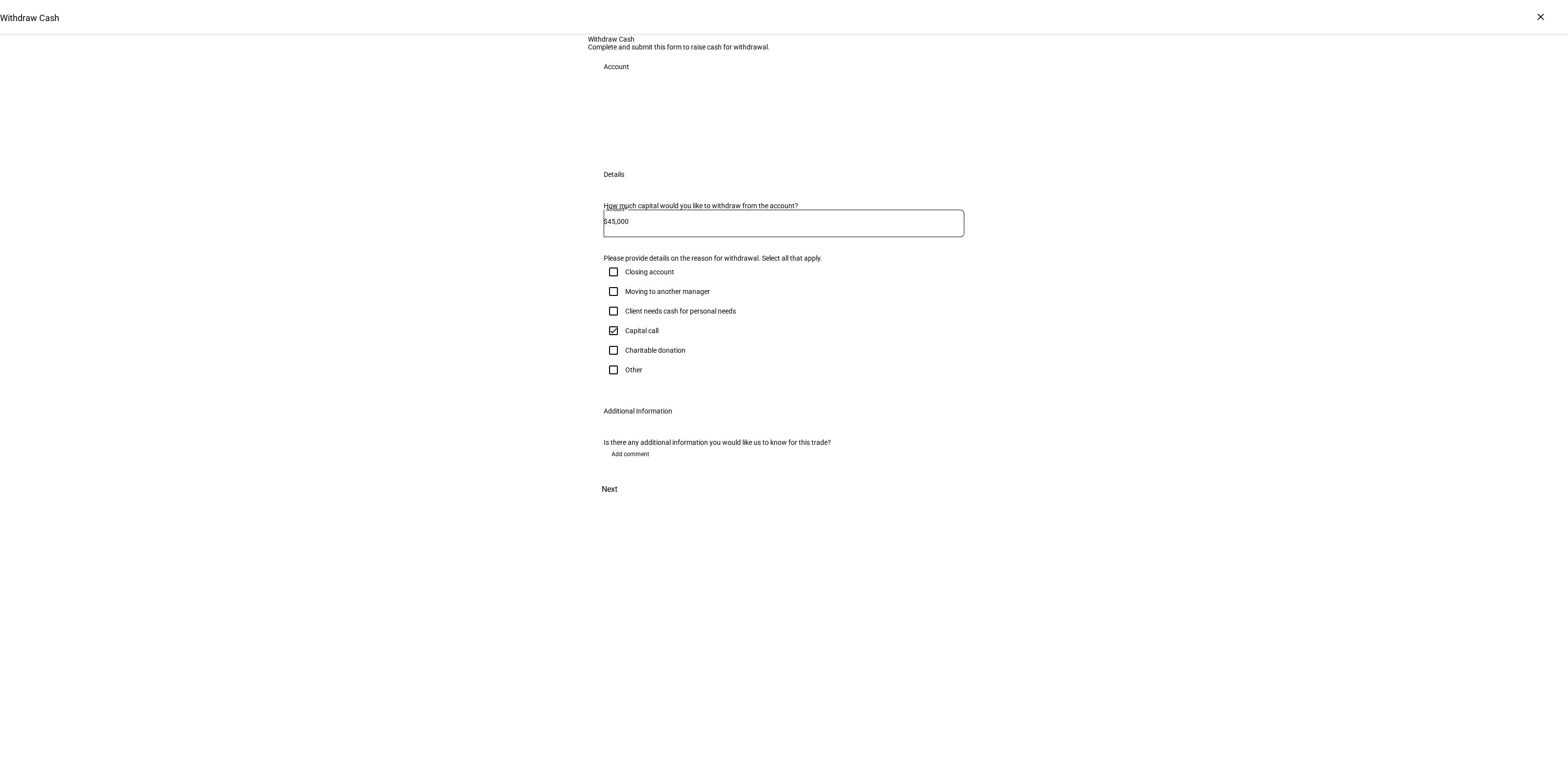
click at [518, 501] on div "Withdraw Cash Complete and submit this form to raise cash for withdrawal. Accou…" at bounding box center [784, 268] width 1568 height 466
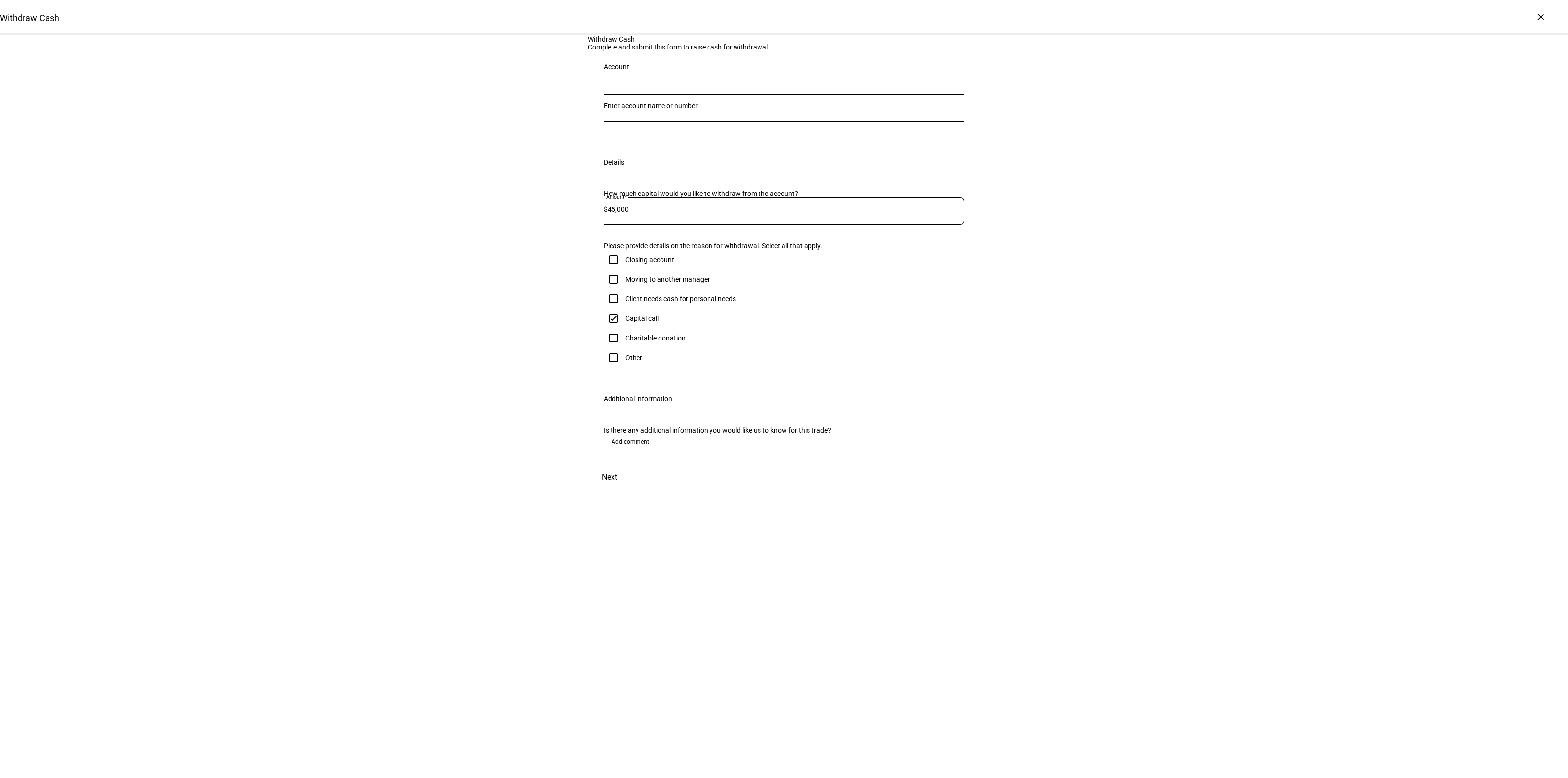
click at [656, 110] on input "Number" at bounding box center [783, 106] width 361 height 8
type input "sick"
click at [681, 308] on span "[PERSON_NAME] &" at bounding box center [654, 306] width 79 height 11
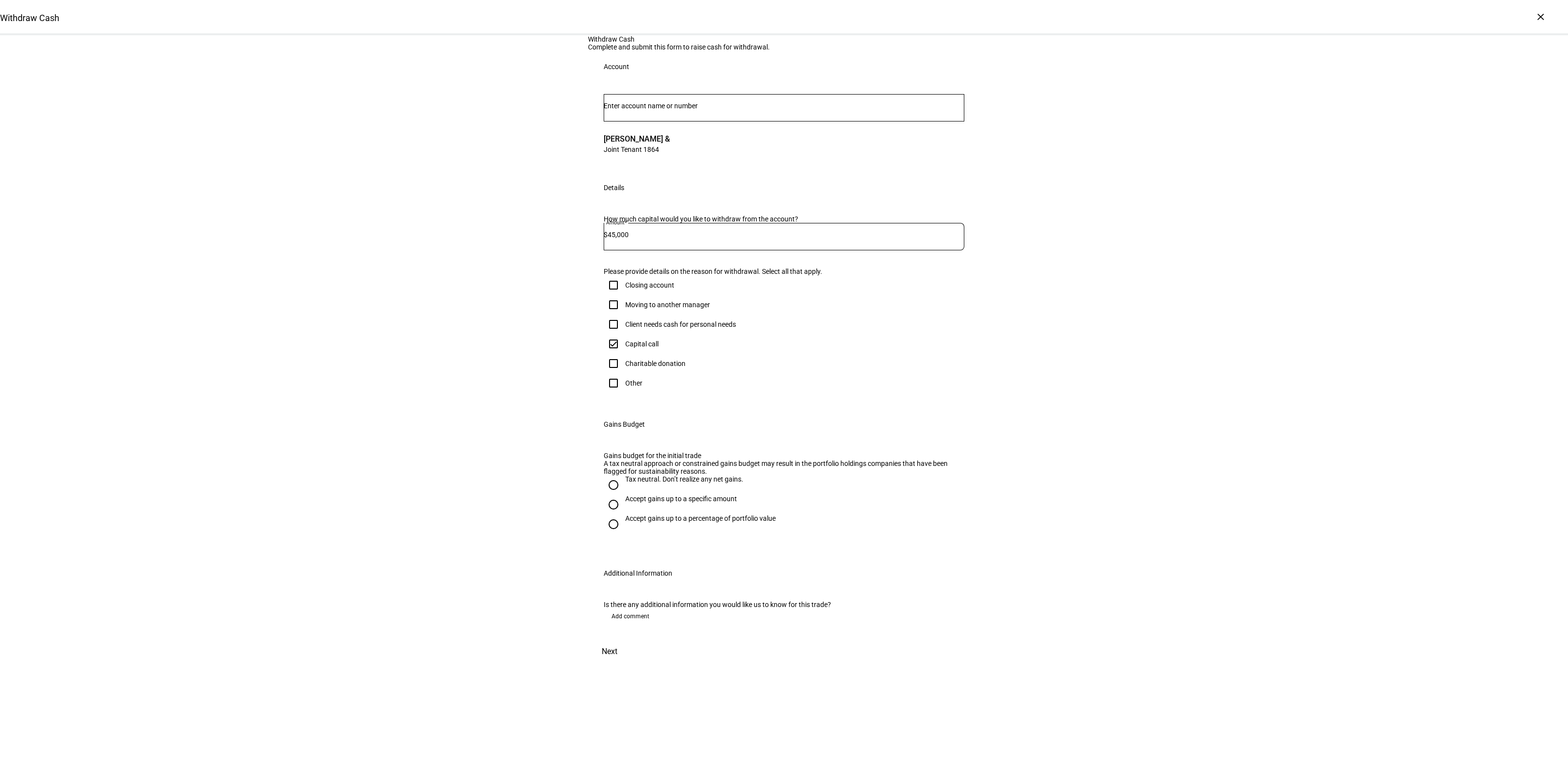
drag, startPoint x: 641, startPoint y: 662, endPoint x: 650, endPoint y: 660, distance: 9.2
click at [641, 503] on div "Accept gains up to a specific amount" at bounding box center [681, 499] width 112 height 8
click at [623, 514] on input "Accept gains up to a specific amount" at bounding box center [613, 504] width 20 height 20
radio input "true"
click at [662, 560] on mat-label "Max gains budget*" at bounding box center [646, 556] width 58 height 8
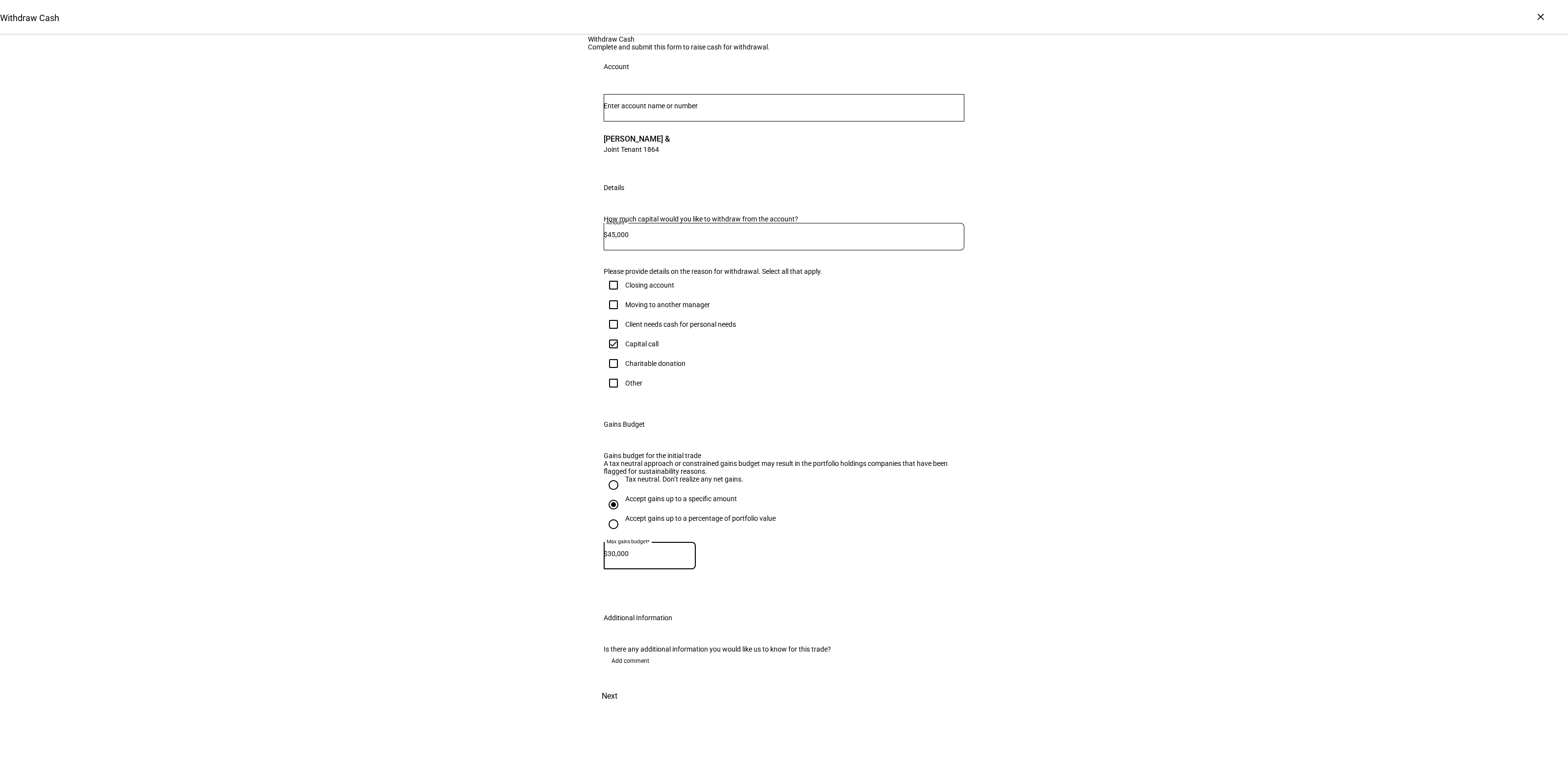
type input "30,000"
click at [320, 513] on div "Withdraw Cash Complete and submit this form to raise cash for withdrawal. Accou…" at bounding box center [784, 372] width 1568 height 673
click at [631, 708] on span at bounding box center [609, 696] width 43 height 24
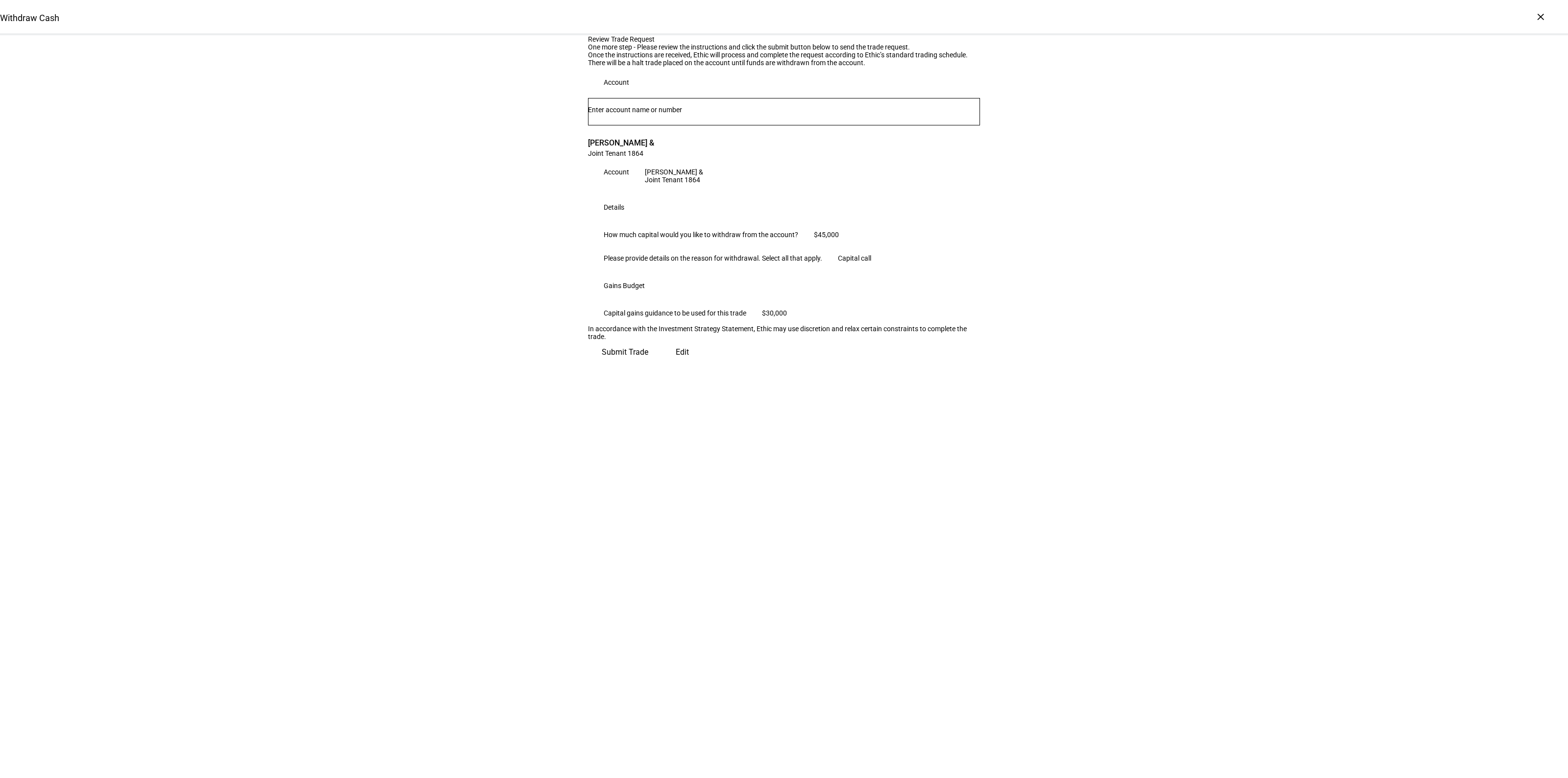
scroll to position [0, 0]
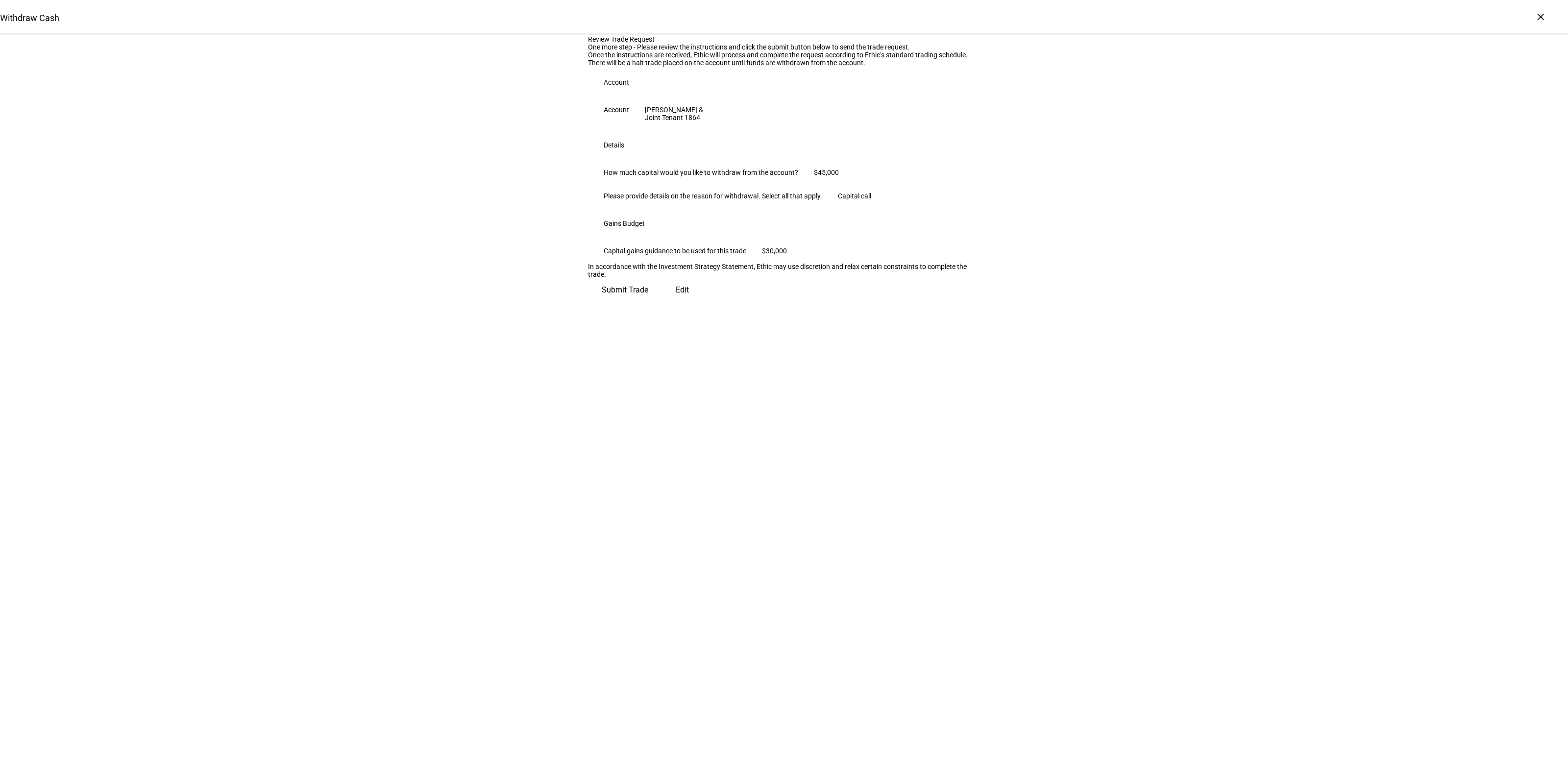
click at [649, 302] on span "Submit Trade" at bounding box center [624, 290] width 46 height 24
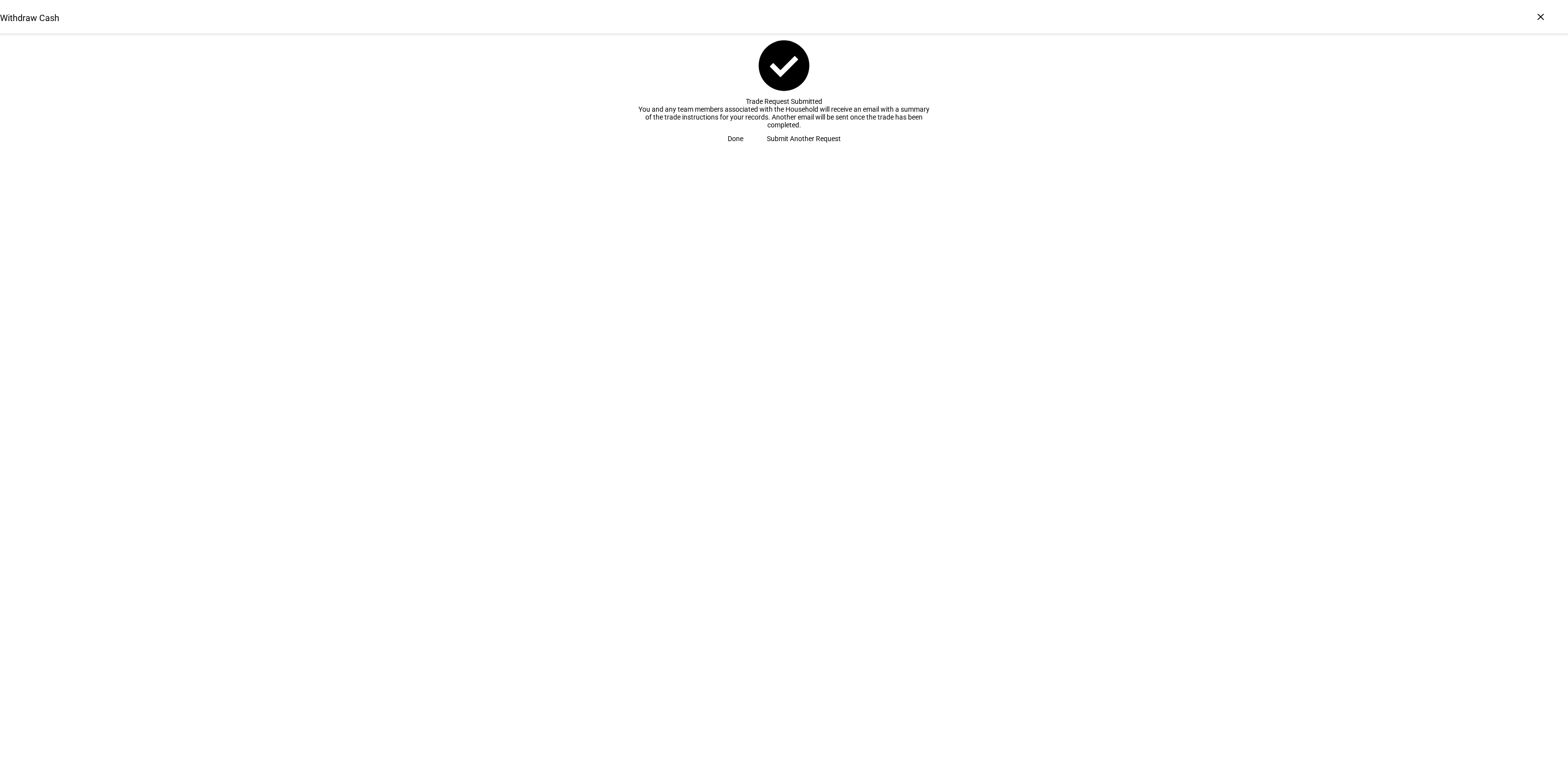
click at [743, 149] on span "Done" at bounding box center [736, 139] width 16 height 20
